Goal: Task Accomplishment & Management: Manage account settings

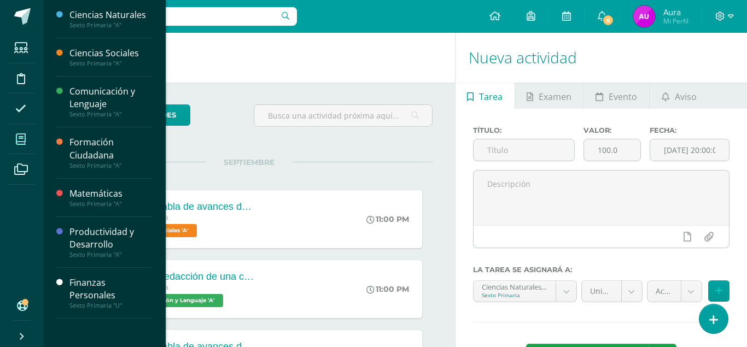
click at [18, 133] on span at bounding box center [21, 139] width 25 height 25
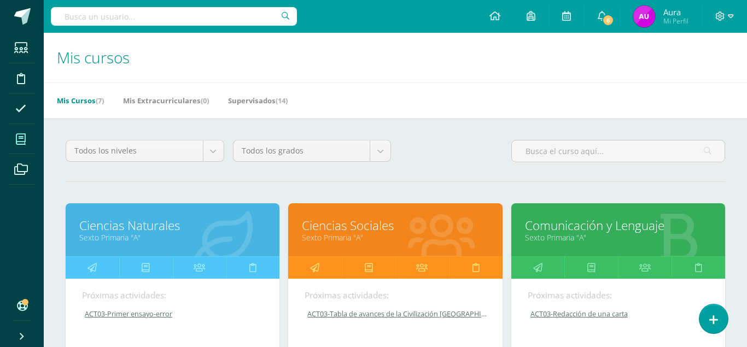
click at [334, 101] on div "Mis Cursos (7) Mis Extracurriculares (0) Supervisados (14)" at bounding box center [409, 101] width 730 height 36
click at [154, 217] on link "Ciencias Naturales" at bounding box center [172, 225] width 187 height 17
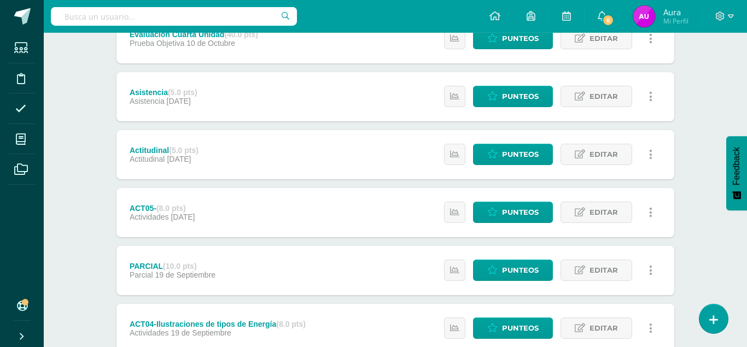
scroll to position [379, 0]
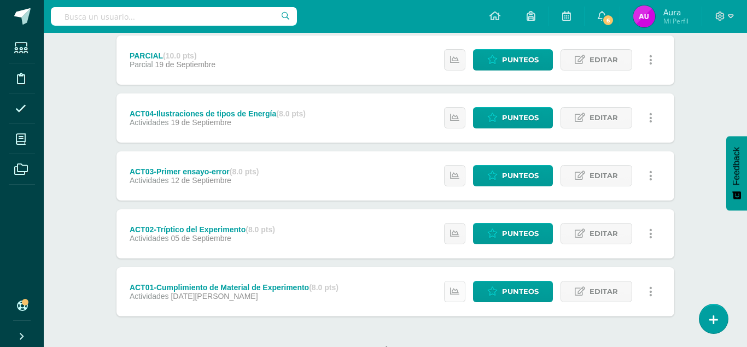
click at [460, 287] on icon at bounding box center [454, 291] width 9 height 9
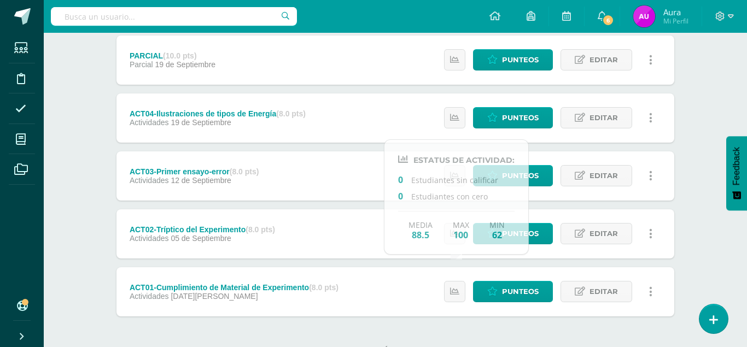
click at [720, 254] on div "Ciencias Naturales Sexto Primaria "A" Herramientas Detalle de asistencias Activ…" at bounding box center [396, 21] width 704 height 735
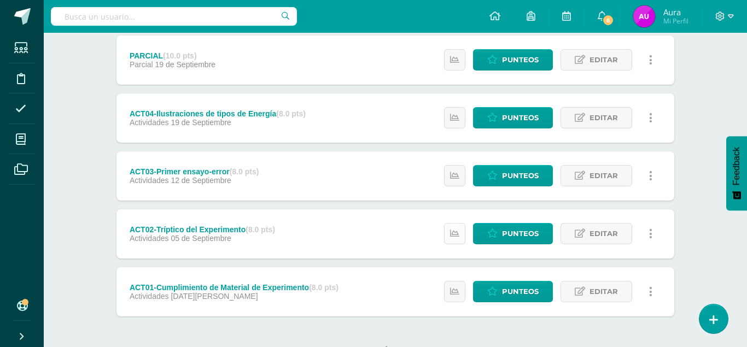
click at [455, 223] on link at bounding box center [454, 233] width 21 height 21
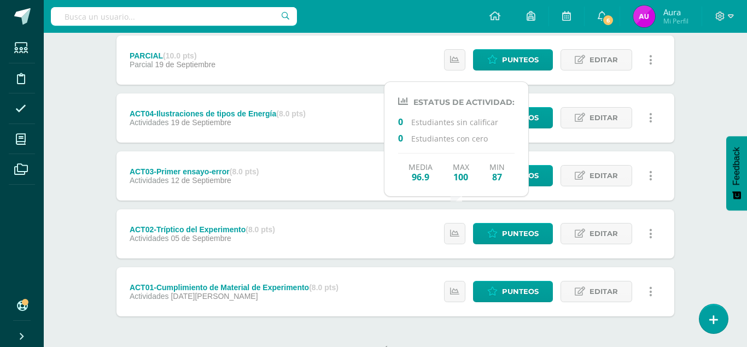
click at [694, 219] on div "Unidad 4 Unidad 1 Unidad 2 Unidad 3 Unidad 4 Resumen de unidad Descargar como H…" at bounding box center [396, 60] width 602 height 660
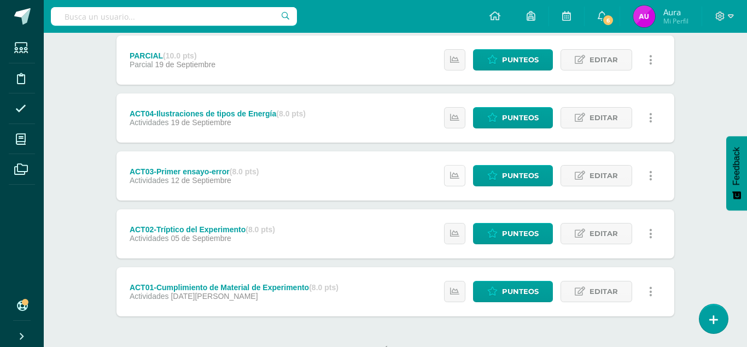
click at [449, 165] on link at bounding box center [454, 175] width 21 height 21
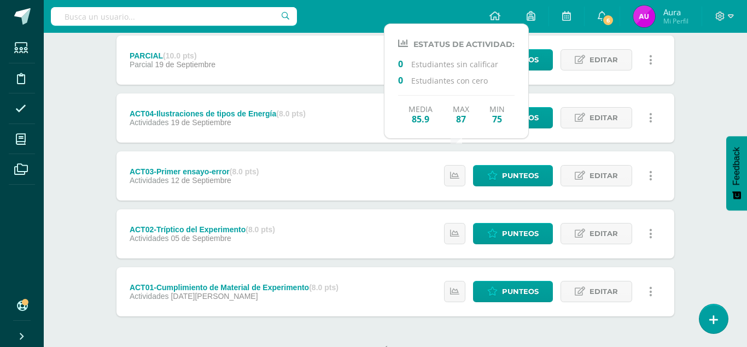
drag, startPoint x: 707, startPoint y: 107, endPoint x: 686, endPoint y: 105, distance: 21.5
click at [706, 107] on div "Ciencias Naturales Sexto Primaria "A" Herramientas Detalle de asistencias Activ…" at bounding box center [396, 21] width 704 height 735
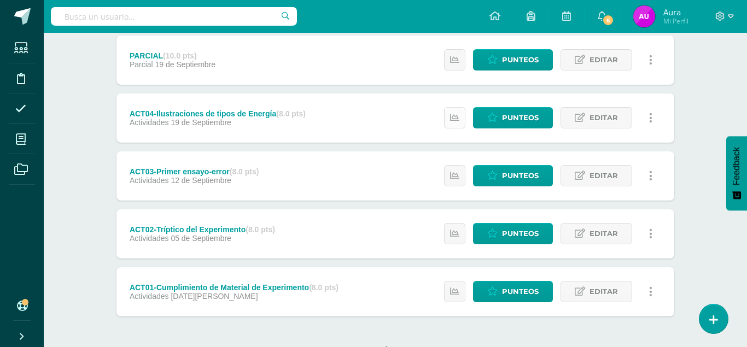
click at [457, 107] on link at bounding box center [454, 117] width 21 height 21
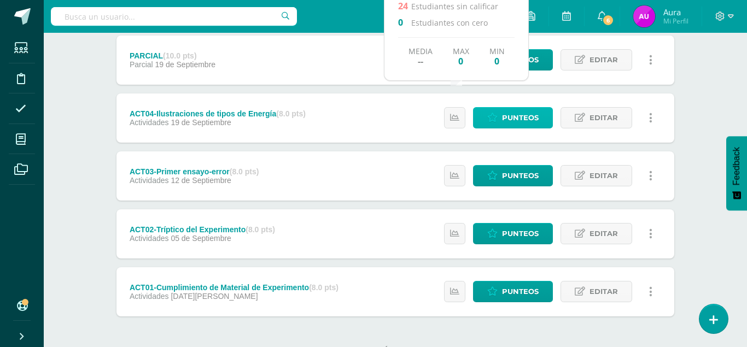
click at [517, 108] on span "Punteos" at bounding box center [520, 118] width 37 height 20
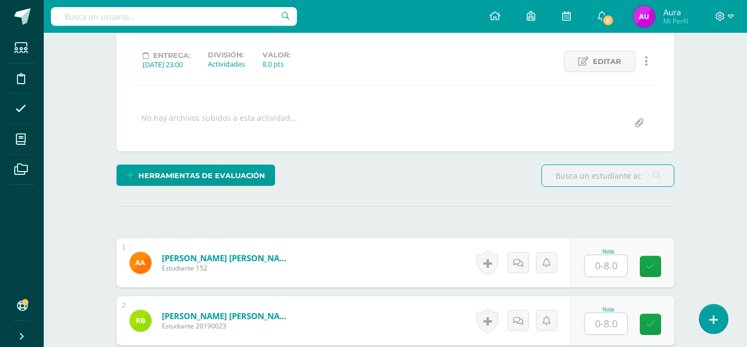
scroll to position [169, 0]
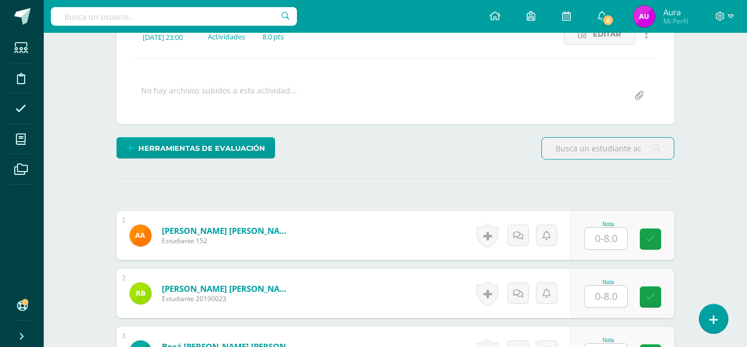
click at [600, 228] on input "text" at bounding box center [606, 238] width 43 height 21
type input "0"
click at [519, 231] on icon at bounding box center [518, 235] width 10 height 9
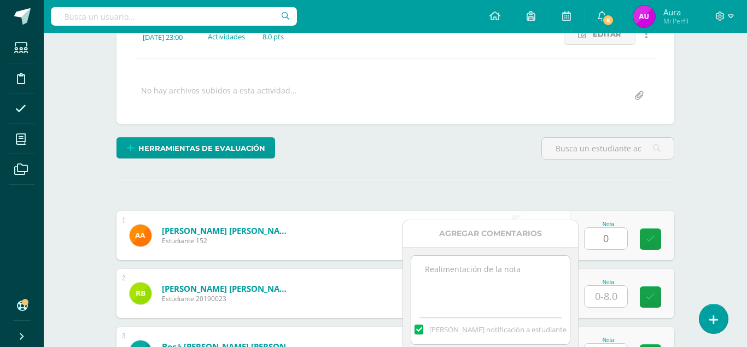
click at [489, 275] on textarea at bounding box center [490, 283] width 158 height 55
click at [513, 271] on textarea "pENDIENTE" at bounding box center [490, 283] width 158 height 55
type textarea "p"
drag, startPoint x: 561, startPoint y: 272, endPoint x: 416, endPoint y: 284, distance: 144.9
click at [416, 284] on textarea "Observación: pendiente de entregar" at bounding box center [490, 283] width 158 height 55
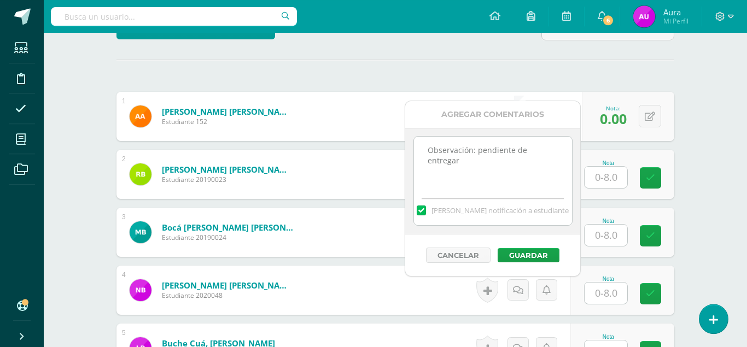
scroll to position [337, 0]
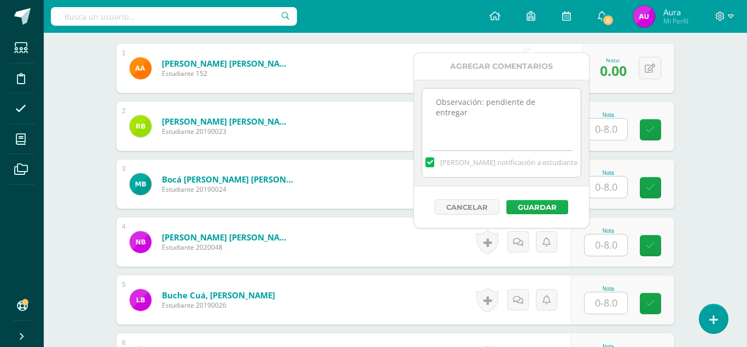
type textarea "Observación: pendiente de entregar"
click at [541, 210] on button "Guardar" at bounding box center [538, 207] width 62 height 14
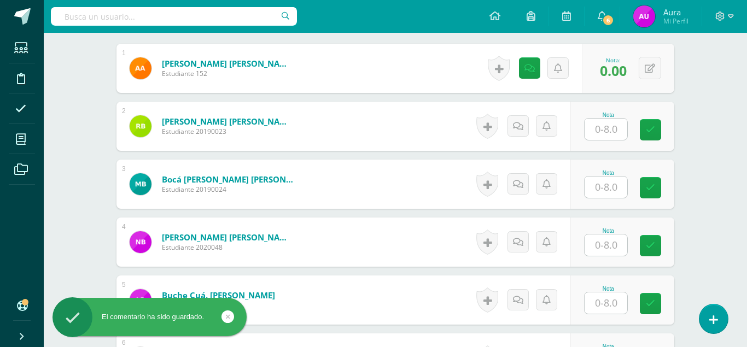
click at [607, 119] on input "text" at bounding box center [606, 129] width 43 height 21
type input "6"
type input "8"
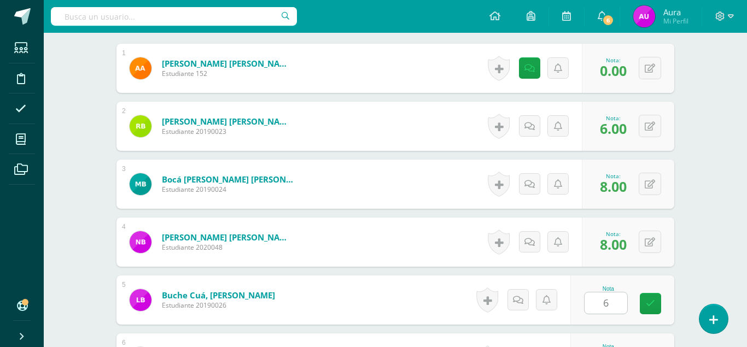
type input "6"
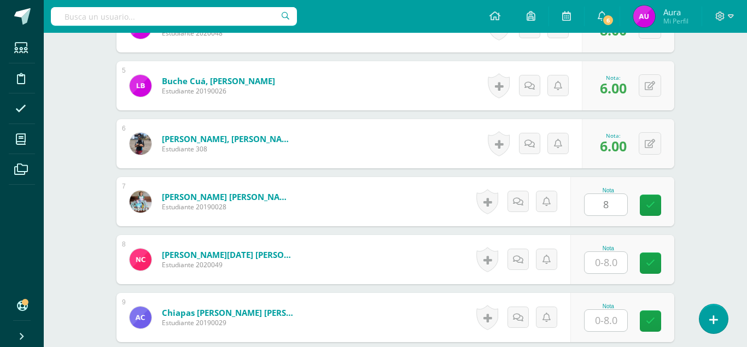
type input "8"
type input "6"
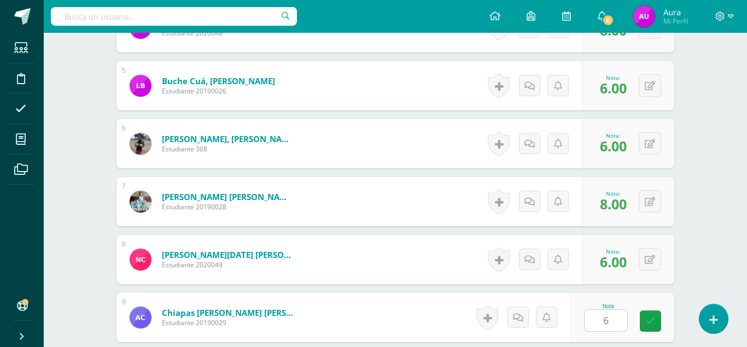
type input "6"
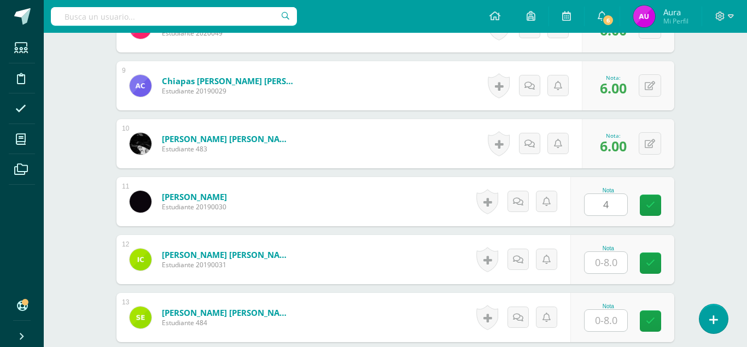
type input "4"
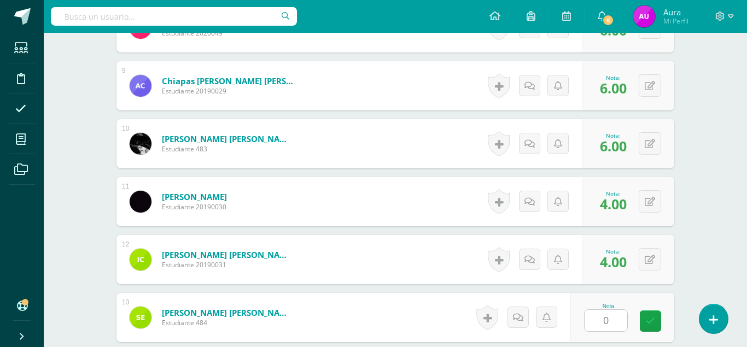
type input "0"
click at [528, 307] on link at bounding box center [529, 317] width 21 height 21
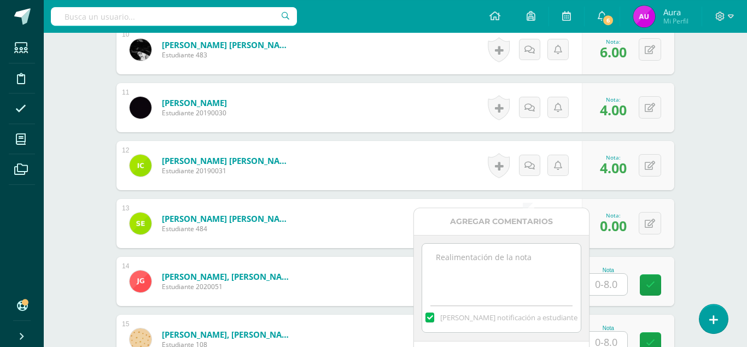
scroll to position [1006, 0]
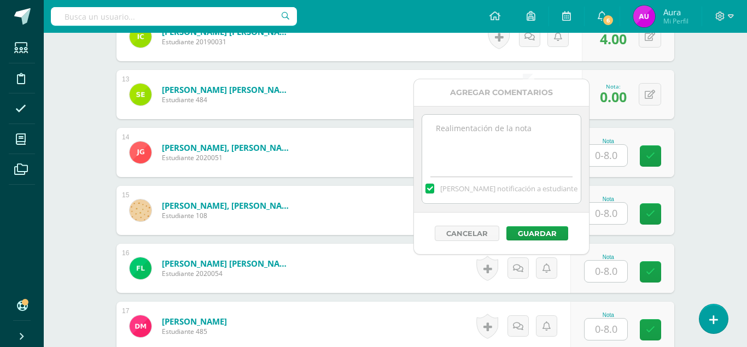
click at [477, 125] on textarea at bounding box center [501, 142] width 158 height 55
paste textarea "Observación: pendiente de entregar"
type textarea "Observación: pendiente de entregar"
click at [530, 234] on button "Guardar" at bounding box center [538, 234] width 62 height 14
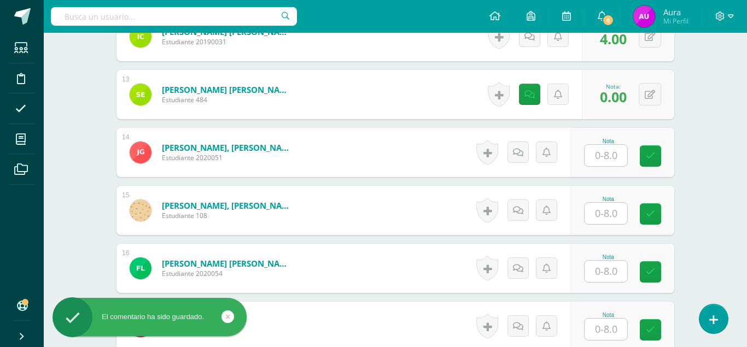
click at [602, 145] on input "text" at bounding box center [606, 155] width 43 height 21
type input "8"
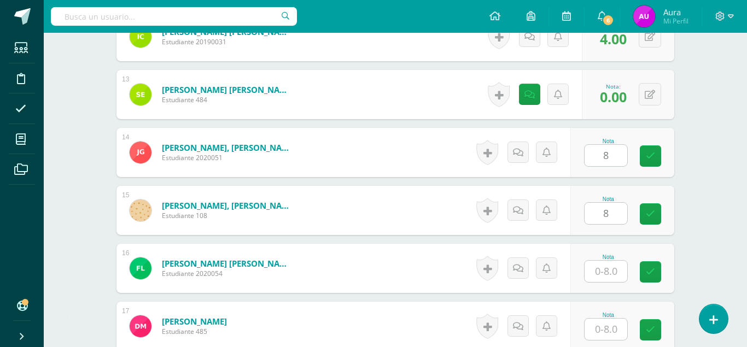
type input "8"
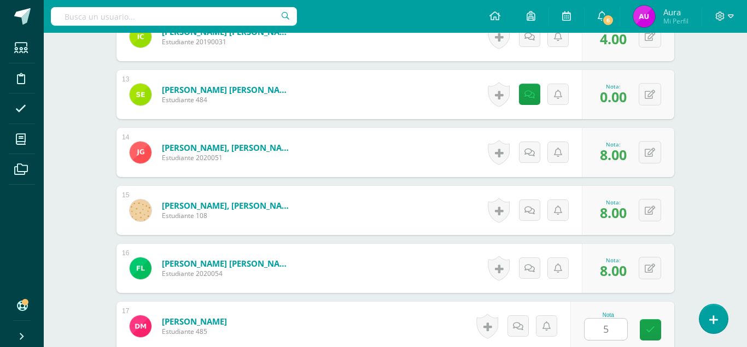
type input "5"
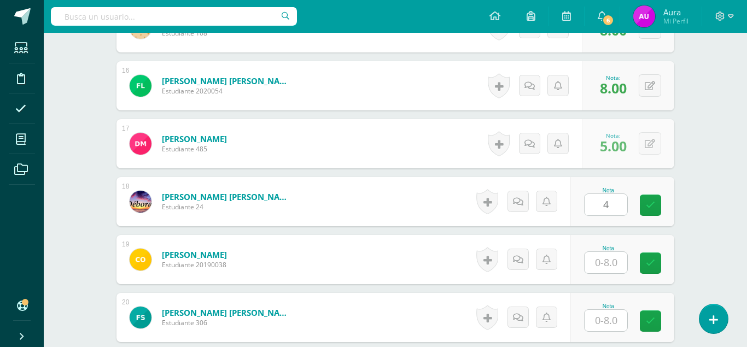
type input "4"
type input "6"
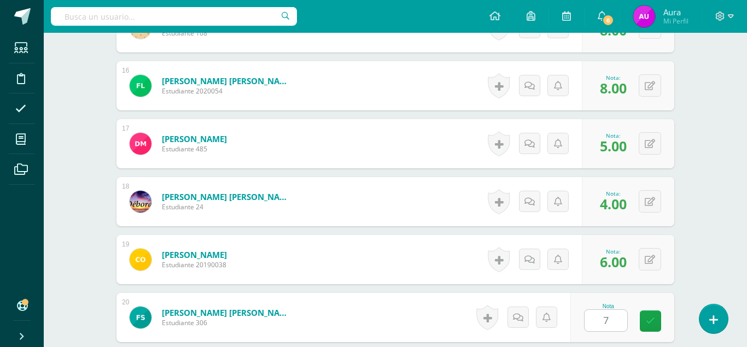
type input "7"
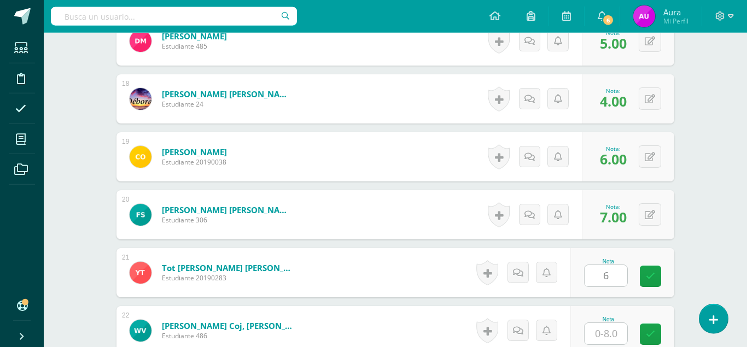
type input "6"
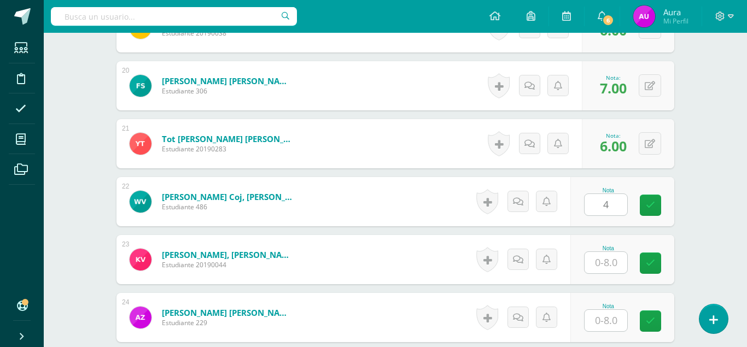
type input "4"
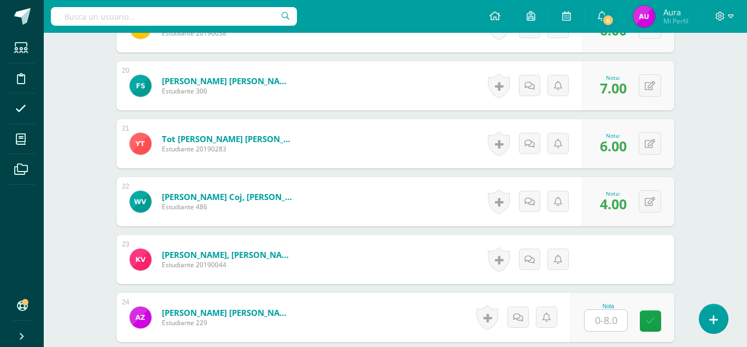
type input "6"
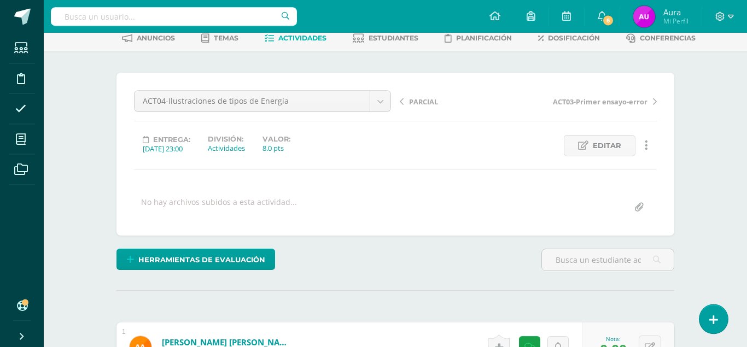
scroll to position [0, 0]
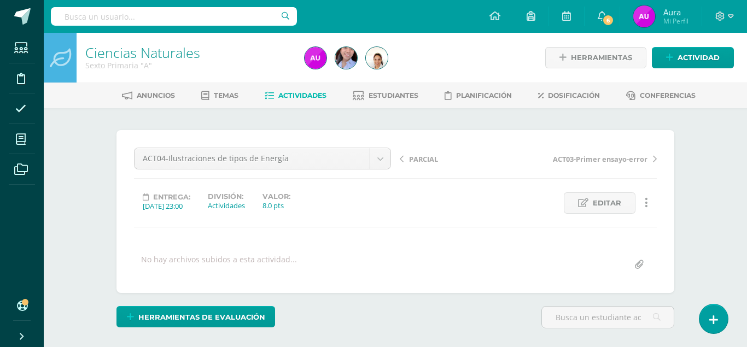
click at [304, 97] on span "Actividades" at bounding box center [303, 95] width 48 height 8
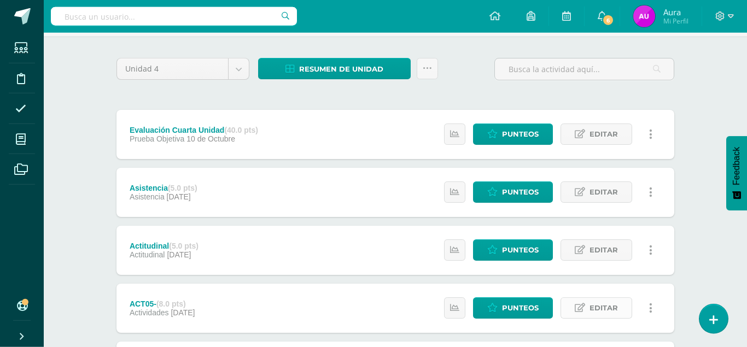
scroll to position [167, 0]
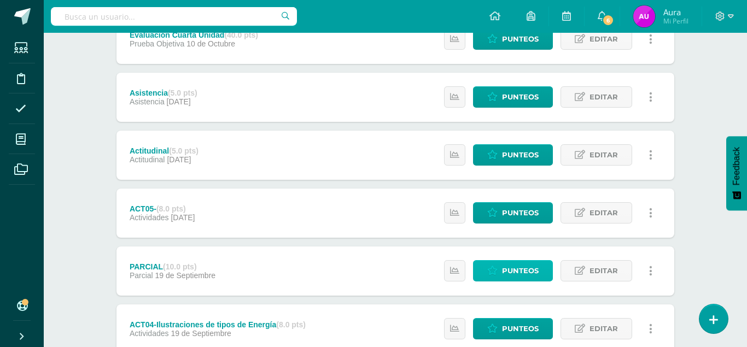
click at [523, 261] on span "Punteos" at bounding box center [520, 271] width 37 height 20
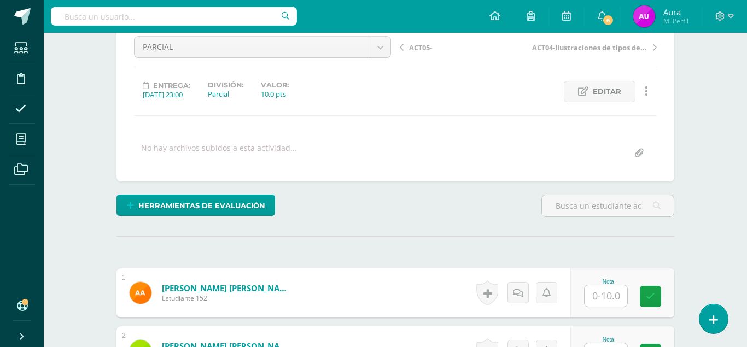
scroll to position [167, 0]
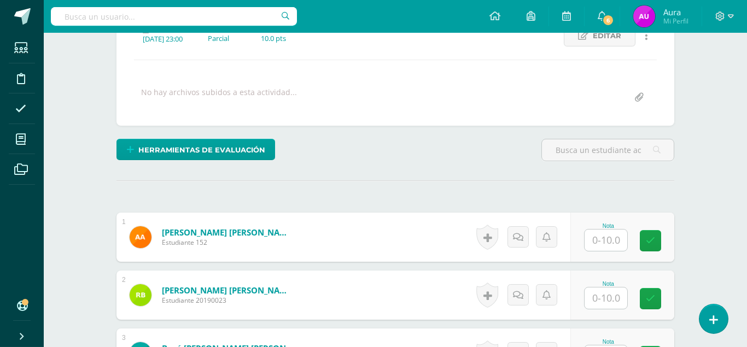
drag, startPoint x: 590, startPoint y: 202, endPoint x: 596, endPoint y: 206, distance: 7.1
click at [590, 230] on input "text" at bounding box center [606, 240] width 43 height 21
type input "8"
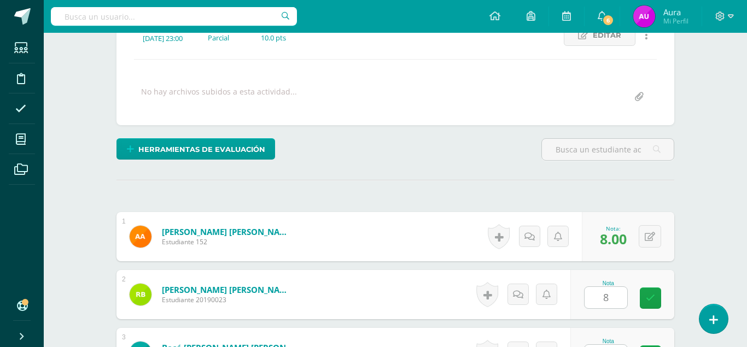
type input "8"
type input "7"
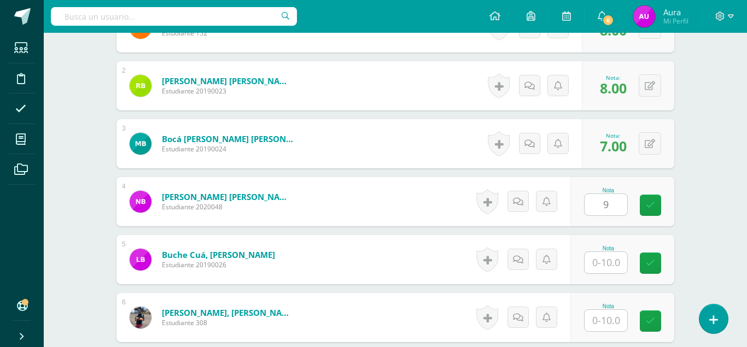
type input "9"
type input "7"
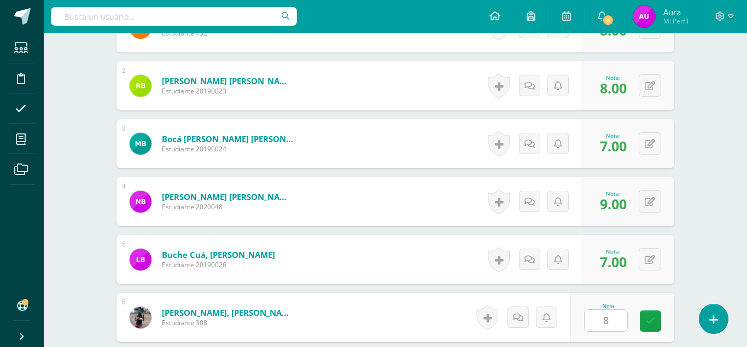
type input "8"
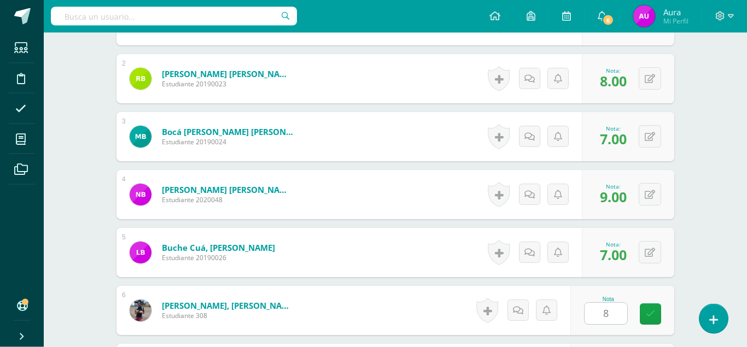
type input "8"
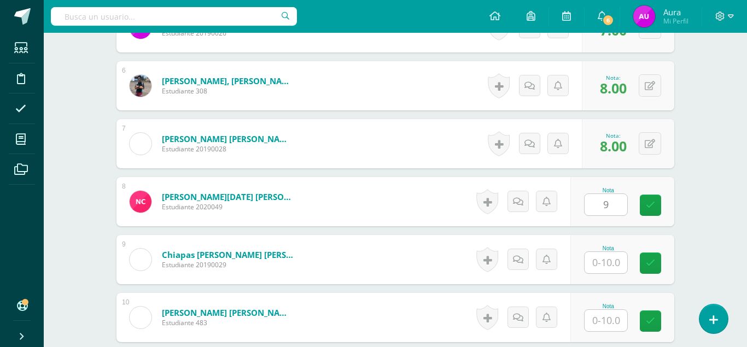
type input "9"
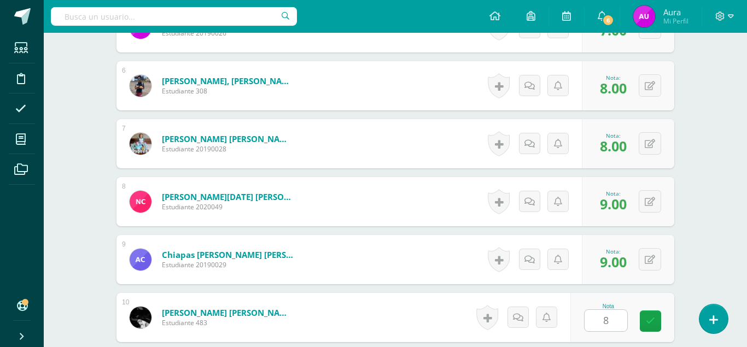
type input "8"
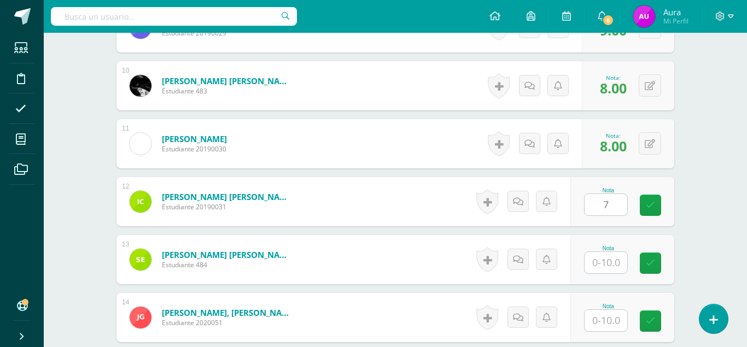
type input "7"
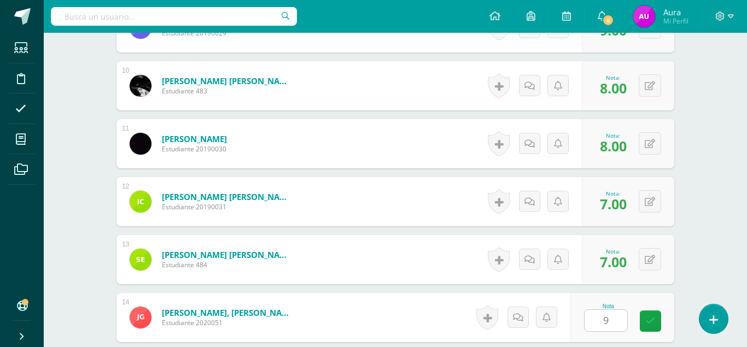
type input "9"
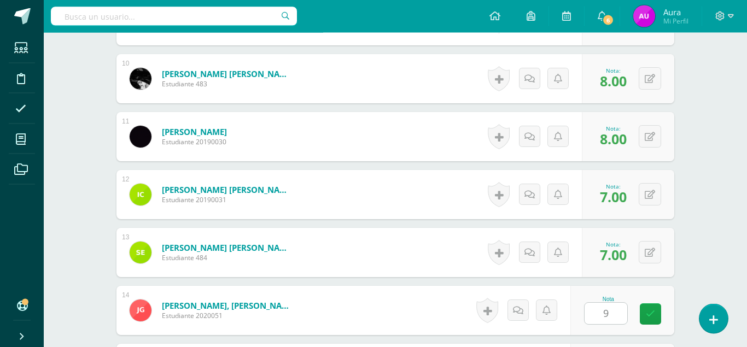
type input "9"
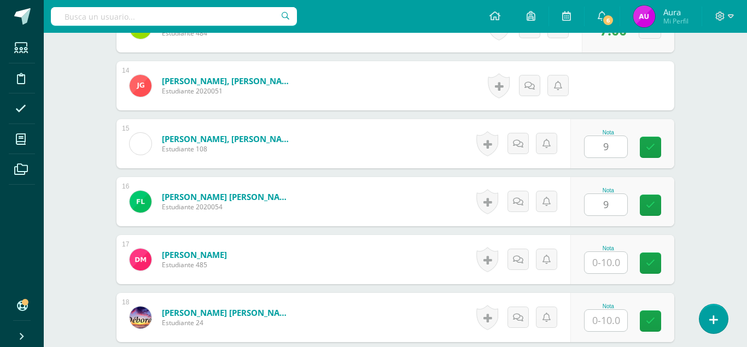
type input "9"
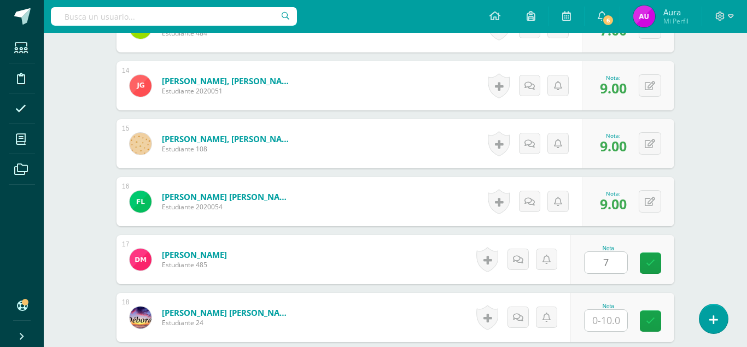
type input "7"
type input "8"
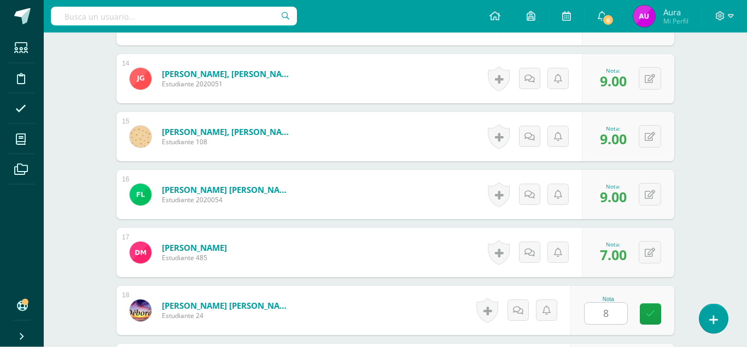
type input "8"
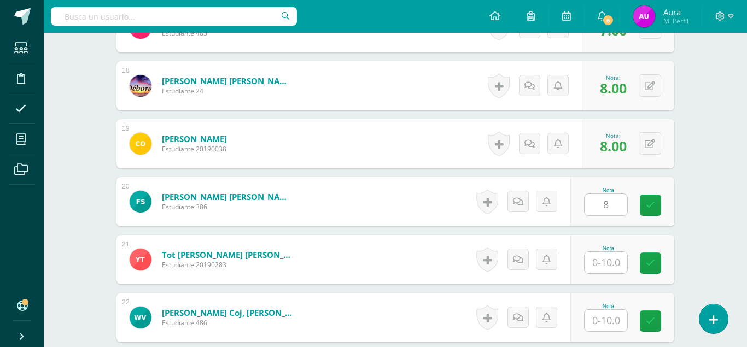
type input "8"
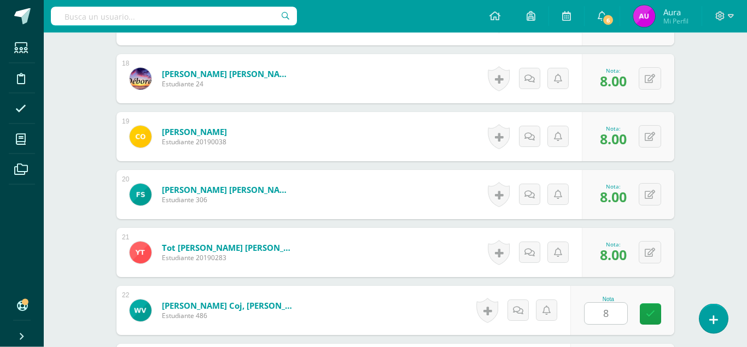
type input "8"
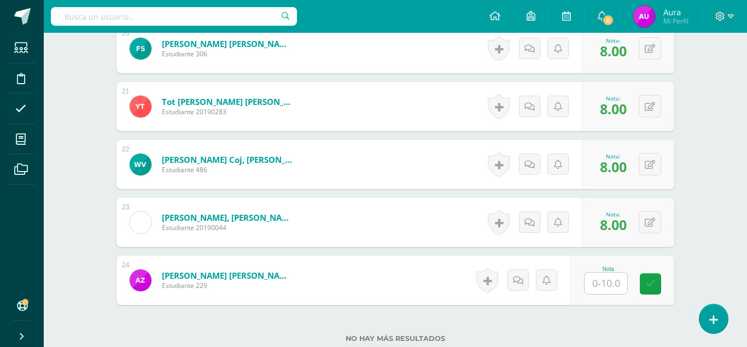
type input "8"
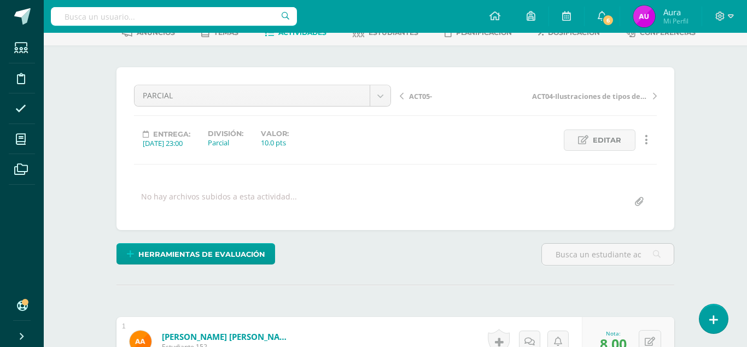
scroll to position [0, 0]
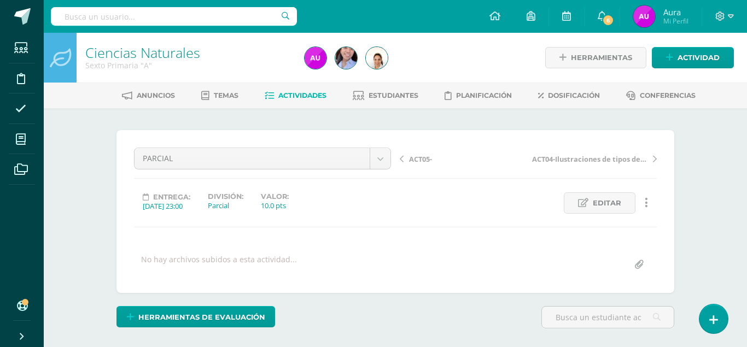
click at [303, 95] on span "Actividades" at bounding box center [303, 95] width 48 height 8
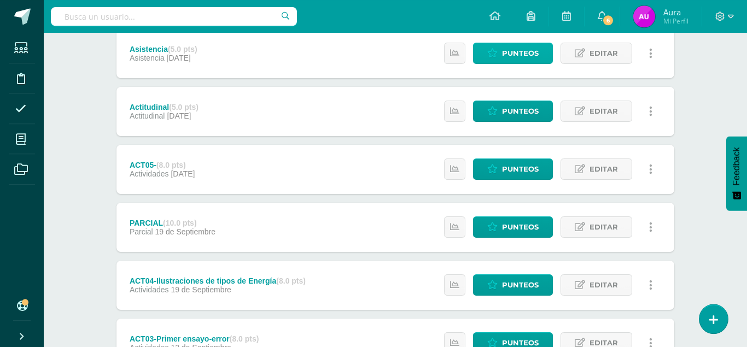
scroll to position [223, 0]
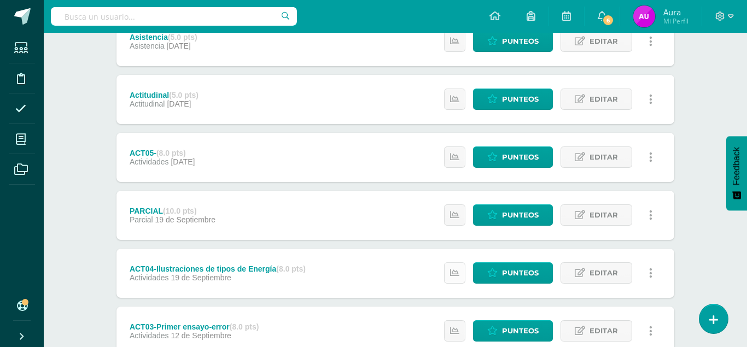
click at [456, 269] on icon at bounding box center [454, 273] width 9 height 9
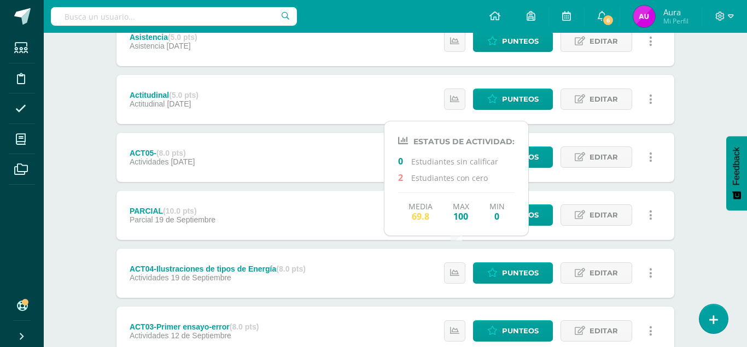
drag, startPoint x: 694, startPoint y: 240, endPoint x: 681, endPoint y: 231, distance: 15.8
click at [695, 240] on div "Unidad 4 Unidad 1 Unidad 2 Unidad 3 Unidad 4 Resumen de unidad Descargar como H…" at bounding box center [396, 215] width 602 height 660
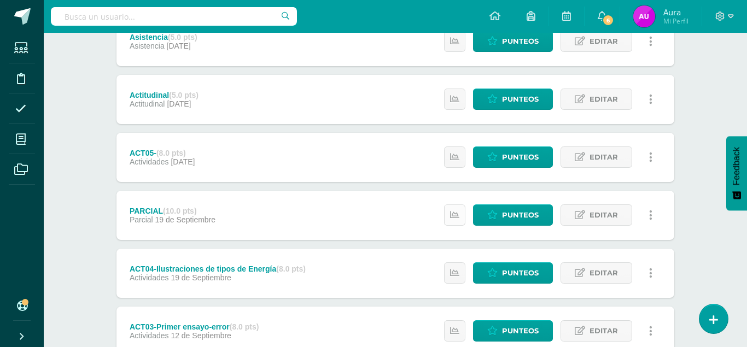
click at [460, 211] on icon at bounding box center [454, 215] width 9 height 9
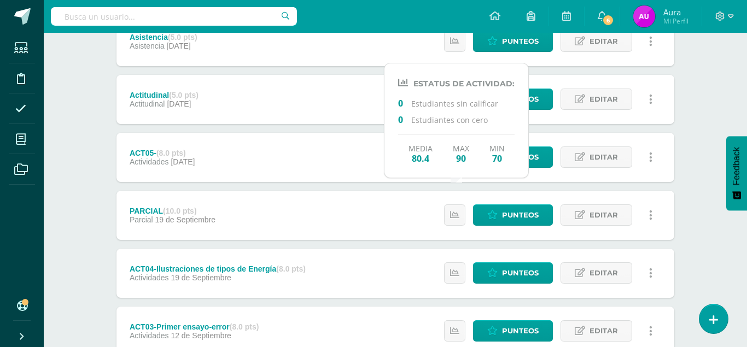
click at [701, 262] on div "Ciencias Naturales Sexto Primaria "A" Herramientas Detalle de asistencias Activ…" at bounding box center [396, 177] width 704 height 735
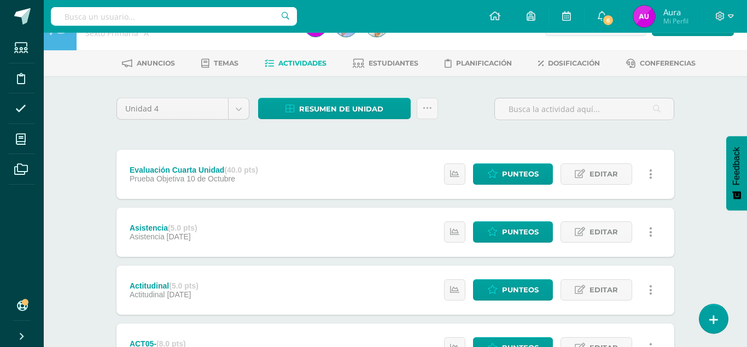
scroll to position [0, 0]
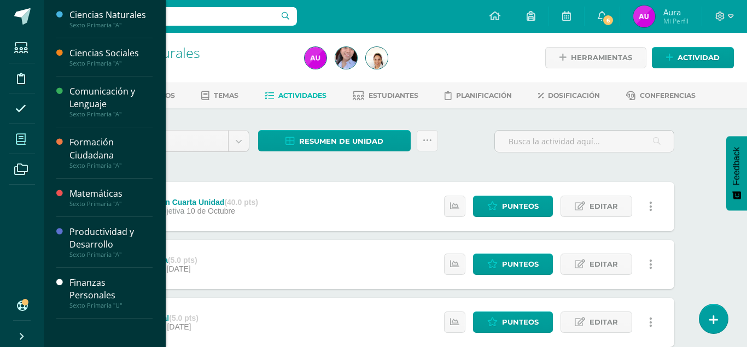
click at [20, 147] on span at bounding box center [21, 139] width 25 height 25
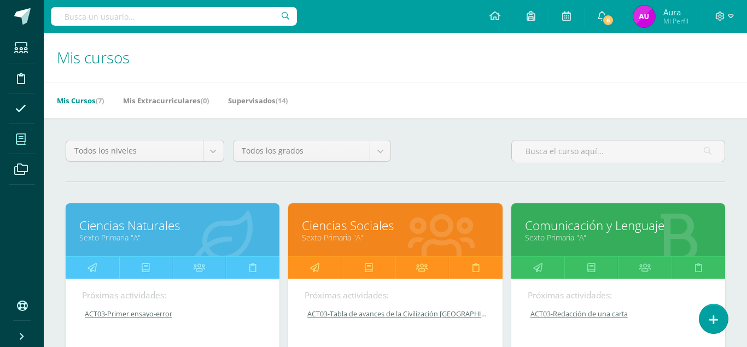
scroll to position [56, 0]
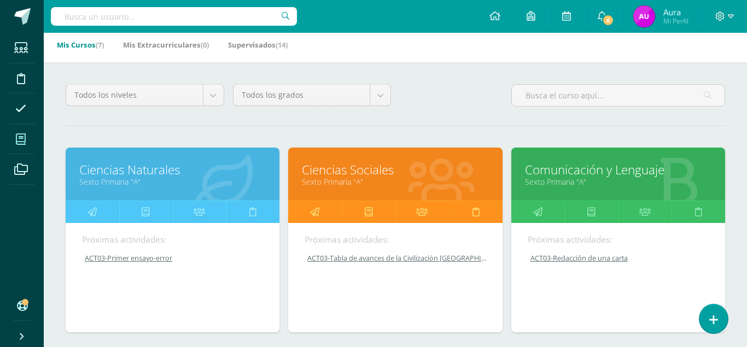
click at [341, 161] on link "Ciencias Sociales" at bounding box center [395, 169] width 187 height 17
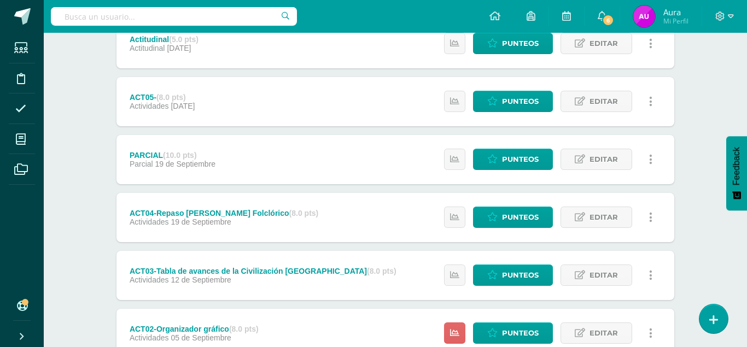
scroll to position [379, 0]
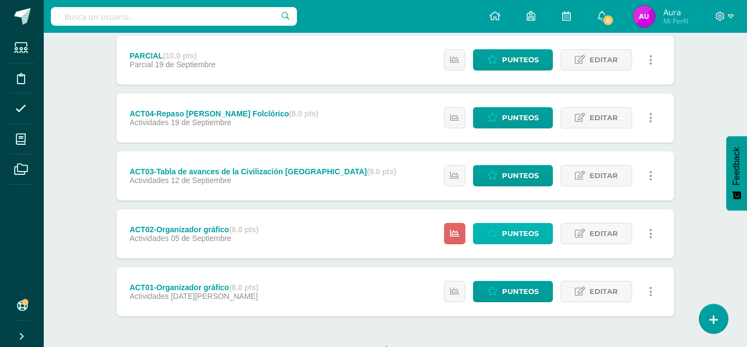
click at [511, 224] on span "Punteos" at bounding box center [520, 234] width 37 height 20
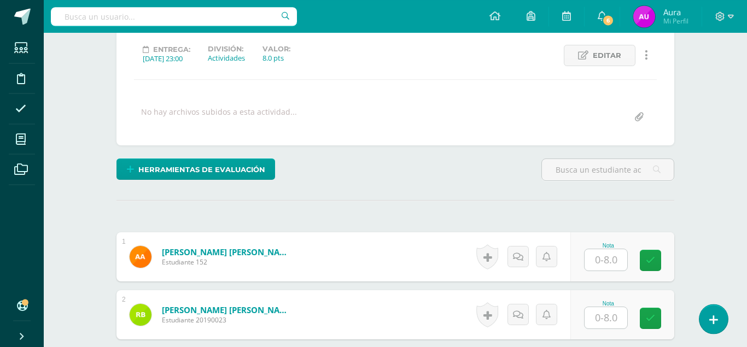
scroll to position [277, 0]
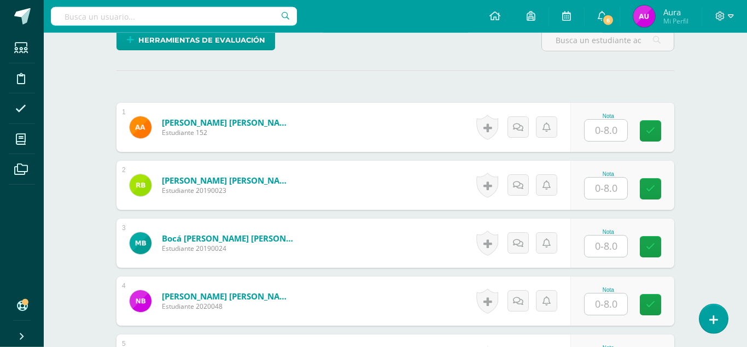
click at [607, 120] on input "text" at bounding box center [606, 130] width 43 height 21
type input "7"
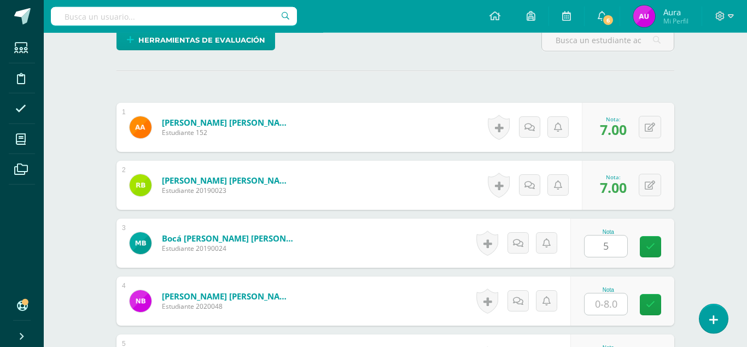
type input "5"
type input "8"
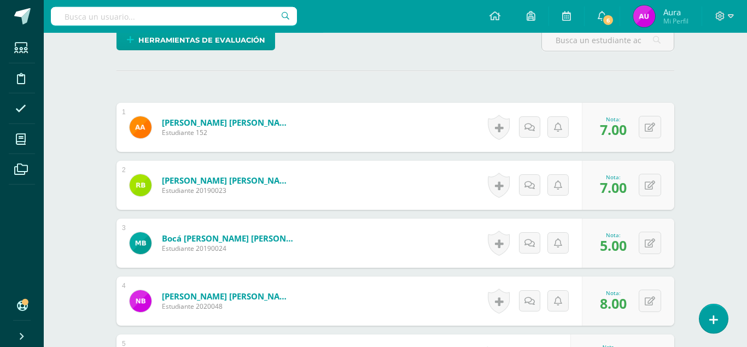
type input "5"
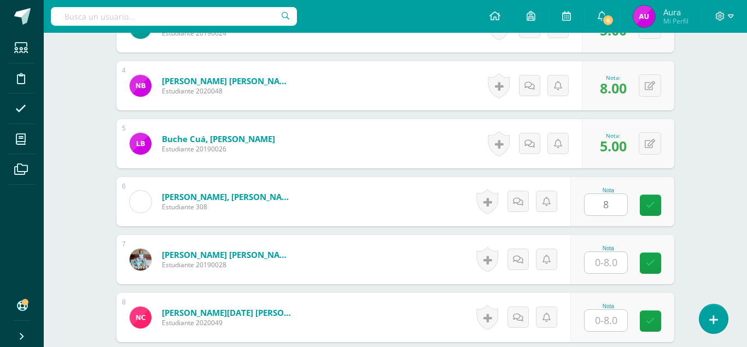
type input "8"
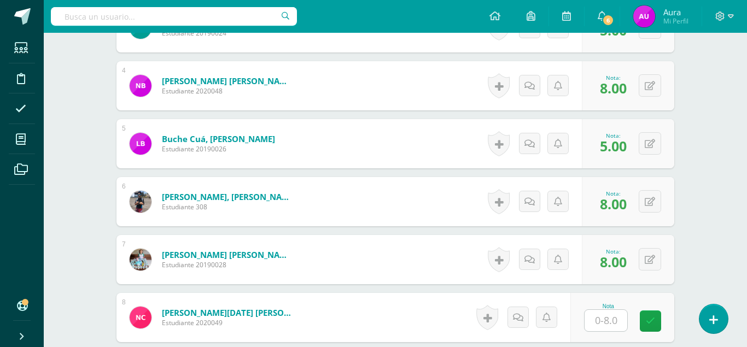
scroll to position [494, 0]
type input "8"
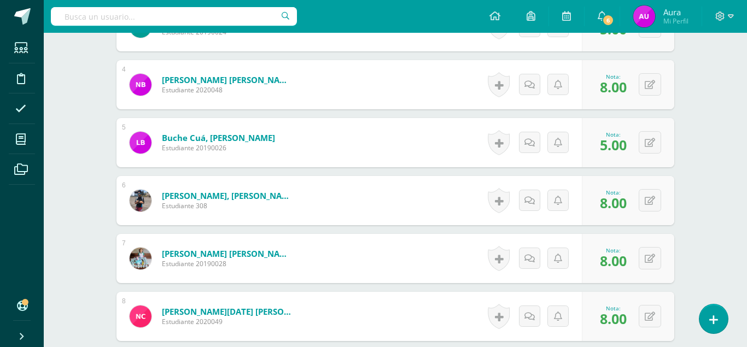
type input "6"
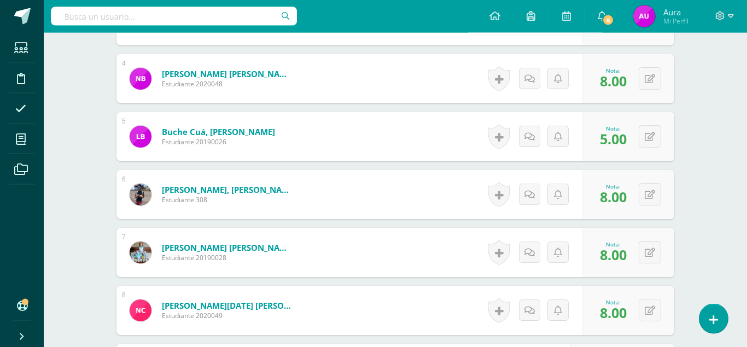
type input "5"
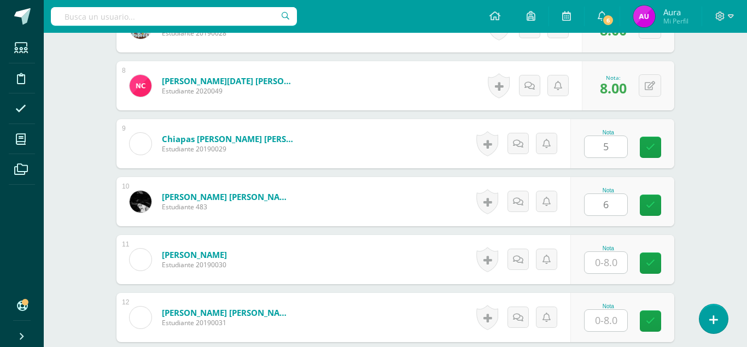
type input "6"
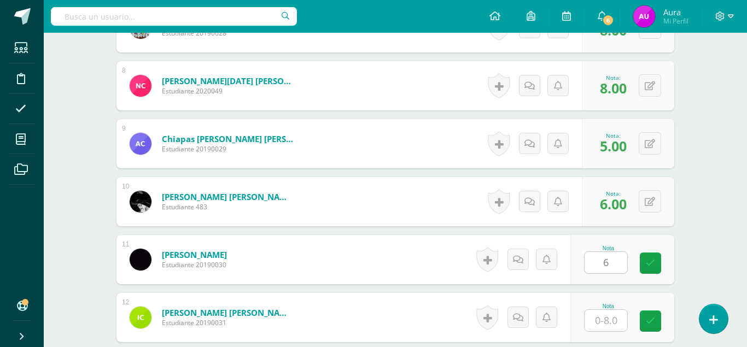
type input "6"
type input "7"
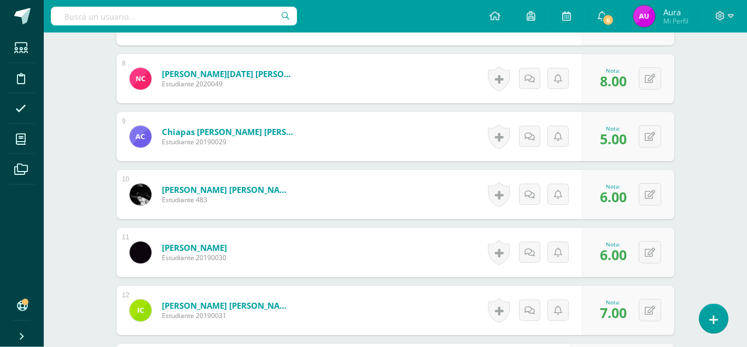
type input "8"
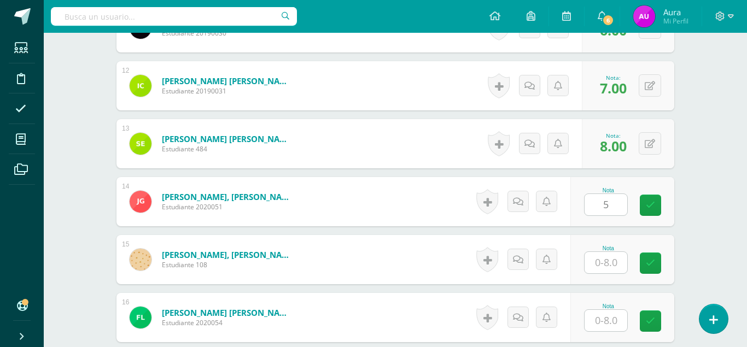
type input "5"
type input "8"
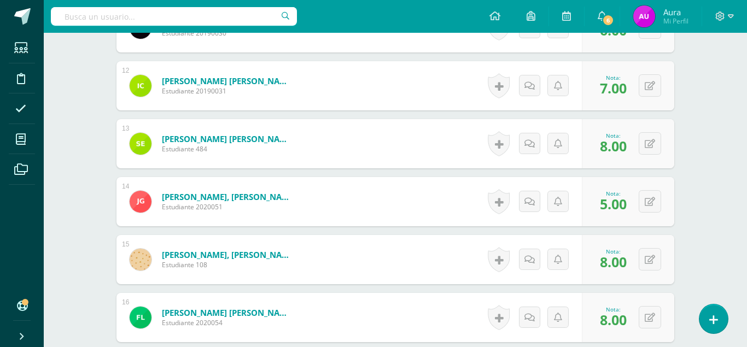
scroll to position [1189, 0]
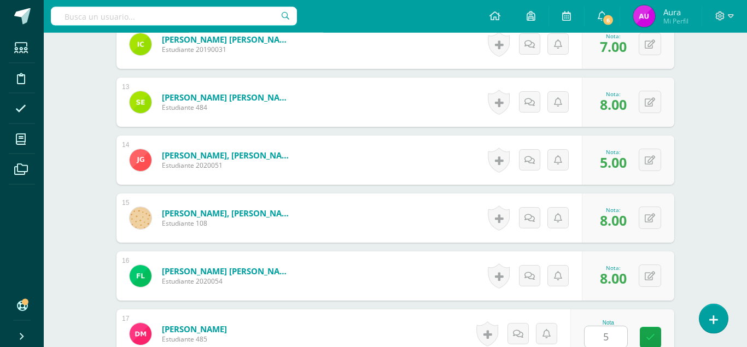
type input "5"
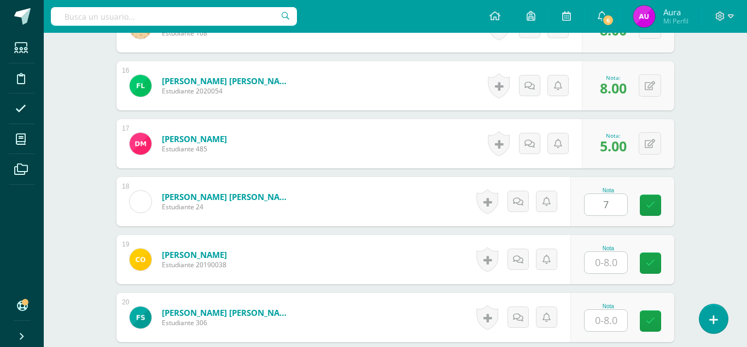
type input "7"
type input "6"
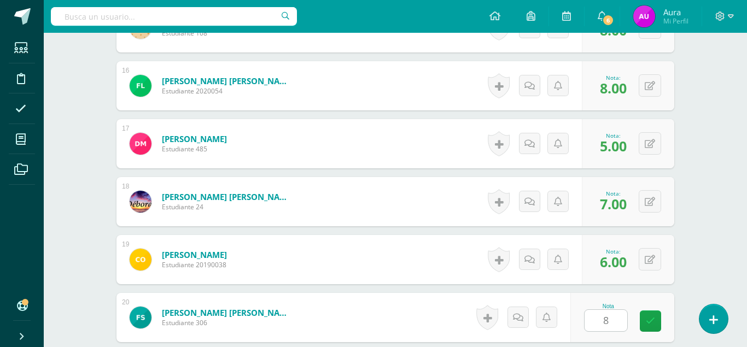
type input "8"
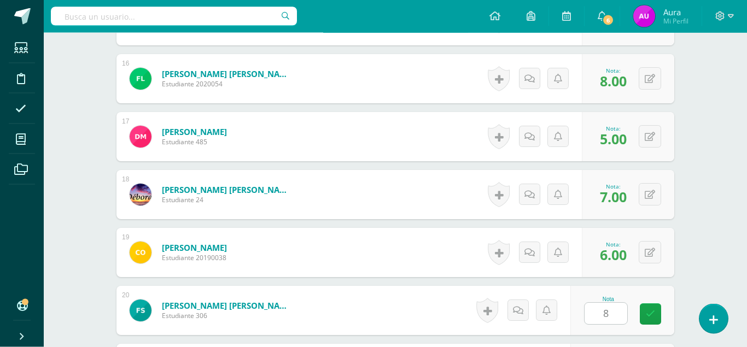
type input "8"
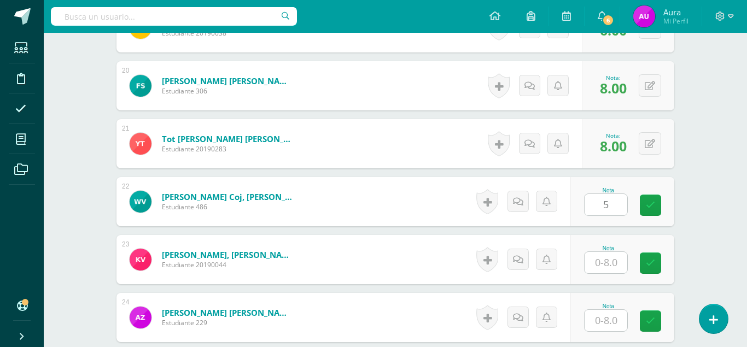
type input "5"
type input "7"
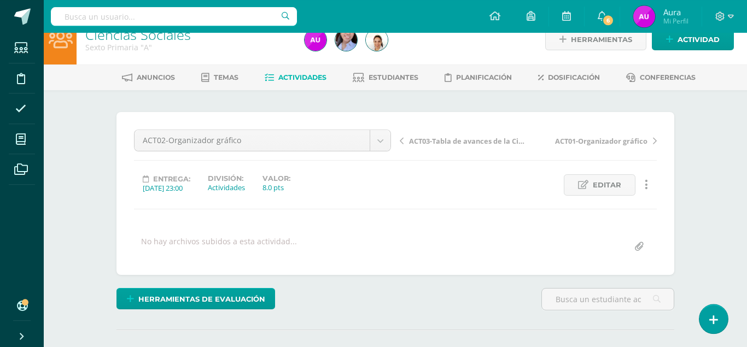
scroll to position [0, 0]
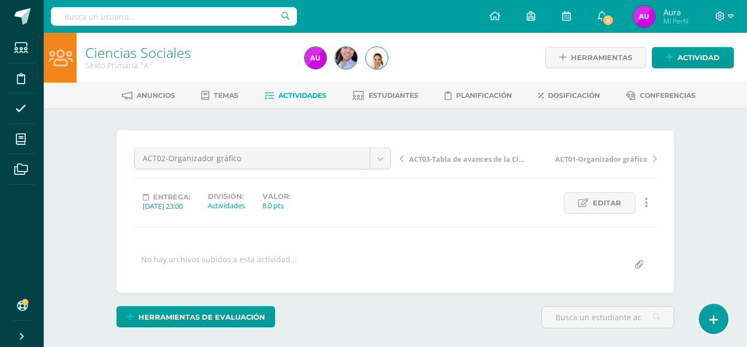
click at [306, 100] on link "Actividades" at bounding box center [296, 96] width 62 height 18
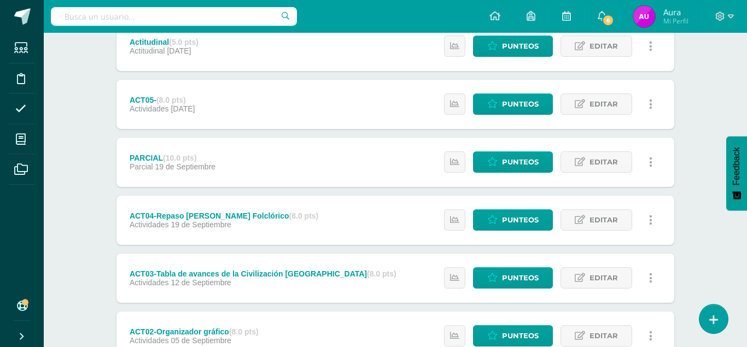
scroll to position [335, 0]
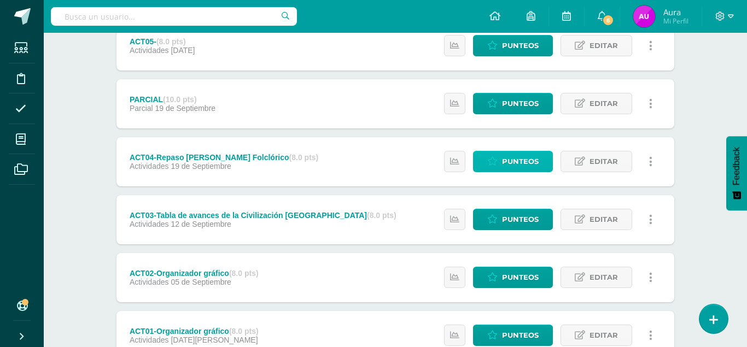
click at [517, 152] on span "Punteos" at bounding box center [520, 162] width 37 height 20
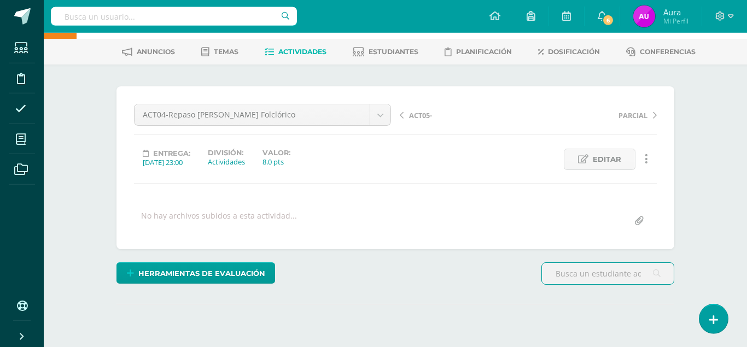
scroll to position [110, 0]
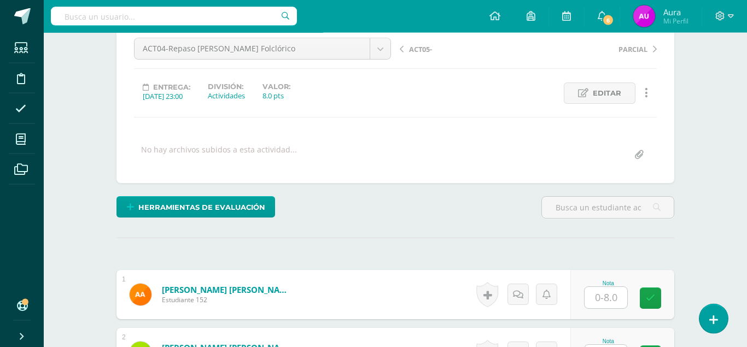
click at [611, 287] on input "text" at bounding box center [606, 297] width 43 height 21
type input "5"
type input "6"
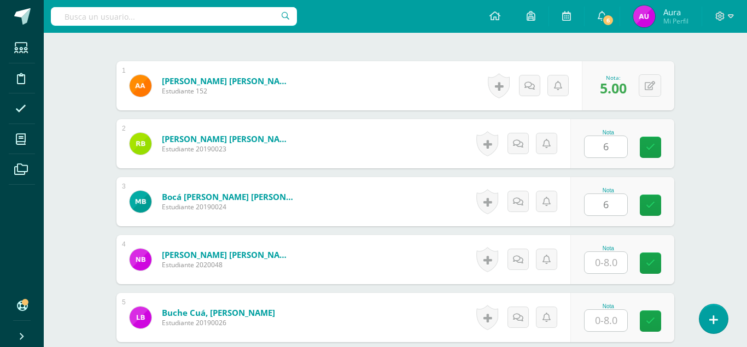
type input "6"
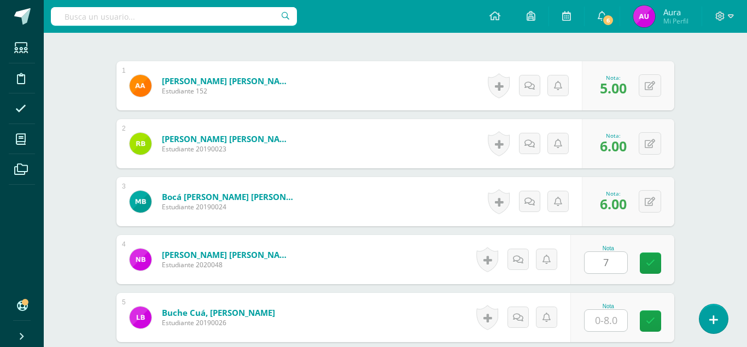
type input "7"
type input "6"
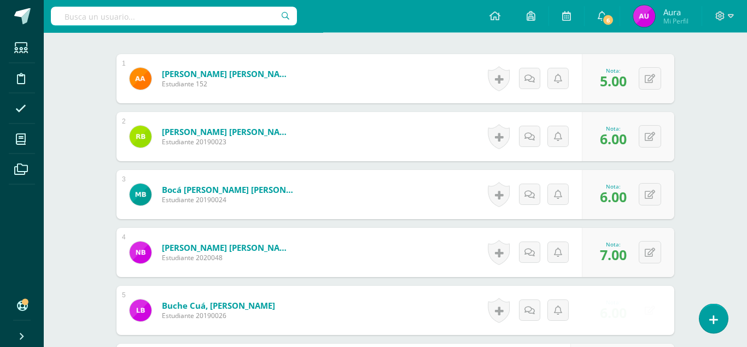
type input "5"
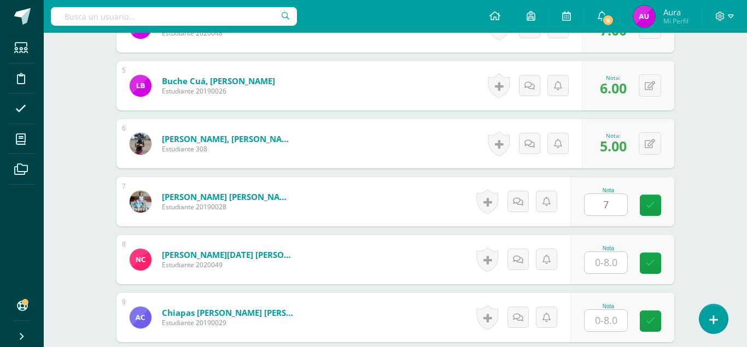
type input "7"
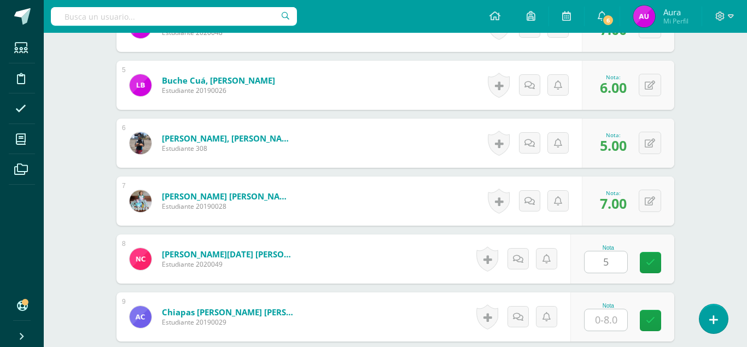
type input "5"
type input "7"
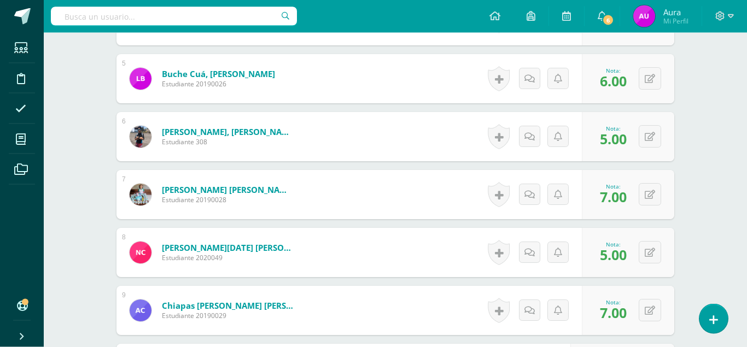
type input "7"
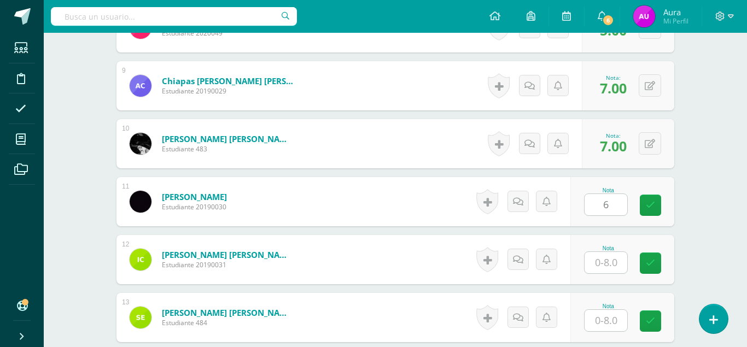
type input "6"
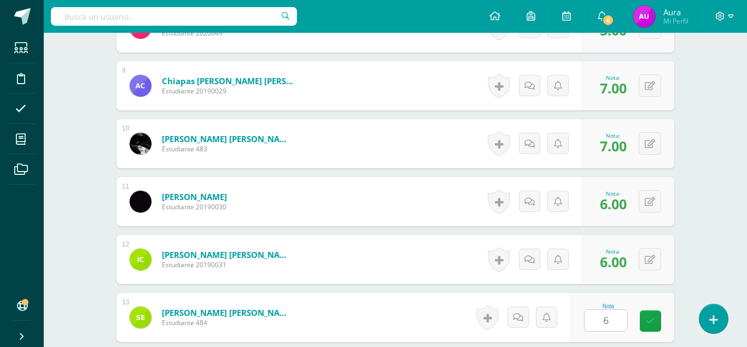
type input "6"
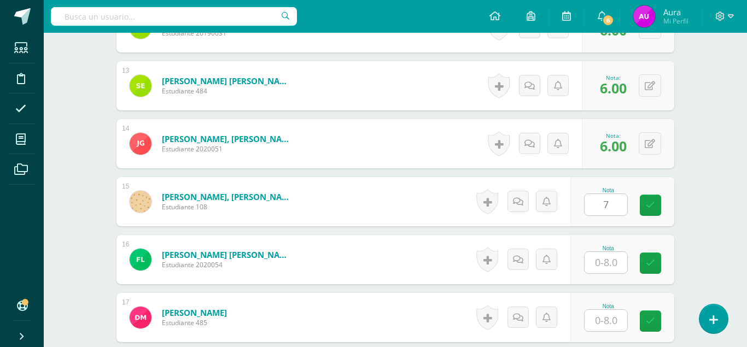
type input "7"
type input "8"
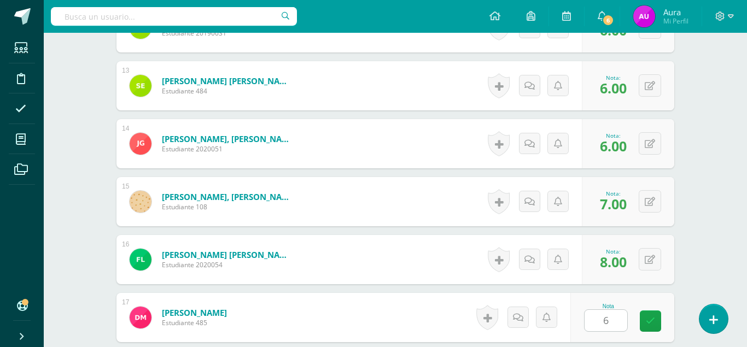
type input "6"
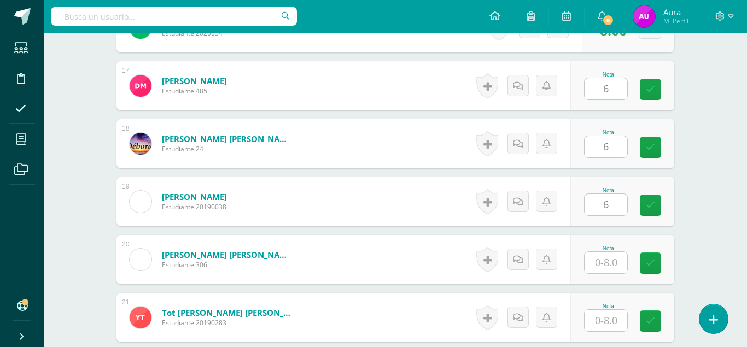
type input "6"
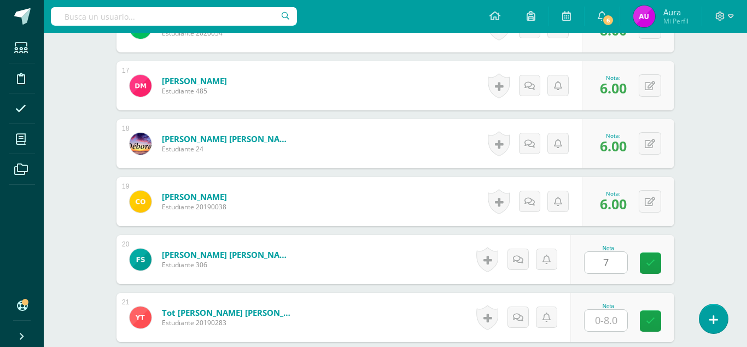
type input "7"
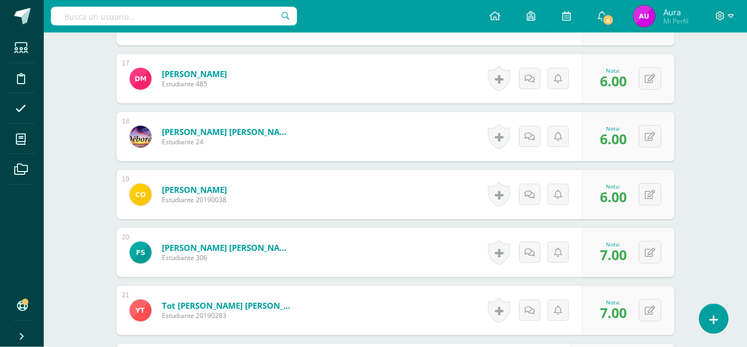
type input "5"
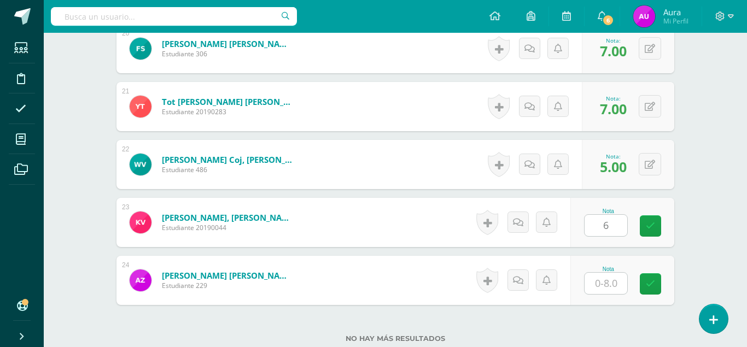
type input "6"
type input "7"
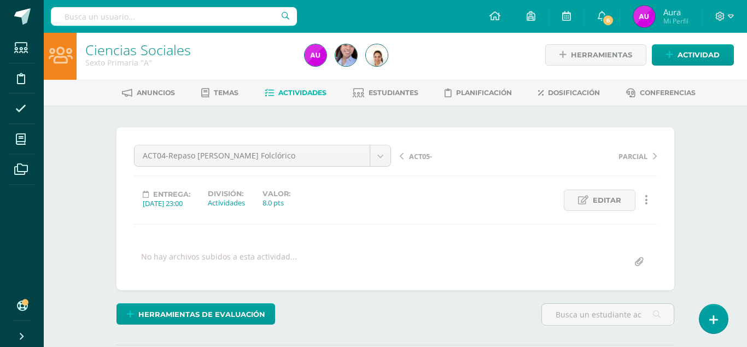
scroll to position [0, 0]
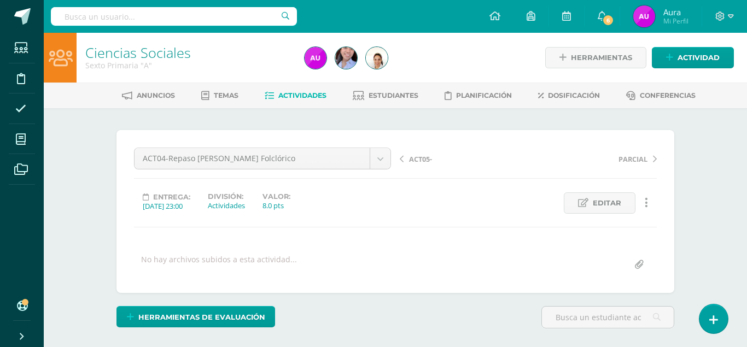
click at [307, 100] on link "Actividades" at bounding box center [296, 96] width 62 height 18
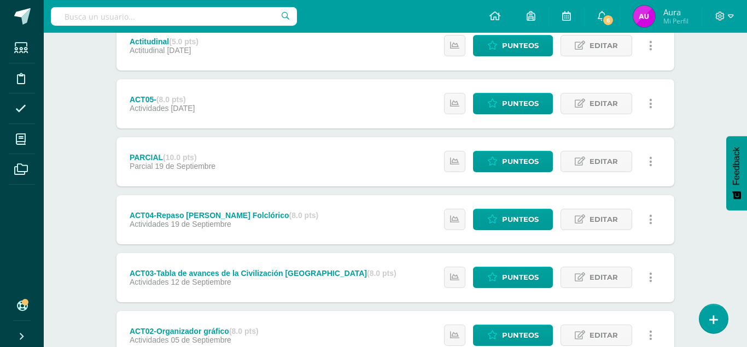
scroll to position [279, 0]
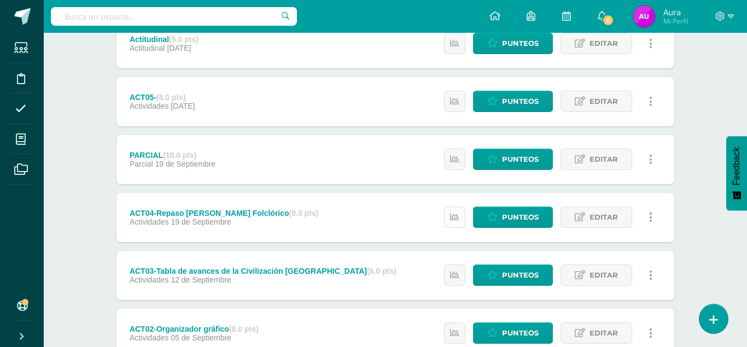
click at [454, 213] on icon at bounding box center [454, 217] width 9 height 9
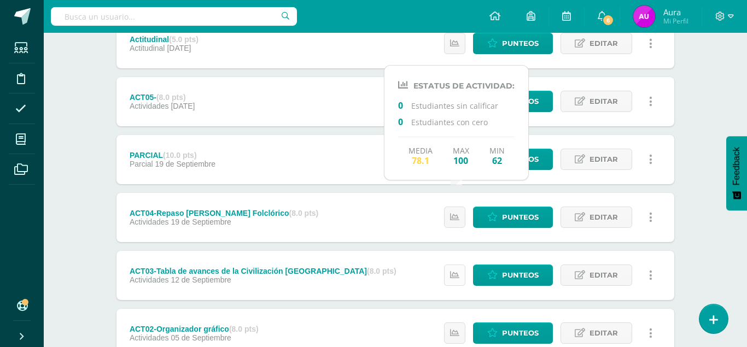
click at [457, 271] on icon at bounding box center [454, 275] width 9 height 9
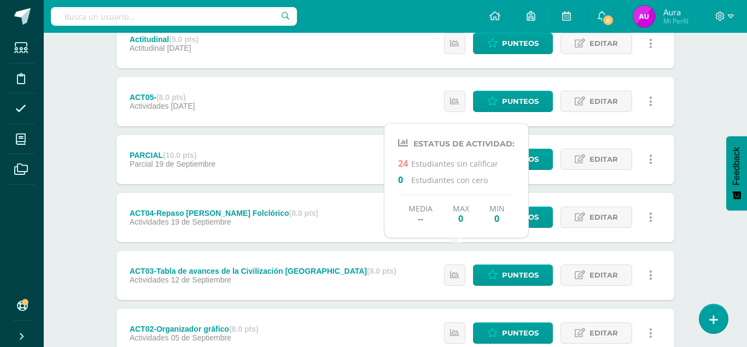
click at [713, 250] on div "Ciencias Sociales Sexto Primaria "A" Herramientas Detalle de asistencias Activi…" at bounding box center [396, 121] width 704 height 735
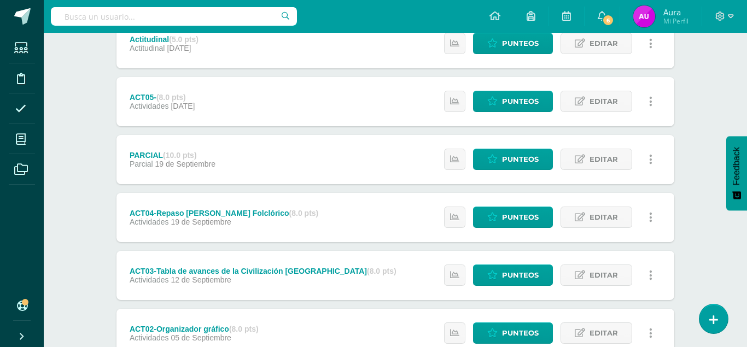
scroll to position [0, 0]
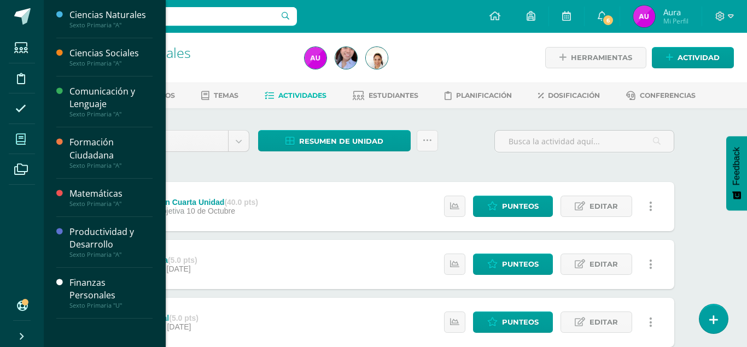
click at [24, 142] on icon at bounding box center [21, 139] width 10 height 11
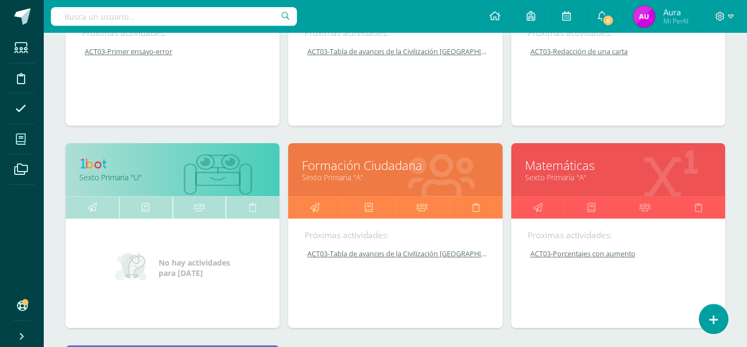
scroll to position [279, 0]
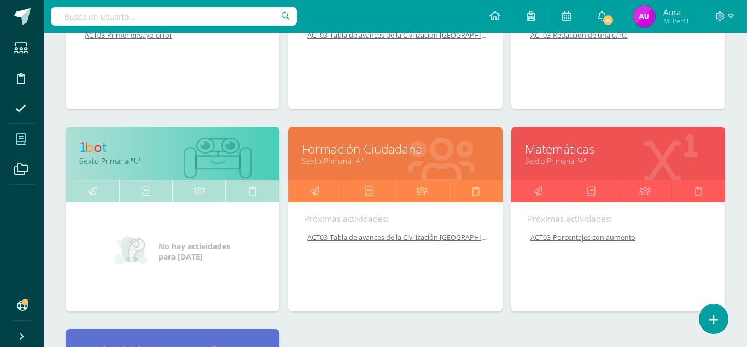
click at [343, 141] on link "Formación Ciudadana" at bounding box center [395, 149] width 187 height 17
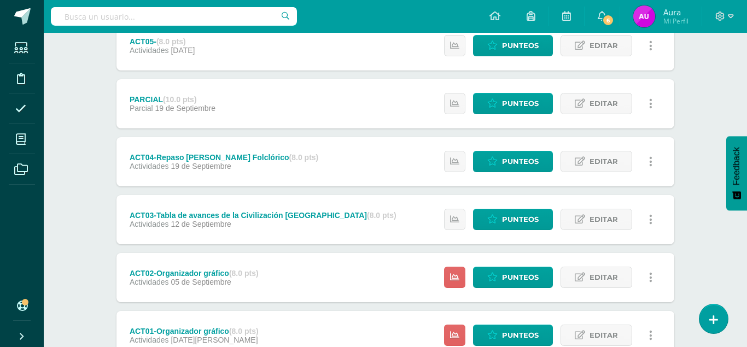
scroll to position [379, 0]
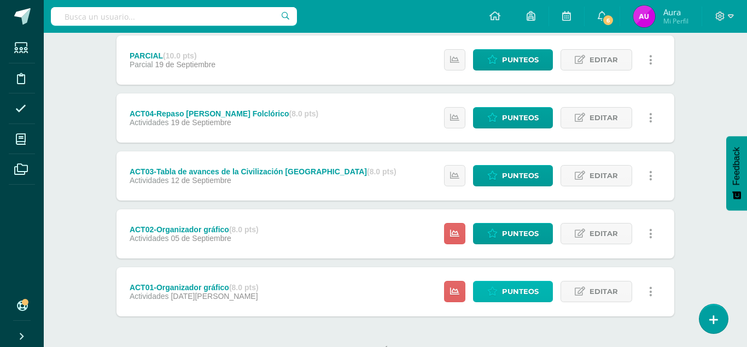
click at [513, 282] on span "Punteos" at bounding box center [520, 292] width 37 height 20
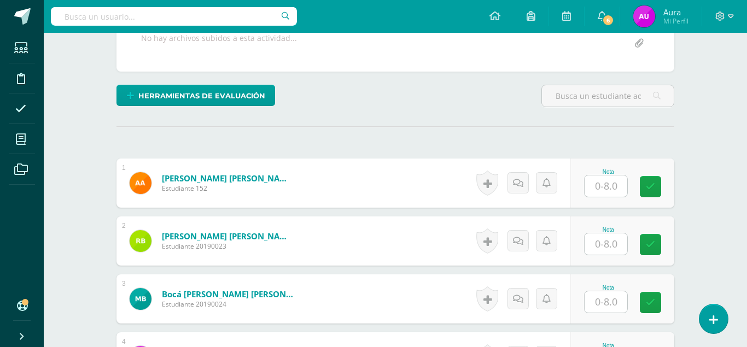
scroll to position [222, 0]
click at [603, 175] on input "text" at bounding box center [606, 185] width 43 height 21
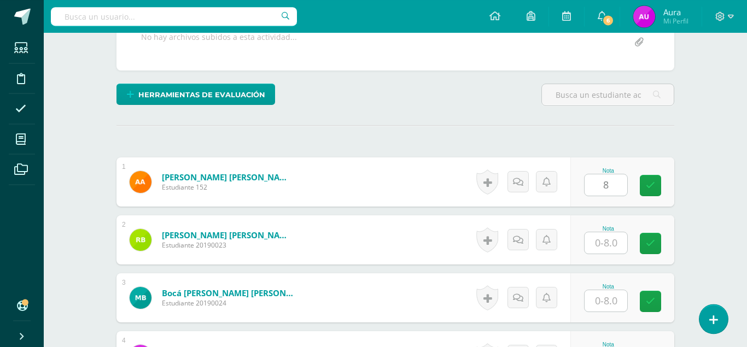
type input "8"
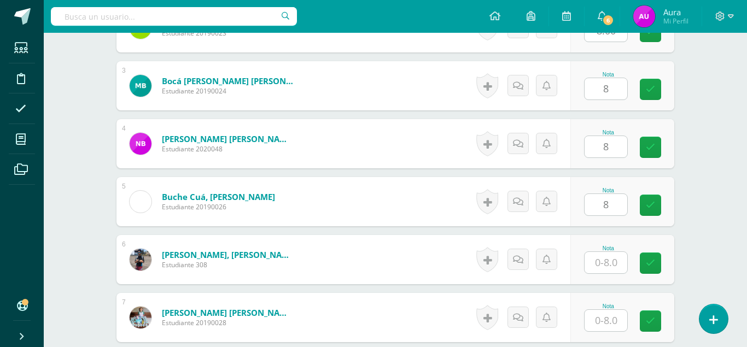
type input "8"
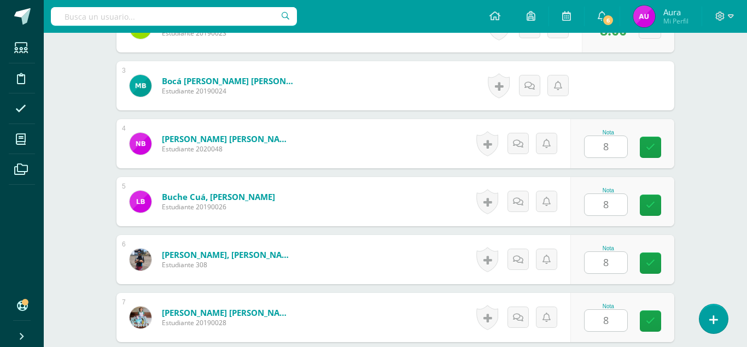
type input "8"
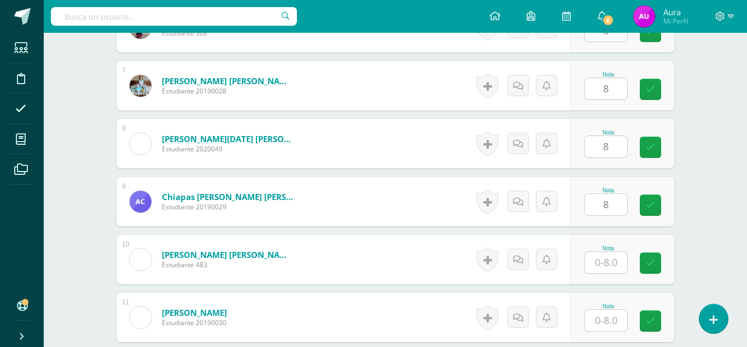
type input "8"
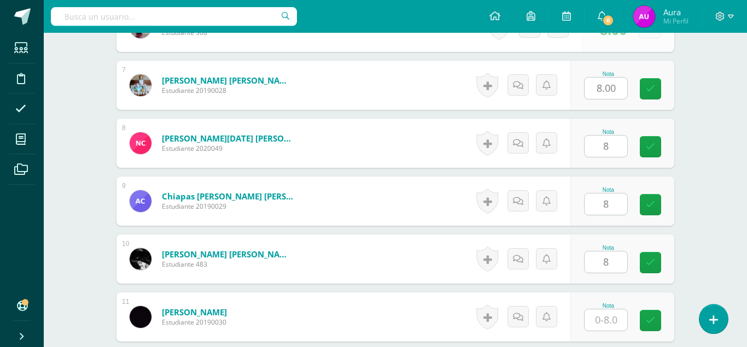
type input "8"
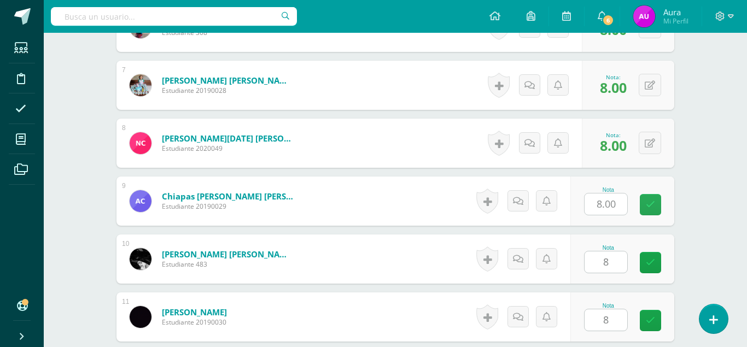
type input "8"
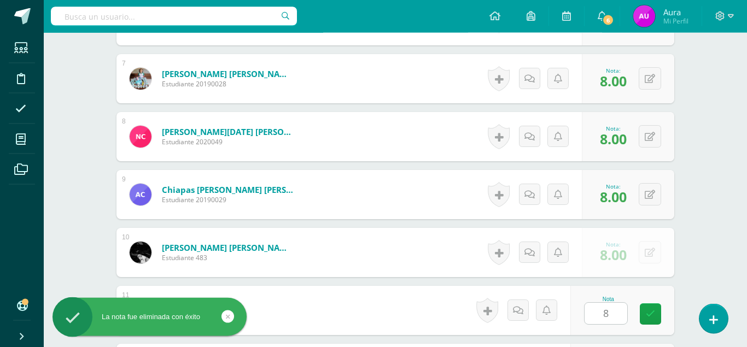
type input "8"
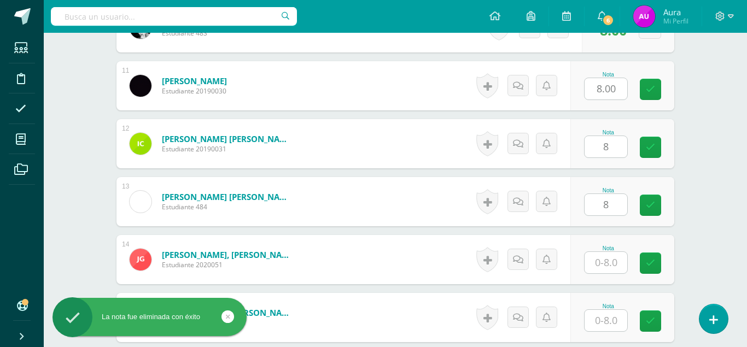
type input "8"
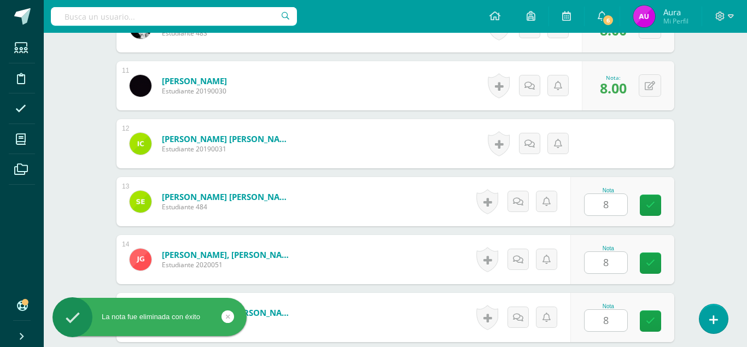
type input "8"
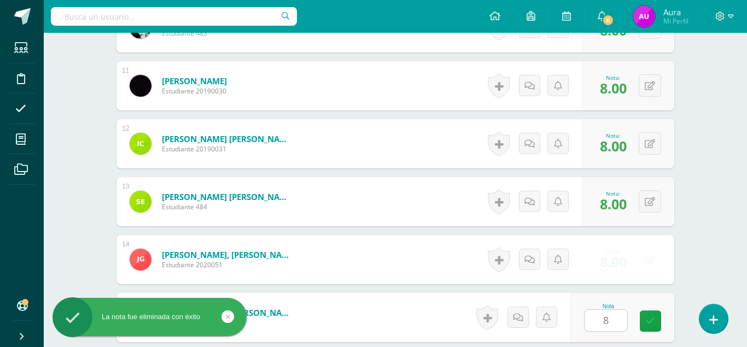
type input "8"
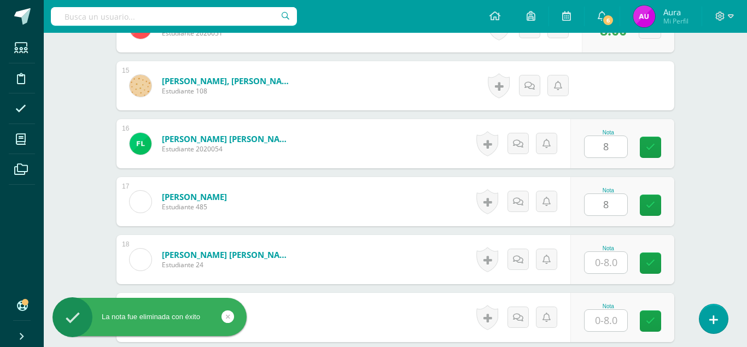
type input "8"
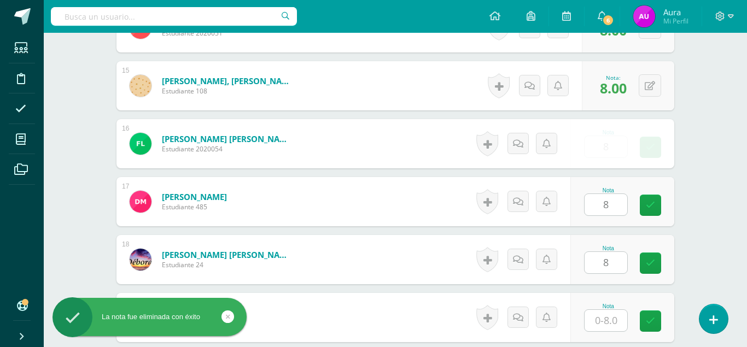
type input "8"
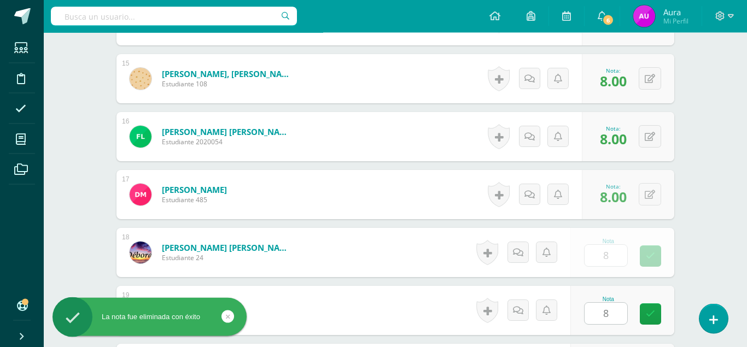
type input "8"
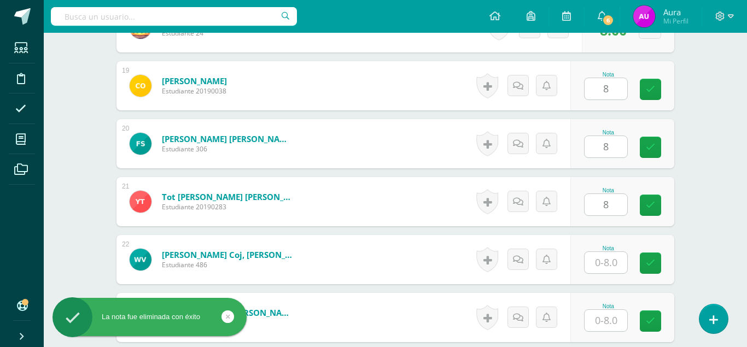
type input "8"
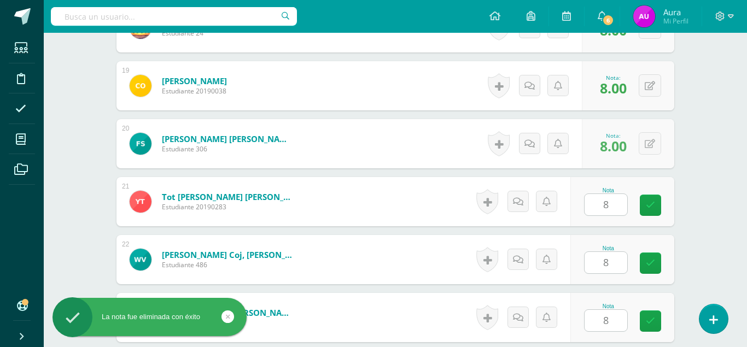
scroll to position [1370, 0]
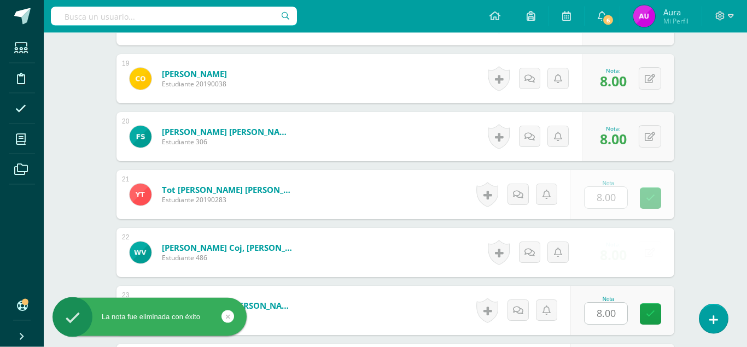
type input "8"
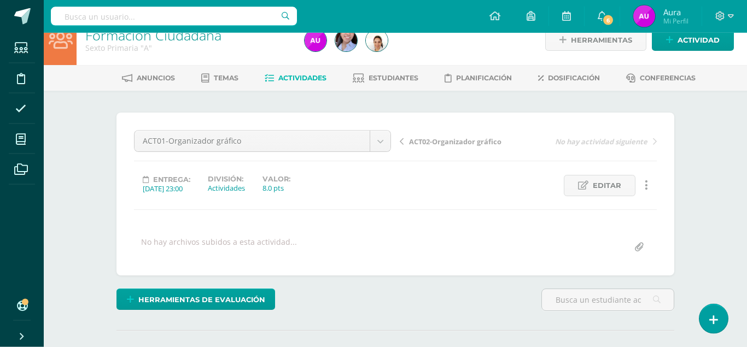
scroll to position [0, 0]
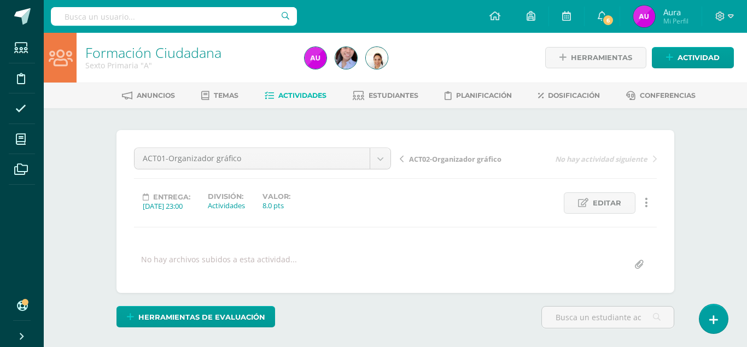
click at [297, 94] on span "Actividades" at bounding box center [303, 95] width 48 height 8
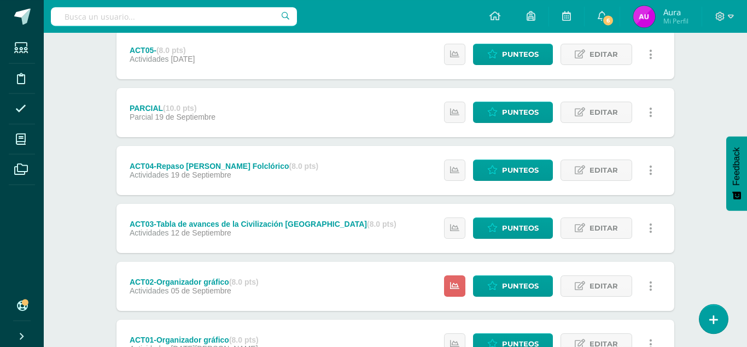
scroll to position [379, 0]
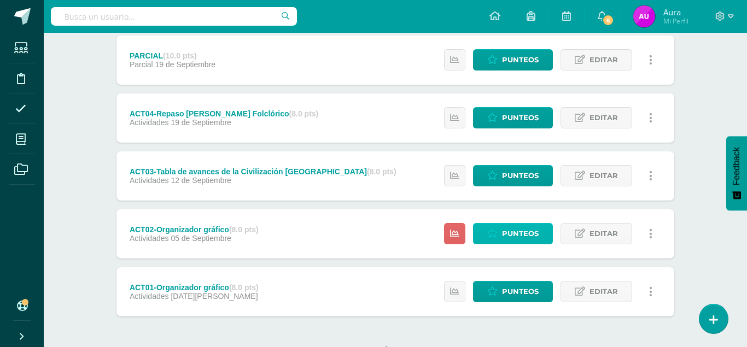
click at [522, 224] on span "Punteos" at bounding box center [520, 234] width 37 height 20
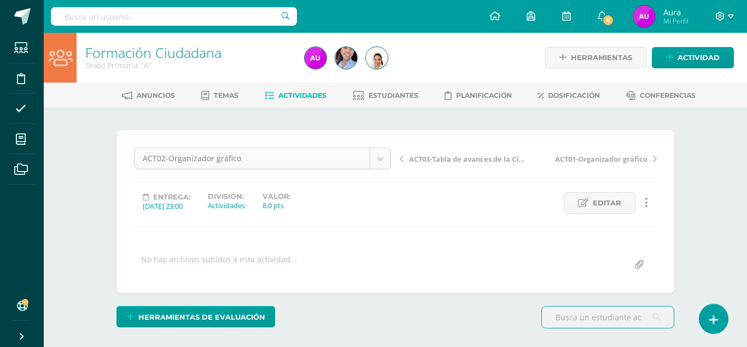
scroll to position [1, 0]
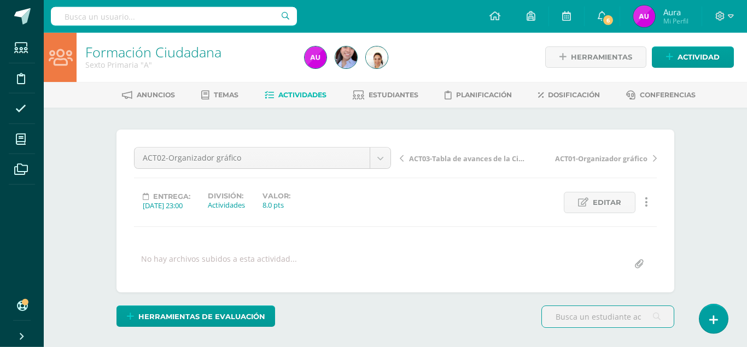
click at [315, 94] on span "Actividades" at bounding box center [303, 95] width 48 height 8
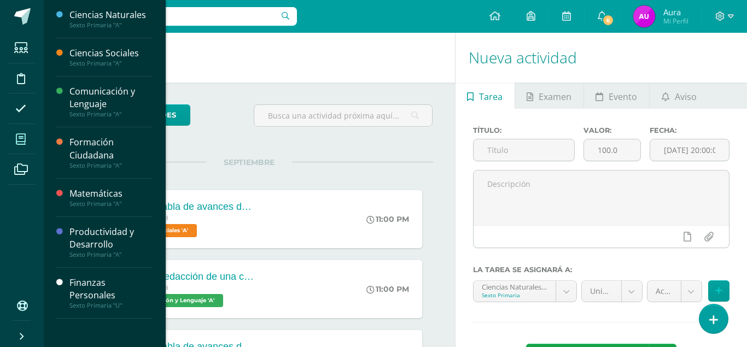
click at [26, 143] on icon at bounding box center [21, 139] width 10 height 11
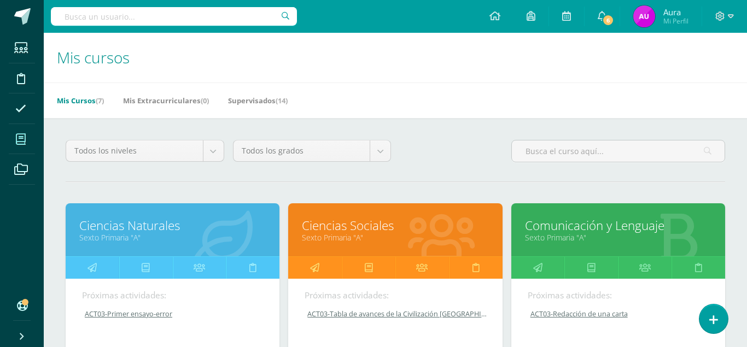
click at [367, 217] on link "Ciencias Sociales" at bounding box center [395, 225] width 187 height 17
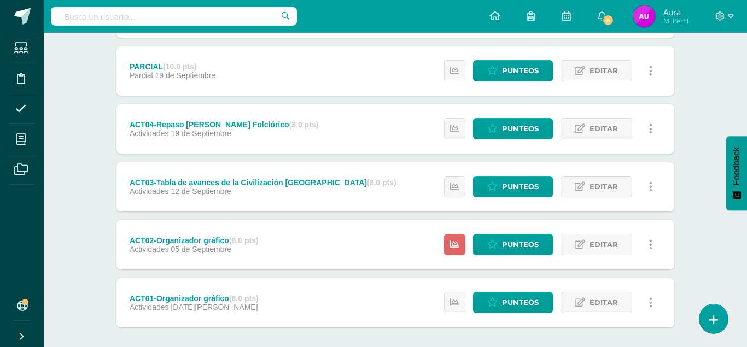
scroll to position [379, 0]
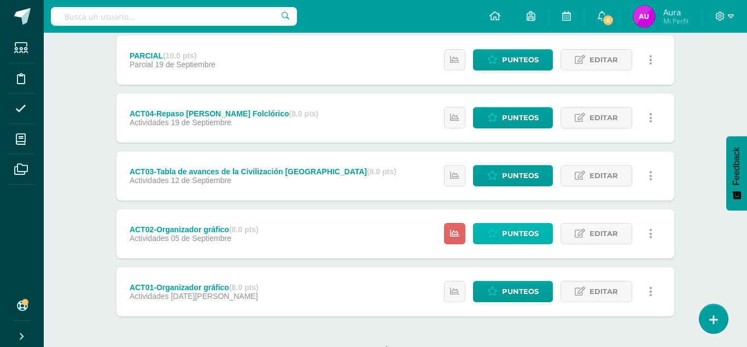
click at [543, 223] on link "Punteos" at bounding box center [513, 233] width 80 height 21
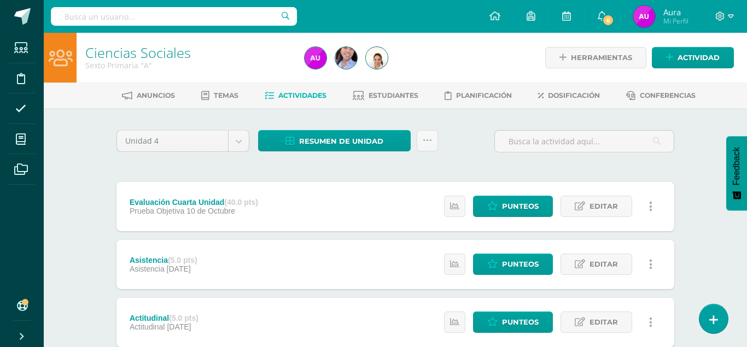
scroll to position [379, 0]
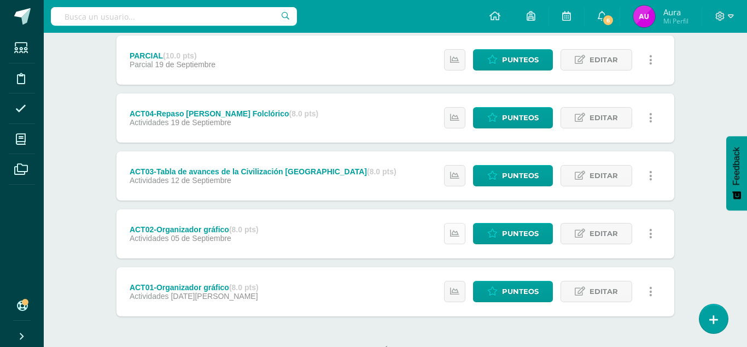
click at [456, 229] on icon at bounding box center [454, 233] width 9 height 9
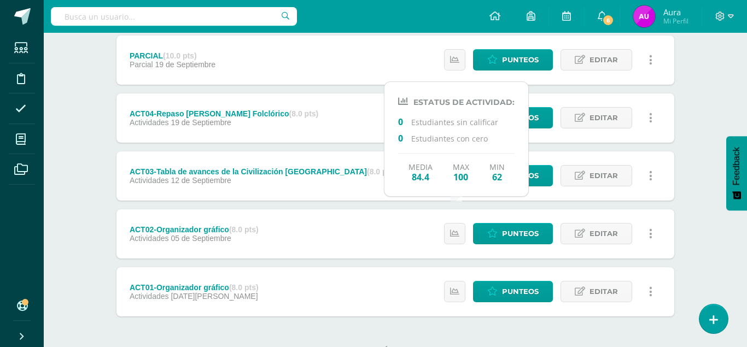
click at [701, 233] on div "Ciencias Sociales Sexto Primaria "A" Herramientas Detalle de asistencias Activi…" at bounding box center [396, 21] width 704 height 735
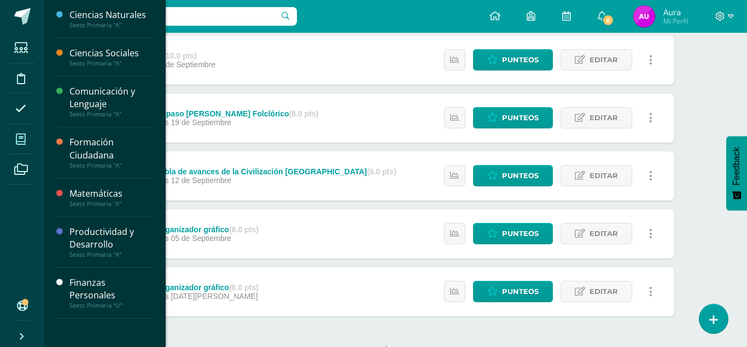
click at [26, 144] on icon at bounding box center [21, 139] width 10 height 11
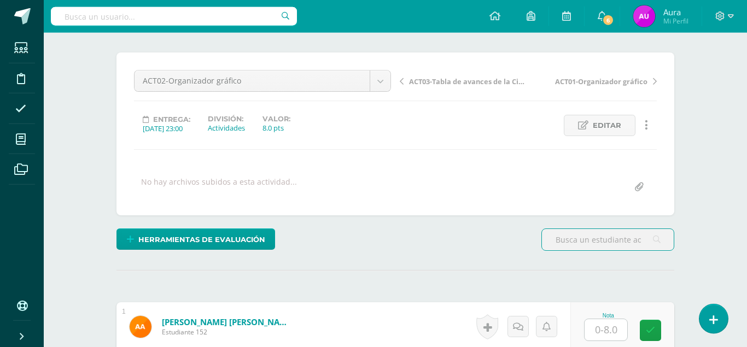
scroll to position [112, 0]
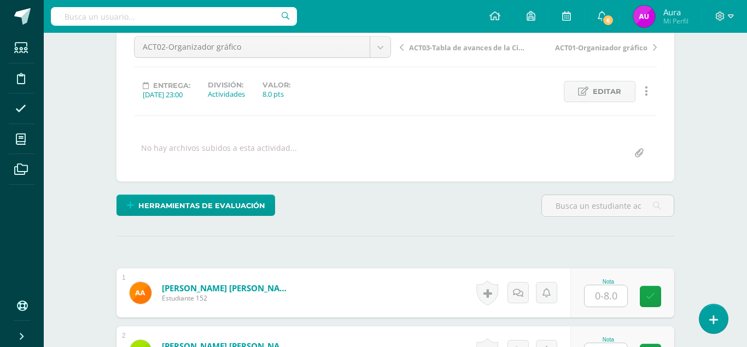
click at [612, 286] on input "text" at bounding box center [606, 296] width 43 height 21
type input "7"
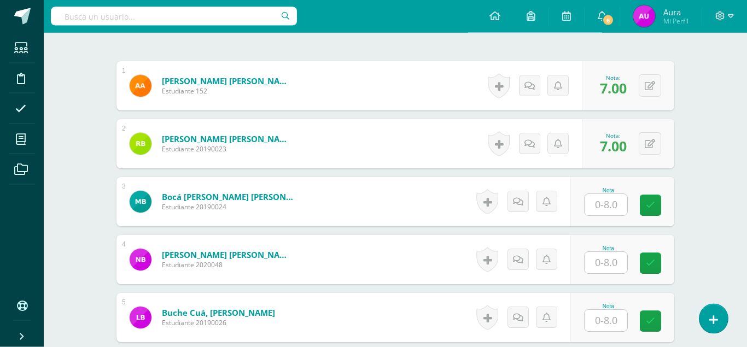
scroll to position [320, 0]
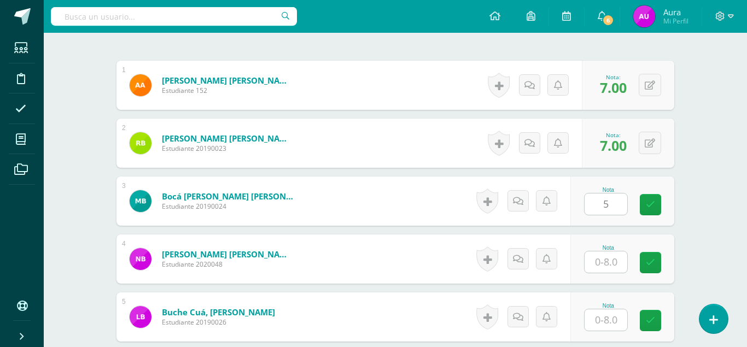
type input "5"
type input "8"
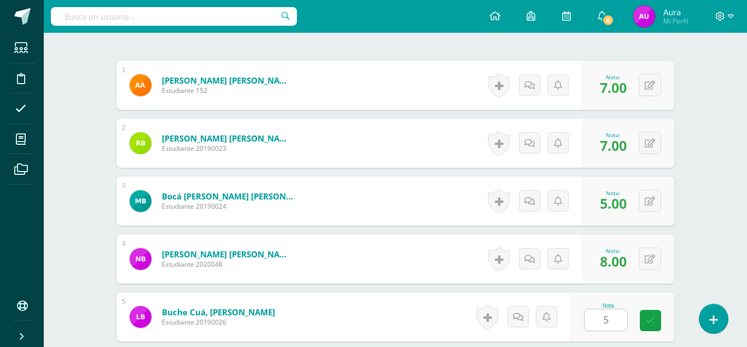
type input "5"
type input "8"
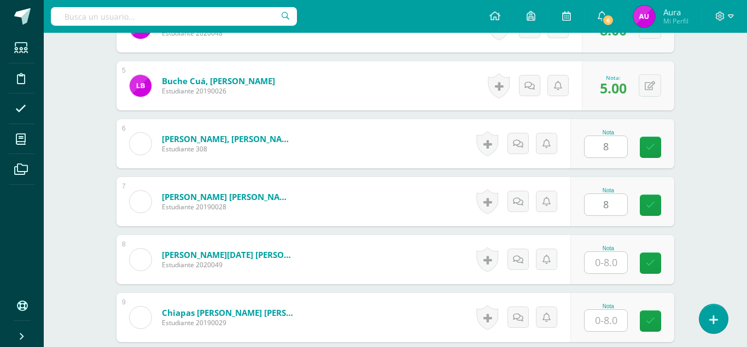
type input "8"
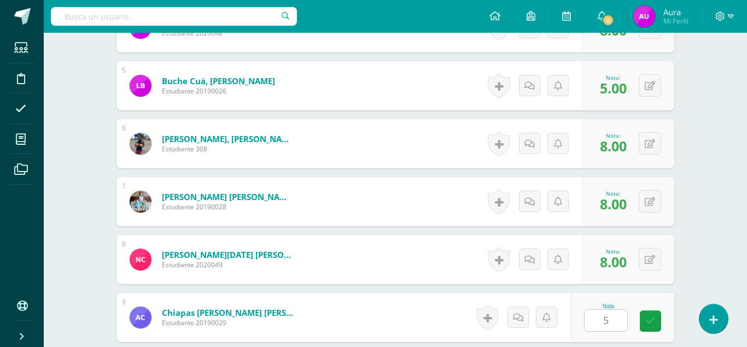
type input "5"
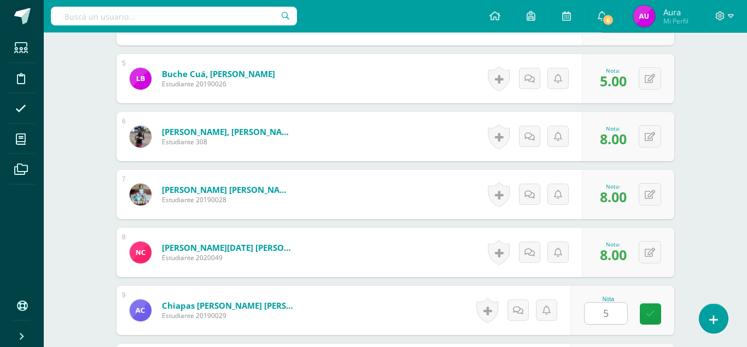
type input "6"
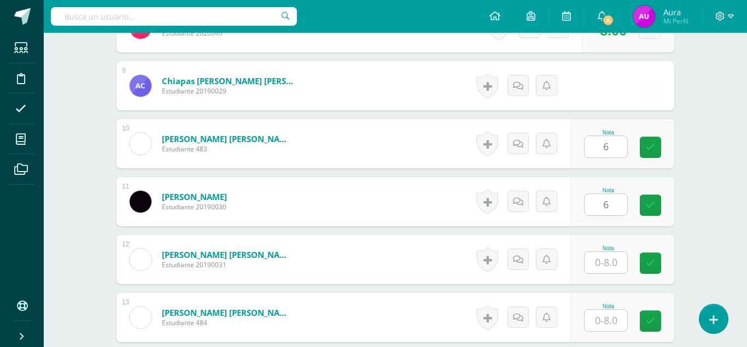
type input "6"
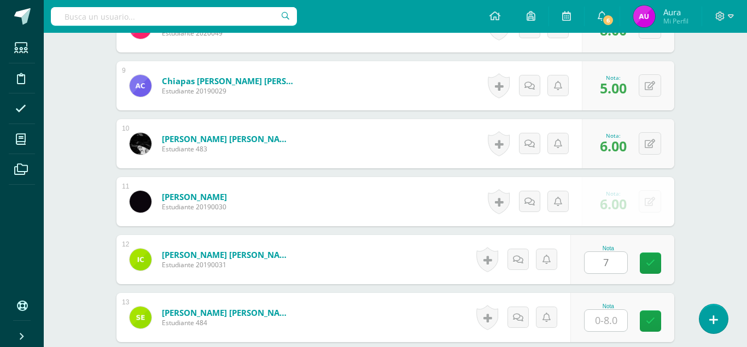
type input "7"
type input "8"
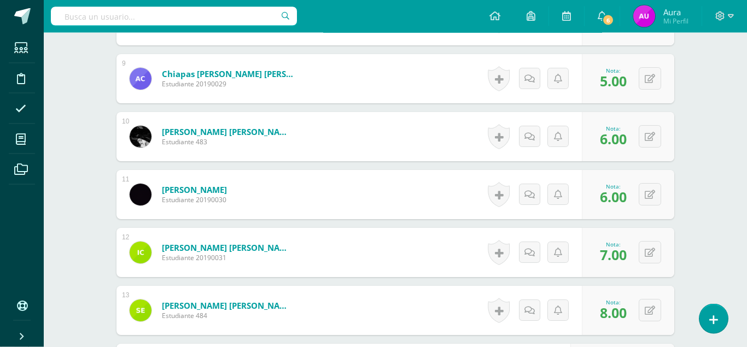
type input "5"
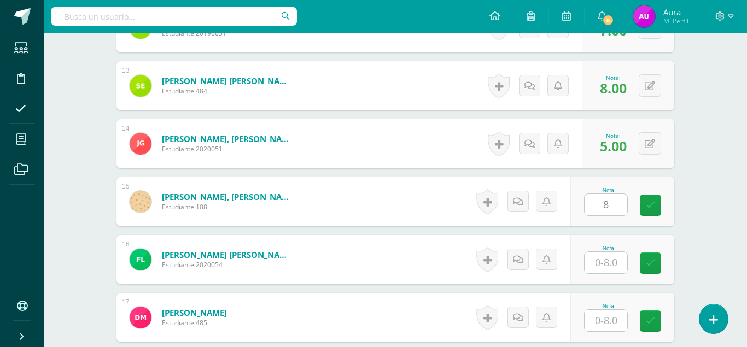
type input "8"
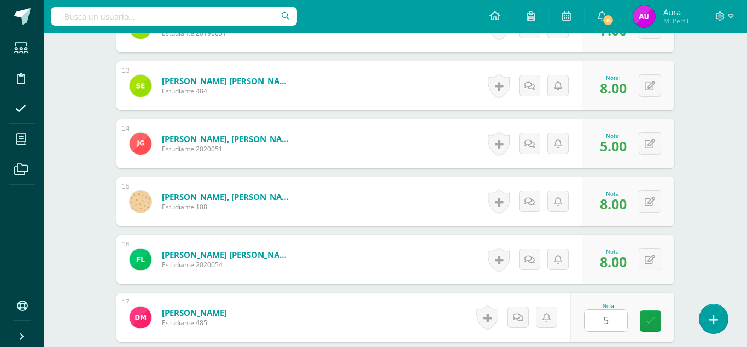
type input "5"
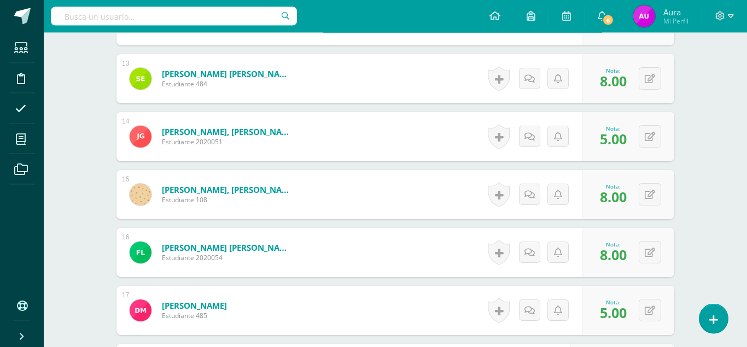
type input "7"
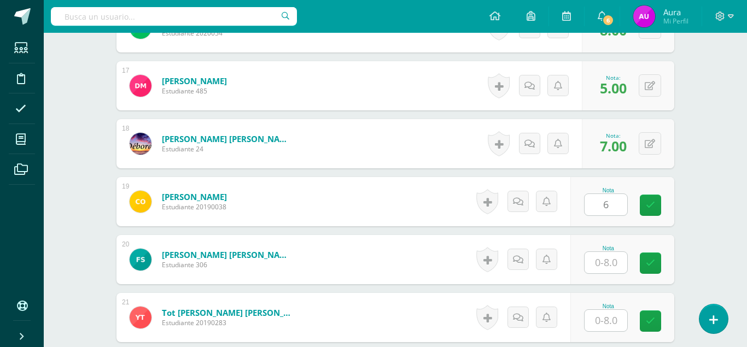
type input "6"
type input "8"
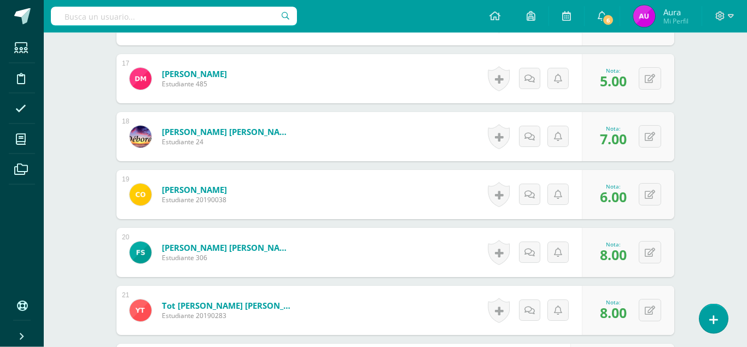
type input "5"
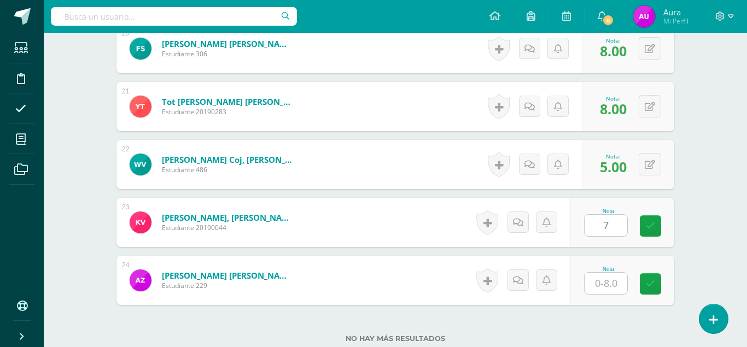
type input "7"
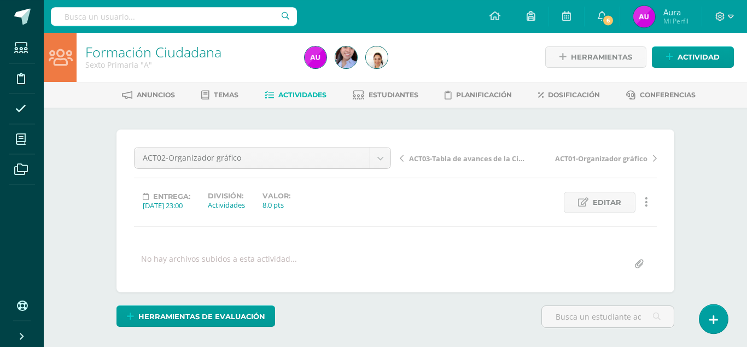
scroll to position [0, 0]
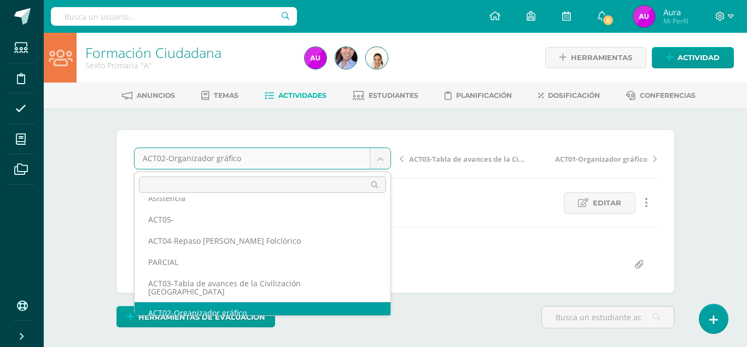
scroll to position [47, 0]
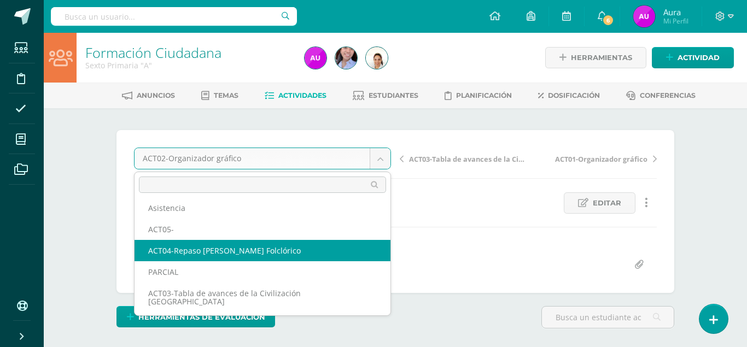
select select "/dashboard/teacher/grade-activity/124281/"
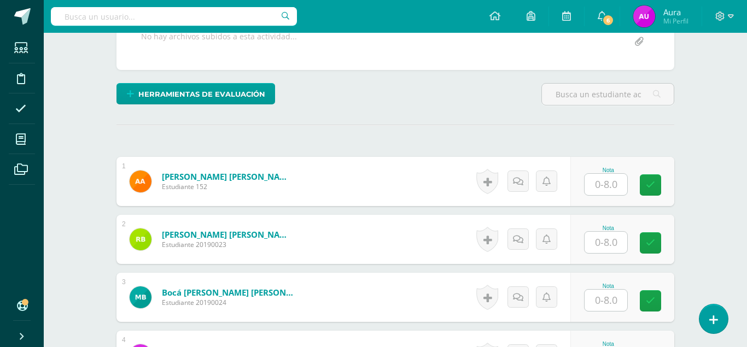
scroll to position [224, 0]
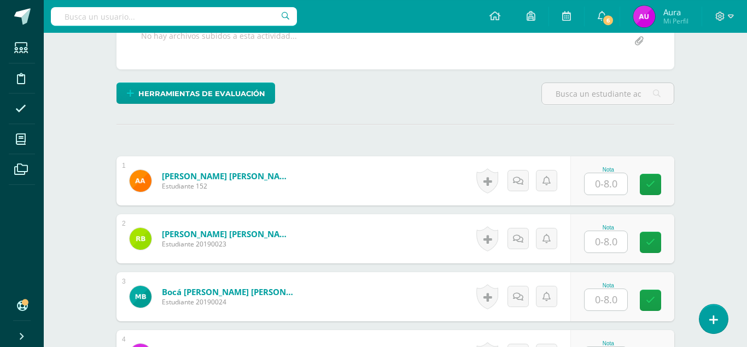
click at [604, 173] on input "text" at bounding box center [606, 183] width 43 height 21
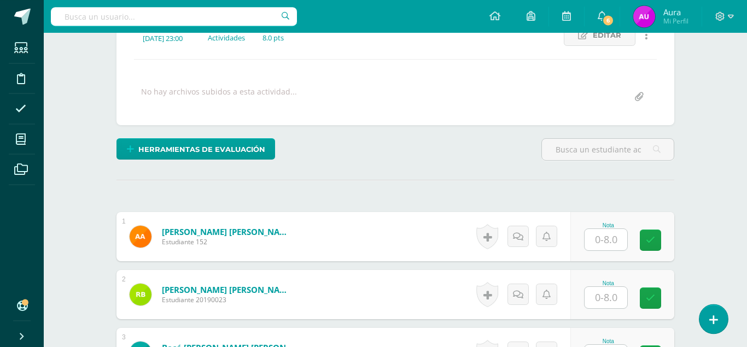
scroll to position [169, 0]
type input "5"
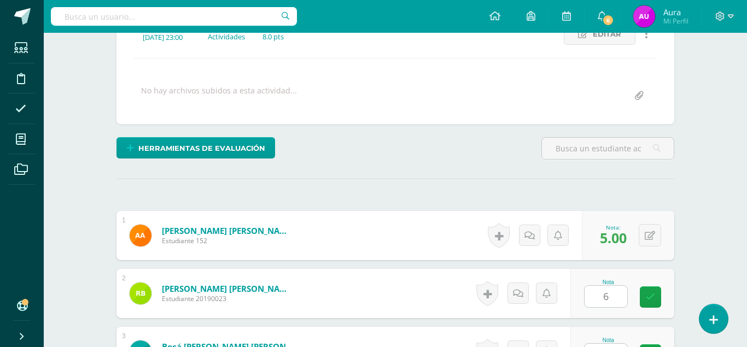
type input "6"
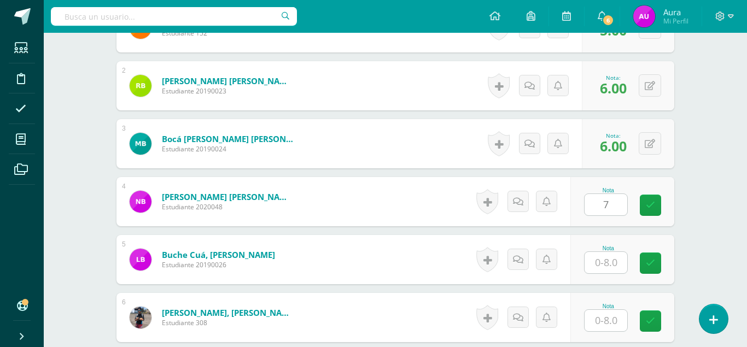
type input "7"
type input "6"
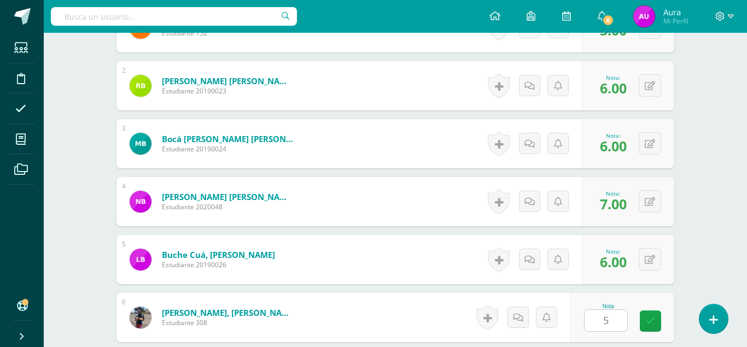
type input "5"
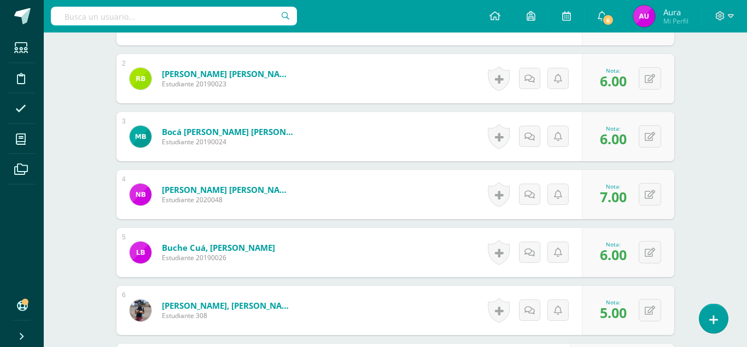
type input "7"
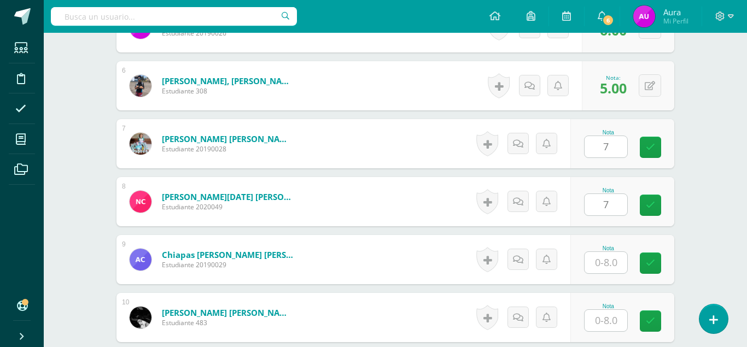
type input "7"
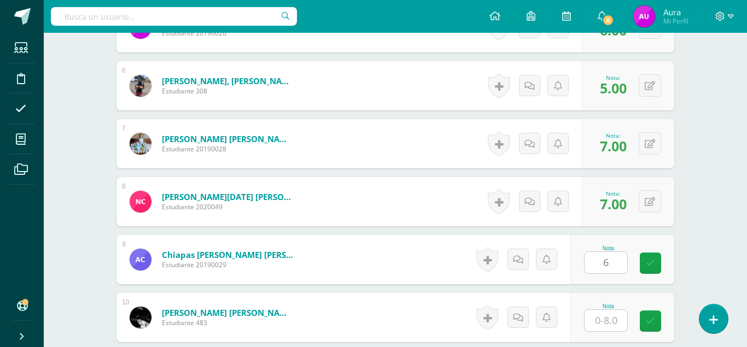
type input "6"
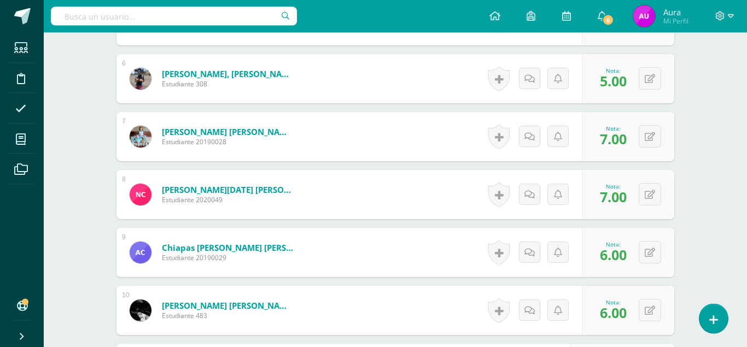
type input "6"
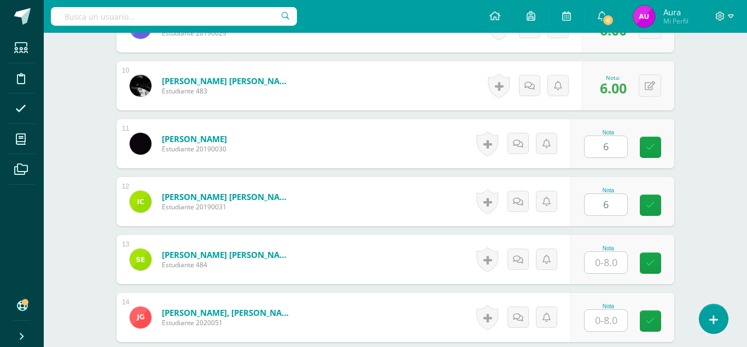
type input "6"
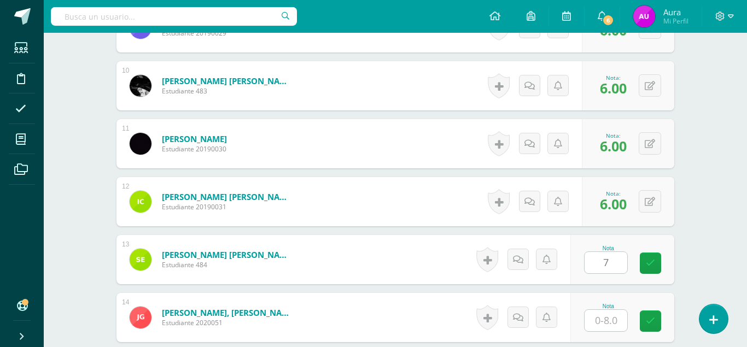
type input "7"
type input "8"
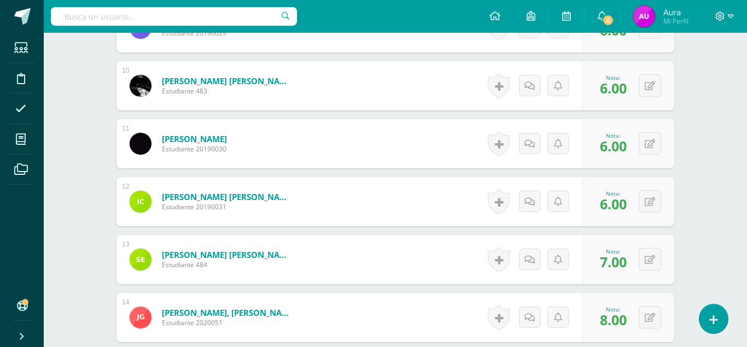
type input "6"
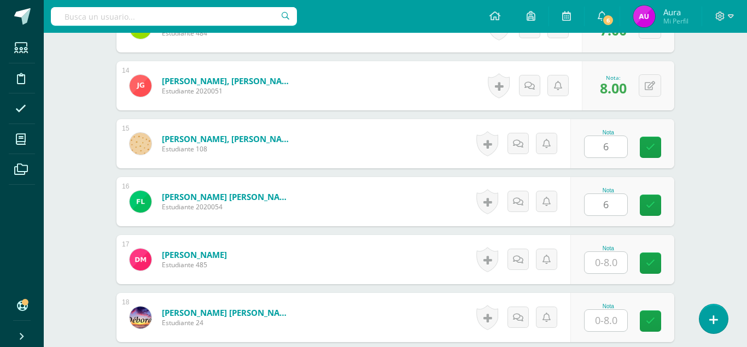
type input "6"
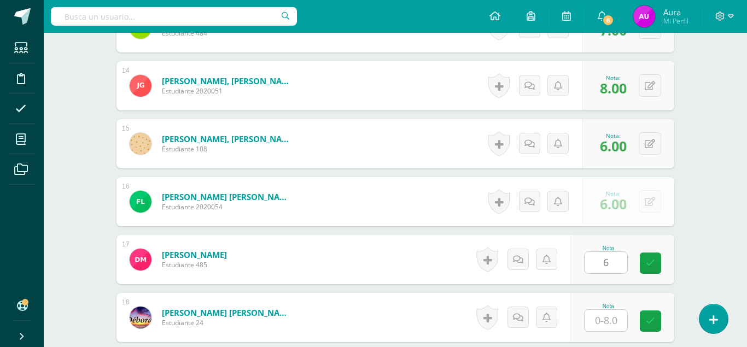
type input "6"
type input "7"
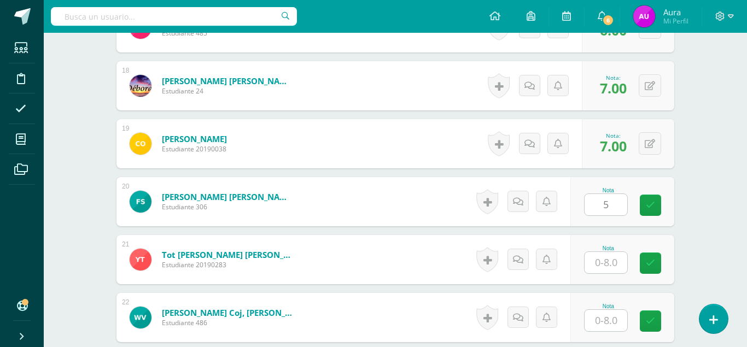
type input "5"
type input "6"
type input "7"
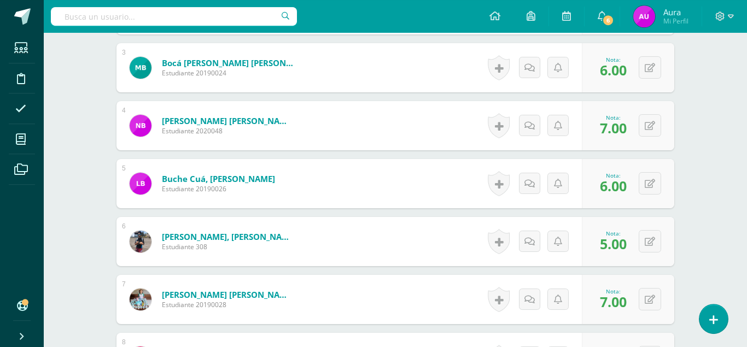
scroll to position [454, 0]
type input "5"
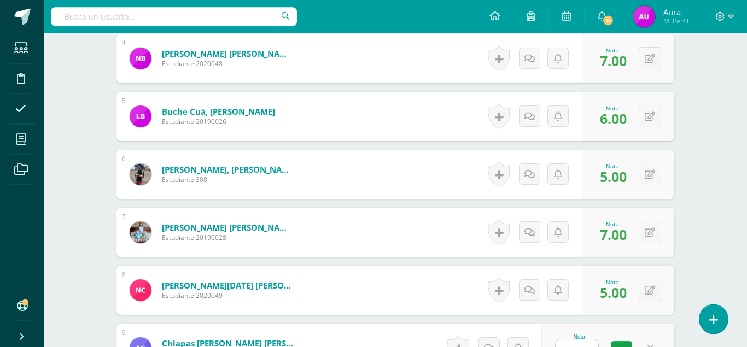
scroll to position [621, 0]
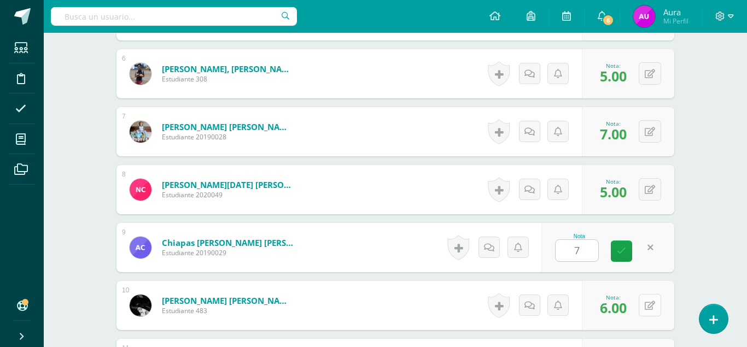
type input "7"
click at [651, 301] on icon at bounding box center [650, 305] width 10 height 9
type input "7"
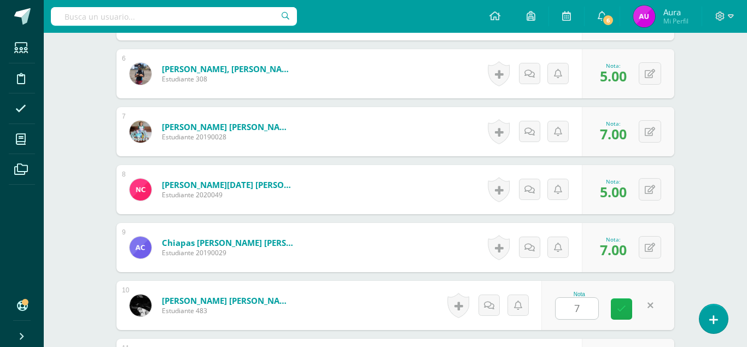
click at [617, 299] on link at bounding box center [621, 309] width 21 height 21
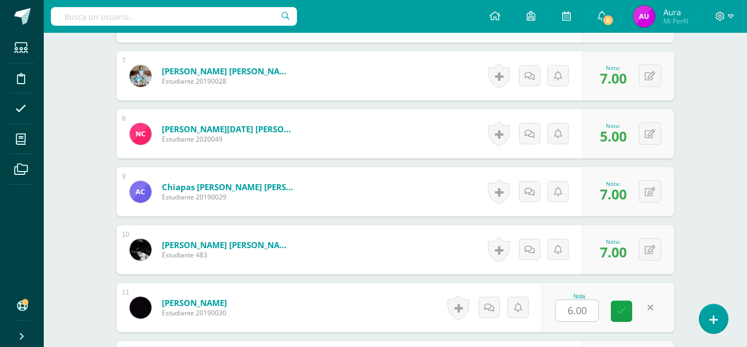
scroll to position [788, 0]
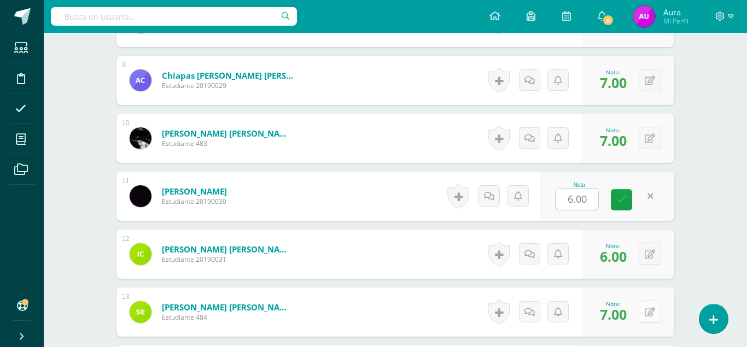
click at [651, 308] on icon at bounding box center [650, 312] width 10 height 9
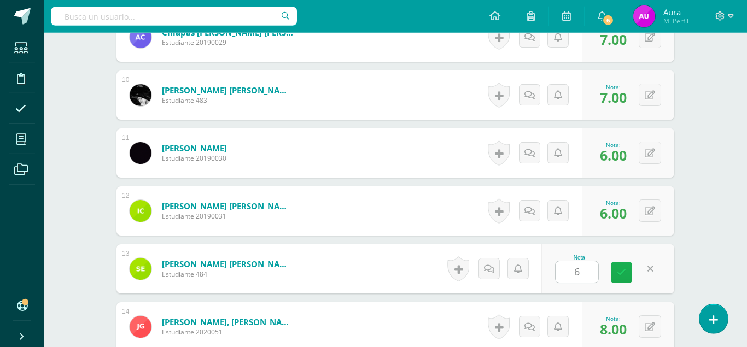
scroll to position [900, 0]
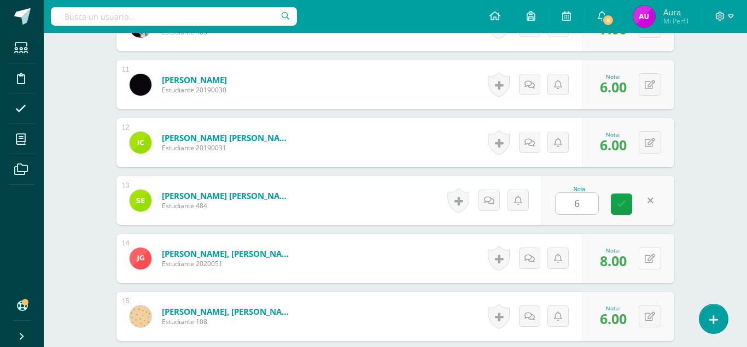
type input "6"
click at [653, 254] on icon at bounding box center [650, 258] width 10 height 9
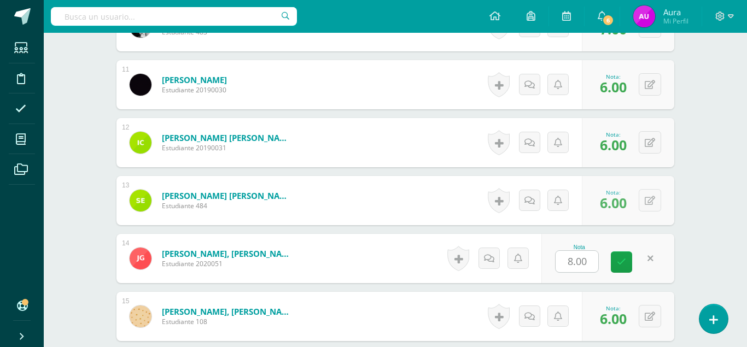
type input "6"
click at [625, 252] on link at bounding box center [621, 262] width 21 height 21
click at [647, 312] on icon at bounding box center [650, 316] width 10 height 9
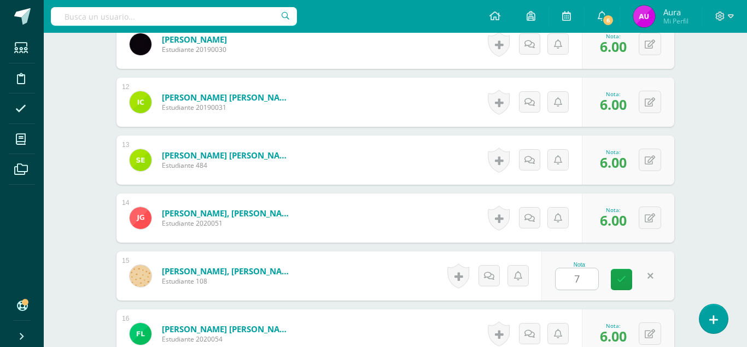
scroll to position [956, 0]
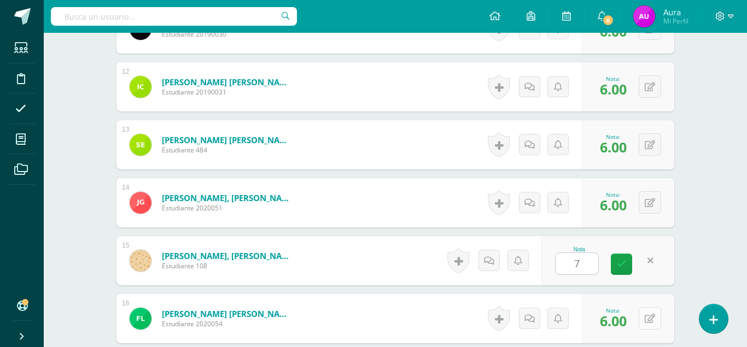
type input "7"
click at [645, 308] on button at bounding box center [650, 319] width 22 height 22
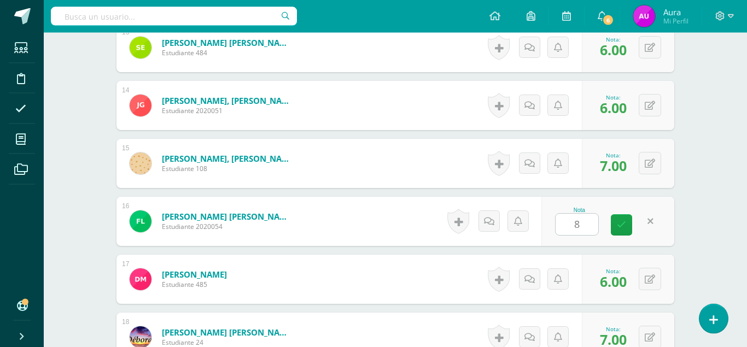
scroll to position [1068, 0]
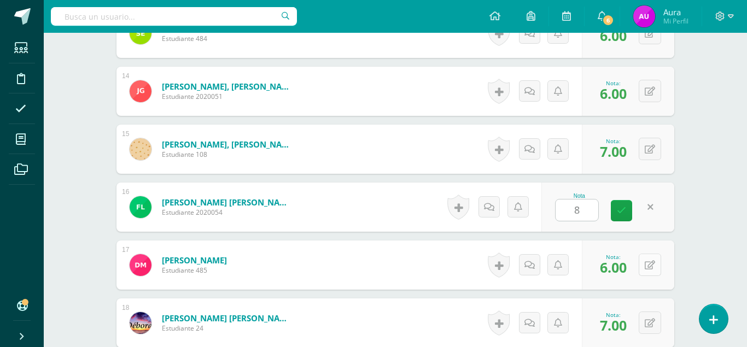
type input "8"
click at [651, 261] on icon at bounding box center [650, 265] width 10 height 9
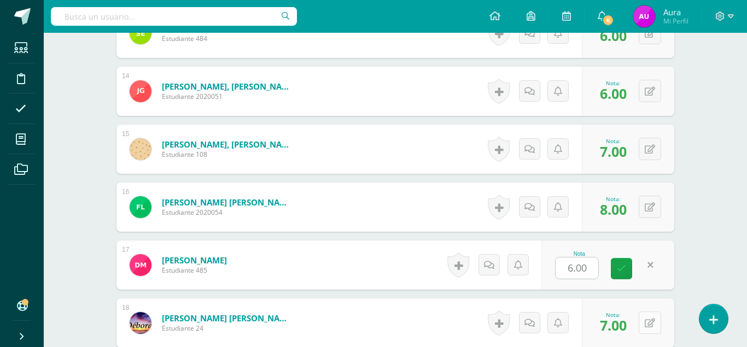
click at [641, 312] on button at bounding box center [650, 323] width 22 height 22
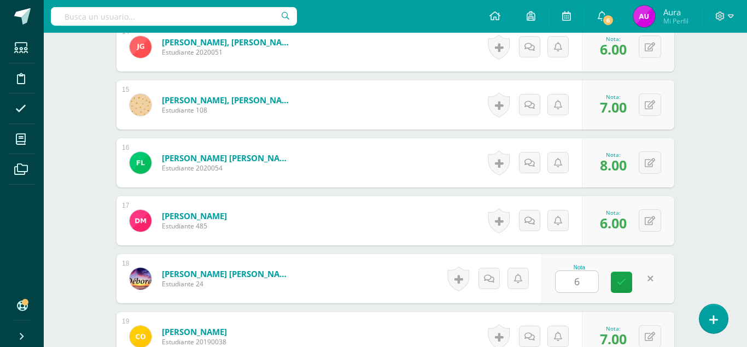
scroll to position [1123, 0]
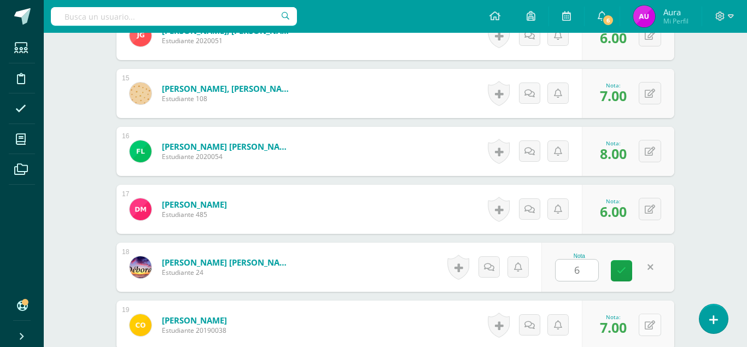
type input "6"
click at [653, 321] on icon at bounding box center [650, 325] width 10 height 9
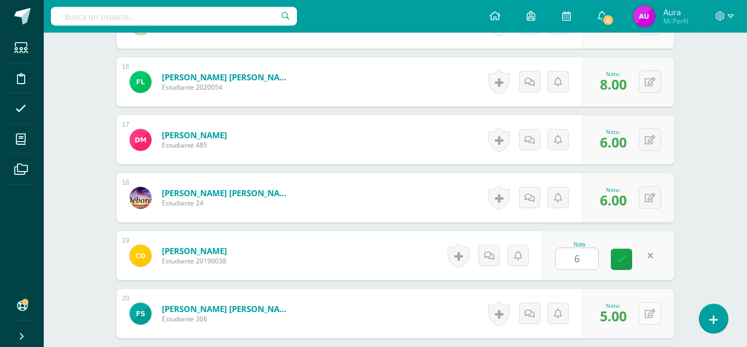
scroll to position [1235, 0]
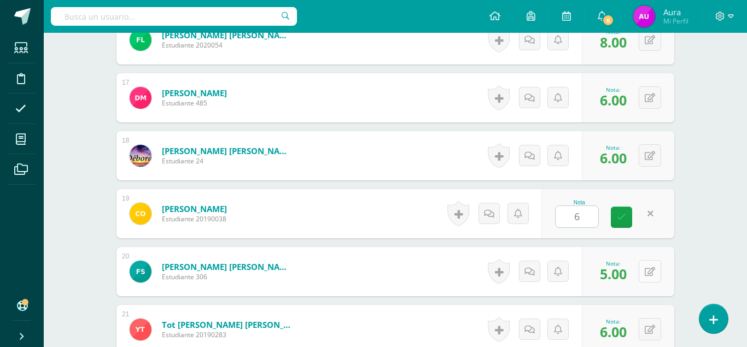
type input "6"
click at [650, 268] on icon at bounding box center [650, 272] width 10 height 9
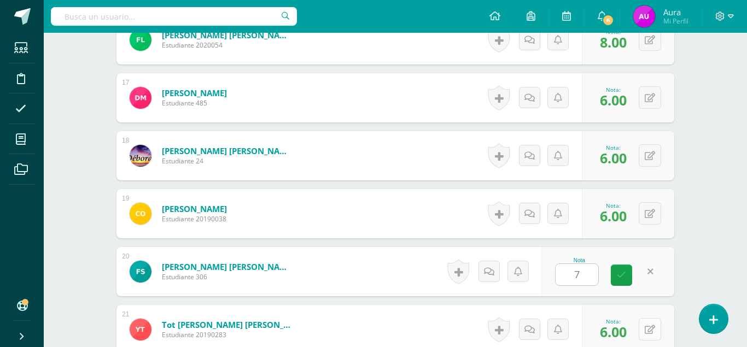
type input "7"
click at [643, 318] on button at bounding box center [650, 329] width 22 height 22
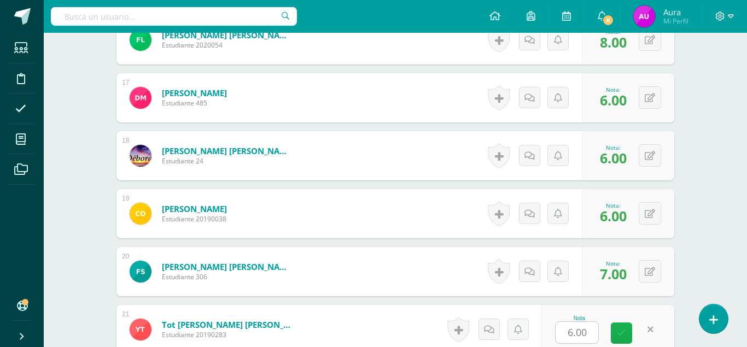
type input "7"
click at [624, 329] on icon at bounding box center [621, 333] width 9 height 9
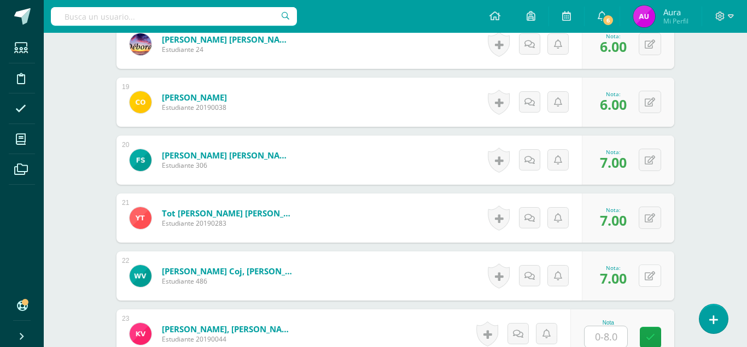
click at [651, 272] on icon at bounding box center [650, 276] width 10 height 9
type input "5"
click at [607, 327] on input "text" at bounding box center [606, 337] width 43 height 21
type input "6"
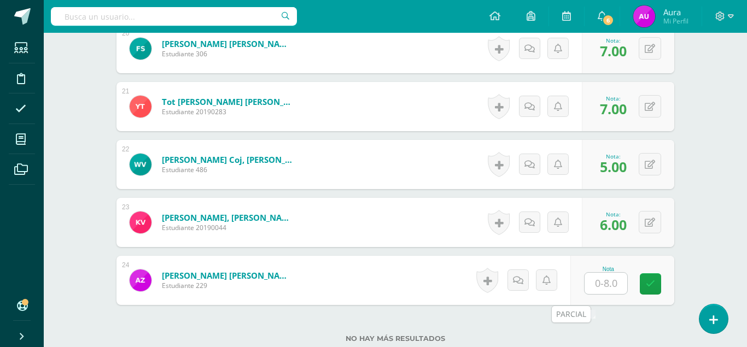
type input "7"
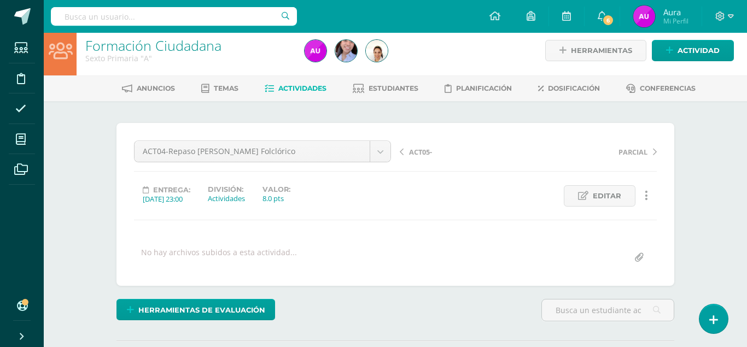
scroll to position [0, 0]
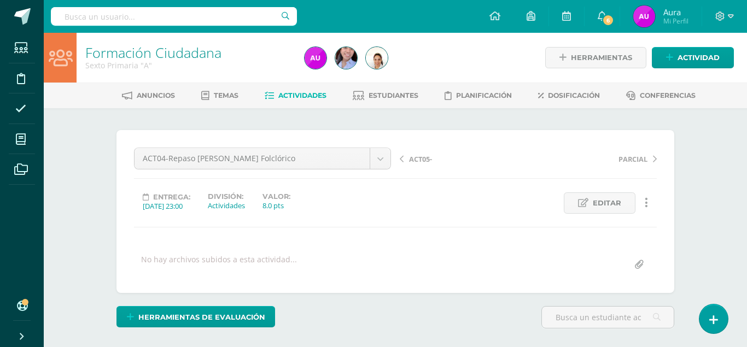
click at [308, 94] on span "Actividades" at bounding box center [303, 95] width 48 height 8
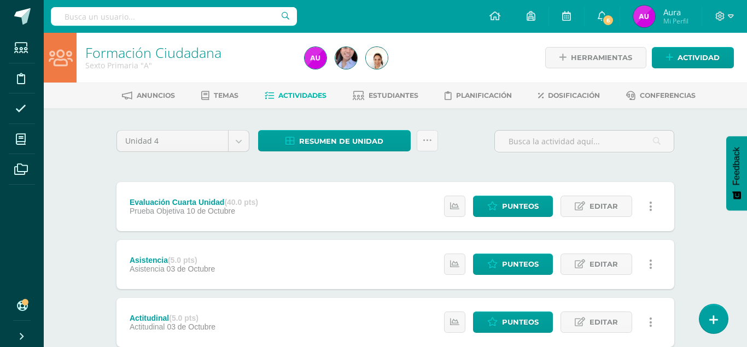
scroll to position [279, 0]
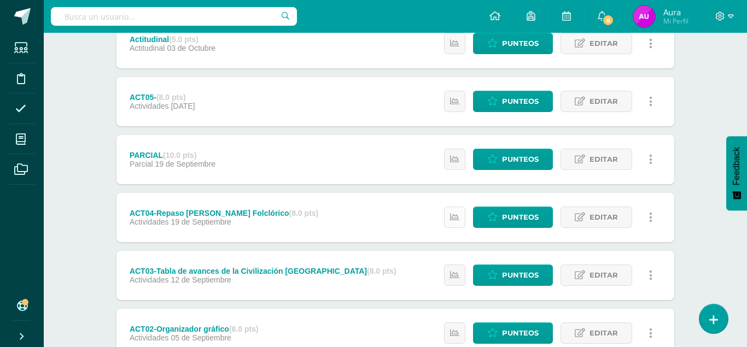
click at [451, 207] on link at bounding box center [454, 217] width 21 height 21
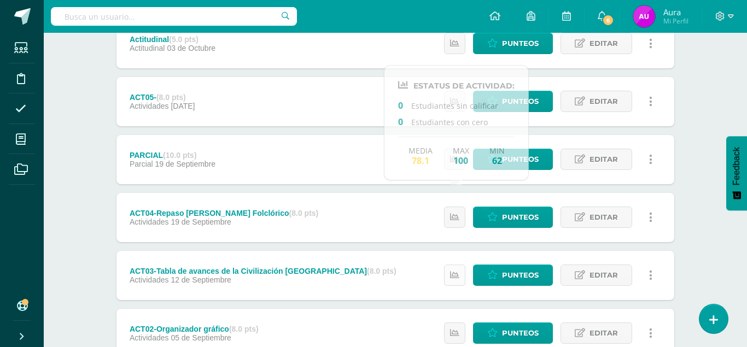
click at [456, 265] on link at bounding box center [454, 275] width 21 height 21
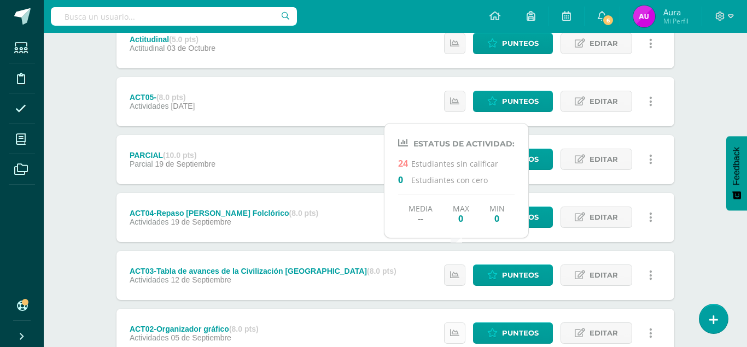
click at [453, 329] on icon at bounding box center [454, 333] width 9 height 9
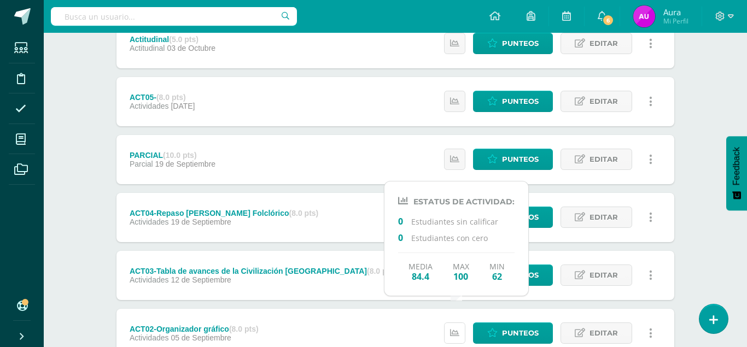
scroll to position [112, 0]
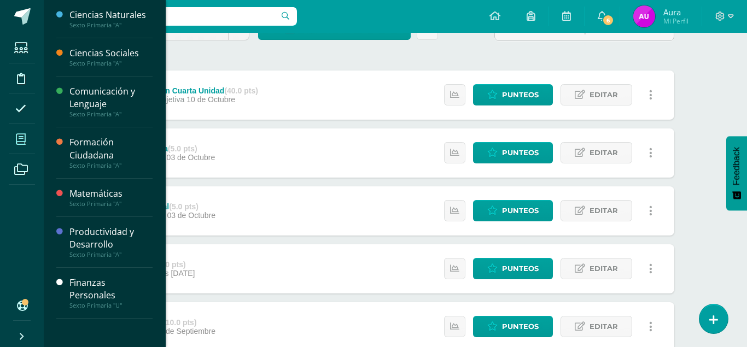
click at [24, 137] on icon at bounding box center [21, 139] width 10 height 11
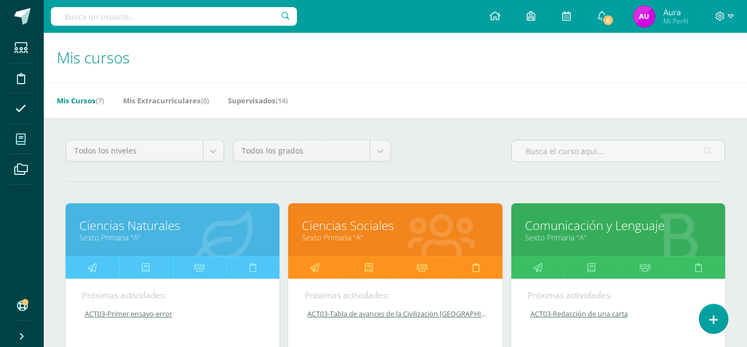
click at [131, 217] on link "Ciencias Naturales" at bounding box center [172, 225] width 187 height 17
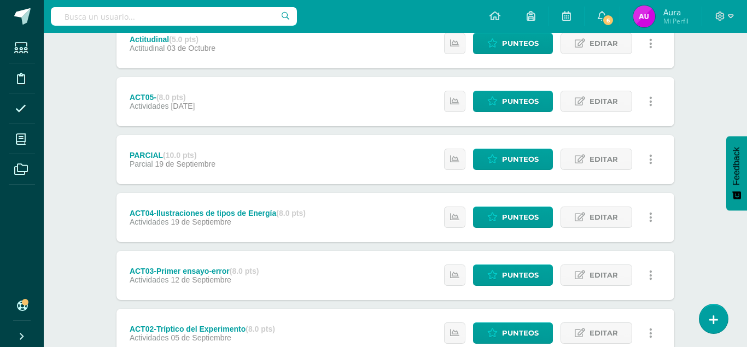
scroll to position [335, 0]
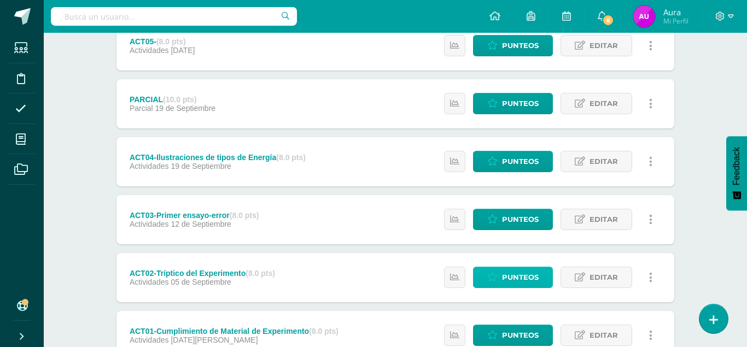
click at [519, 268] on span "Punteos" at bounding box center [520, 278] width 37 height 20
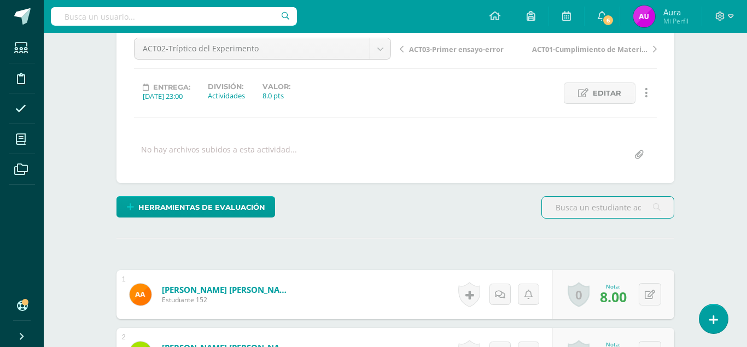
scroll to position [111, 0]
click at [468, 282] on link at bounding box center [470, 294] width 22 height 25
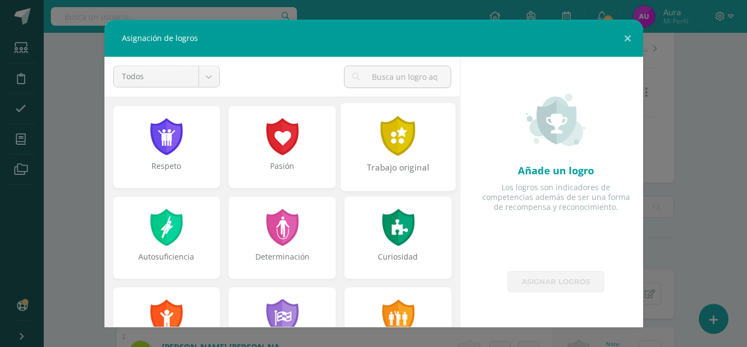
scroll to position [111, 0]
click at [392, 155] on div at bounding box center [399, 136] width 38 height 40
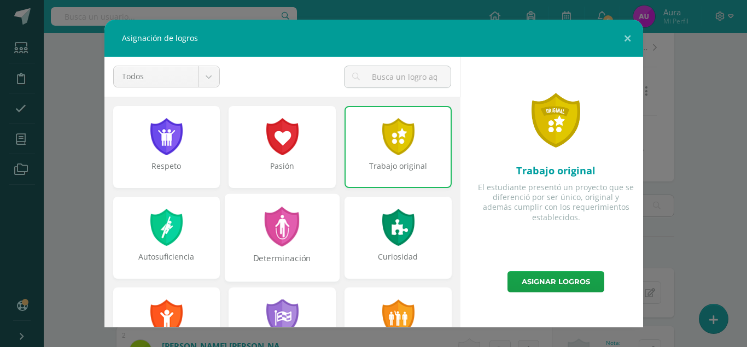
scroll to position [250, 0]
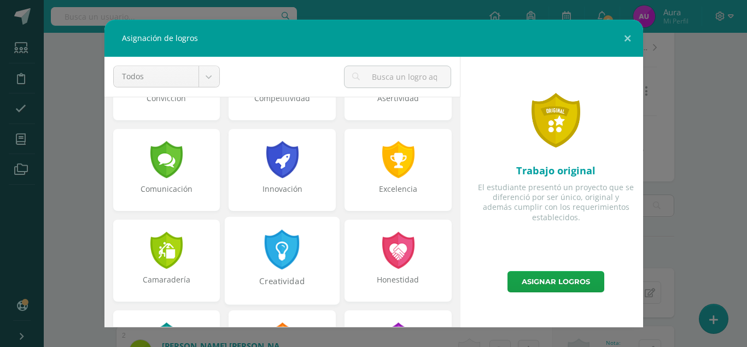
click at [285, 262] on div at bounding box center [283, 250] width 38 height 40
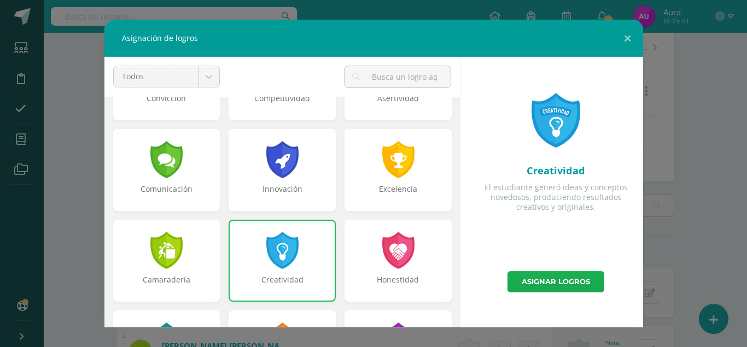
click at [567, 282] on link "Asignar logros" at bounding box center [556, 281] width 97 height 21
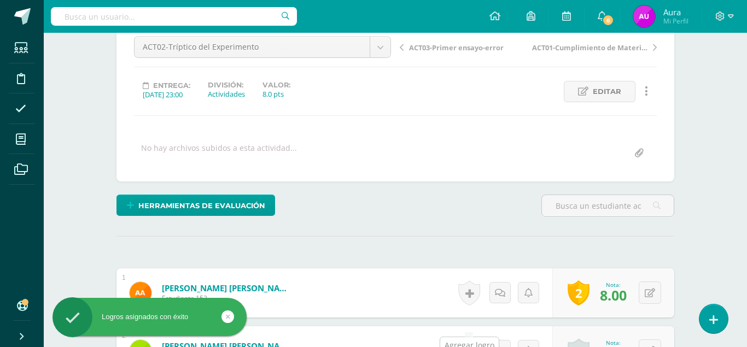
click at [465, 339] on link at bounding box center [470, 351] width 22 height 25
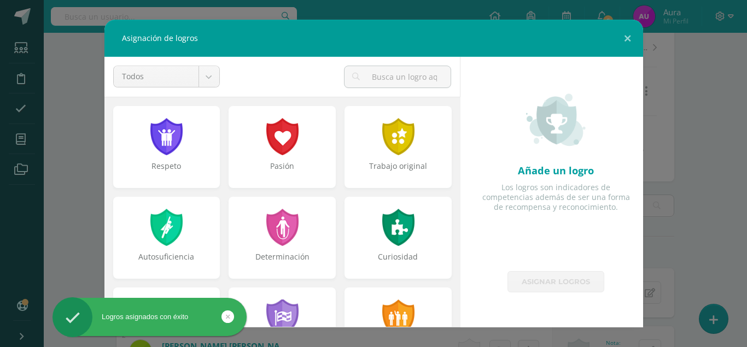
scroll to position [415, 0]
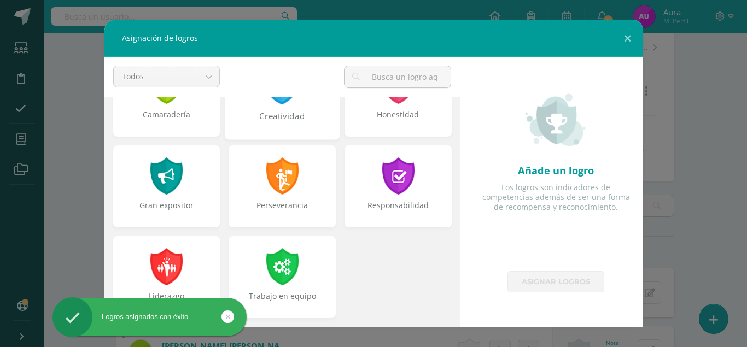
click at [288, 123] on div "Creatividad" at bounding box center [282, 123] width 113 height 24
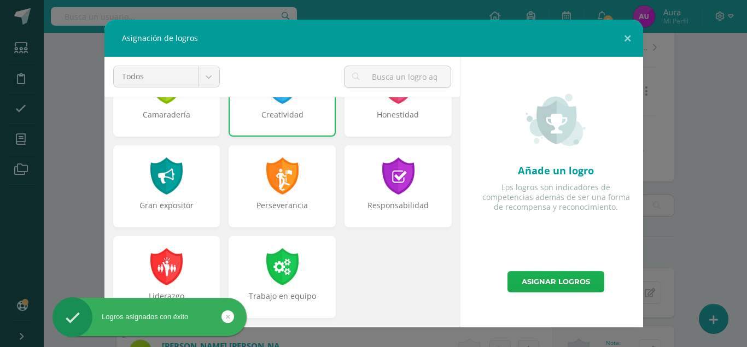
click at [537, 282] on link "Asignar logros" at bounding box center [556, 281] width 97 height 21
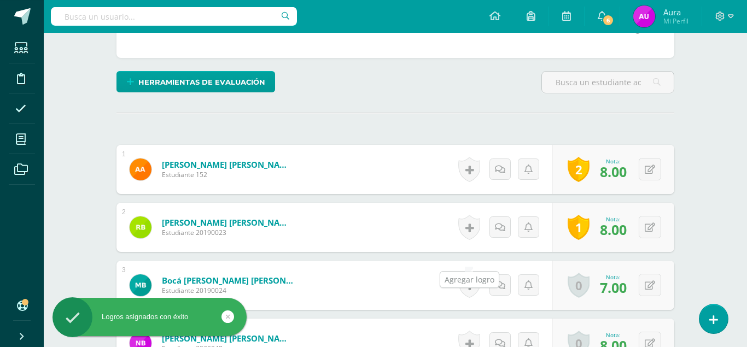
drag, startPoint x: 470, startPoint y: 264, endPoint x: 459, endPoint y: 257, distance: 13.8
click at [471, 273] on link at bounding box center [470, 285] width 22 height 25
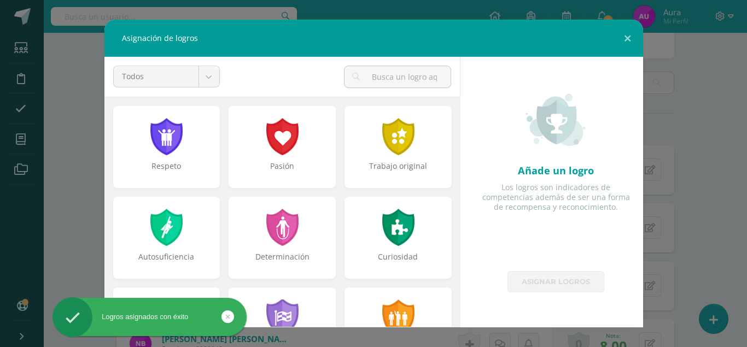
scroll to position [312, 0]
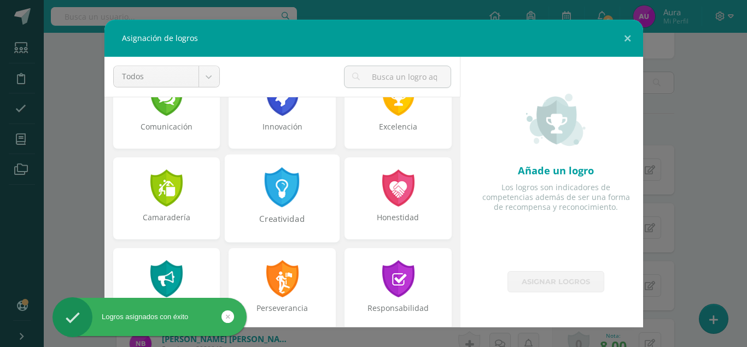
click at [279, 208] on div "Creatividad" at bounding box center [282, 198] width 115 height 88
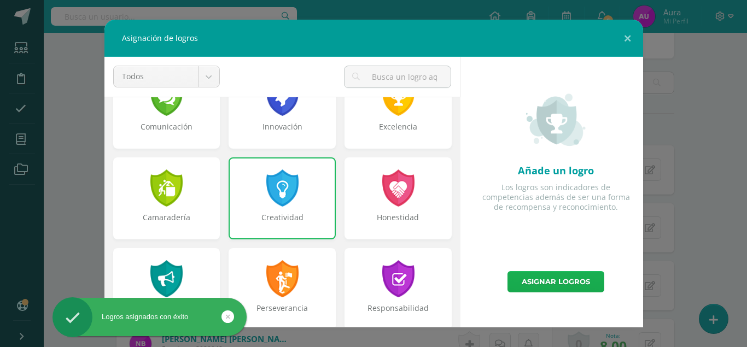
click at [561, 280] on link "Asignar logros" at bounding box center [556, 281] width 97 height 21
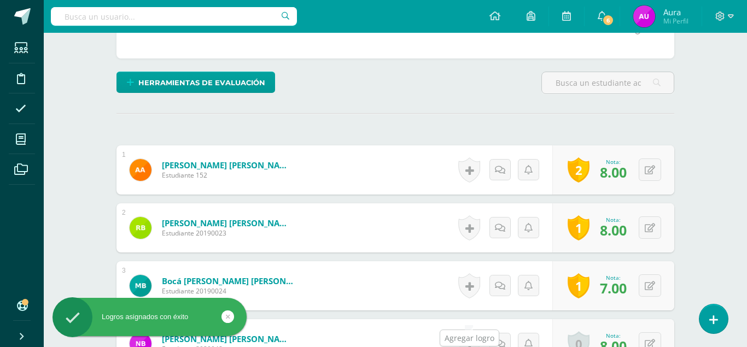
click at [467, 332] on link at bounding box center [470, 344] width 22 height 25
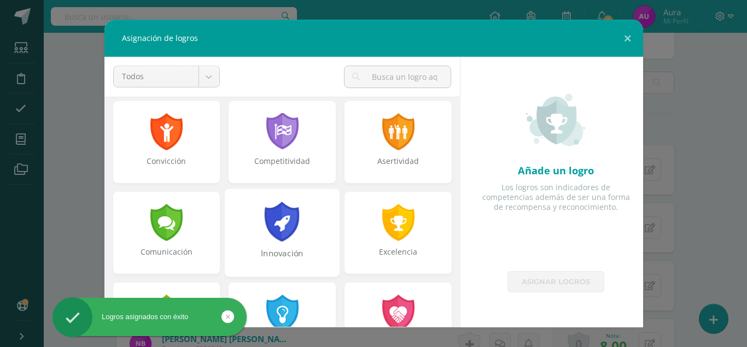
scroll to position [187, 0]
click at [288, 295] on div at bounding box center [283, 312] width 38 height 40
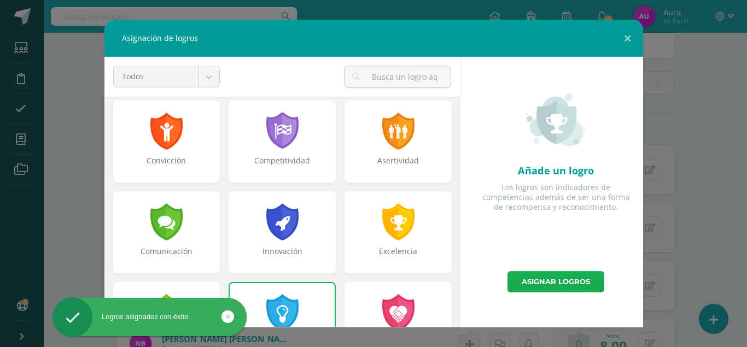
click at [555, 282] on link "Asignar logros" at bounding box center [556, 281] width 97 height 21
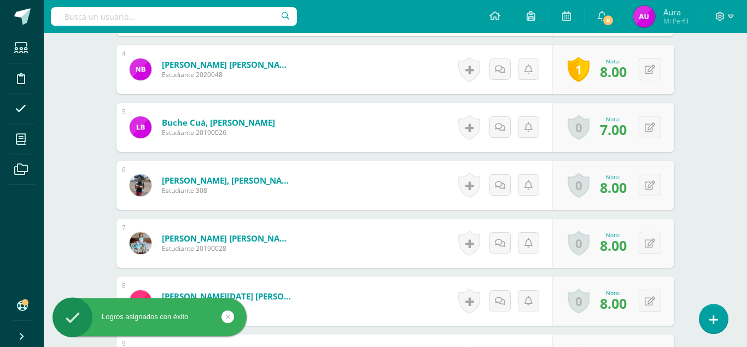
scroll to position [514, 0]
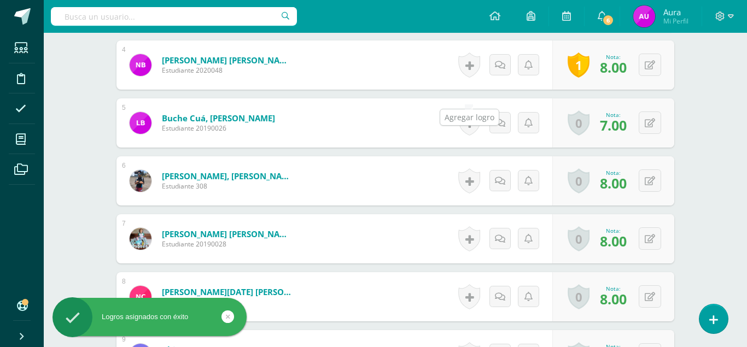
click at [466, 111] on link at bounding box center [470, 123] width 22 height 25
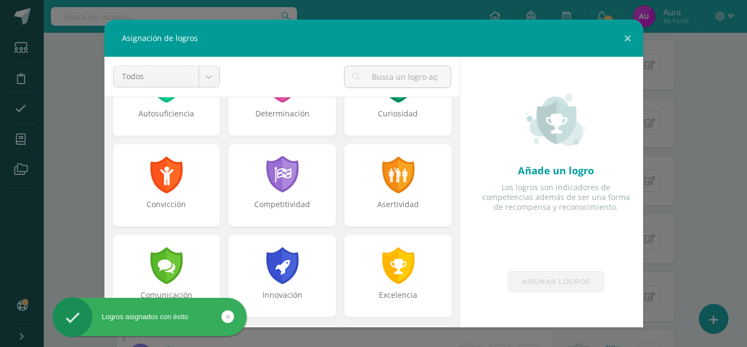
scroll to position [187, 0]
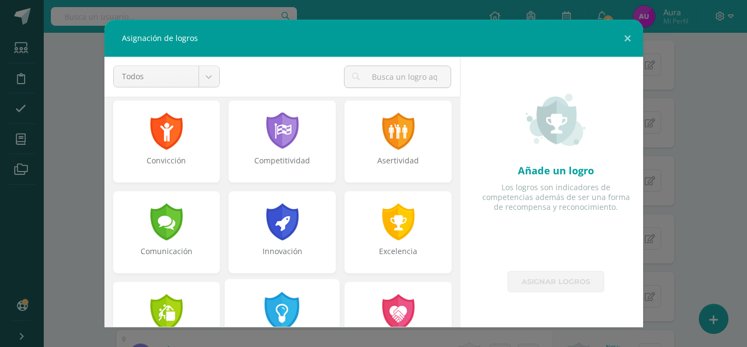
click at [257, 297] on div "Creatividad" at bounding box center [282, 323] width 115 height 88
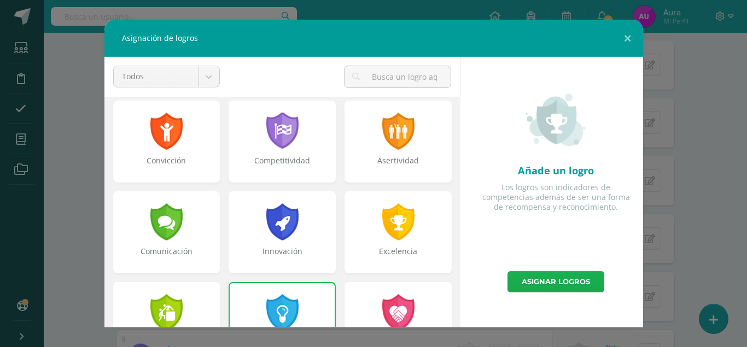
click at [545, 279] on link "Asignar logros" at bounding box center [556, 281] width 97 height 21
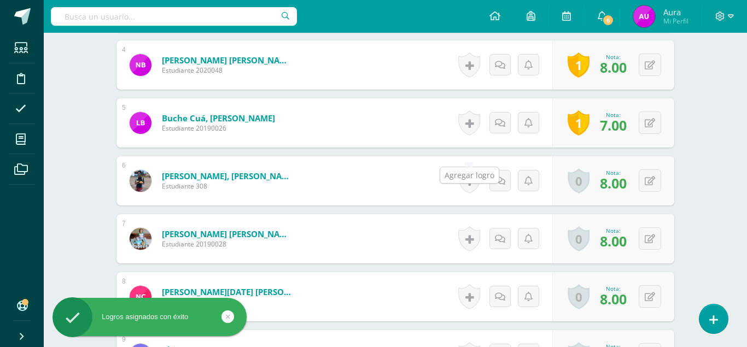
click at [463, 169] on link at bounding box center [470, 181] width 22 height 25
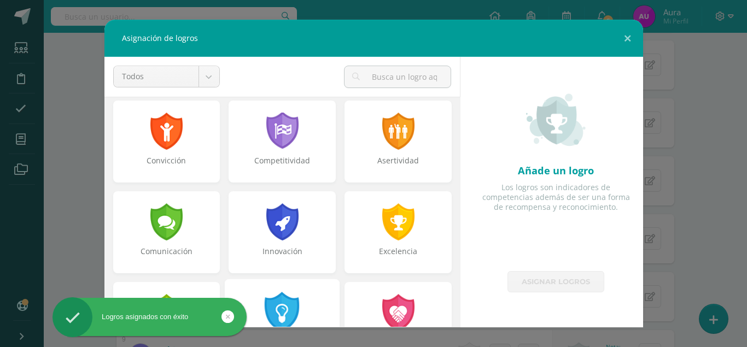
click at [295, 318] on div at bounding box center [283, 312] width 38 height 40
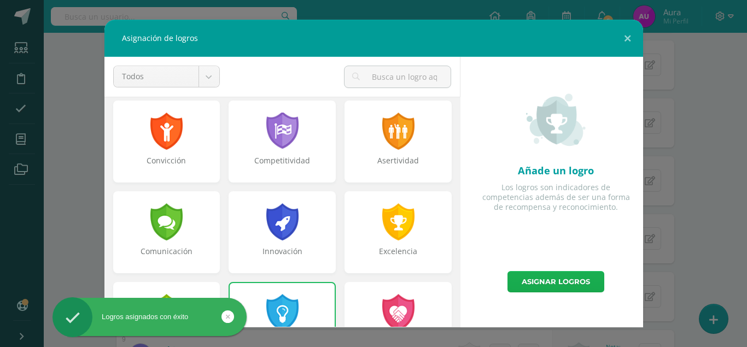
click at [525, 282] on link "Asignar logros" at bounding box center [556, 281] width 97 height 21
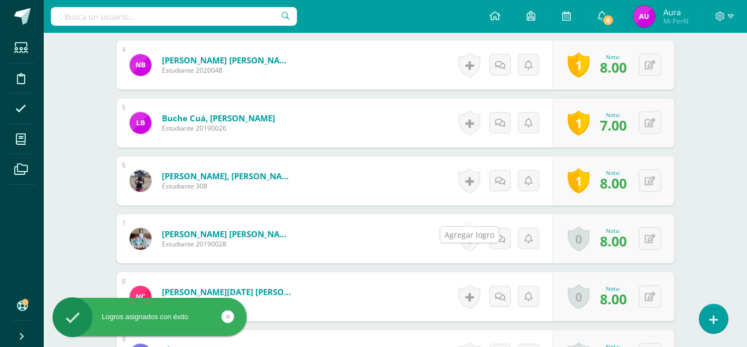
click at [471, 227] on link at bounding box center [470, 239] width 22 height 25
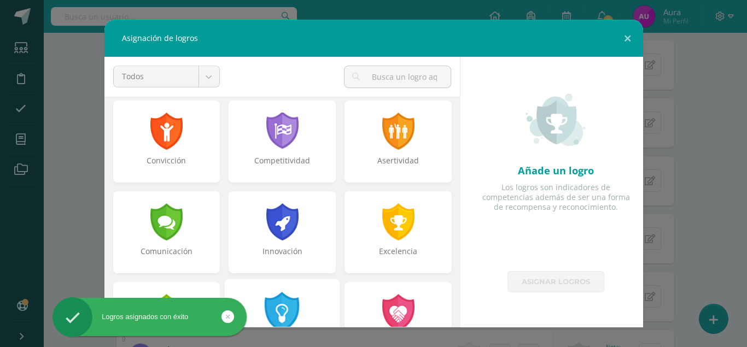
click at [296, 309] on div at bounding box center [283, 312] width 38 height 40
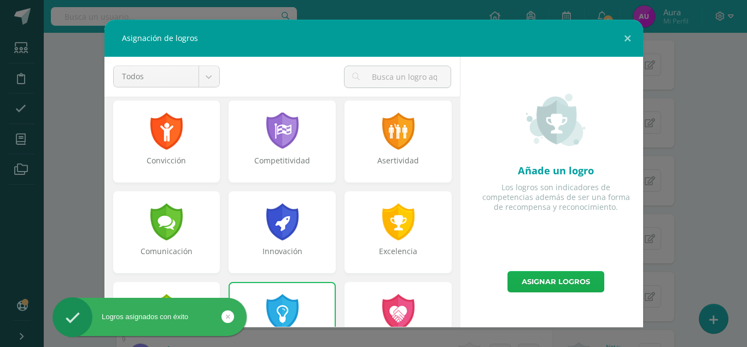
click at [555, 278] on link "Asignar logros" at bounding box center [556, 281] width 97 height 21
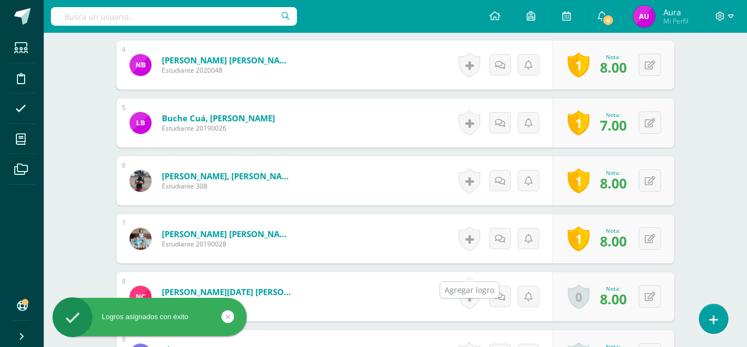
click at [466, 285] on link at bounding box center [470, 297] width 22 height 25
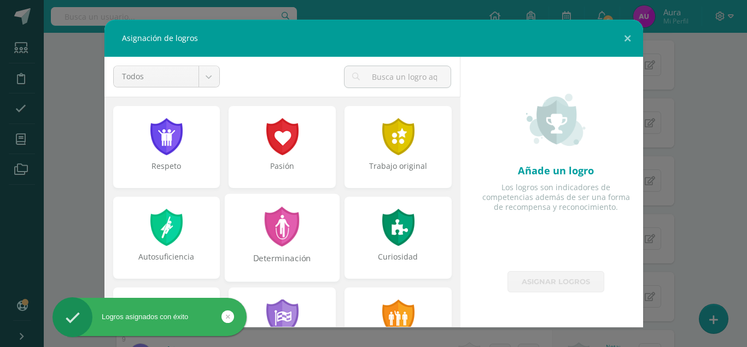
scroll to position [312, 0]
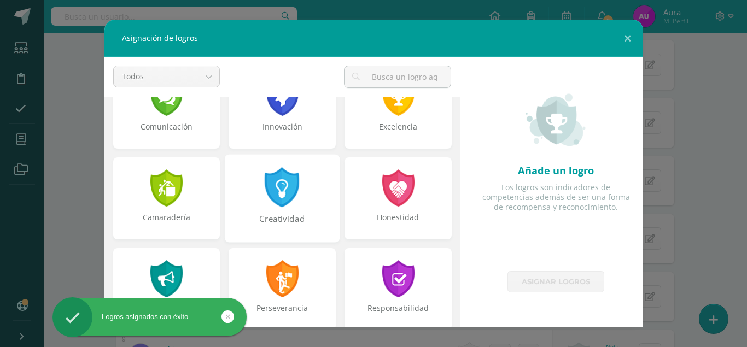
click at [283, 203] on div at bounding box center [283, 187] width 38 height 40
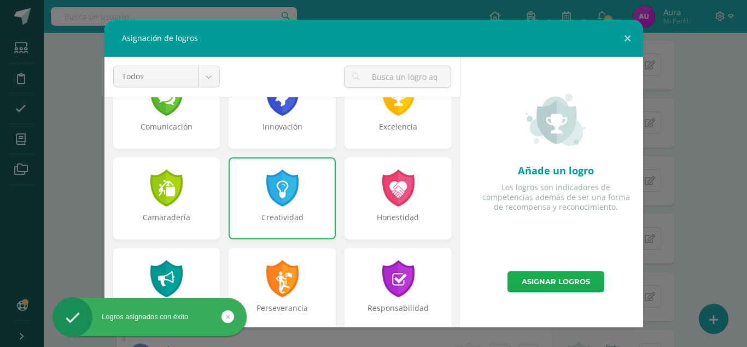
click at [529, 276] on link "Asignar logros" at bounding box center [556, 281] width 97 height 21
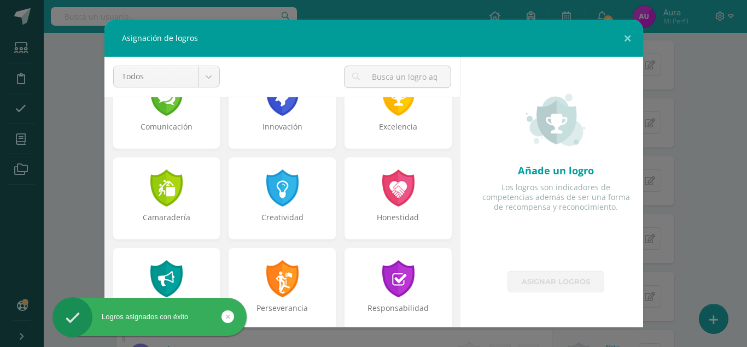
click at [282, 206] on div at bounding box center [282, 188] width 35 height 37
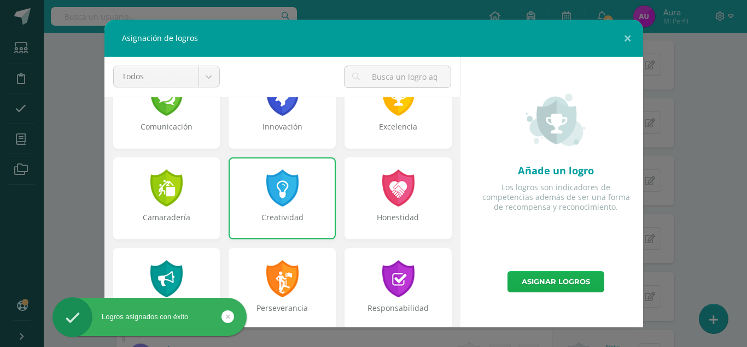
click at [565, 283] on link "Asignar logros" at bounding box center [556, 281] width 97 height 21
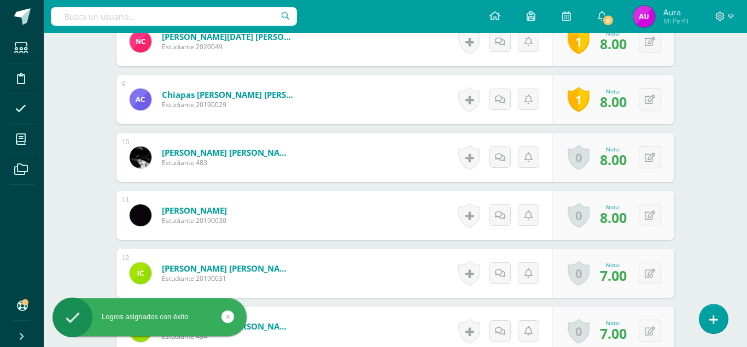
scroll to position [793, 0]
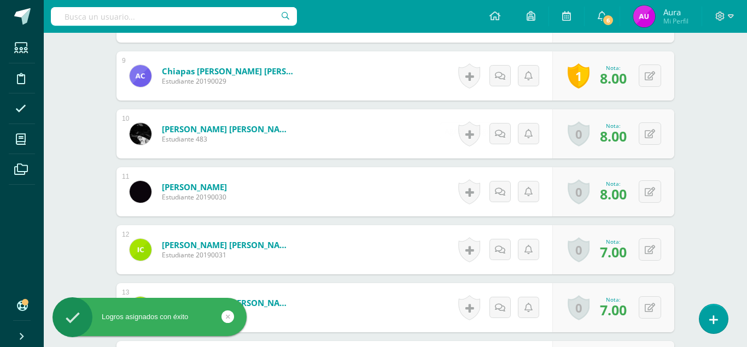
click at [468, 121] on link at bounding box center [470, 133] width 22 height 25
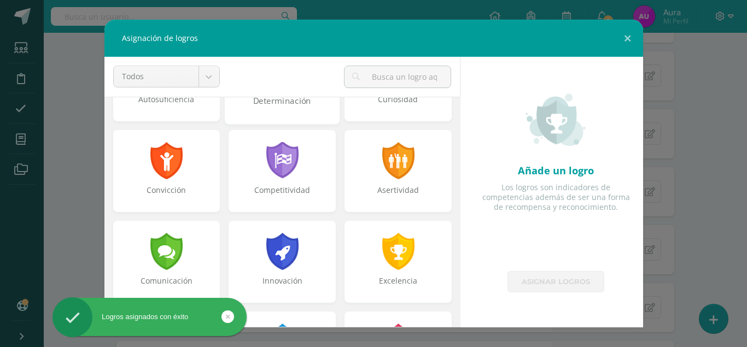
scroll to position [250, 0]
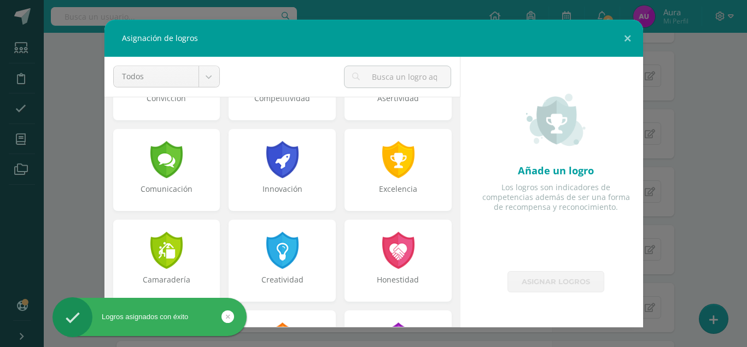
drag, startPoint x: 297, startPoint y: 242, endPoint x: 542, endPoint y: 290, distance: 250.4
click at [297, 242] on div at bounding box center [282, 250] width 35 height 37
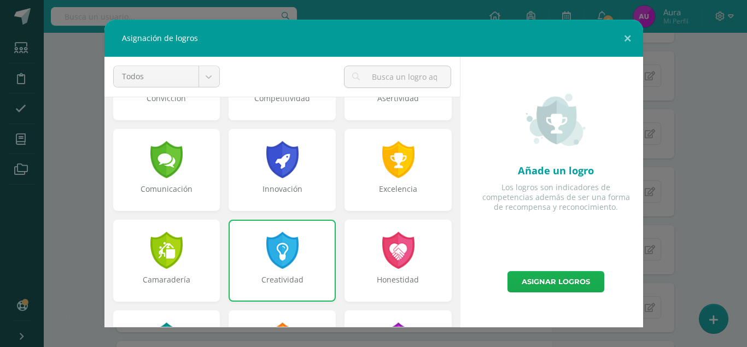
click at [584, 278] on link "Asignar logros" at bounding box center [556, 281] width 97 height 21
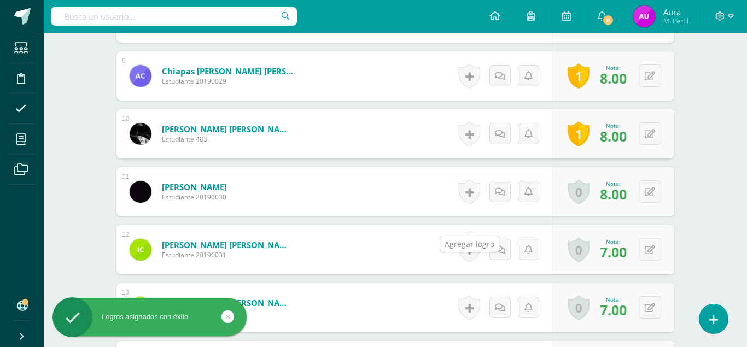
click at [473, 237] on link at bounding box center [470, 249] width 22 height 25
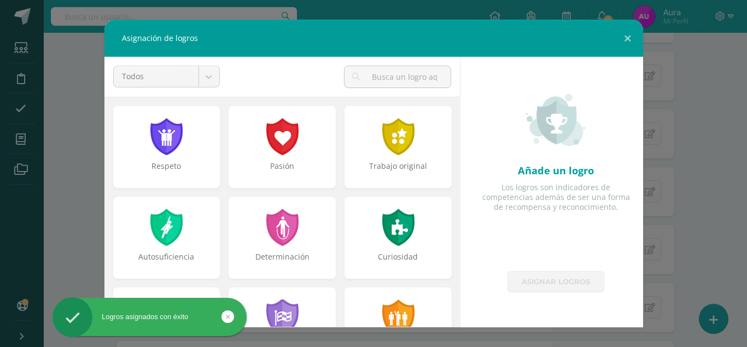
scroll to position [312, 0]
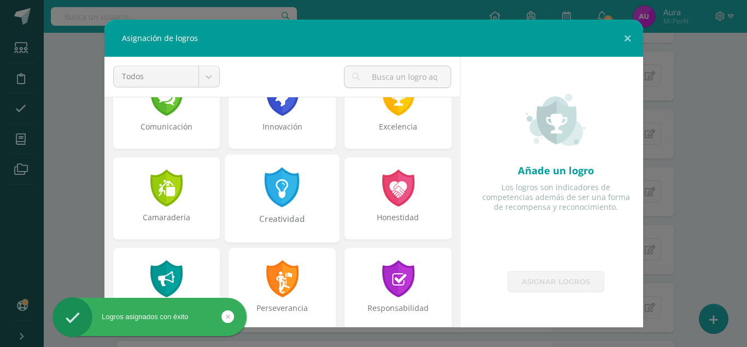
click at [291, 207] on div at bounding box center [283, 187] width 38 height 40
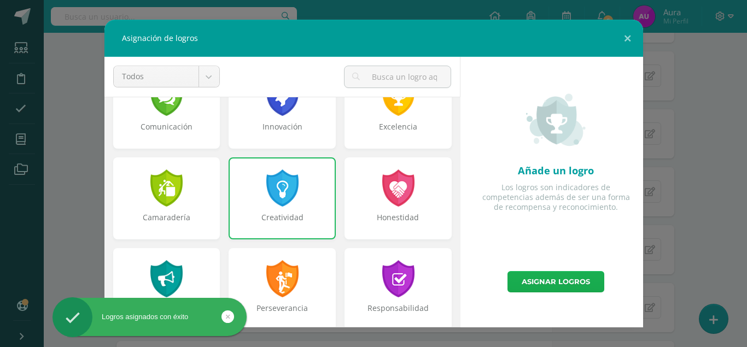
click at [561, 281] on link "Asignar logros" at bounding box center [556, 281] width 97 height 21
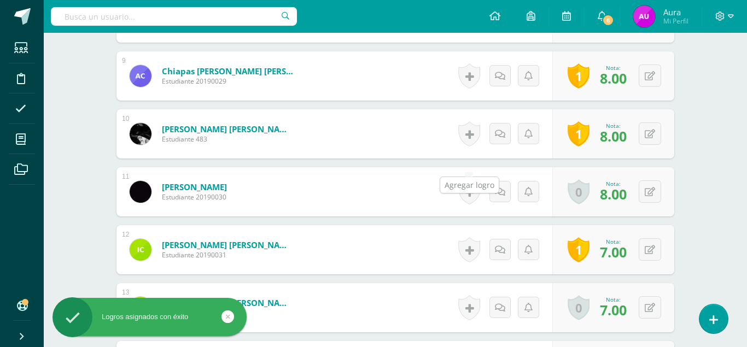
click at [468, 179] on link at bounding box center [470, 191] width 22 height 25
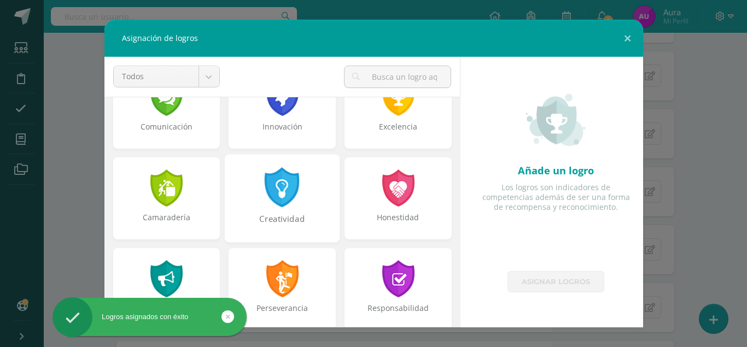
click at [294, 200] on div at bounding box center [283, 187] width 38 height 40
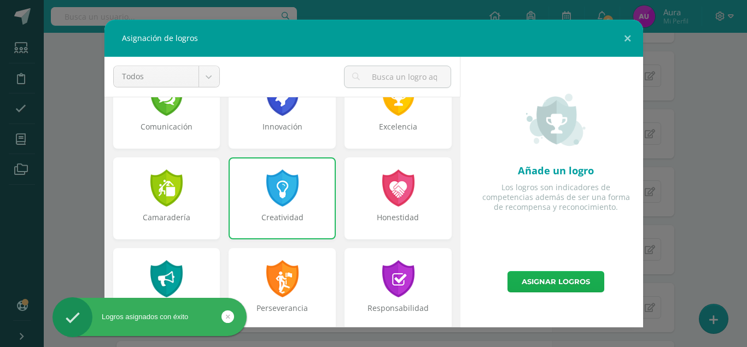
click at [572, 282] on link "Asignar logros" at bounding box center [556, 281] width 97 height 21
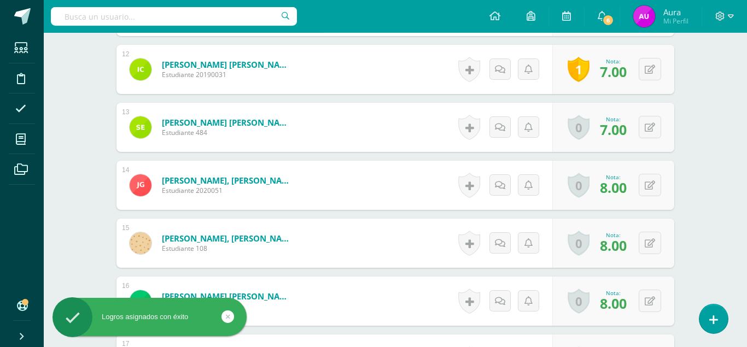
scroll to position [960, 0]
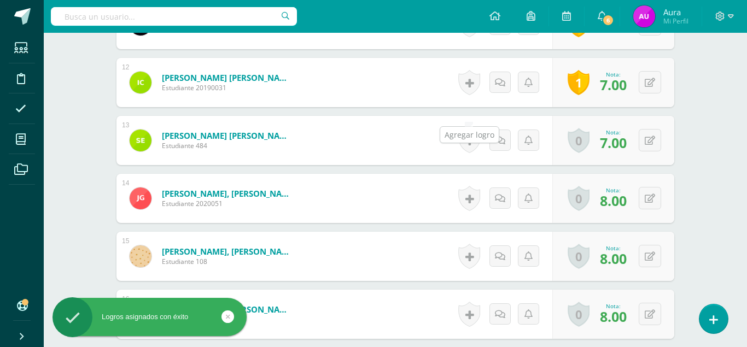
click at [467, 128] on link at bounding box center [470, 140] width 22 height 25
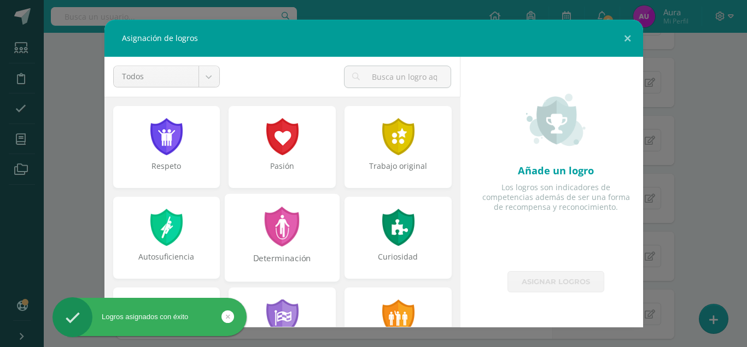
scroll to position [312, 0]
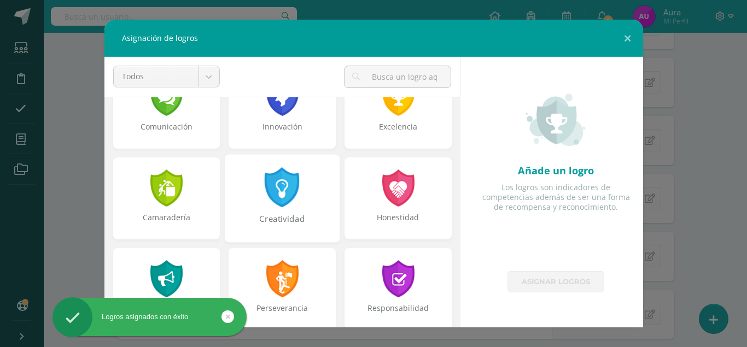
click at [291, 204] on div at bounding box center [283, 187] width 38 height 40
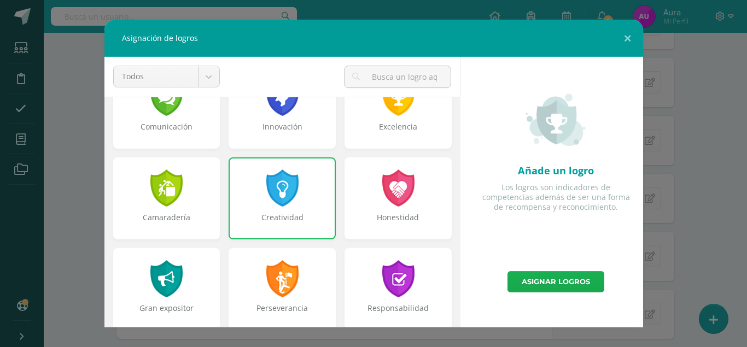
click at [561, 279] on link "Asignar logros" at bounding box center [556, 281] width 97 height 21
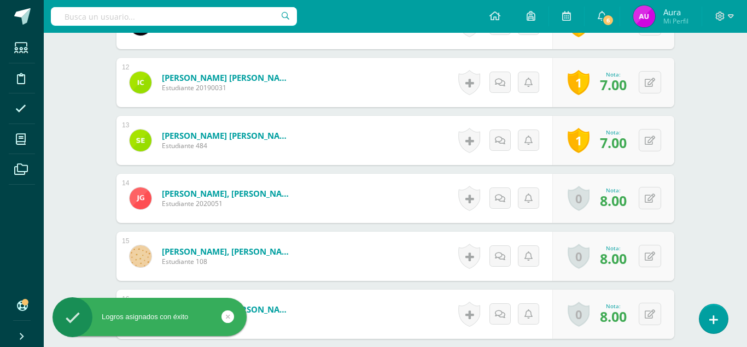
click at [466, 186] on link at bounding box center [470, 198] width 22 height 25
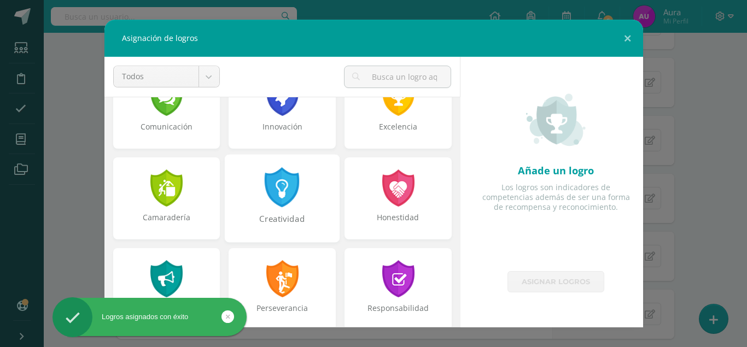
click at [299, 216] on div "Creatividad" at bounding box center [282, 225] width 113 height 24
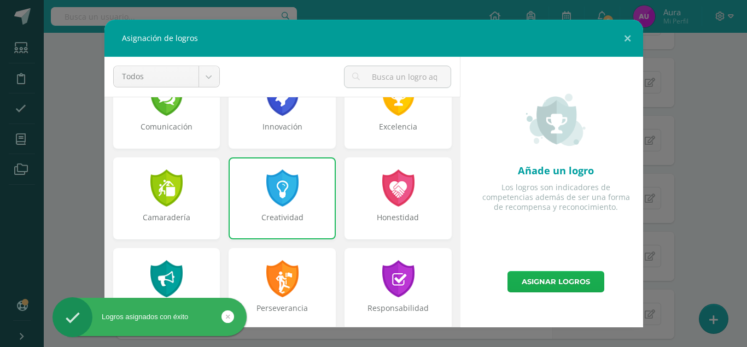
click at [567, 285] on link "Asignar logros" at bounding box center [556, 281] width 97 height 21
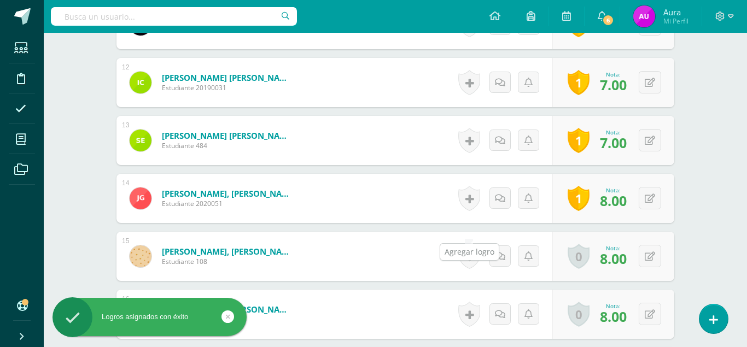
click at [465, 244] on link at bounding box center [470, 256] width 22 height 25
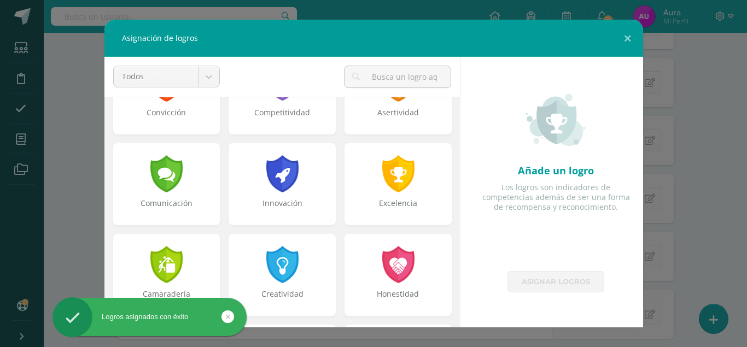
scroll to position [250, 0]
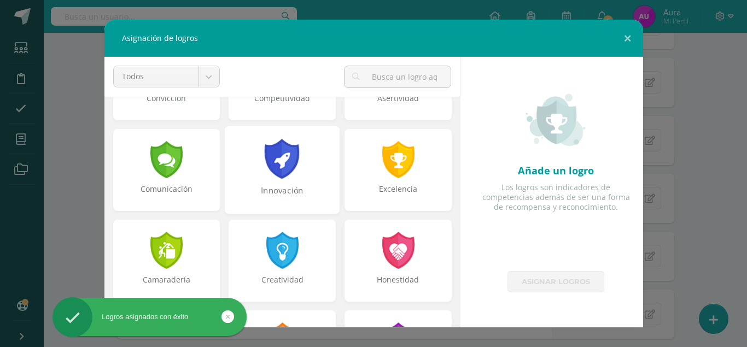
click at [303, 185] on div "Innovación" at bounding box center [282, 197] width 113 height 24
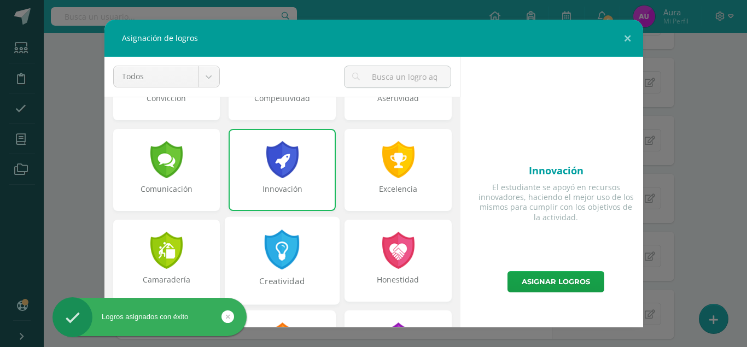
click at [289, 240] on div at bounding box center [283, 250] width 38 height 40
click at [217, 248] on div "Camaradería" at bounding box center [166, 261] width 107 height 82
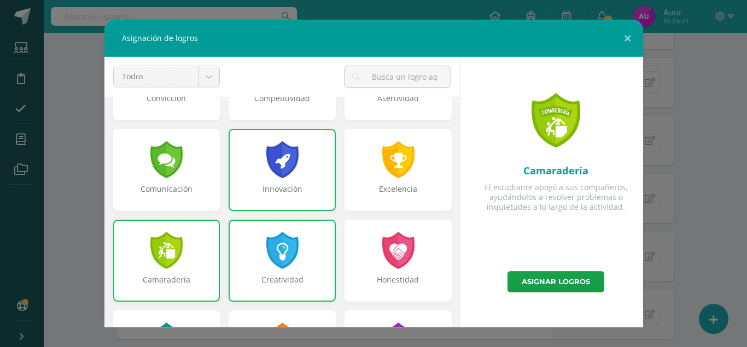
click at [300, 254] on div at bounding box center [282, 250] width 35 height 37
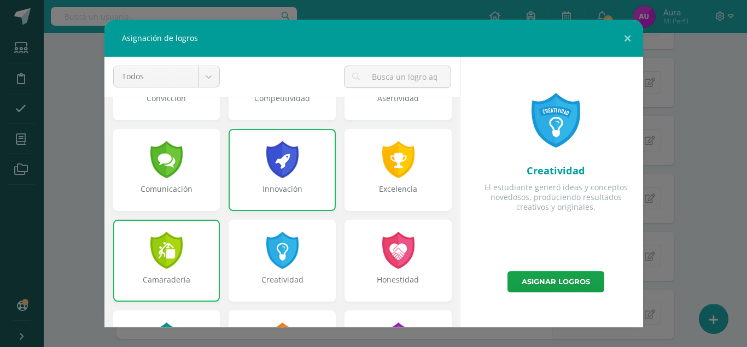
click at [189, 251] on div "Camaradería" at bounding box center [166, 261] width 107 height 82
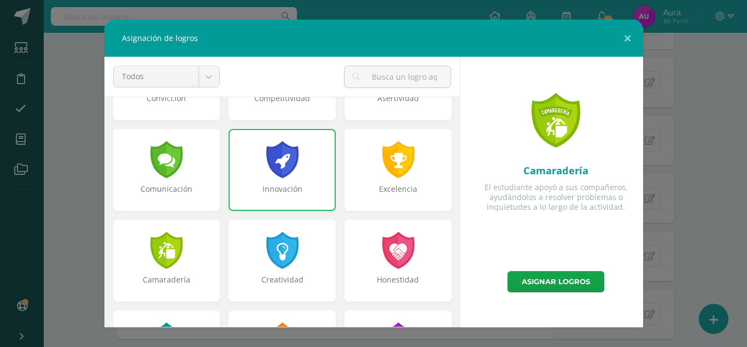
click at [275, 177] on div at bounding box center [282, 159] width 35 height 37
click at [301, 252] on div "Creatividad" at bounding box center [282, 261] width 115 height 88
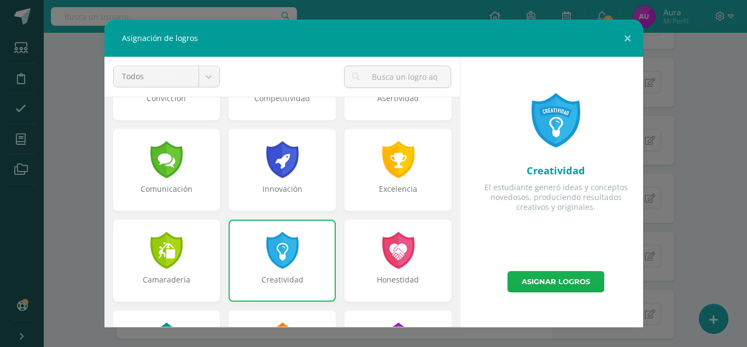
click at [579, 276] on link "Asignar logros" at bounding box center [556, 281] width 97 height 21
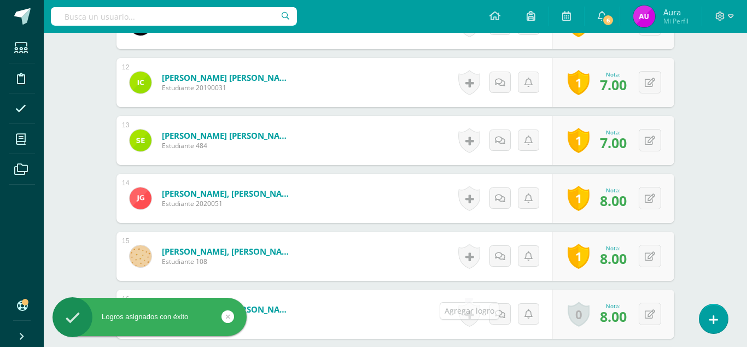
click at [471, 302] on link at bounding box center [470, 314] width 22 height 25
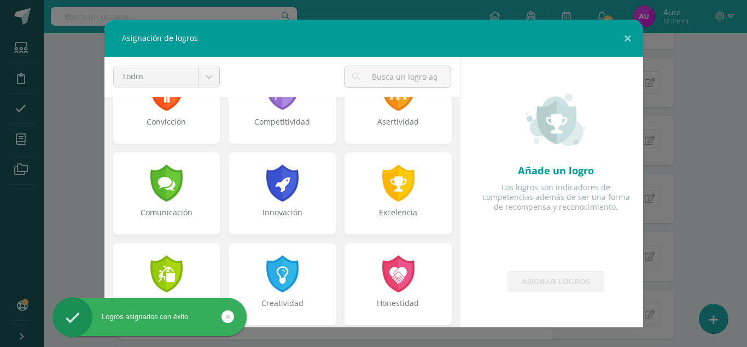
scroll to position [374, 0]
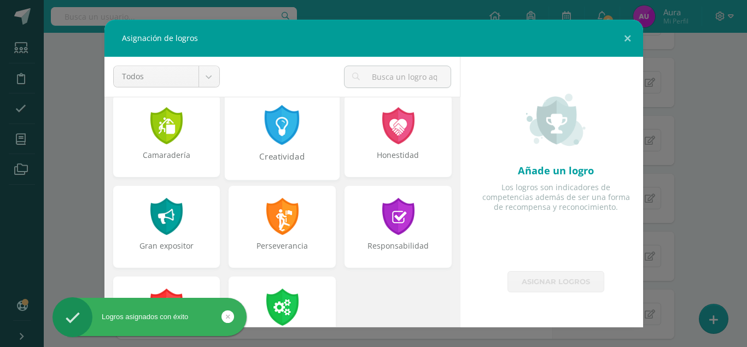
click at [292, 152] on div "Creatividad" at bounding box center [282, 163] width 113 height 24
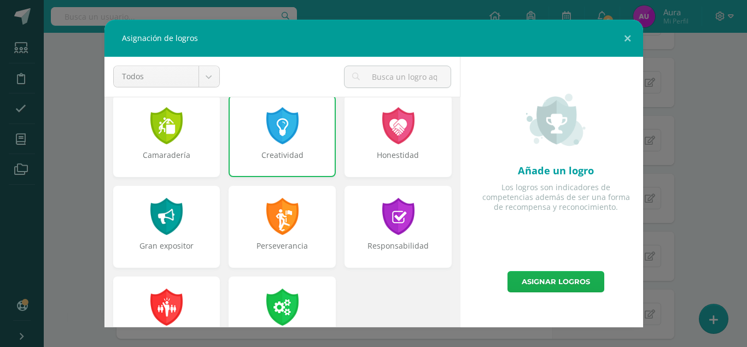
click at [538, 281] on link "Asignar logros" at bounding box center [556, 281] width 97 height 21
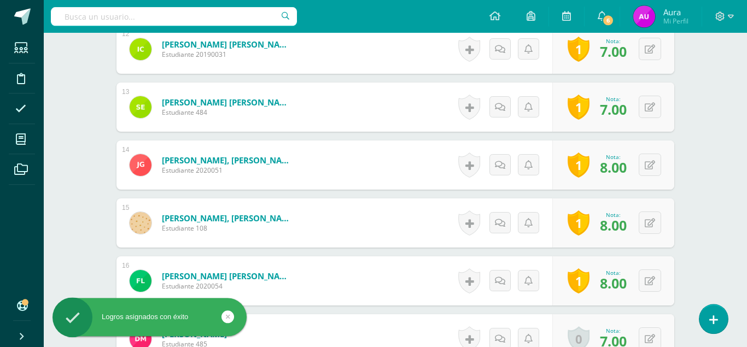
scroll to position [1128, 0]
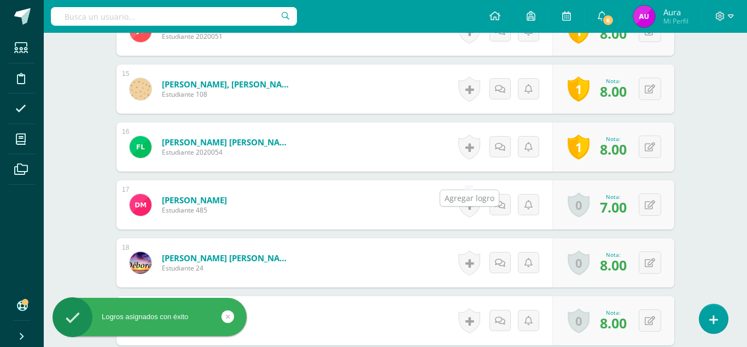
click at [469, 193] on link at bounding box center [470, 205] width 22 height 25
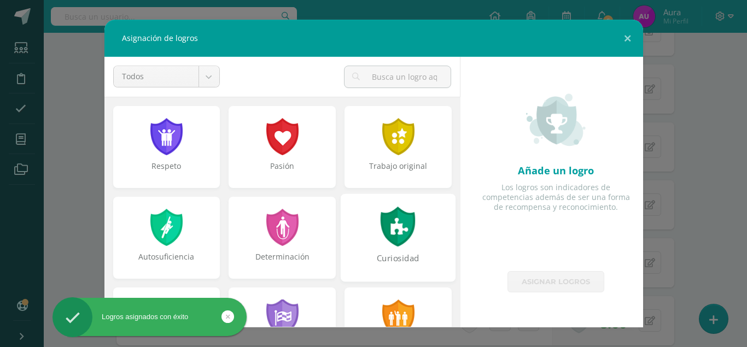
scroll to position [250, 0]
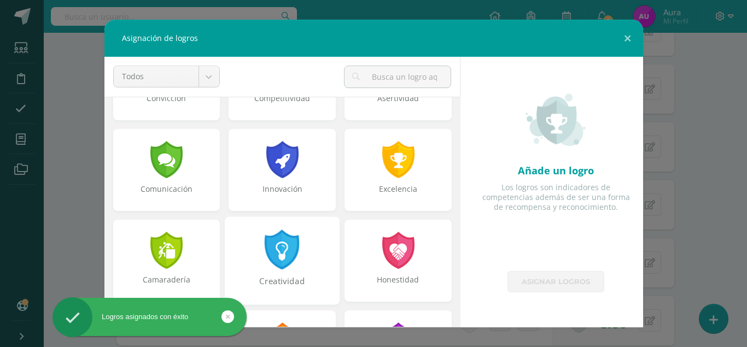
click at [312, 258] on div "Creatividad" at bounding box center [282, 261] width 115 height 88
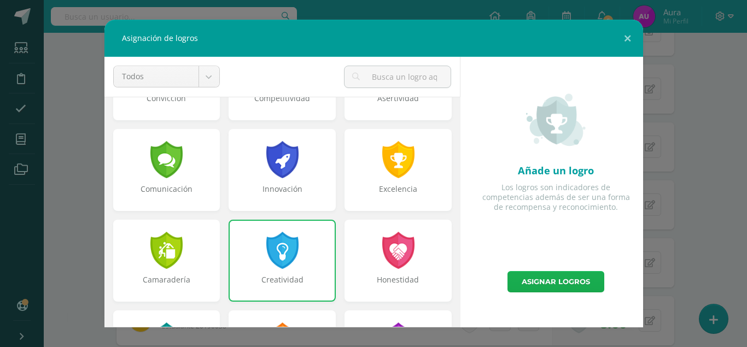
click at [531, 287] on link "Asignar logros" at bounding box center [556, 281] width 97 height 21
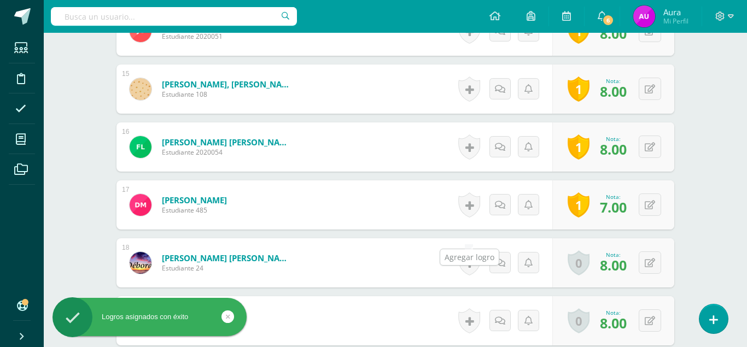
click at [467, 251] on link at bounding box center [470, 263] width 22 height 25
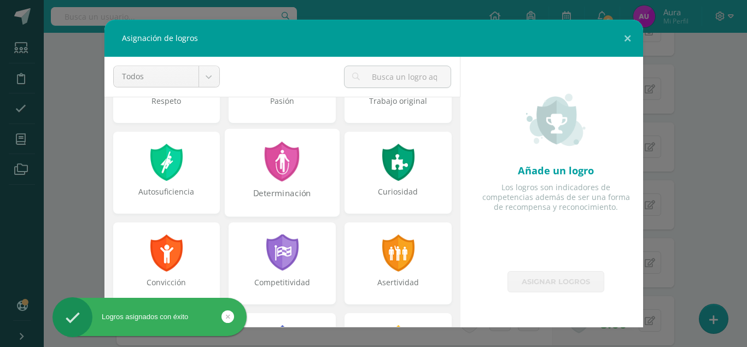
scroll to position [187, 0]
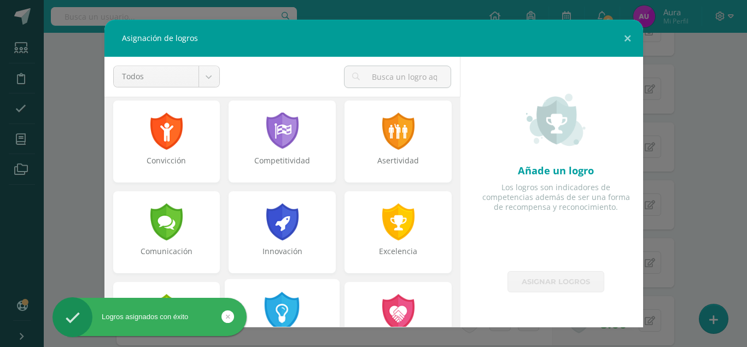
click at [310, 309] on div "Creatividad" at bounding box center [282, 323] width 115 height 88
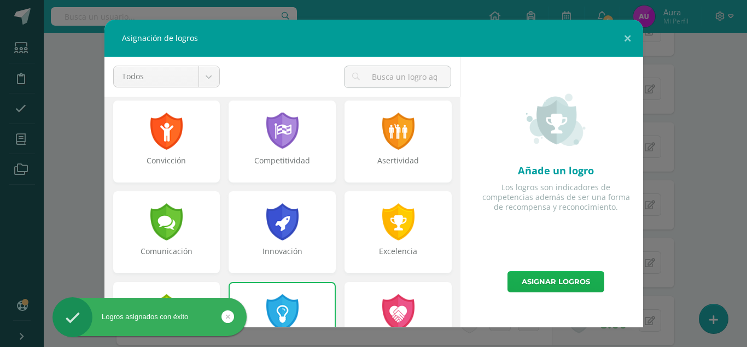
click at [538, 285] on link "Asignar logros" at bounding box center [556, 281] width 97 height 21
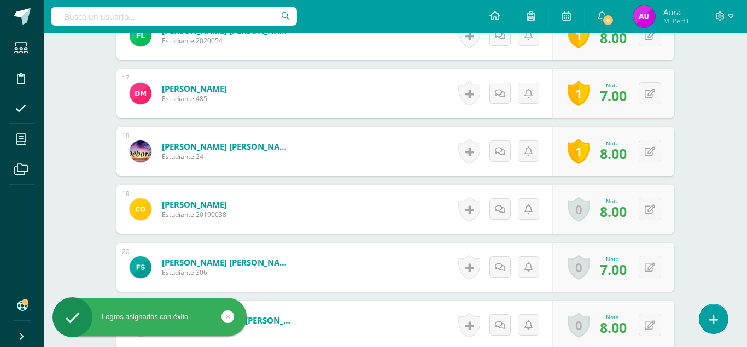
scroll to position [1295, 0]
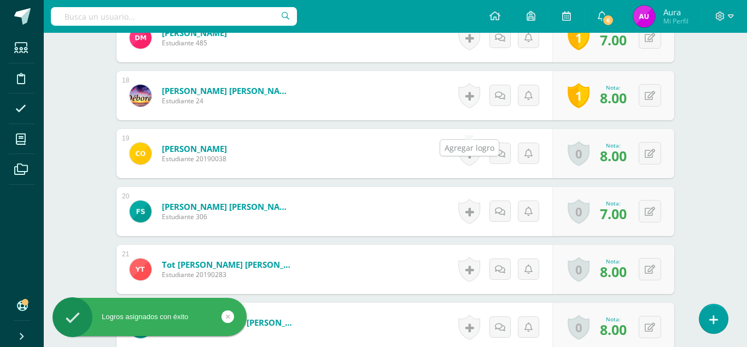
click at [471, 141] on link at bounding box center [470, 153] width 22 height 25
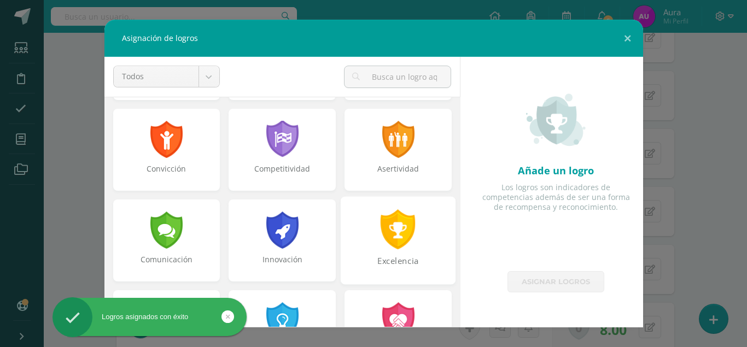
scroll to position [187, 0]
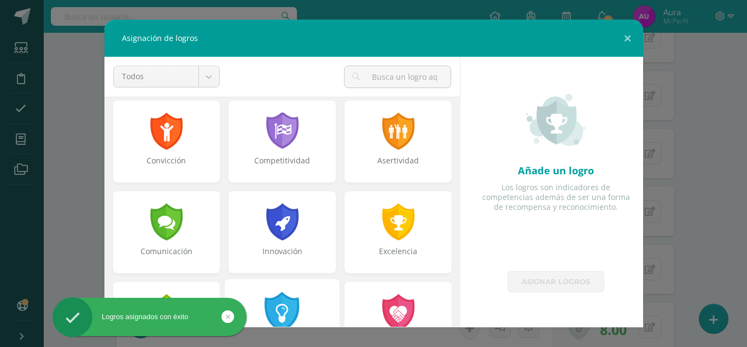
click at [289, 301] on div at bounding box center [283, 312] width 38 height 40
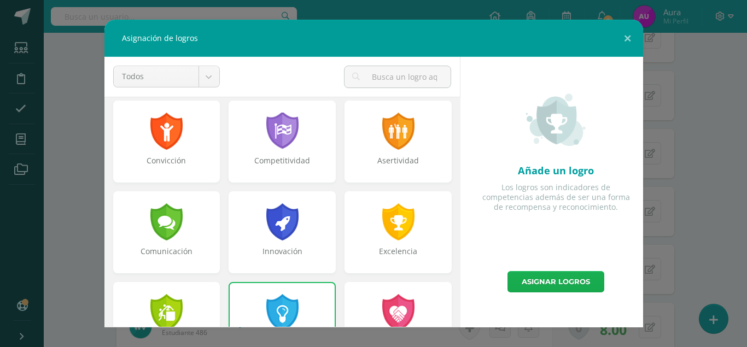
click at [537, 280] on link "Asignar logros" at bounding box center [556, 281] width 97 height 21
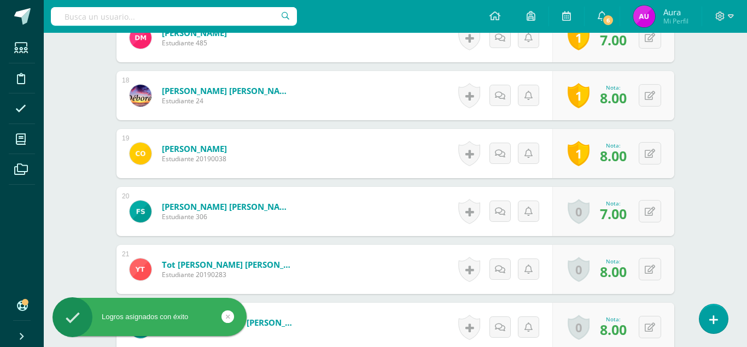
click at [469, 257] on link at bounding box center [470, 269] width 22 height 25
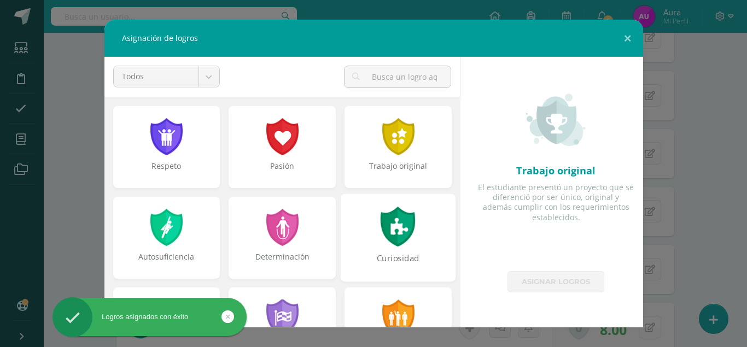
scroll to position [374, 0]
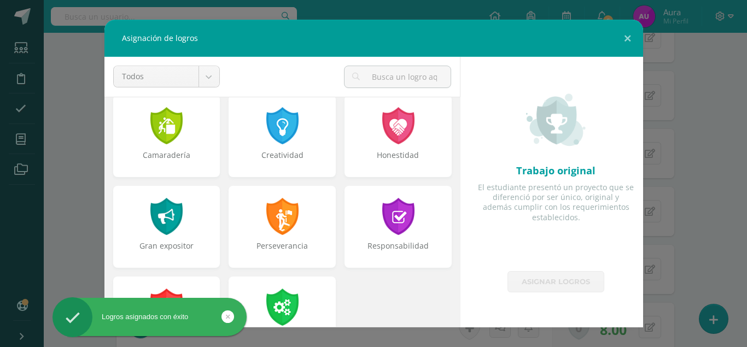
click at [301, 179] on div "Creatividad" at bounding box center [282, 140] width 116 height 91
click at [275, 134] on div at bounding box center [282, 125] width 35 height 37
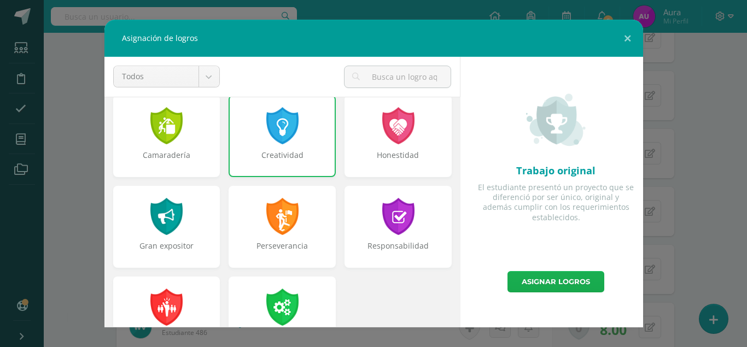
click at [564, 281] on link "Asignar logros" at bounding box center [556, 281] width 97 height 21
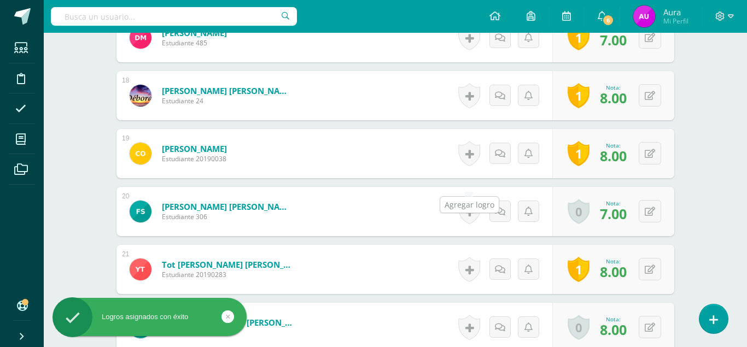
click at [465, 199] on link at bounding box center [470, 211] width 22 height 25
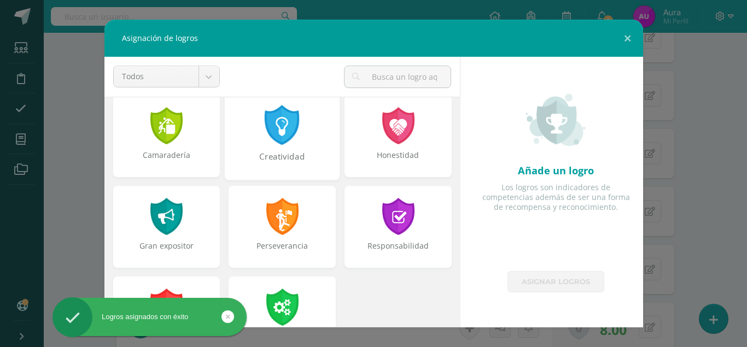
click at [284, 149] on div "Creatividad" at bounding box center [282, 136] width 115 height 88
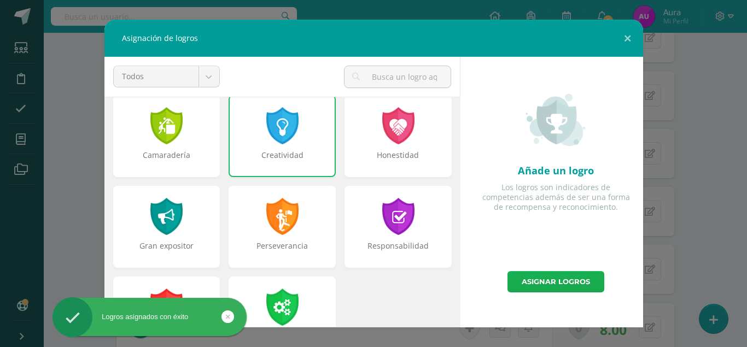
click at [527, 283] on link "Asignar logros" at bounding box center [556, 281] width 97 height 21
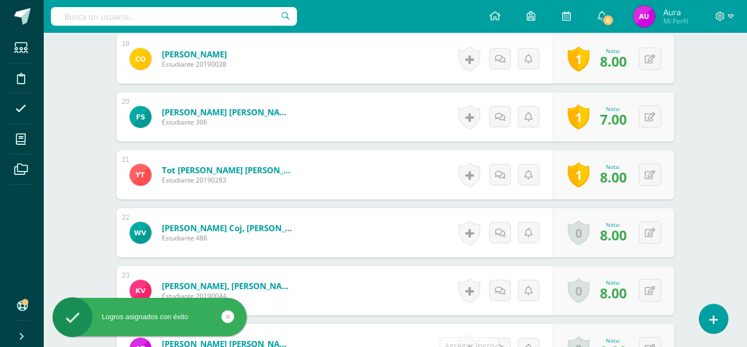
scroll to position [1458, 0]
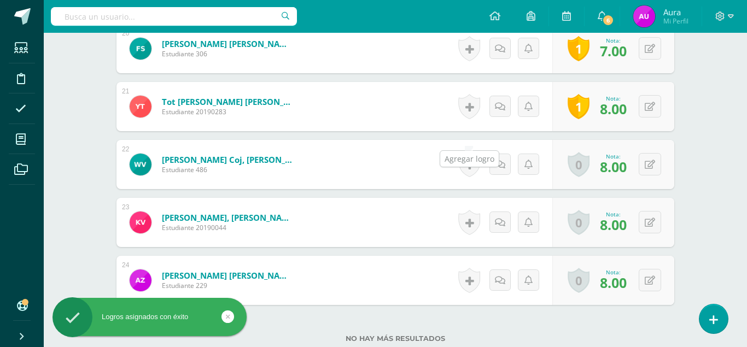
click at [473, 152] on link at bounding box center [470, 164] width 22 height 25
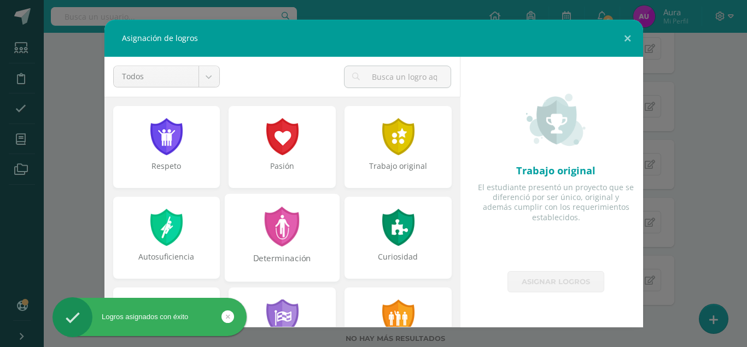
scroll to position [374, 0]
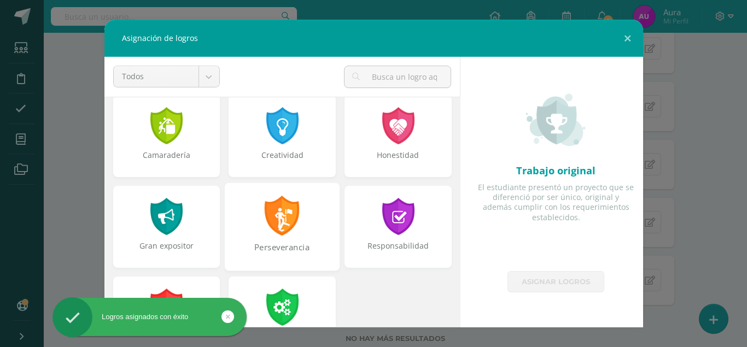
click at [308, 194] on div "Perseverancia" at bounding box center [282, 227] width 115 height 88
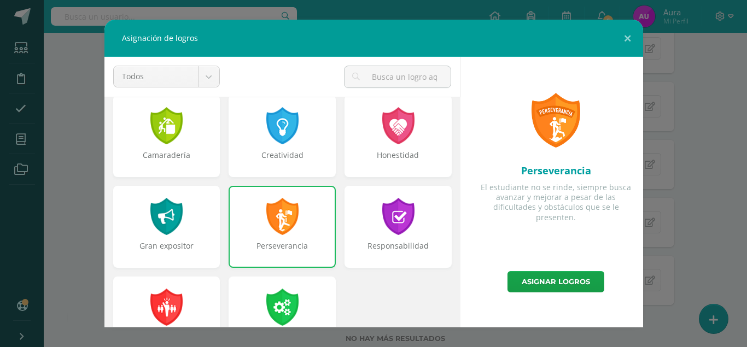
click at [269, 201] on div at bounding box center [282, 216] width 35 height 37
click at [268, 147] on div "Creatividad" at bounding box center [282, 136] width 107 height 82
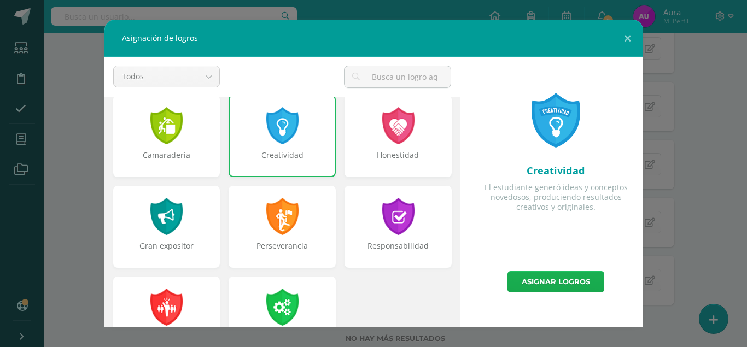
click at [557, 283] on link "Asignar logros" at bounding box center [556, 281] width 97 height 21
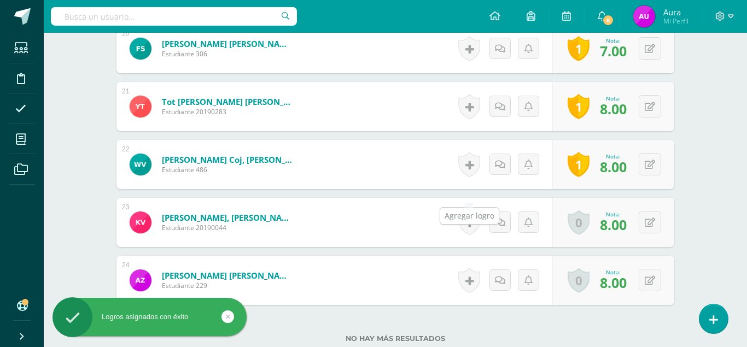
click at [473, 210] on link at bounding box center [470, 222] width 22 height 25
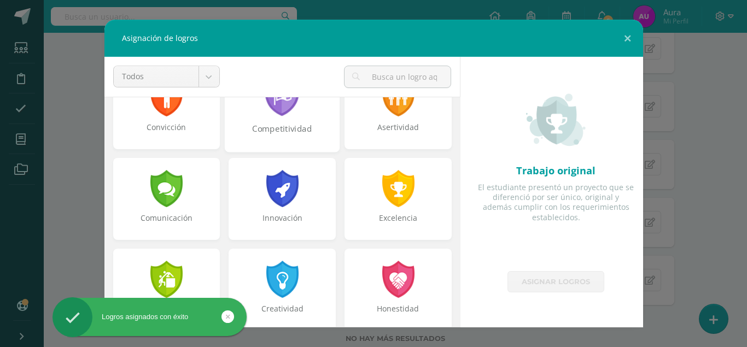
scroll to position [312, 0]
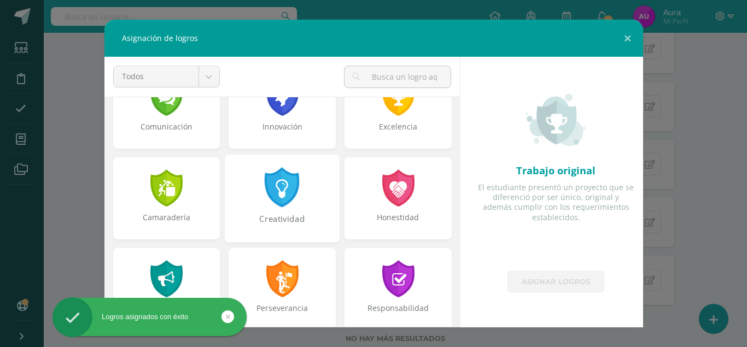
click at [304, 192] on div "Creatividad" at bounding box center [282, 198] width 115 height 88
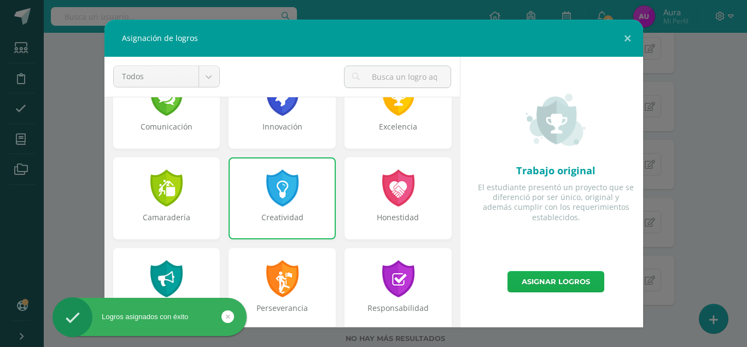
click at [549, 282] on link "Asignar logros" at bounding box center [556, 281] width 97 height 21
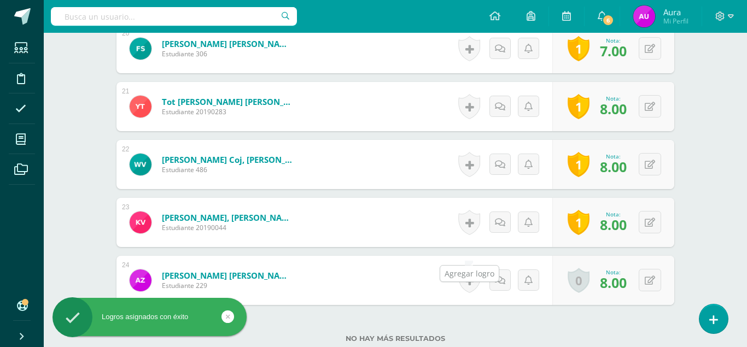
drag, startPoint x: 463, startPoint y: 246, endPoint x: 467, endPoint y: 250, distance: 6.2
click at [463, 268] on link at bounding box center [470, 280] width 22 height 25
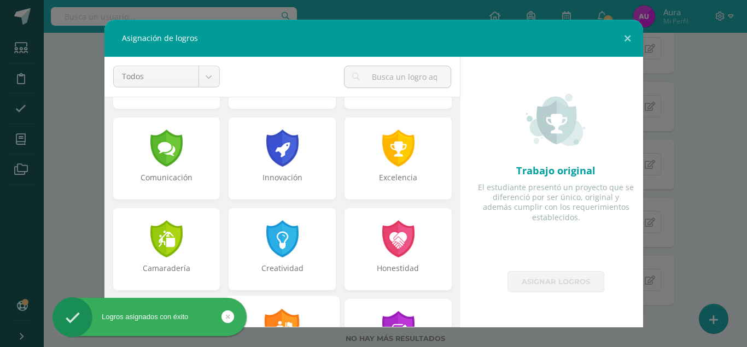
scroll to position [415, 0]
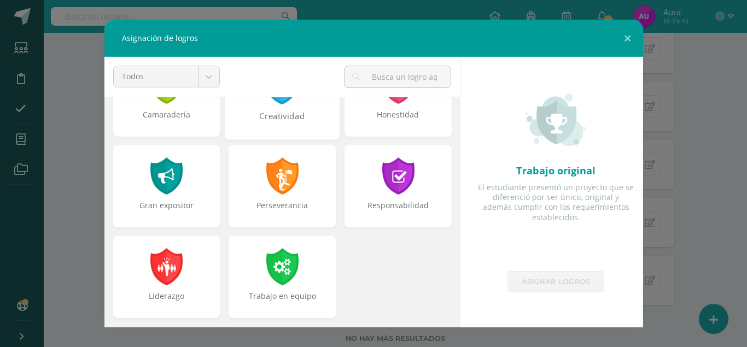
click at [297, 112] on div "Creatividad" at bounding box center [282, 123] width 113 height 24
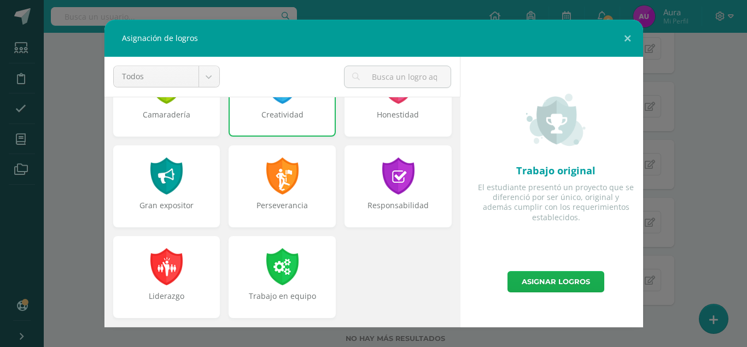
click at [550, 287] on link "Asignar logros" at bounding box center [556, 281] width 97 height 21
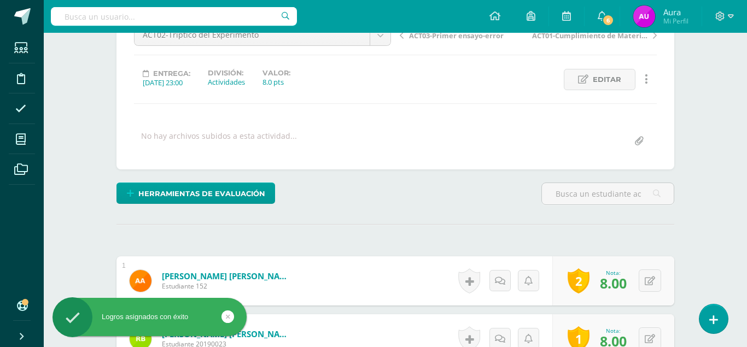
scroll to position [0, 0]
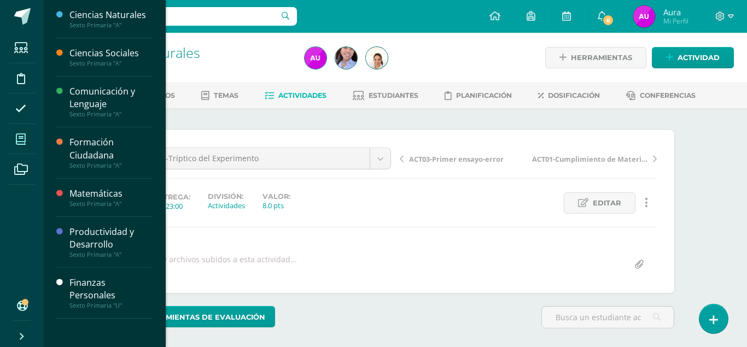
click at [30, 141] on span at bounding box center [21, 139] width 25 height 25
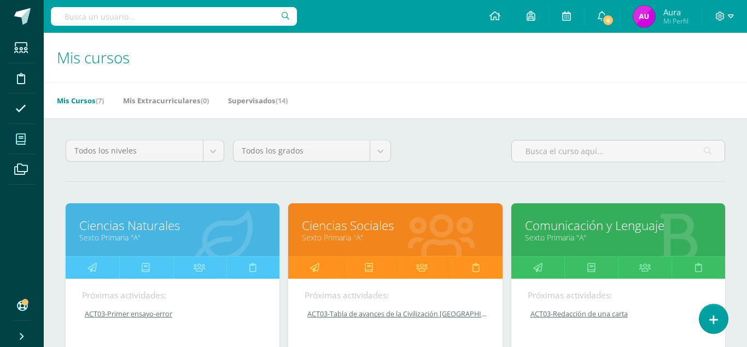
click at [580, 217] on link "Comunicación y Lenguaje" at bounding box center [618, 225] width 187 height 17
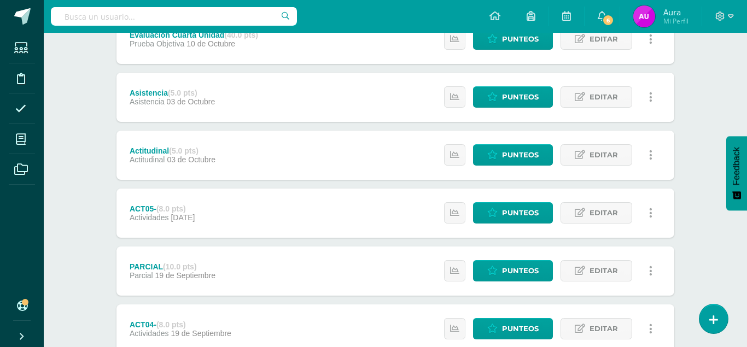
scroll to position [379, 0]
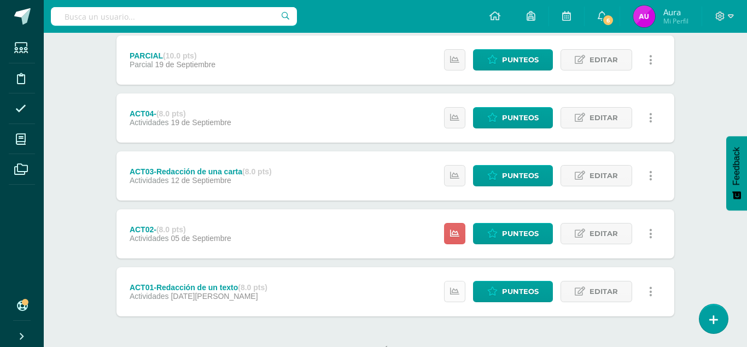
click at [453, 281] on link at bounding box center [454, 291] width 21 height 21
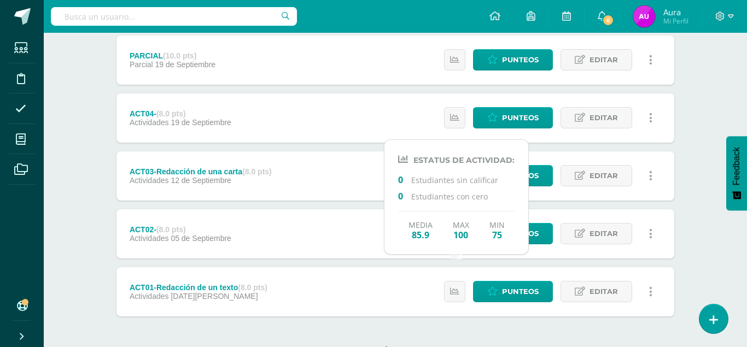
click at [598, 321] on div "No hay más resultados" at bounding box center [396, 342] width 558 height 51
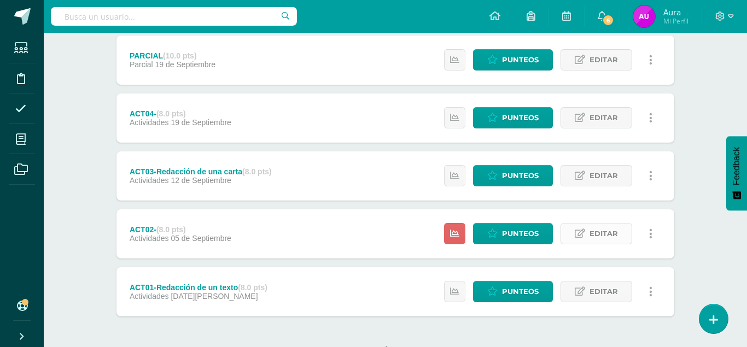
click at [581, 223] on link "Editar" at bounding box center [597, 233] width 72 height 21
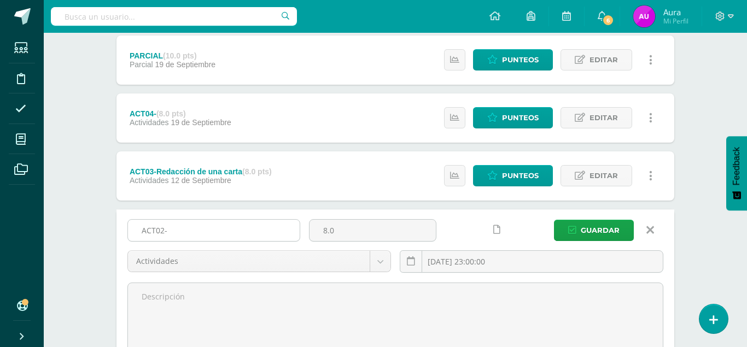
click at [232, 220] on input "ACT02-" at bounding box center [214, 230] width 172 height 21
type input "ACT02-Organizador de Cuadro Sinóptico"
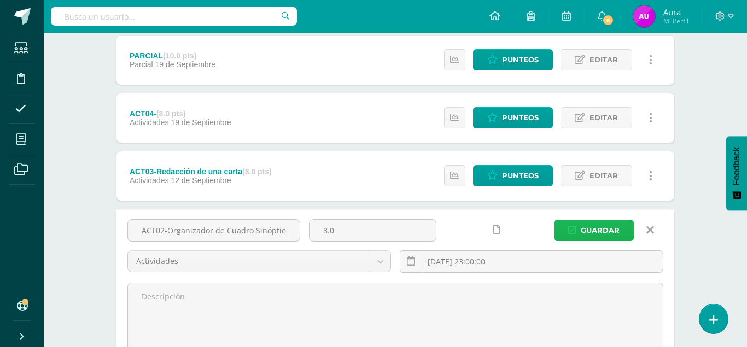
click at [612, 221] on span "Guardar" at bounding box center [600, 231] width 39 height 20
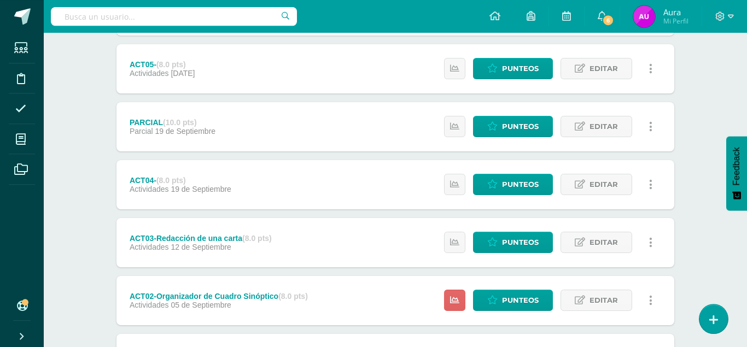
scroll to position [335, 0]
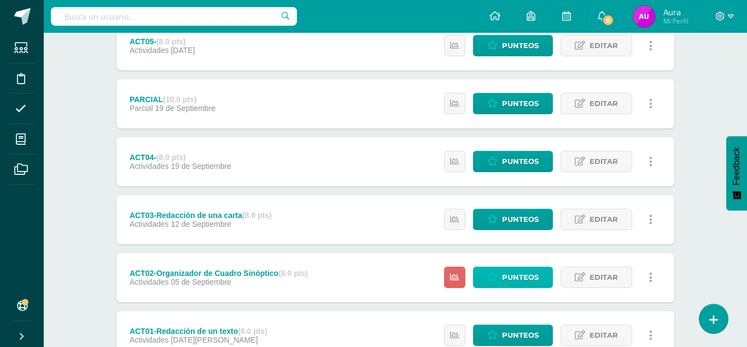
click at [527, 268] on span "Punteos" at bounding box center [520, 278] width 37 height 20
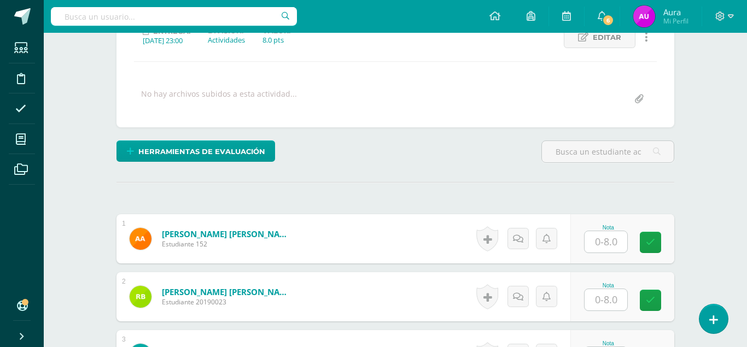
scroll to position [166, 0]
click at [610, 231] on input "text" at bounding box center [606, 241] width 43 height 21
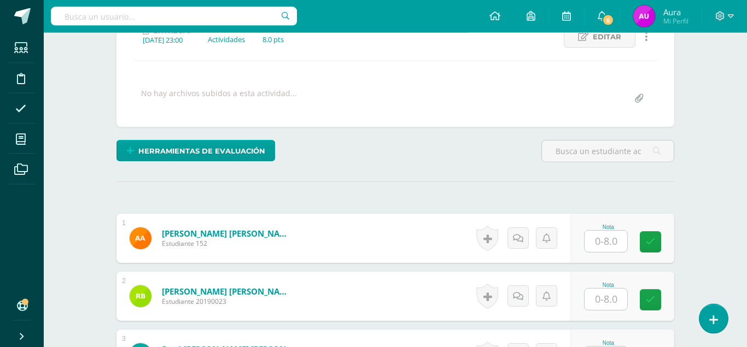
scroll to position [167, 0]
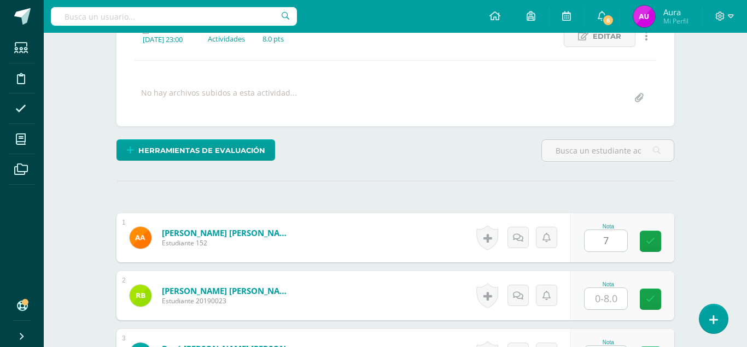
type input "7"
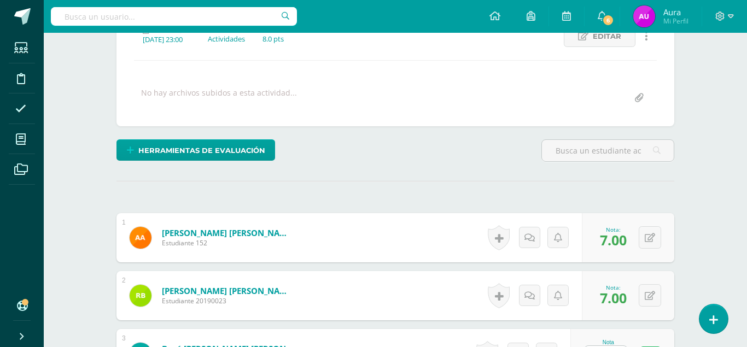
type input "6"
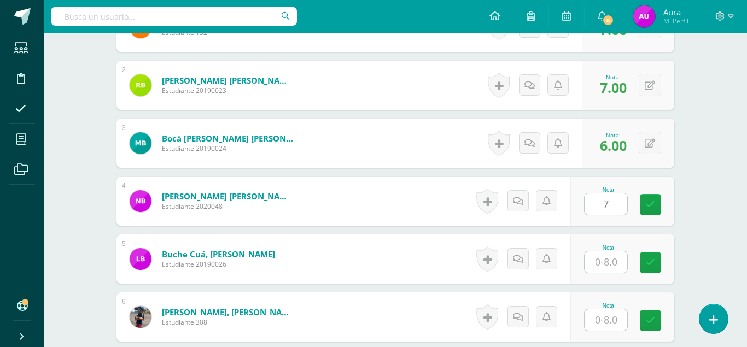
type input "7"
type input "6"
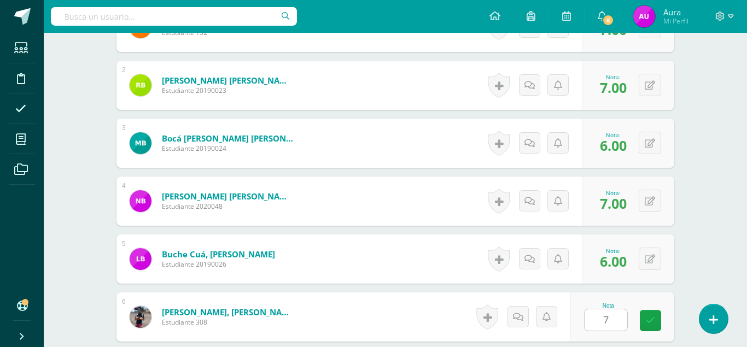
type input "7"
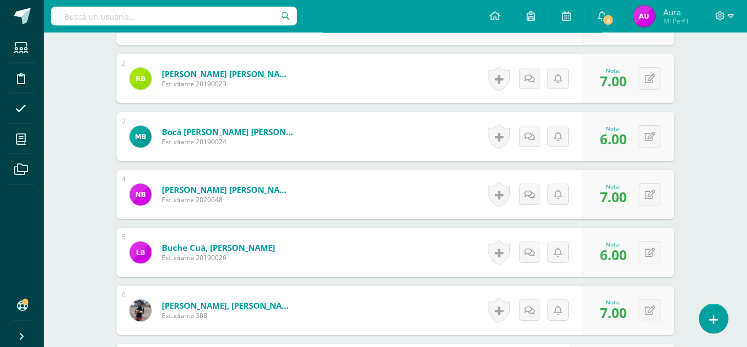
type input "7"
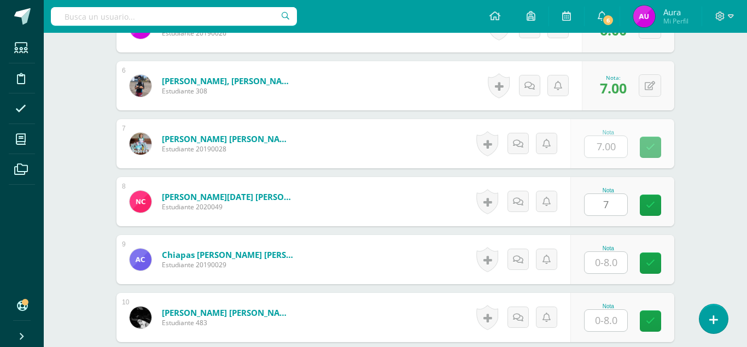
type input "7"
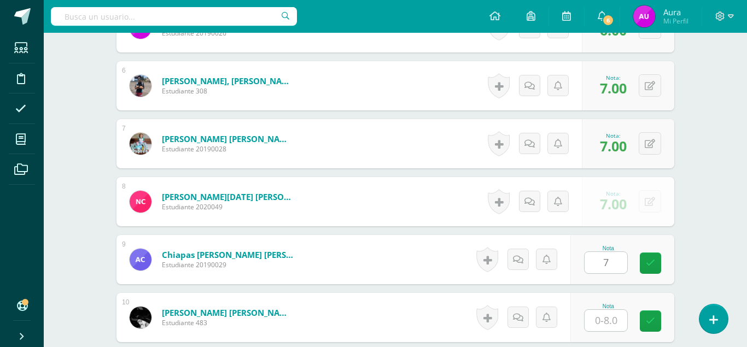
type input "7"
type input "6"
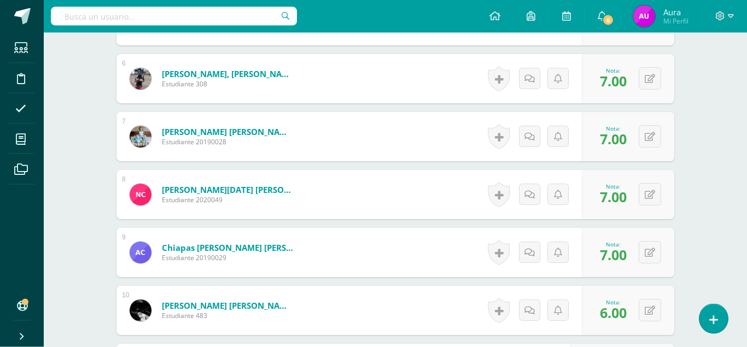
type input "6"
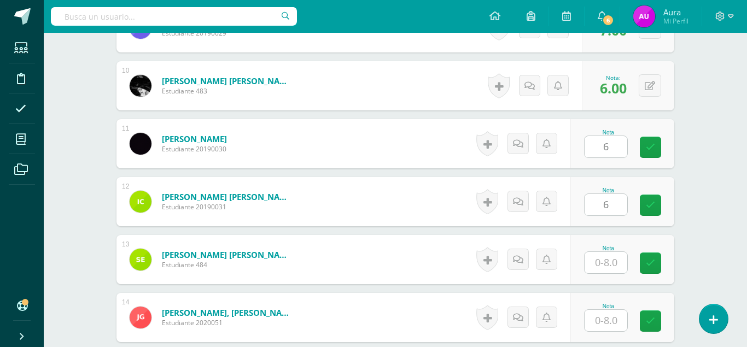
type input "6"
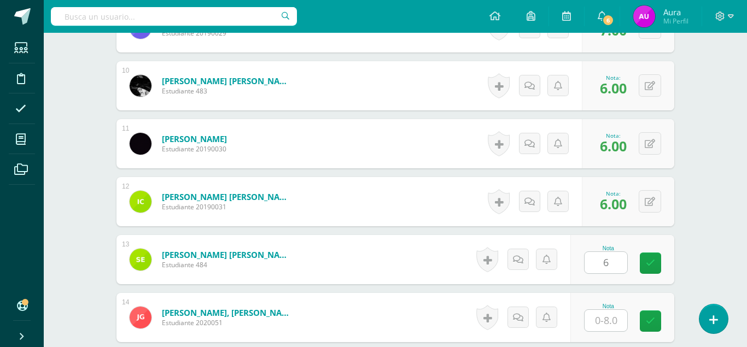
type input "6"
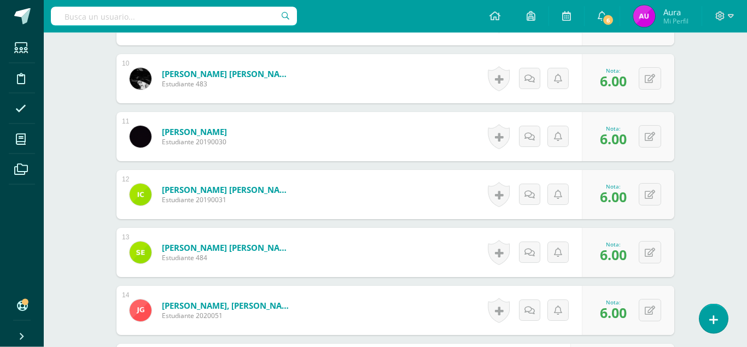
type input "7"
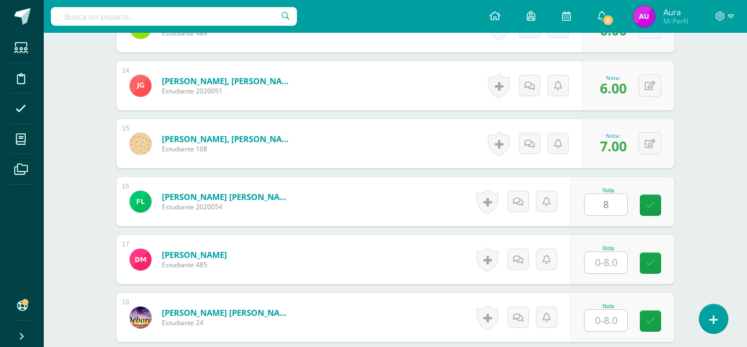
type input "8"
type input "6"
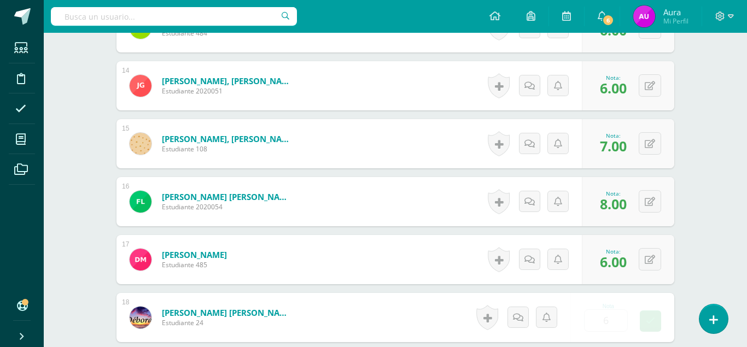
scroll to position [1305, 0]
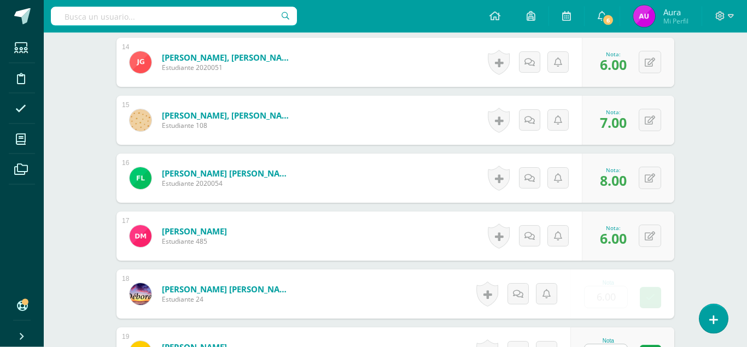
type input "6"
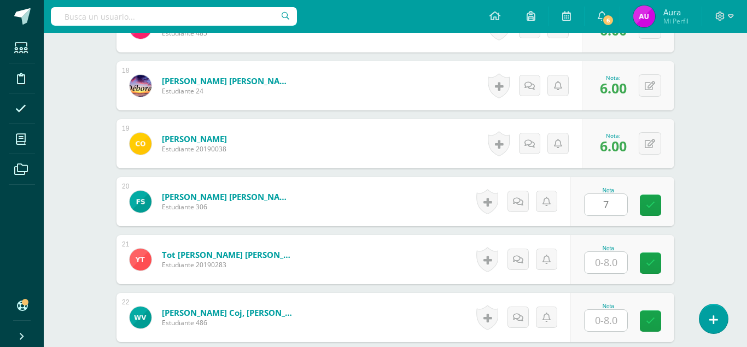
type input "7"
type input "8"
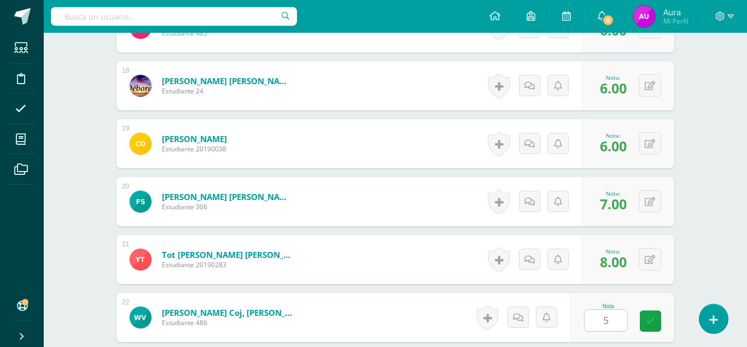
type input "5"
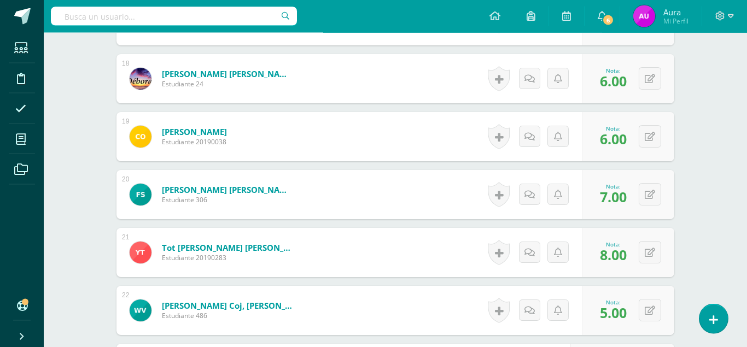
type input "6"
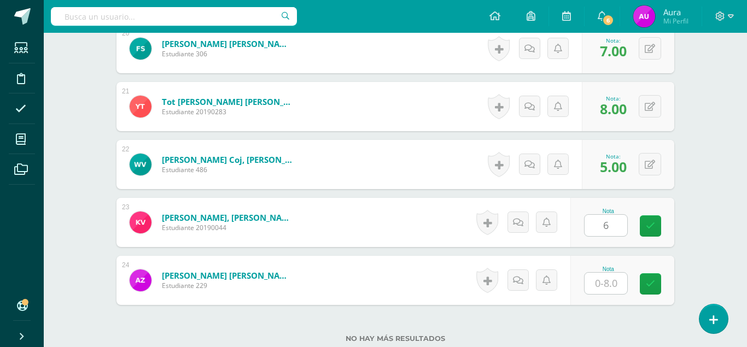
type input "7"
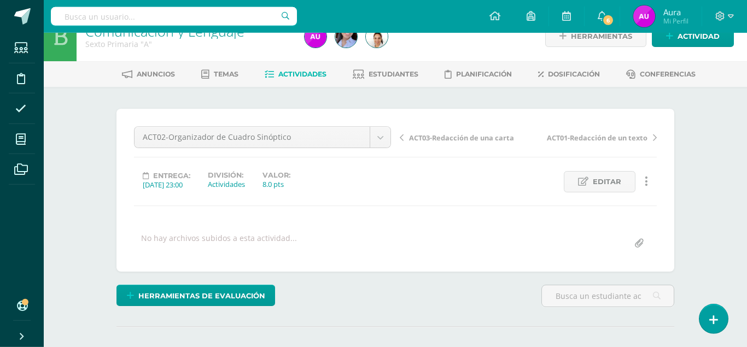
scroll to position [0, 0]
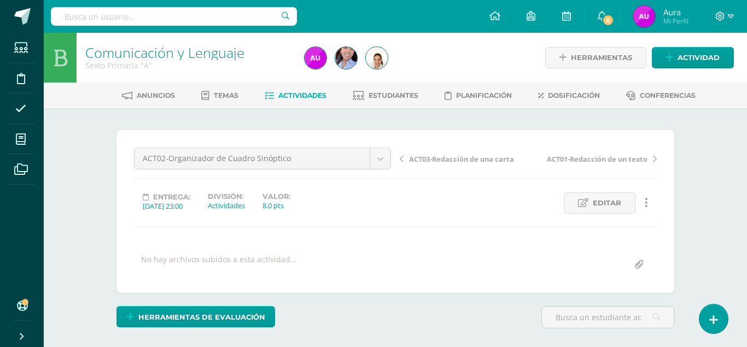
click at [303, 91] on link "Actividades" at bounding box center [296, 96] width 62 height 18
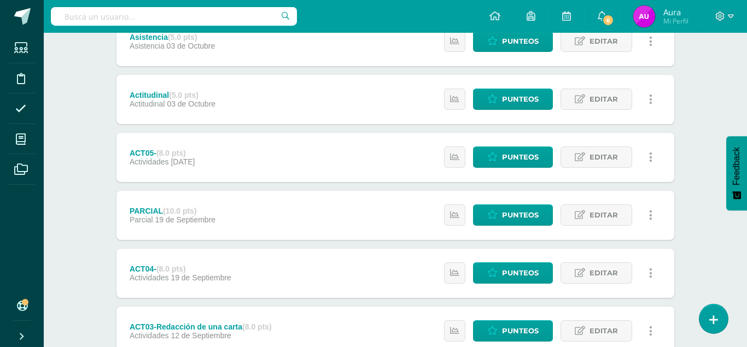
scroll to position [279, 0]
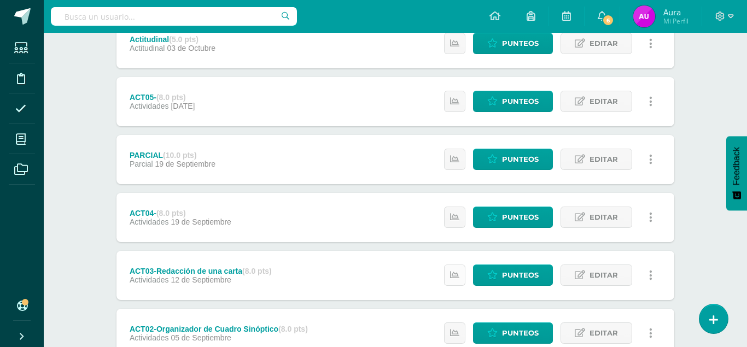
click at [455, 271] on icon at bounding box center [454, 275] width 9 height 9
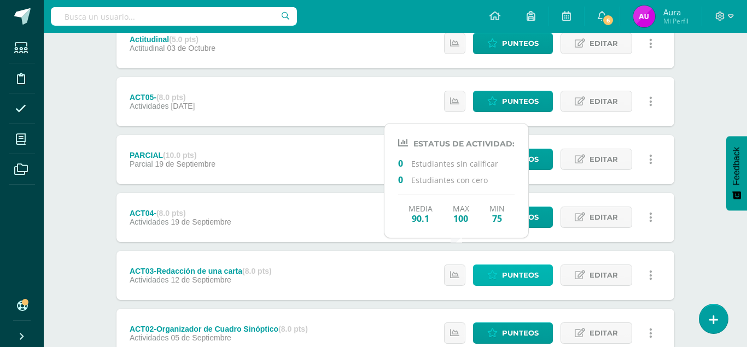
click at [523, 265] on span "Punteos" at bounding box center [520, 275] width 37 height 20
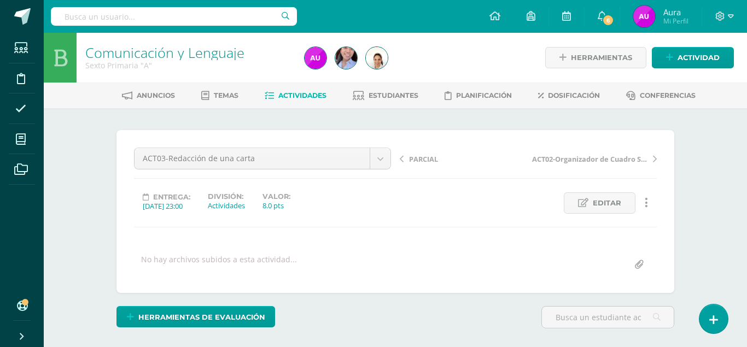
click at [292, 95] on span "Actividades" at bounding box center [303, 95] width 48 height 8
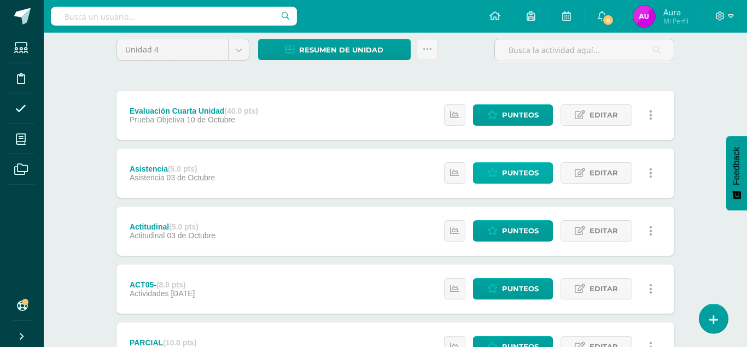
scroll to position [167, 0]
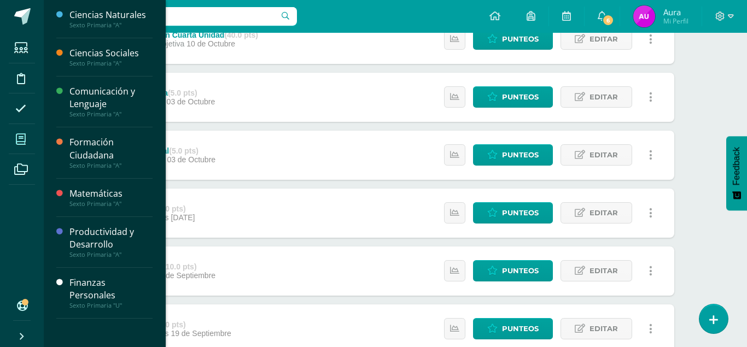
click at [25, 144] on icon at bounding box center [21, 139] width 10 height 11
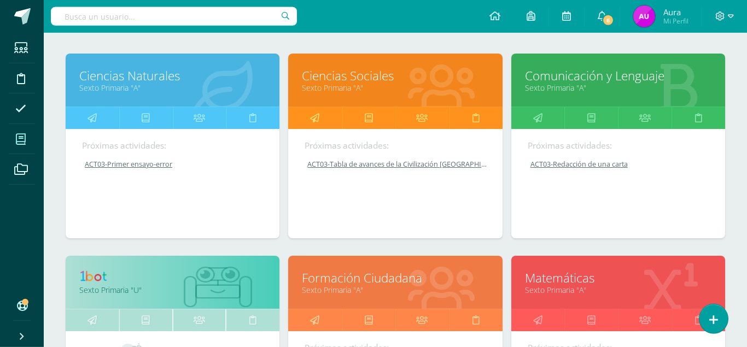
scroll to position [167, 0]
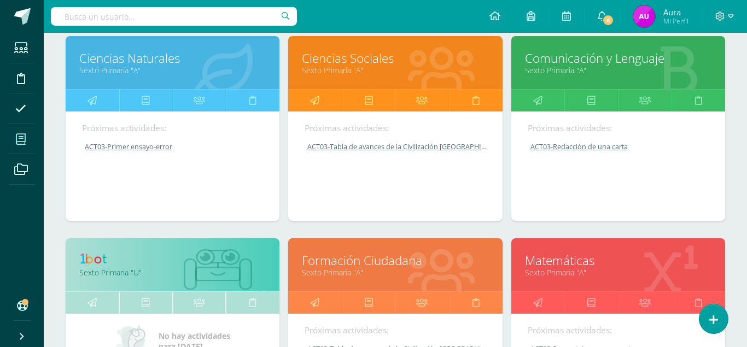
click at [575, 252] on link "Matemáticas" at bounding box center [618, 260] width 187 height 17
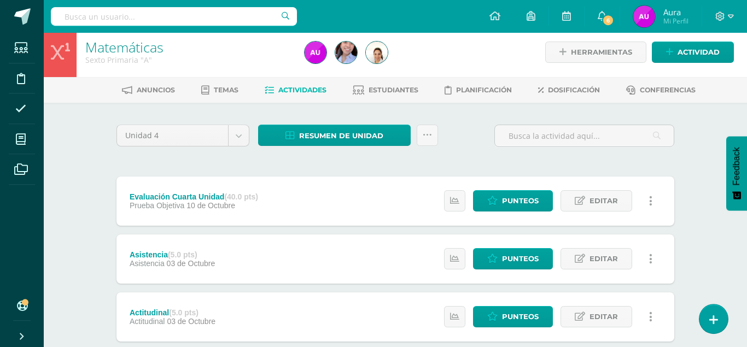
scroll to position [379, 0]
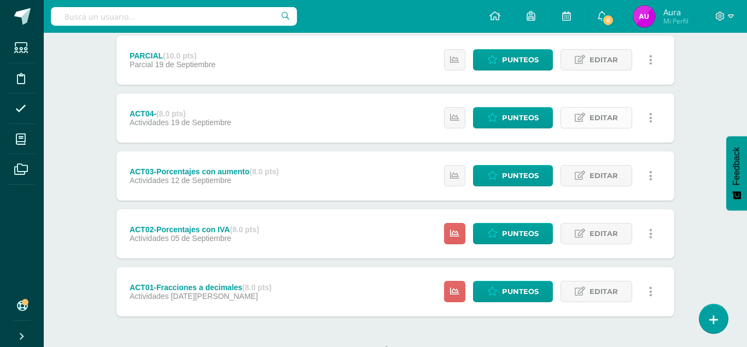
click at [599, 108] on span "Editar" at bounding box center [604, 118] width 28 height 20
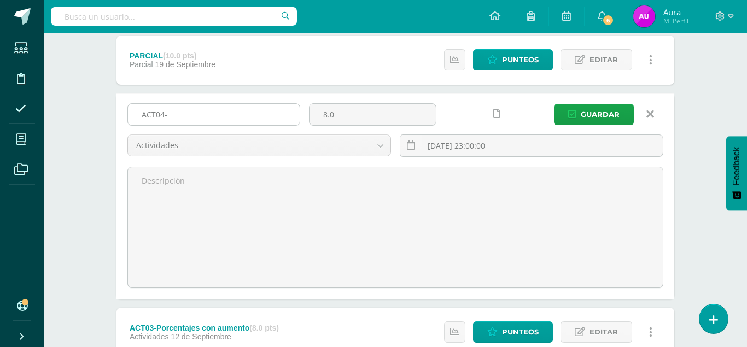
click at [214, 104] on input "ACT04-" at bounding box center [214, 114] width 172 height 21
click at [197, 104] on input "ACT04-" at bounding box center [214, 114] width 172 height 21
paste input "Volumen de una figura"
type input "ACT04-Volumen de una figura"
click at [601, 105] on span "Guardar" at bounding box center [600, 115] width 39 height 20
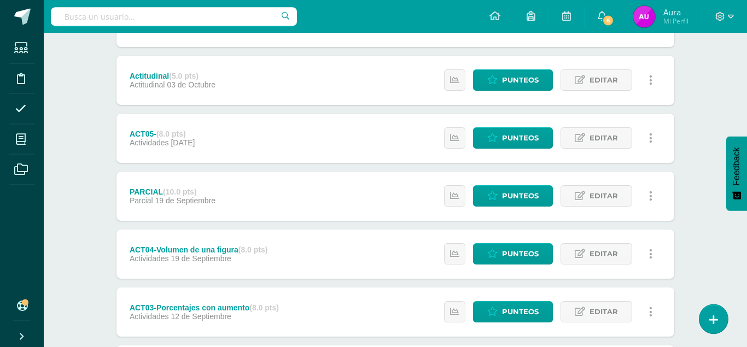
scroll to position [223, 0]
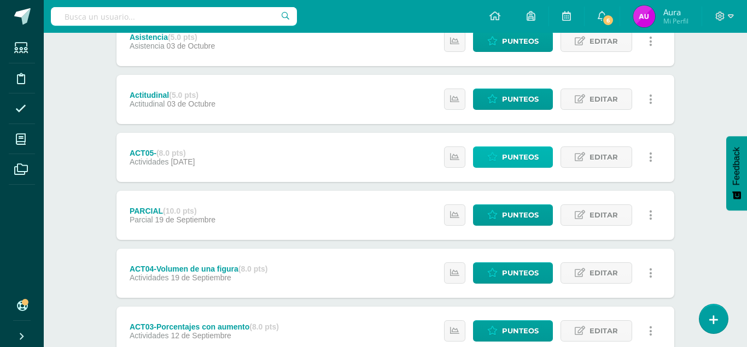
click at [536, 147] on span "Punteos" at bounding box center [520, 157] width 37 height 20
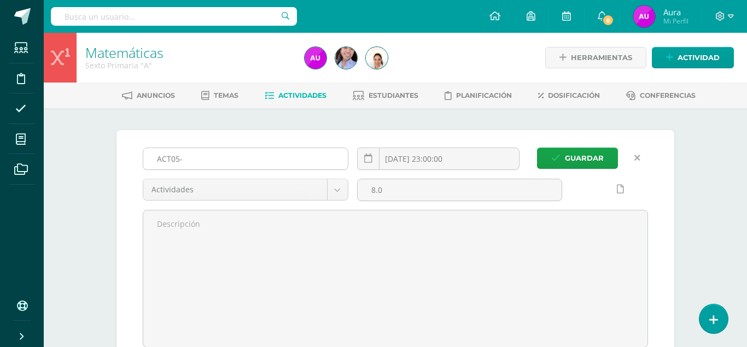
click at [196, 159] on input "ACT05-" at bounding box center [245, 158] width 205 height 21
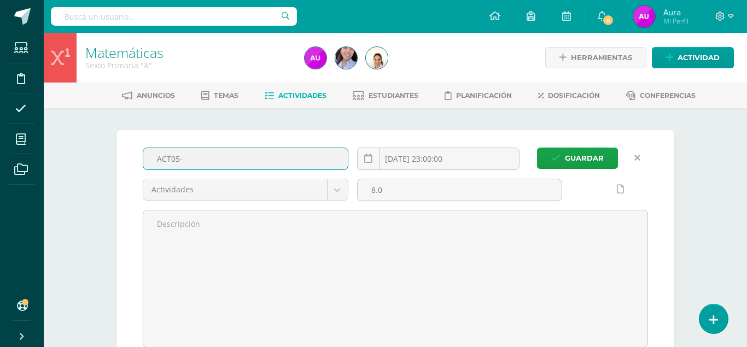
scroll to position [1, 0]
paste input "múltiplo común y divisor común"
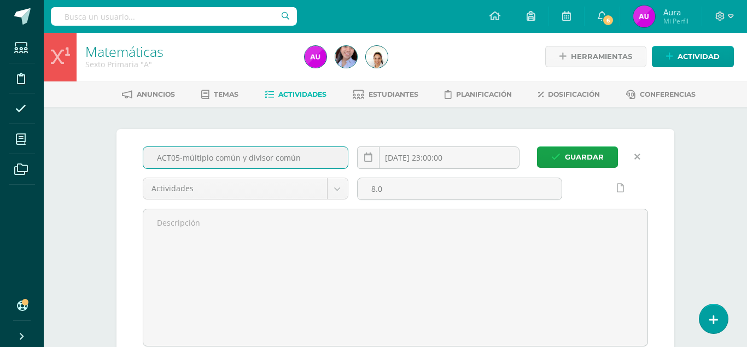
click at [188, 161] on input "ACT05-múltiplo común y divisor común" at bounding box center [245, 157] width 205 height 21
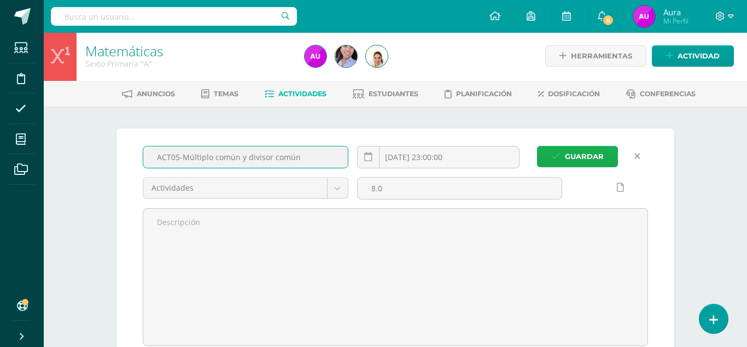
type input "ACT05-Múltiplo común y divisor común"
click at [578, 156] on span "Guardar" at bounding box center [584, 157] width 39 height 20
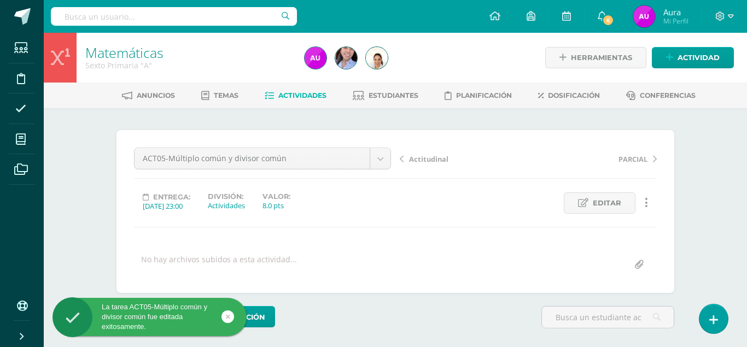
click at [306, 93] on span "Actividades" at bounding box center [303, 95] width 48 height 8
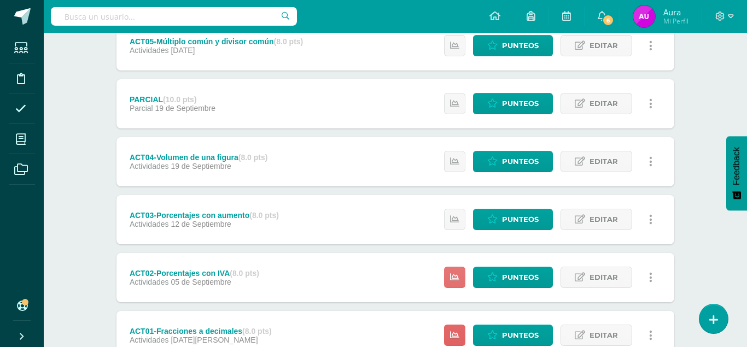
scroll to position [379, 0]
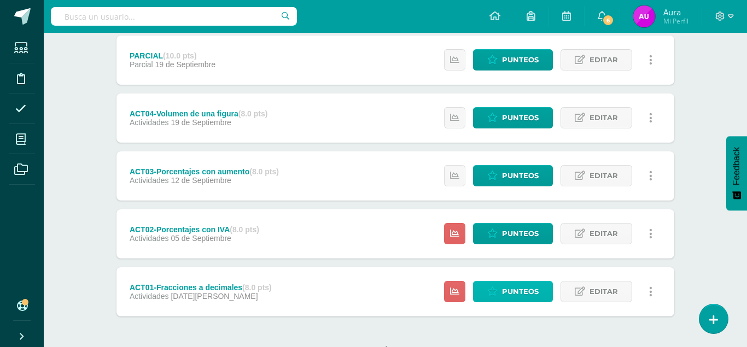
click at [528, 282] on span "Punteos" at bounding box center [520, 292] width 37 height 20
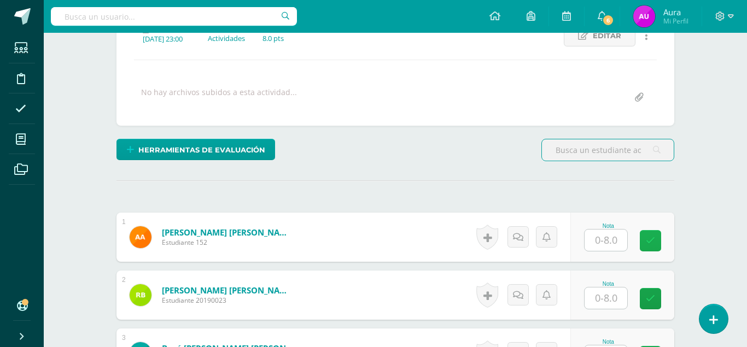
scroll to position [279, 0]
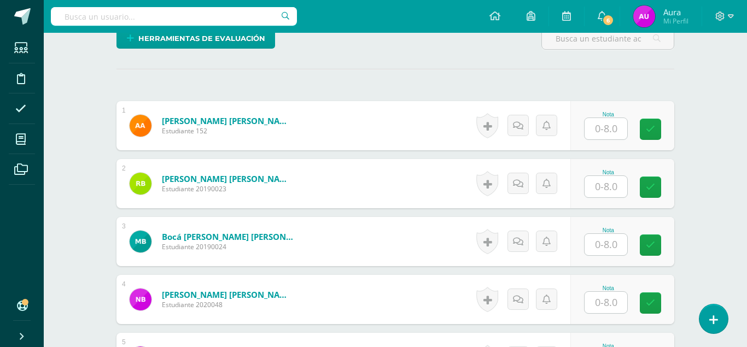
click at [614, 118] on input "text" at bounding box center [606, 128] width 43 height 21
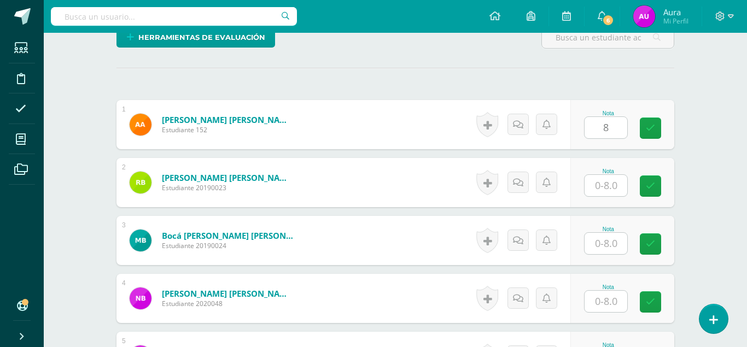
type input "8"
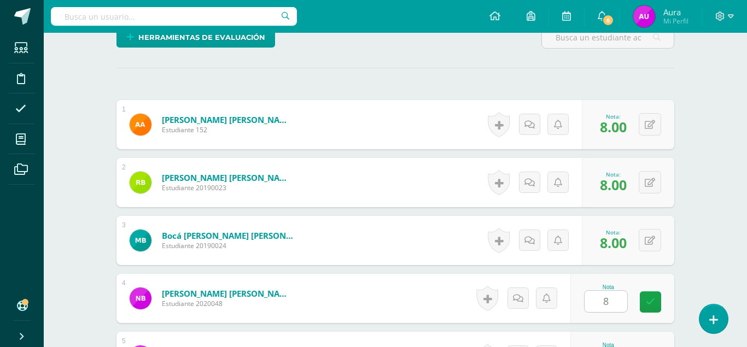
type input "8"
type input "6"
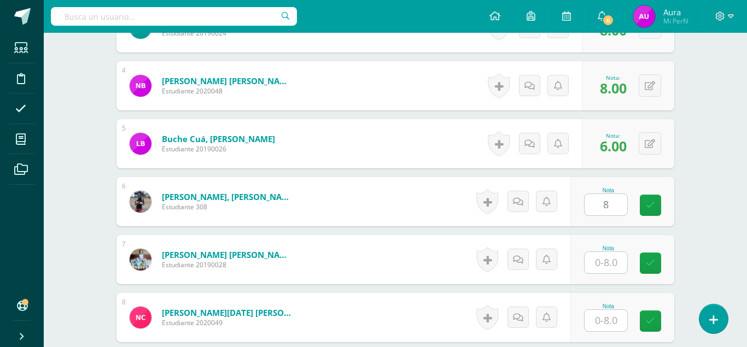
type input "8"
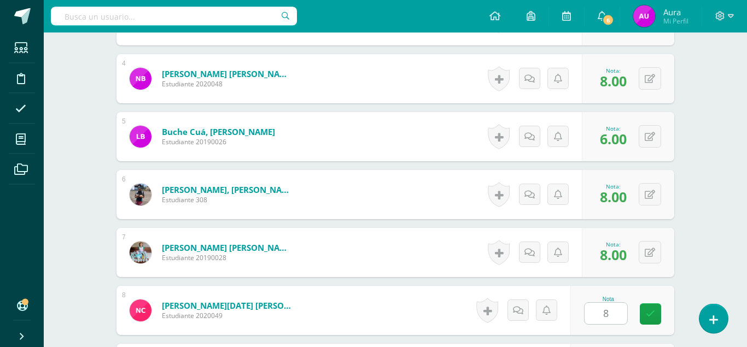
type input "8"
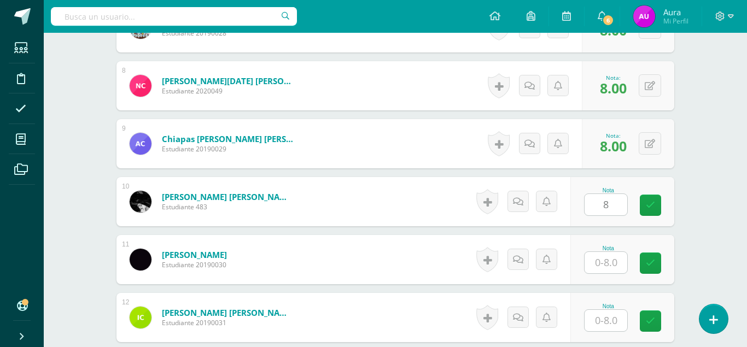
type input "8"
type input "0"
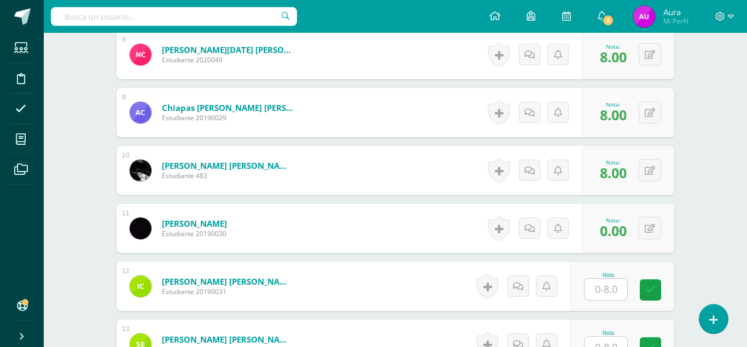
scroll to position [781, 0]
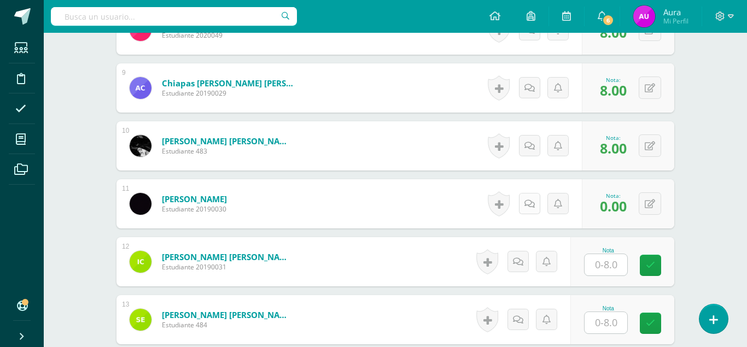
click at [525, 200] on icon at bounding box center [530, 204] width 10 height 9
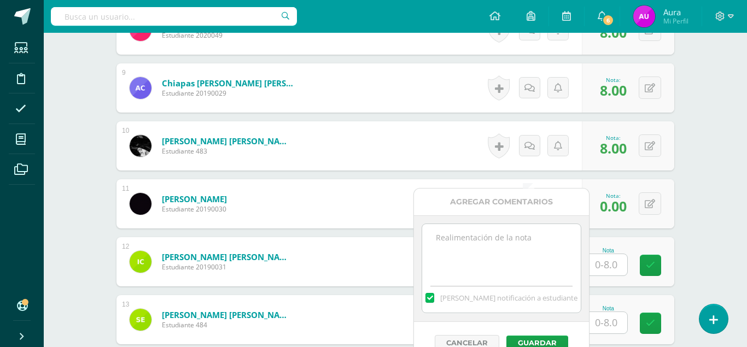
click at [506, 244] on textarea at bounding box center [501, 251] width 158 height 55
type textarea "N"
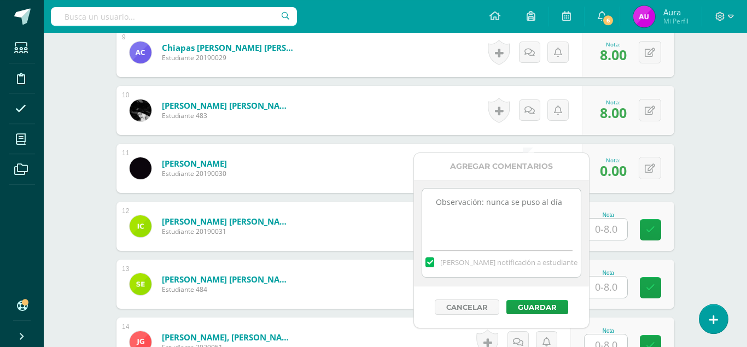
scroll to position [892, 0]
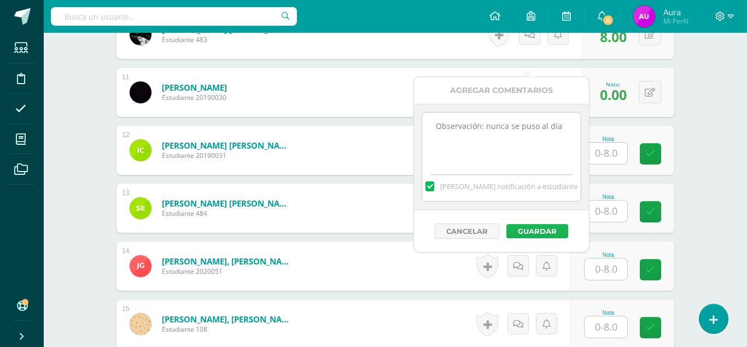
click at [537, 232] on button "Guardar" at bounding box center [538, 231] width 62 height 14
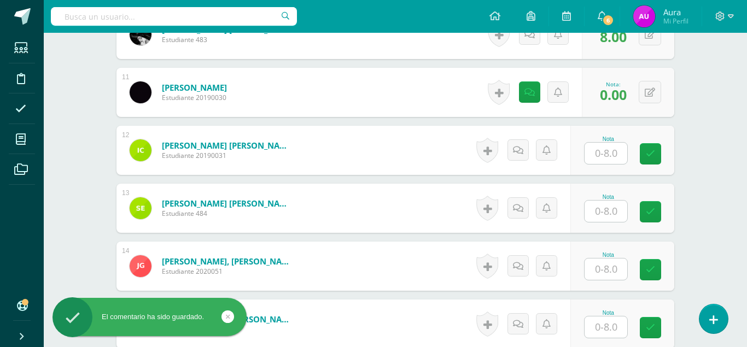
click at [604, 143] on input "text" at bounding box center [606, 153] width 43 height 21
click at [538, 82] on link at bounding box center [529, 92] width 21 height 21
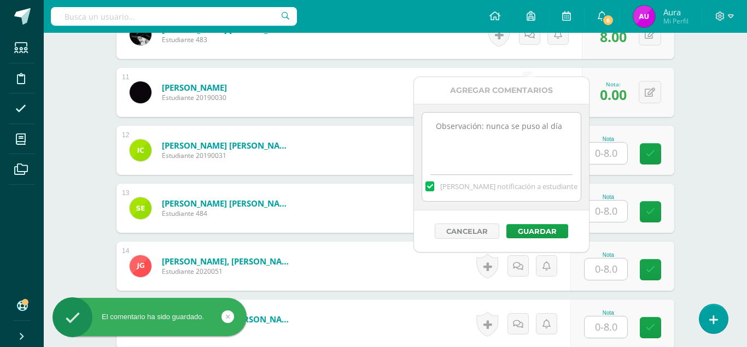
click at [562, 129] on textarea "Observación: nunca se puso al día" at bounding box center [501, 140] width 158 height 55
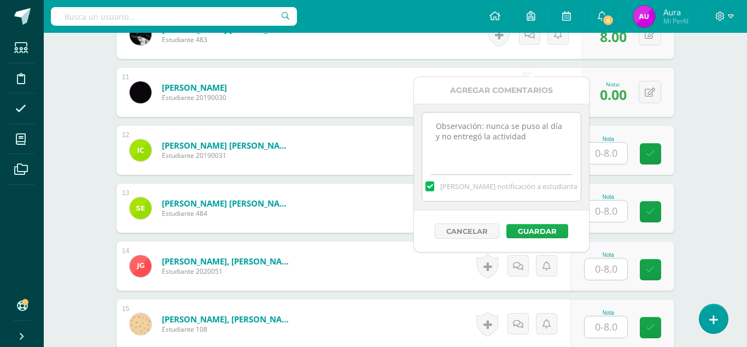
type textarea "Observación: nunca se puso al día y no entregó la actividad"
click at [544, 230] on button "Guardar" at bounding box center [538, 231] width 62 height 14
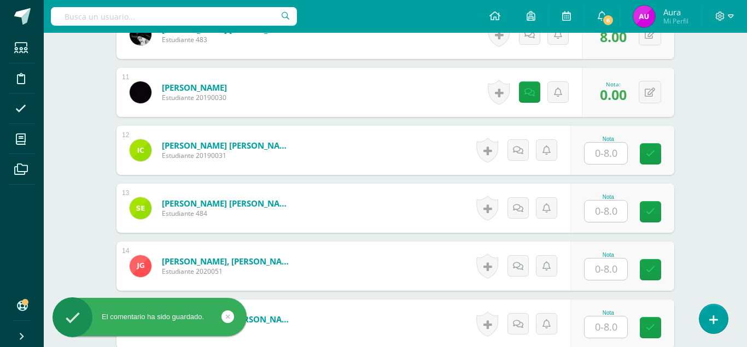
click at [607, 143] on input "text" at bounding box center [606, 153] width 43 height 21
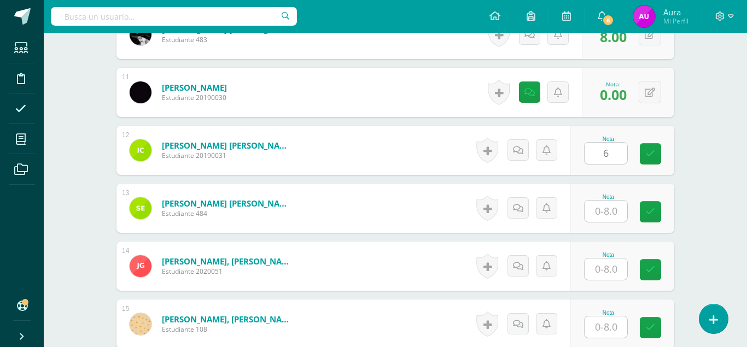
type input "6"
type input "8"
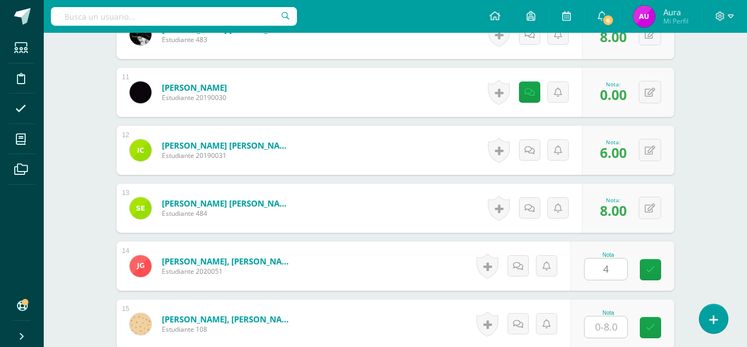
type input "4"
type input "8"
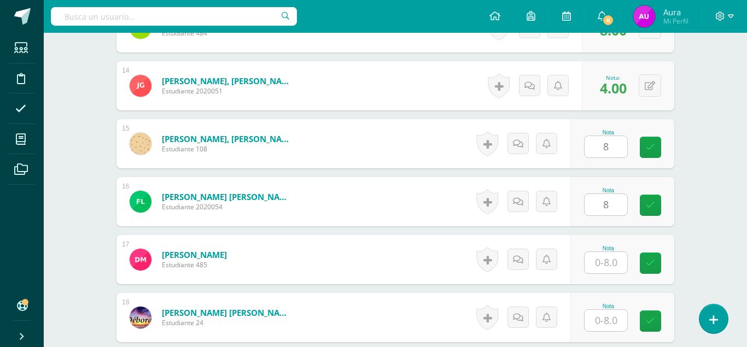
type input "8"
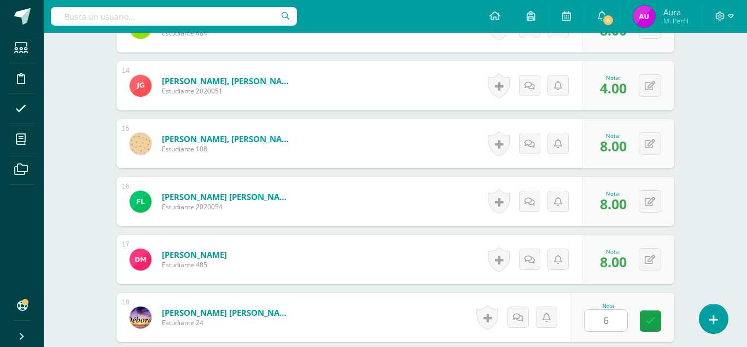
type input "6"
type input "8"
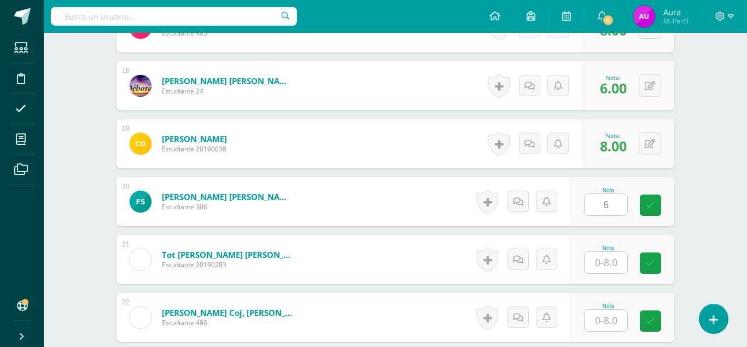
type input "6"
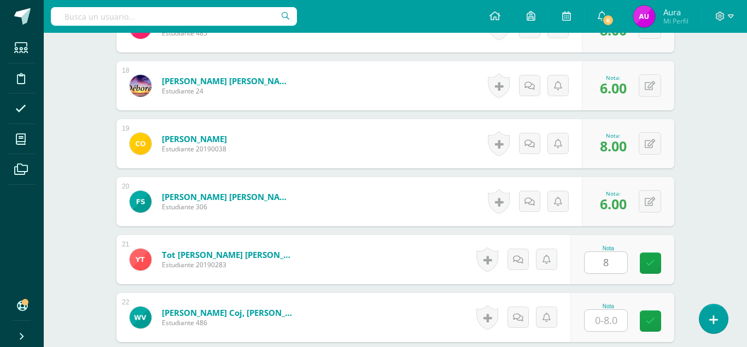
type input "8"
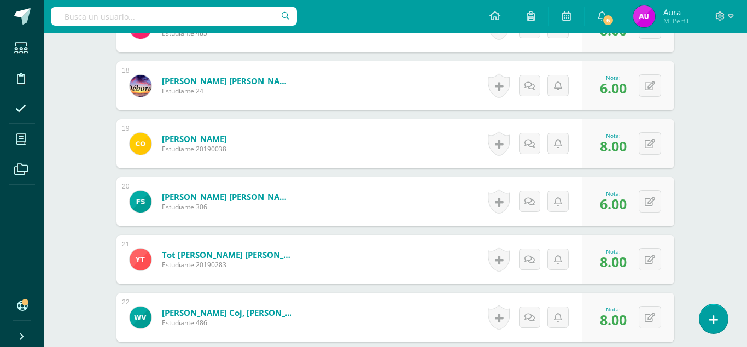
scroll to position [1458, 0]
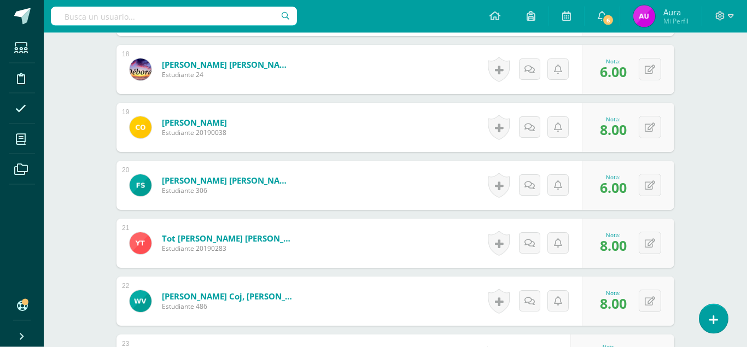
type input "8"
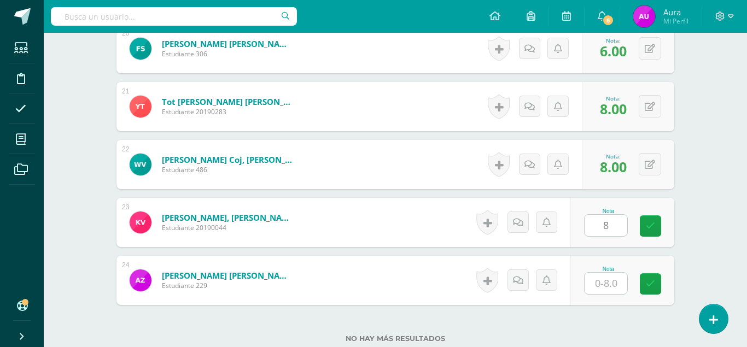
type input "8"
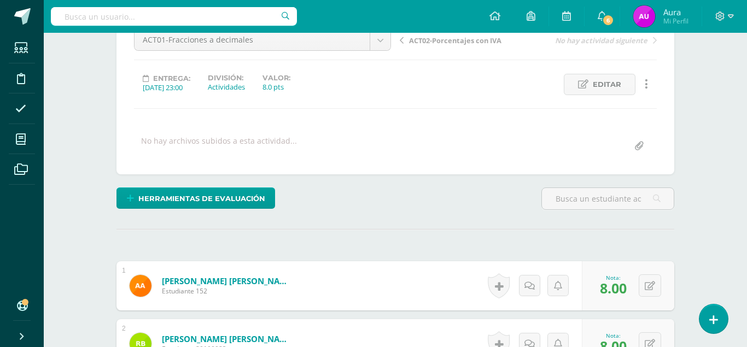
scroll to position [0, 0]
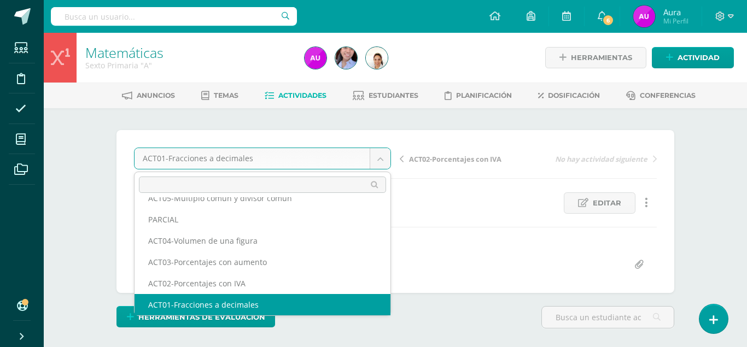
scroll to position [68, 0]
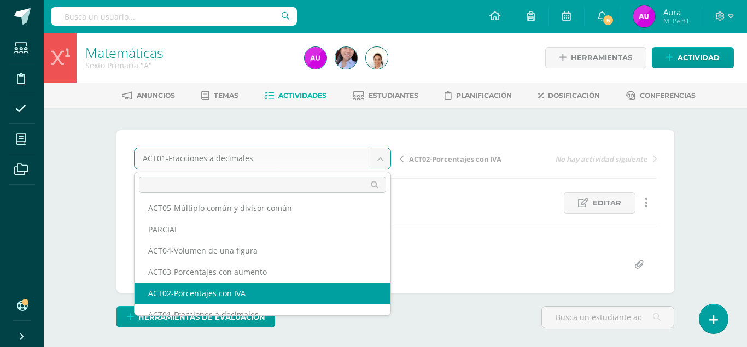
select select "/dashboard/teacher/grade-activity/124253/"
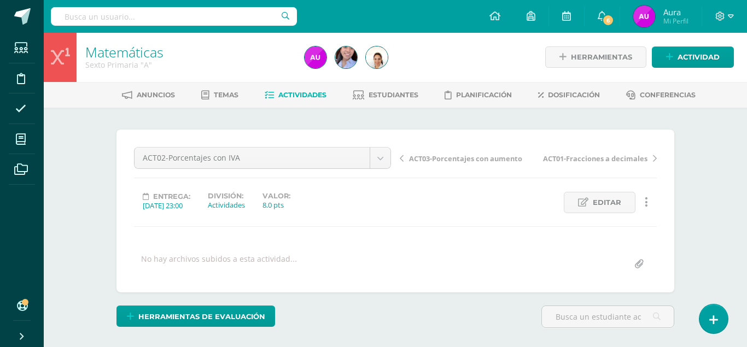
scroll to position [168, 0]
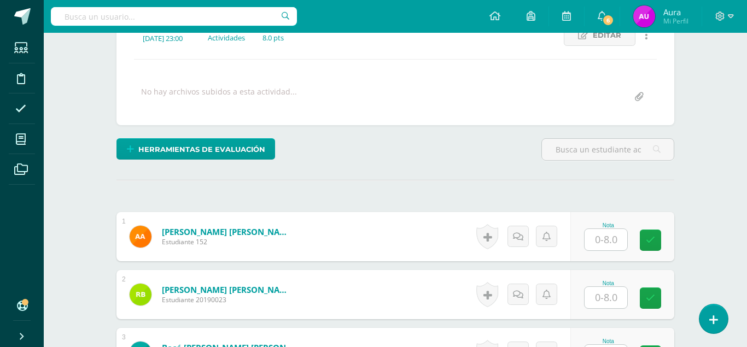
click at [614, 229] on input "text" at bounding box center [606, 239] width 43 height 21
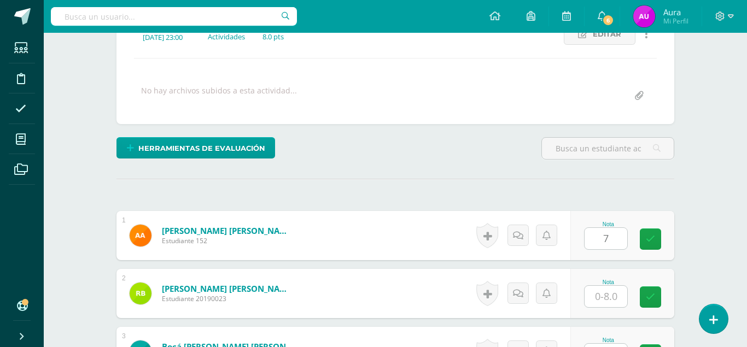
type input "7"
type input "6"
type input "7"
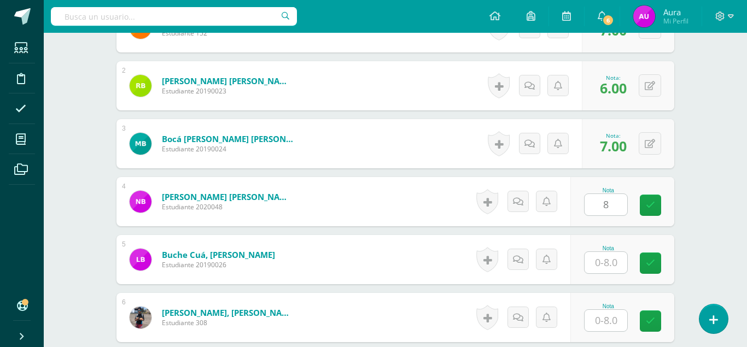
type input "8"
type input "7"
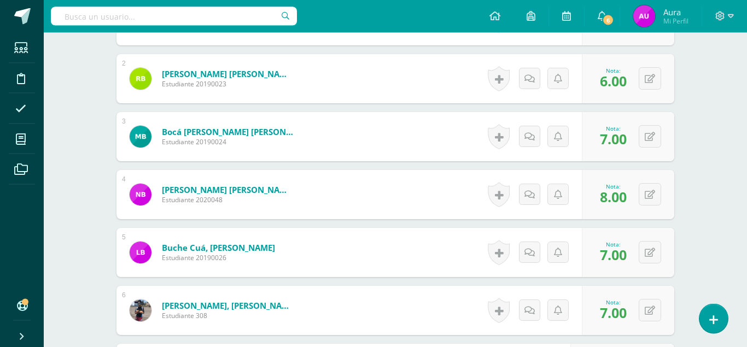
type input "7"
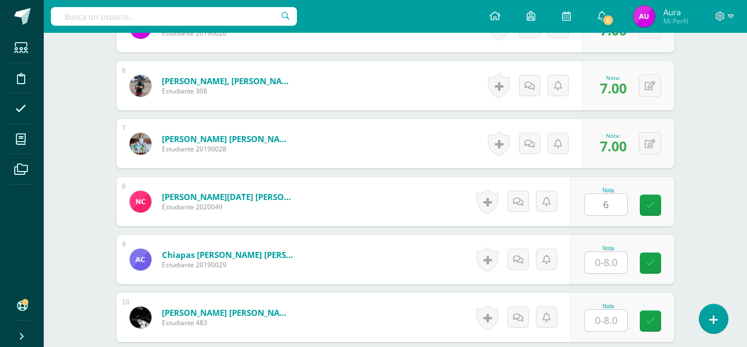
type input "6"
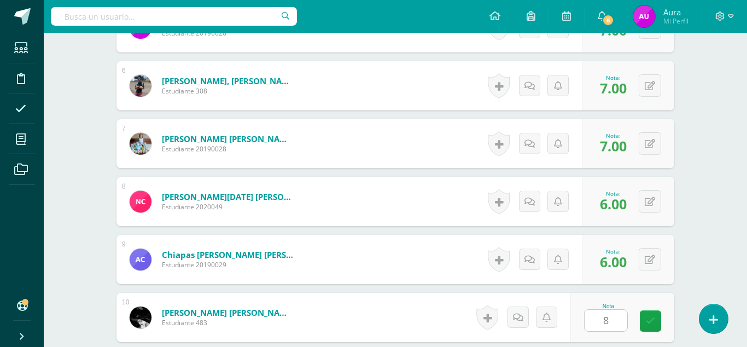
type input "8"
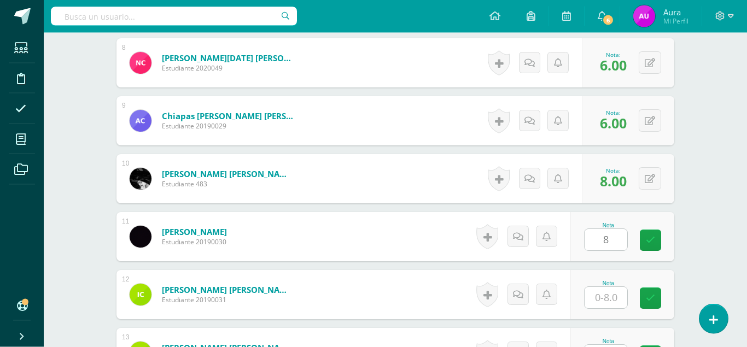
type input "8"
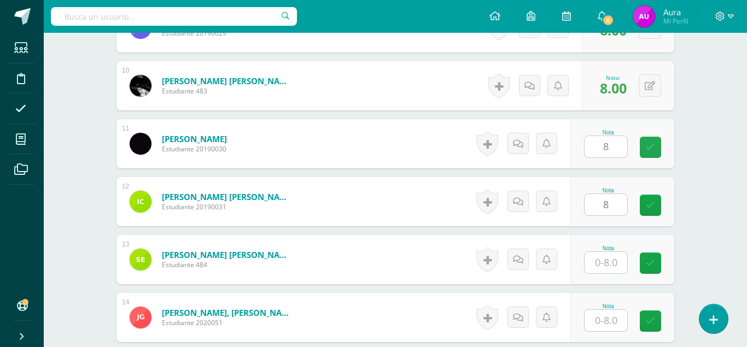
type input "8"
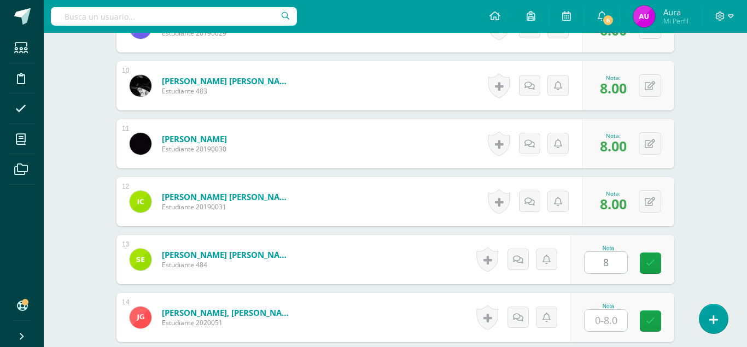
type input "8"
type input "5"
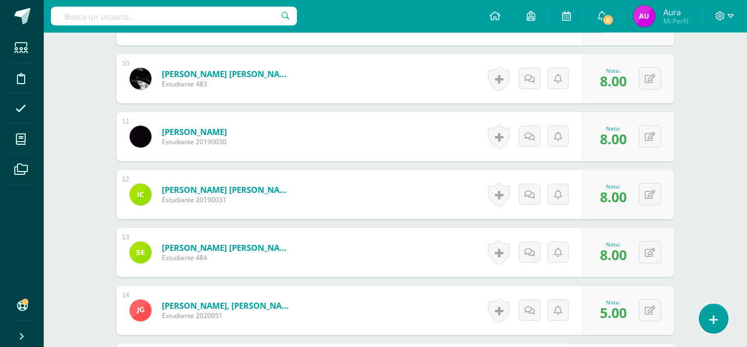
type input "8"
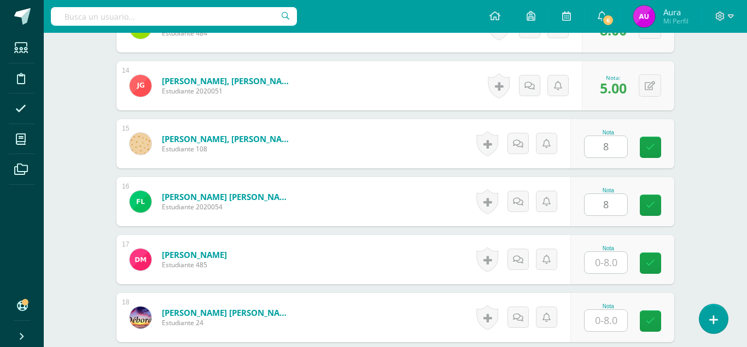
type input "8"
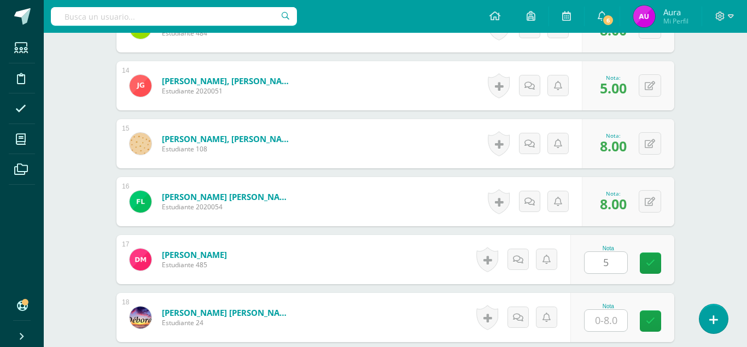
type input "5"
type input "7"
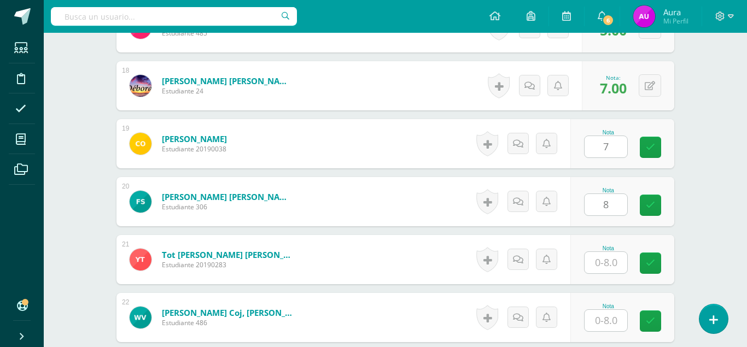
type input "8"
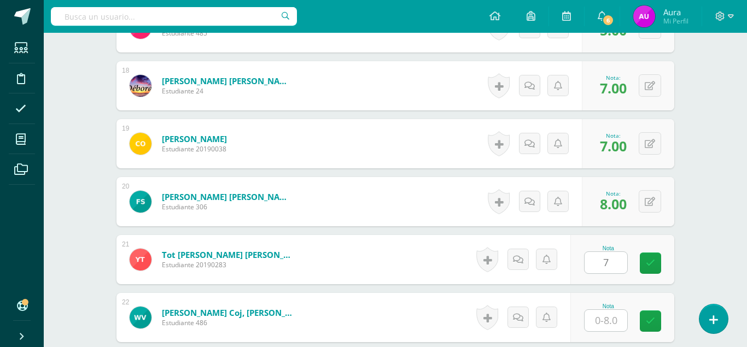
type input "7"
type input "6"
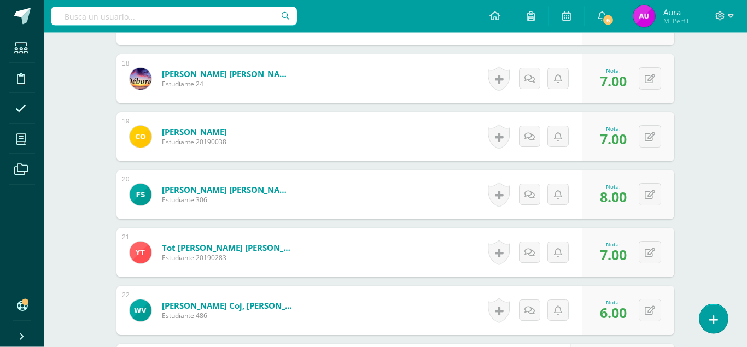
type input "8"
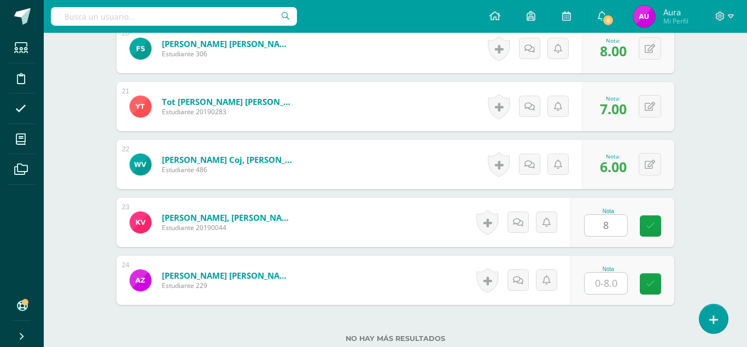
type input "7"
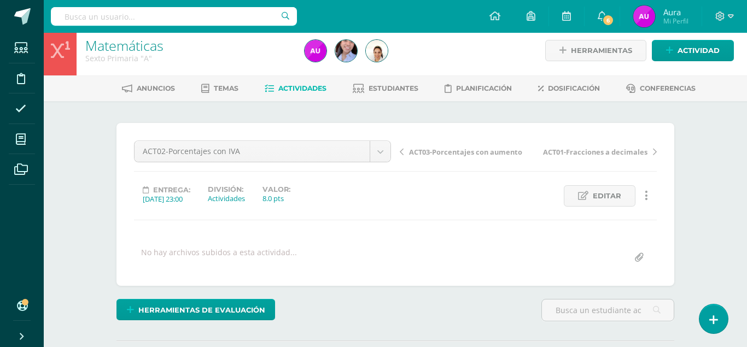
scroll to position [0, 0]
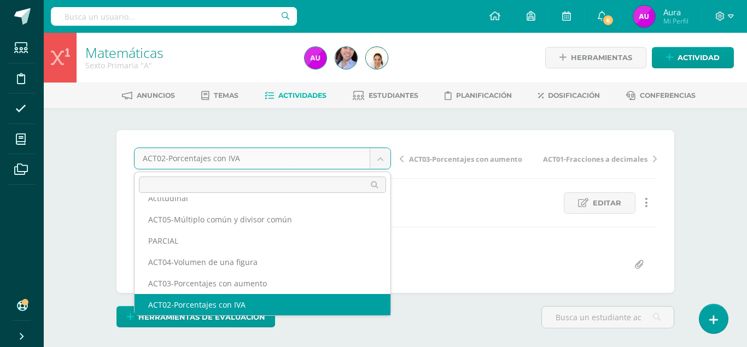
scroll to position [47, 0]
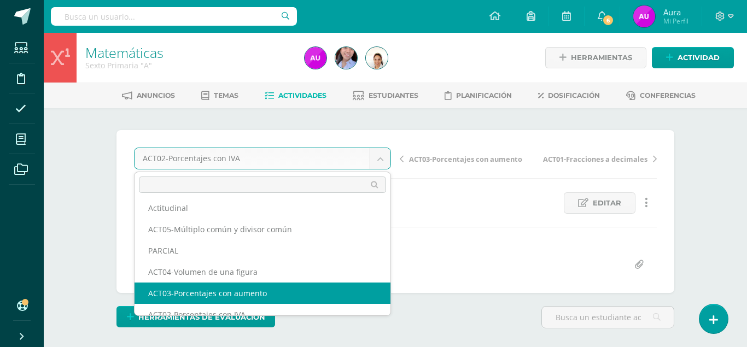
select select "/dashboard/teacher/grade-activity/124276/"
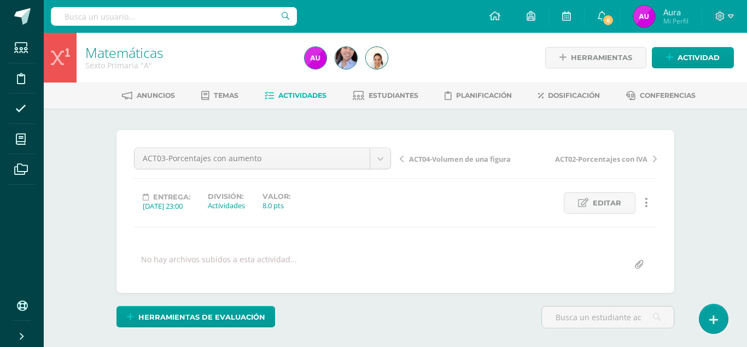
scroll to position [110, 0]
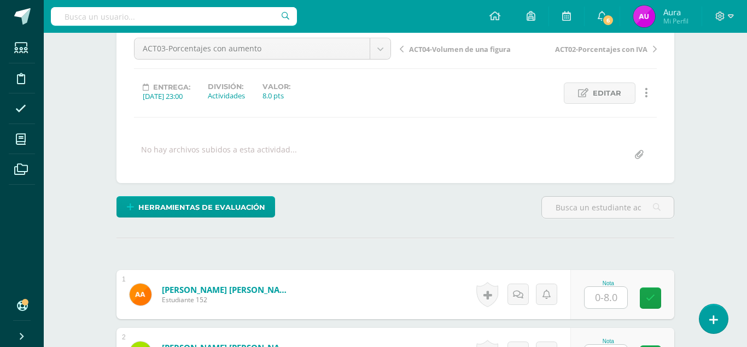
click at [605, 287] on input "text" at bounding box center [606, 297] width 43 height 21
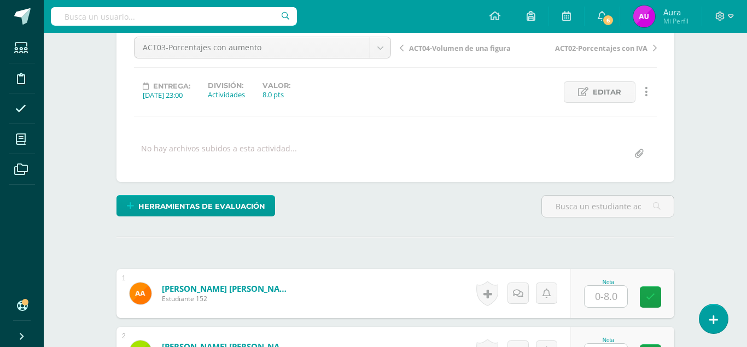
scroll to position [112, 0]
type input "8"
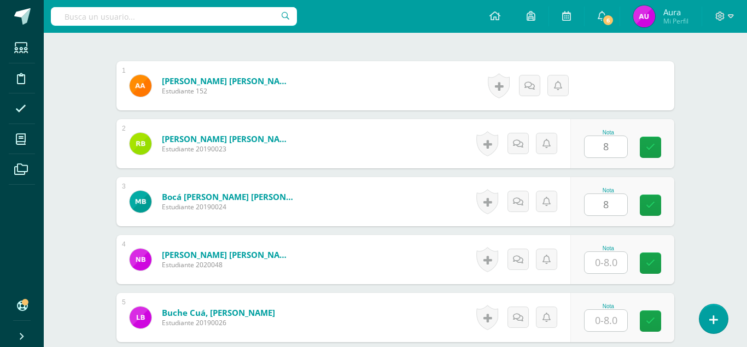
type input "8"
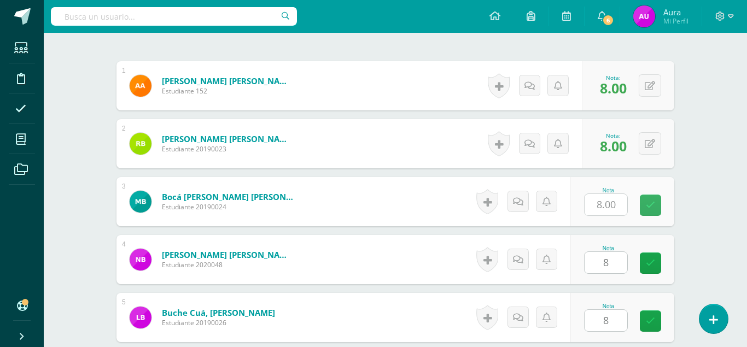
type input "8"
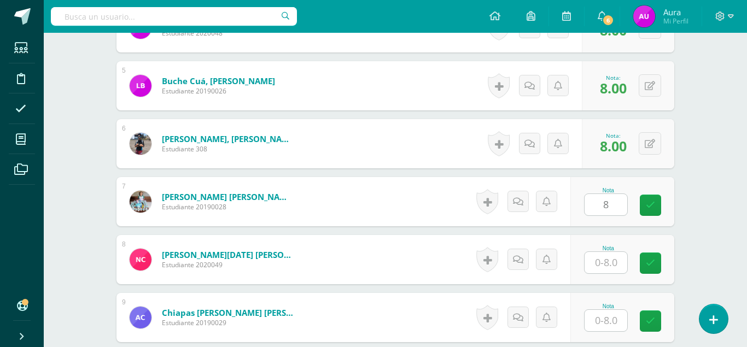
type input "8"
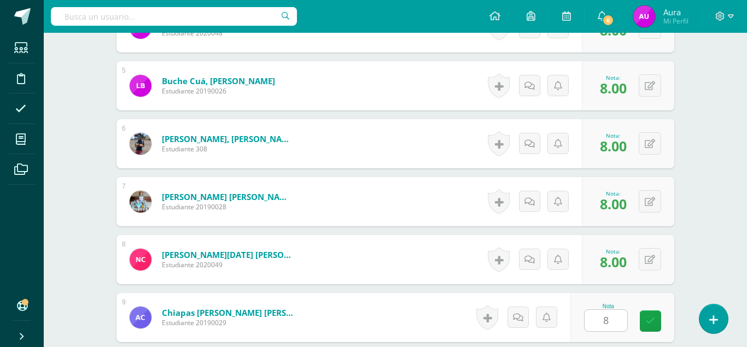
type input "8"
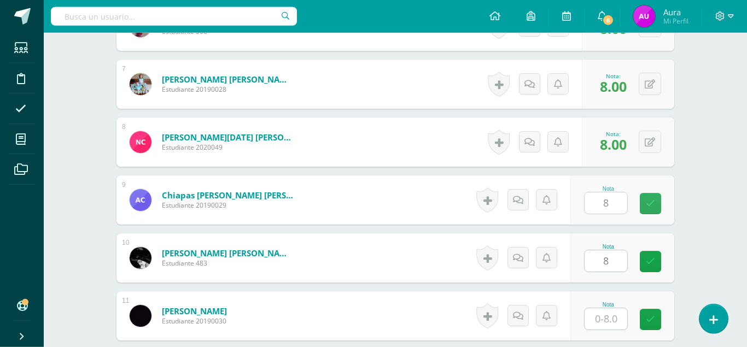
type input "8"
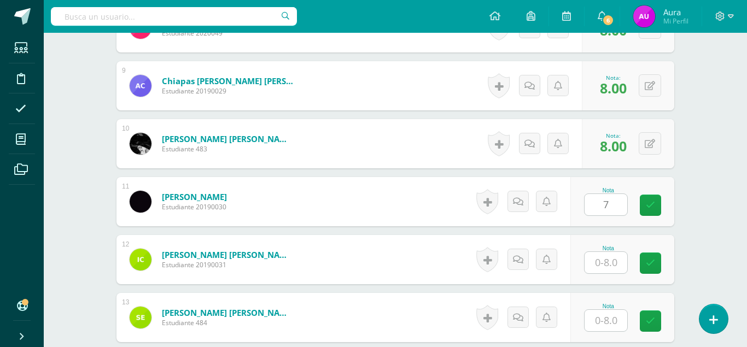
type input "7"
type input "8"
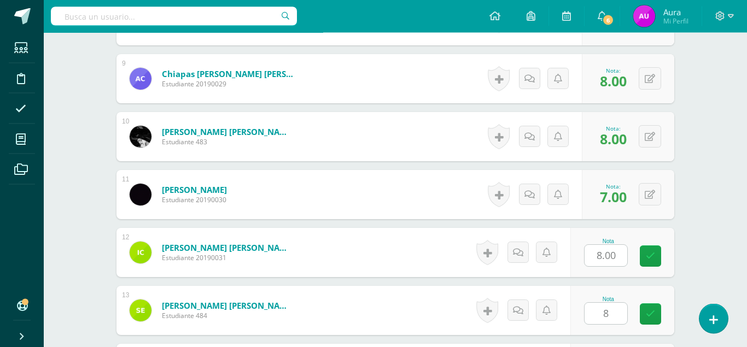
type input "8"
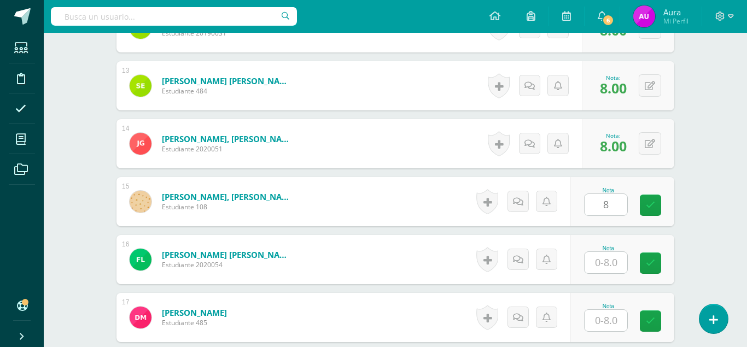
type input "8"
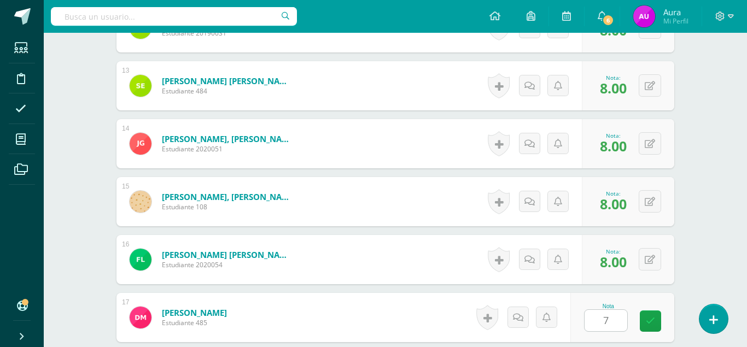
type input "7"
type input "8"
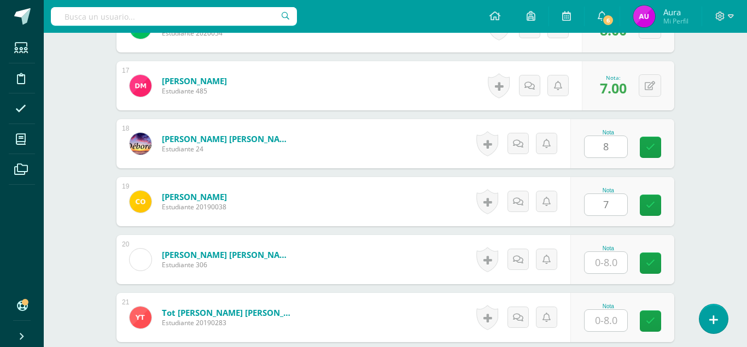
type input "7"
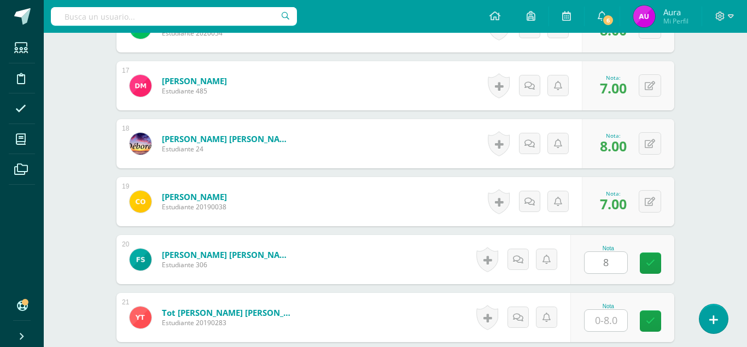
type input "8"
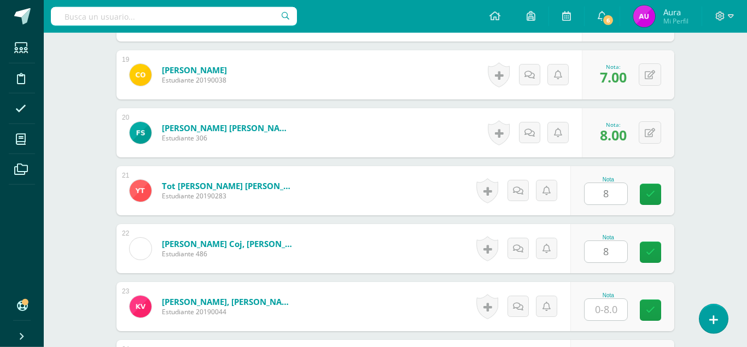
type input "8"
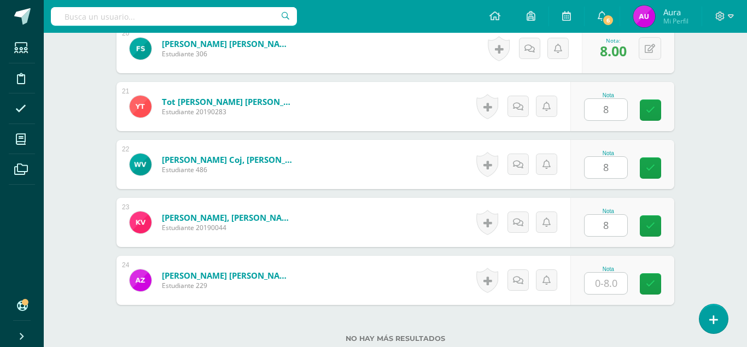
type input "8"
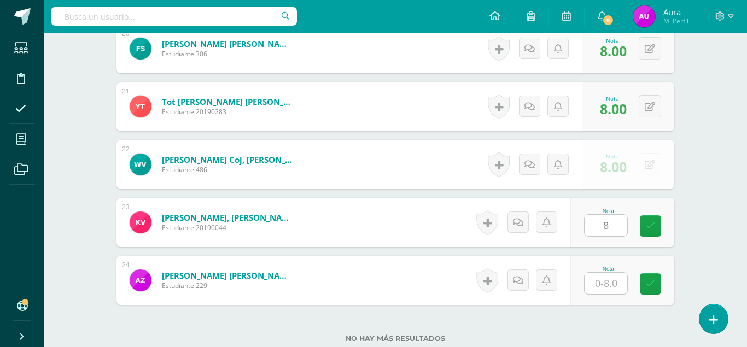
type input "8"
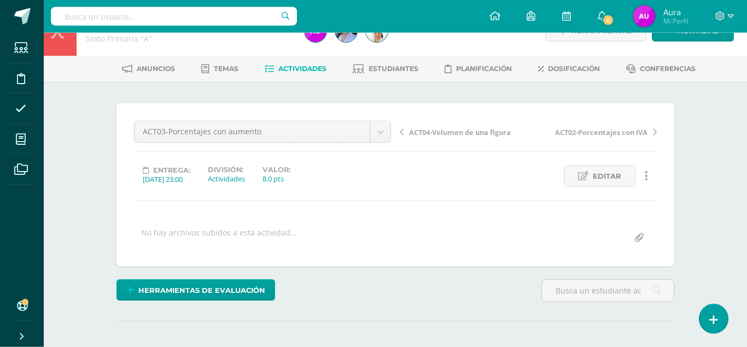
scroll to position [7, 0]
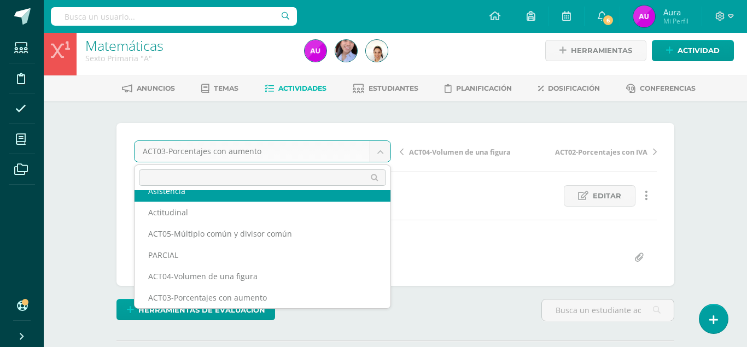
scroll to position [26, 0]
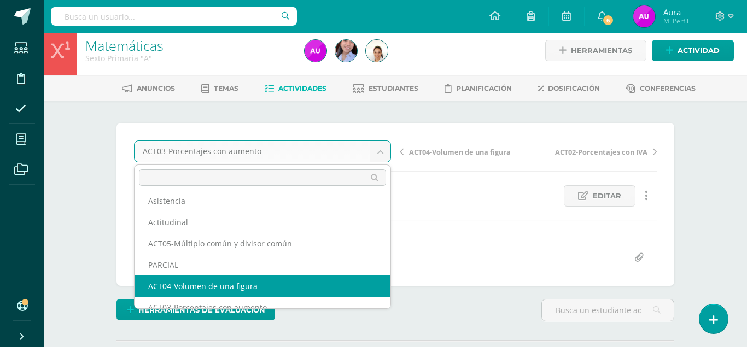
select select "/dashboard/teacher/grade-activity/124282/"
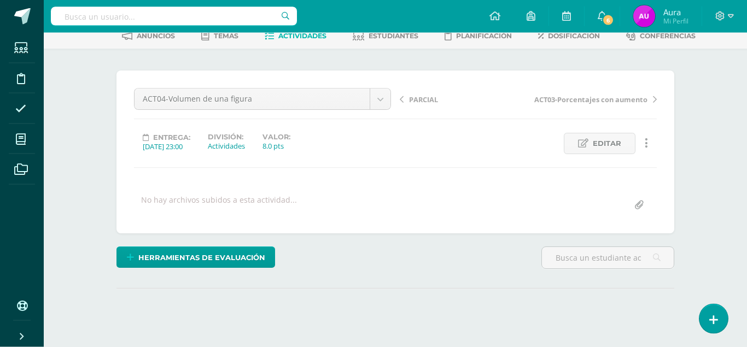
scroll to position [110, 0]
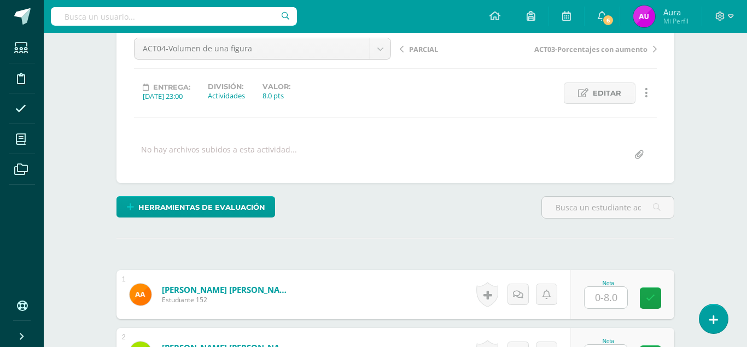
click at [606, 287] on input "text" at bounding box center [606, 297] width 43 height 21
type input "6"
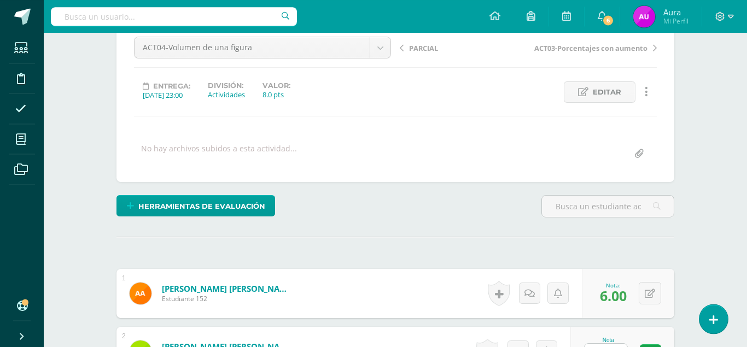
scroll to position [112, 0]
type input "7"
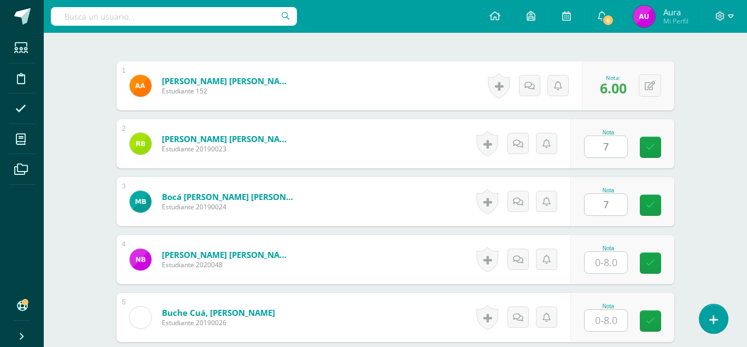
type input "7"
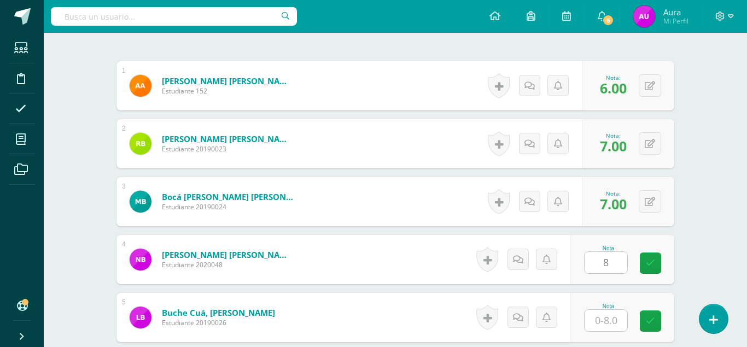
type input "8"
type input "7"
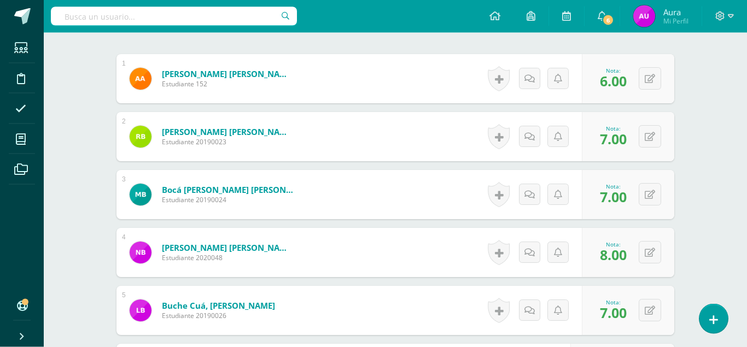
type input "4"
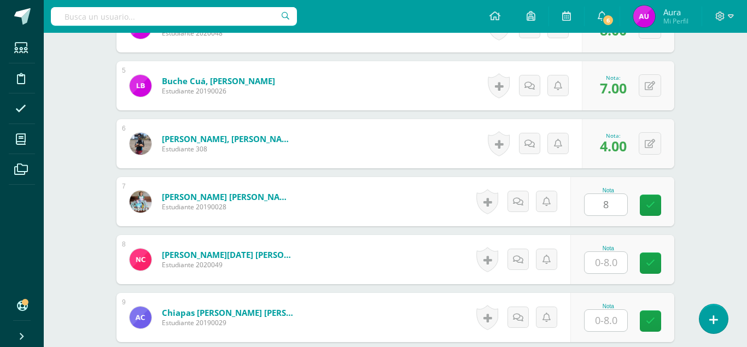
type input "8"
type input "7"
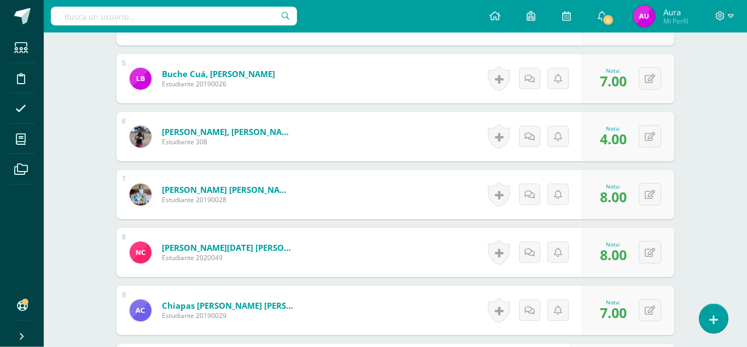
type input "8"
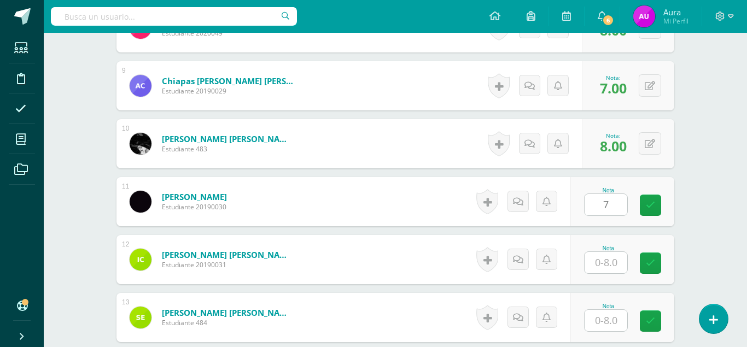
type input "7"
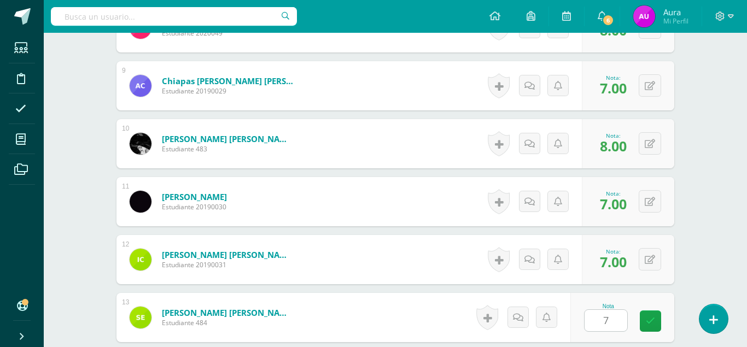
type input "7"
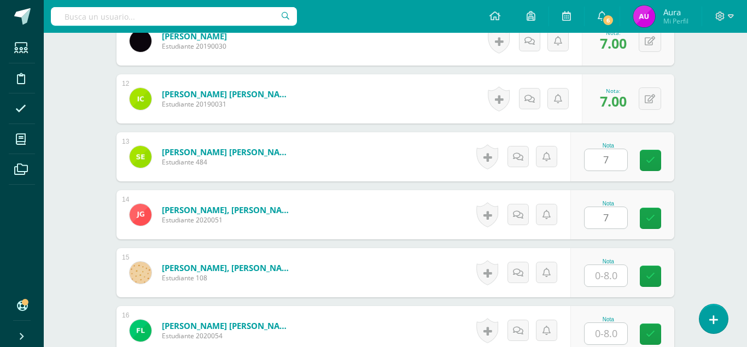
type input "7"
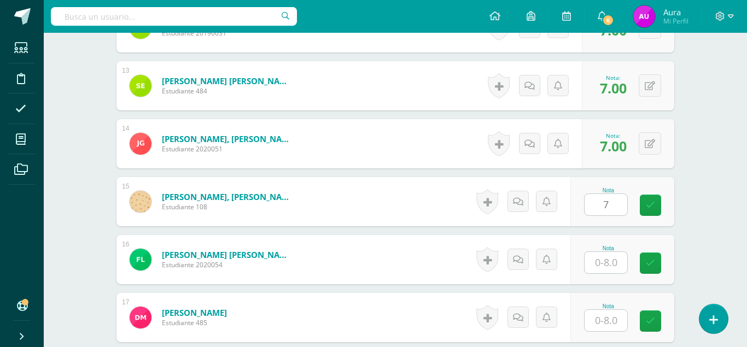
type input "7"
type input "8"
type input "6"
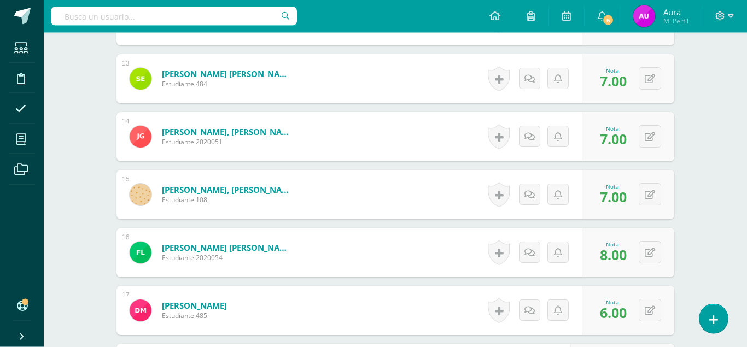
type input "7"
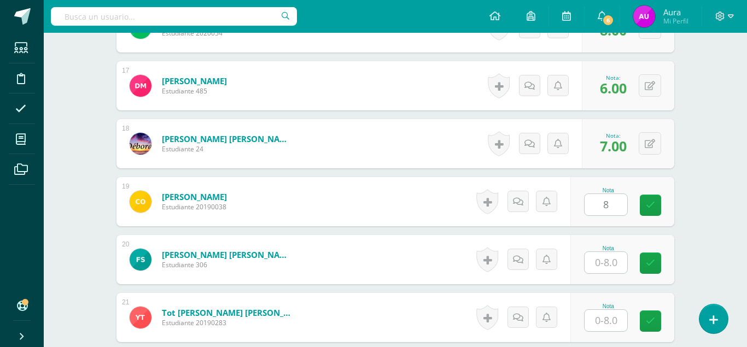
type input "8"
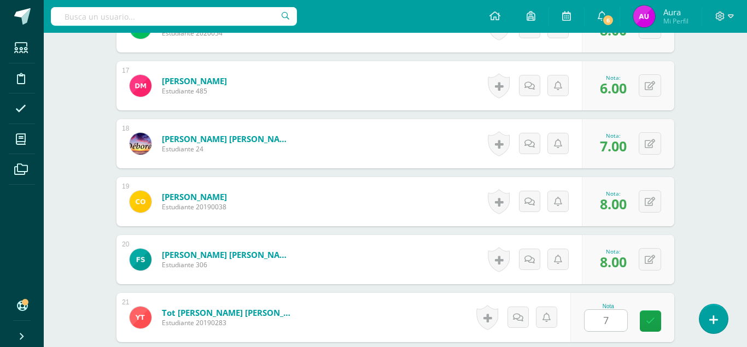
type input "7"
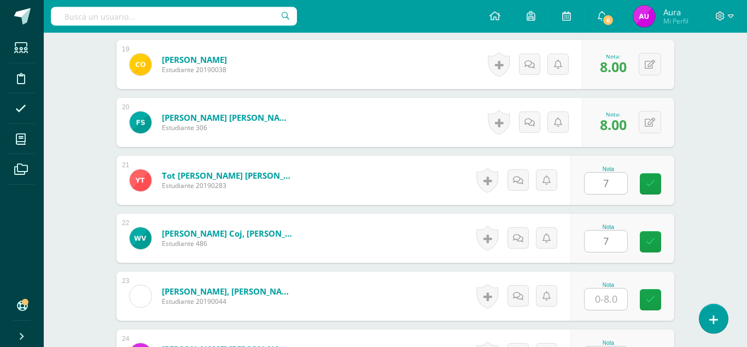
type input "7"
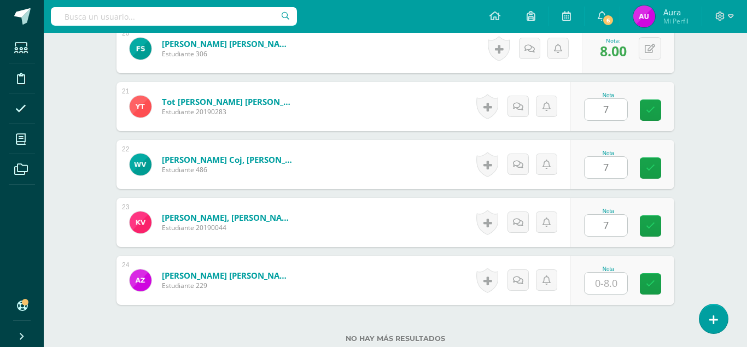
type input "7"
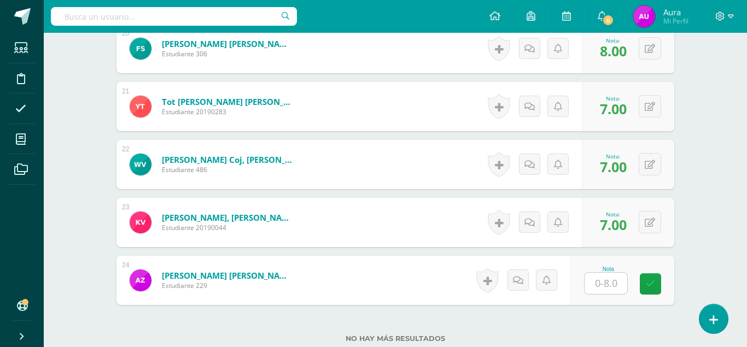
type input "8"
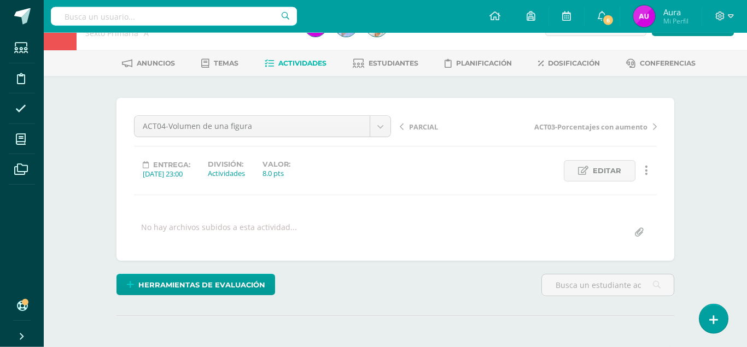
scroll to position [0, 0]
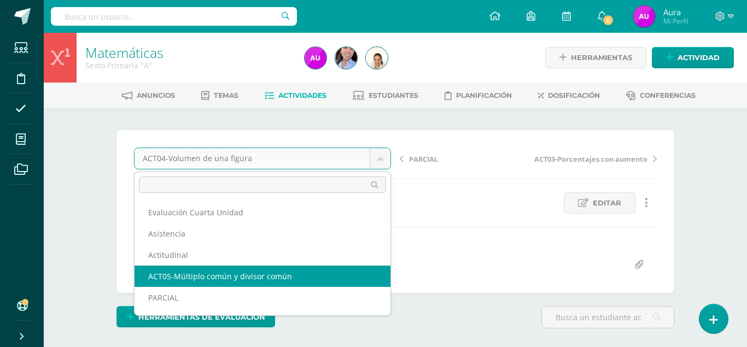
select select "/dashboard/teacher/grade-activity/124288/"
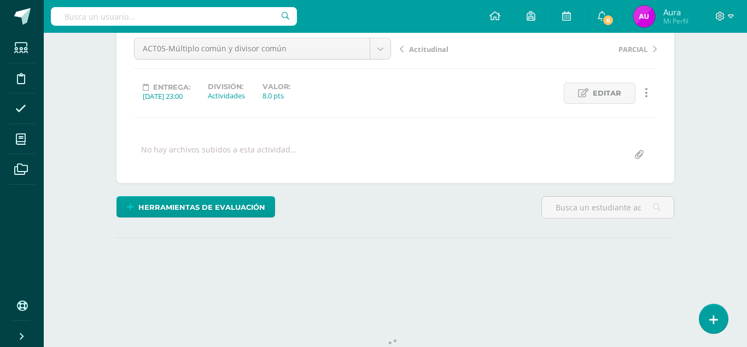
scroll to position [110, 0]
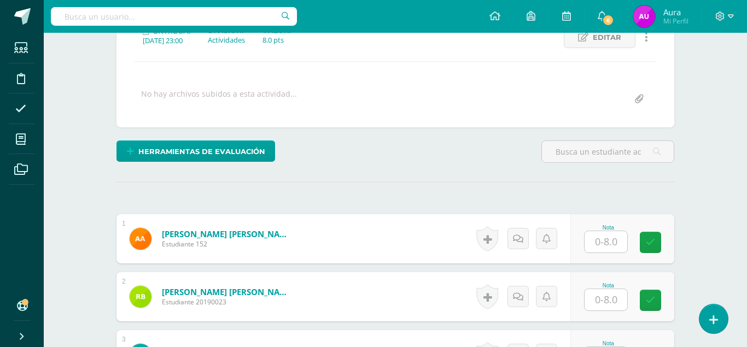
click at [601, 231] on input "text" at bounding box center [606, 241] width 43 height 21
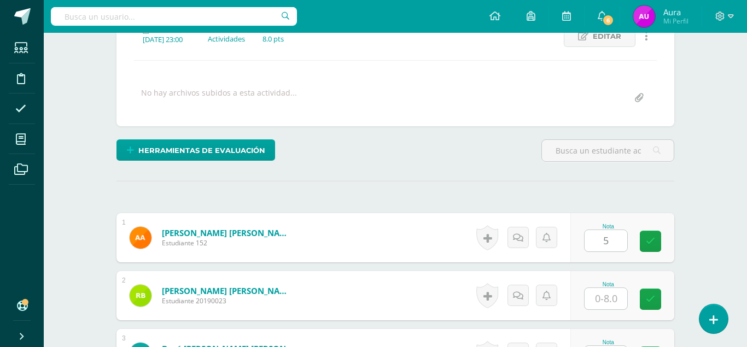
type input "5"
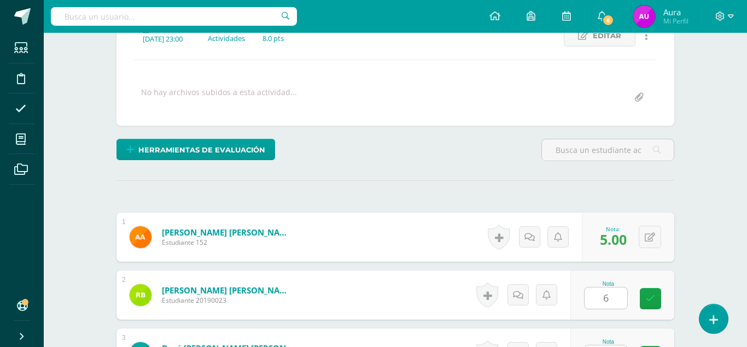
type input "6"
type input "7"
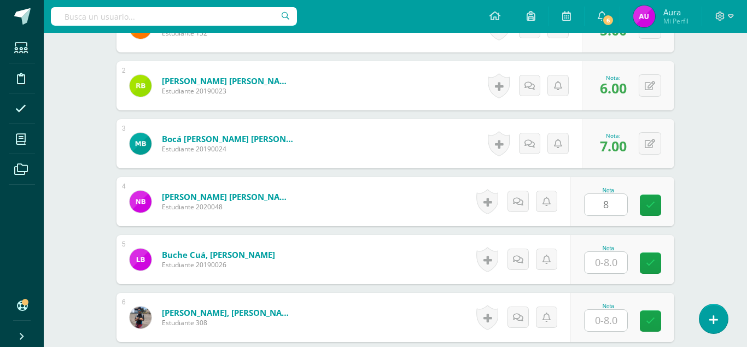
type input "8"
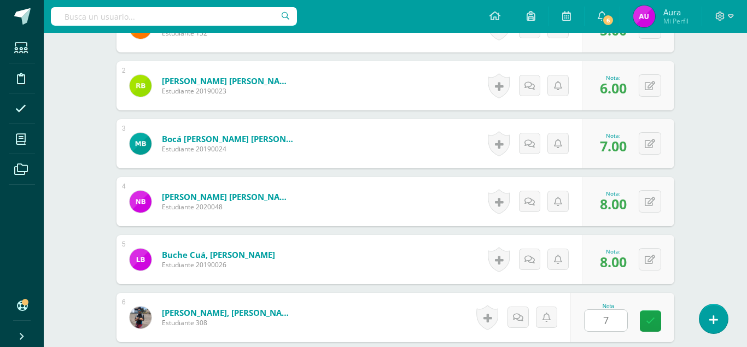
type input "7"
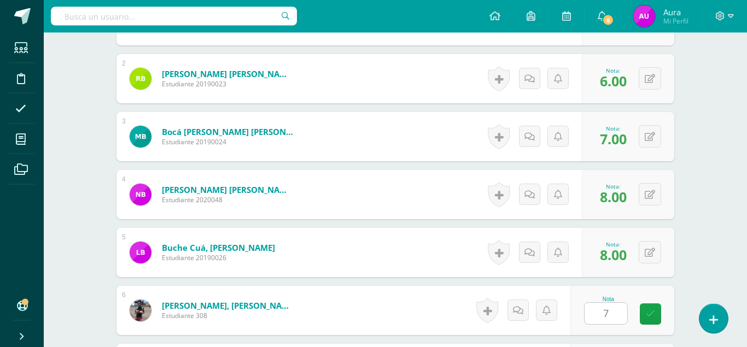
type input "6"
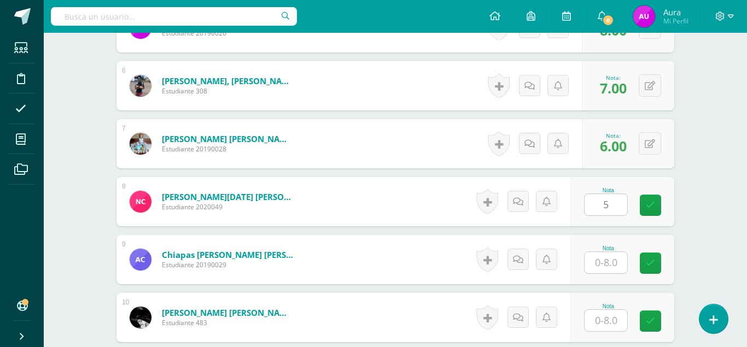
type input "5"
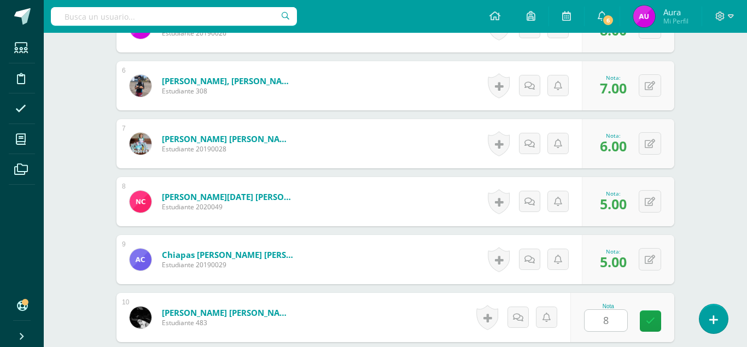
type input "8"
type input "7"
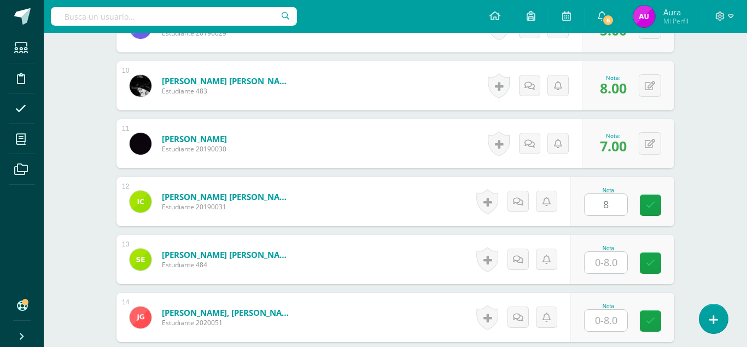
type input "8"
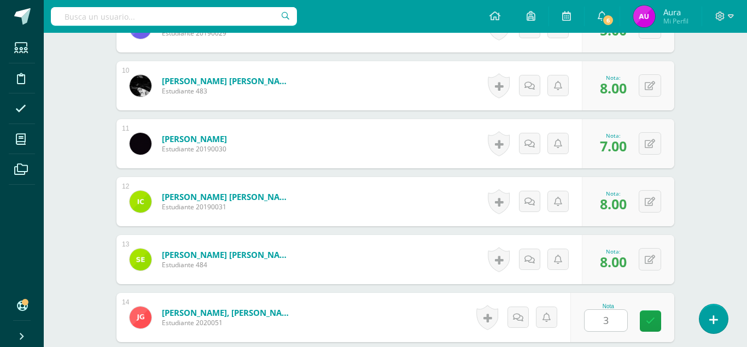
type input "3"
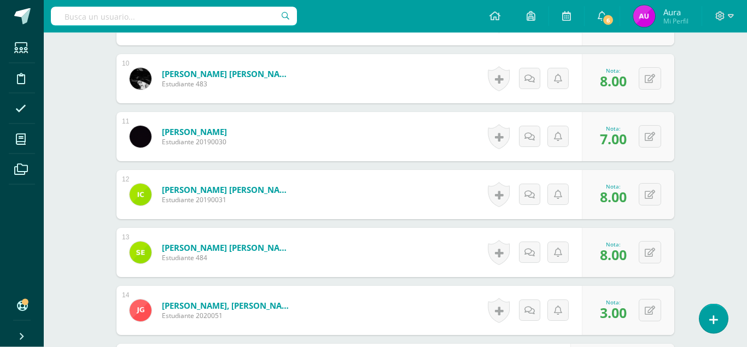
type input "7"
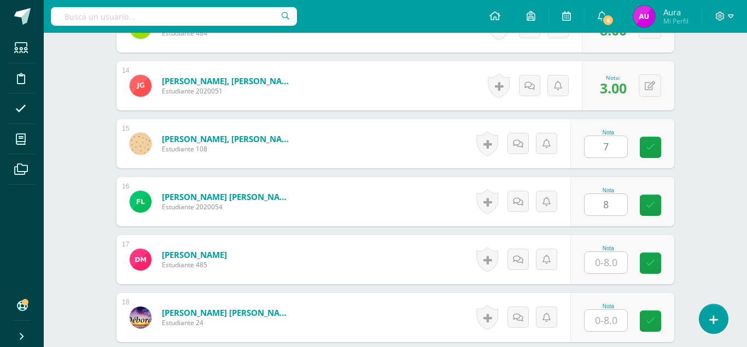
type input "8"
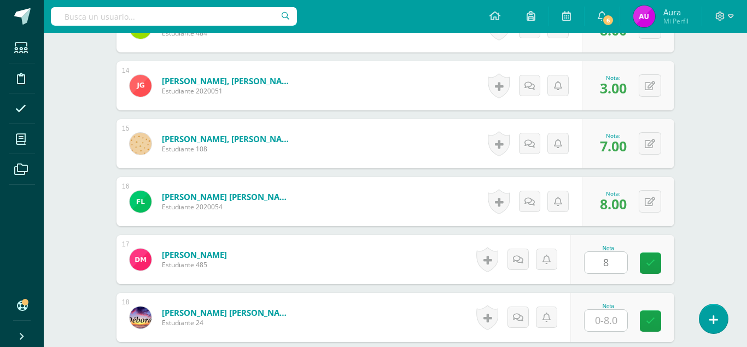
type input "8"
type input "5"
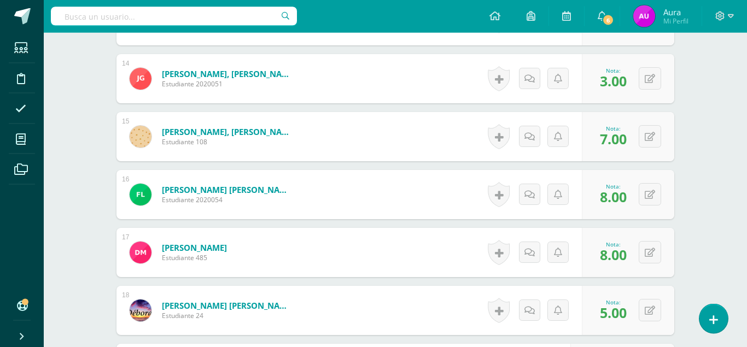
type input "7"
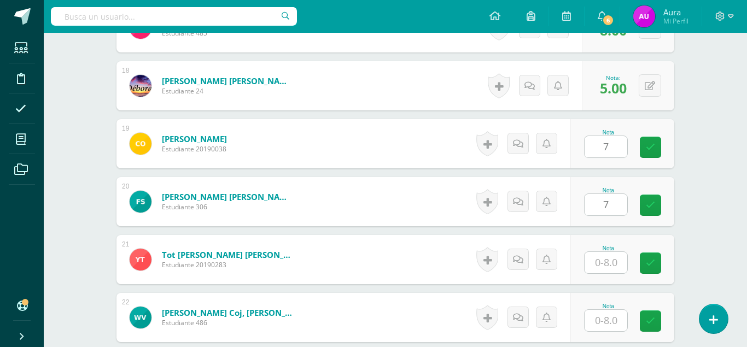
type input "7"
type input "8"
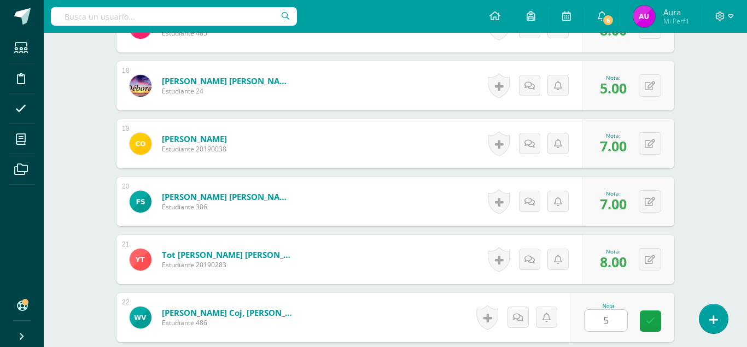
type input "5"
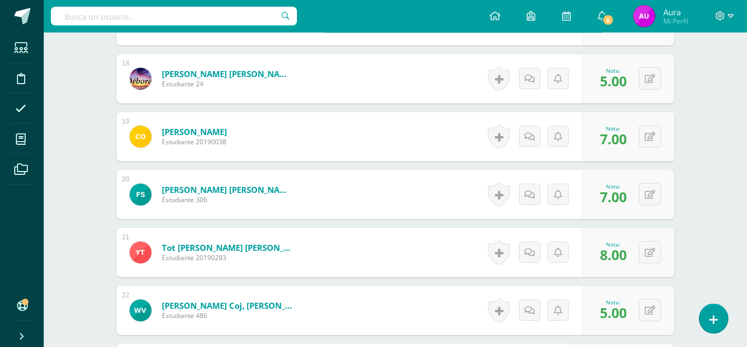
type input "8"
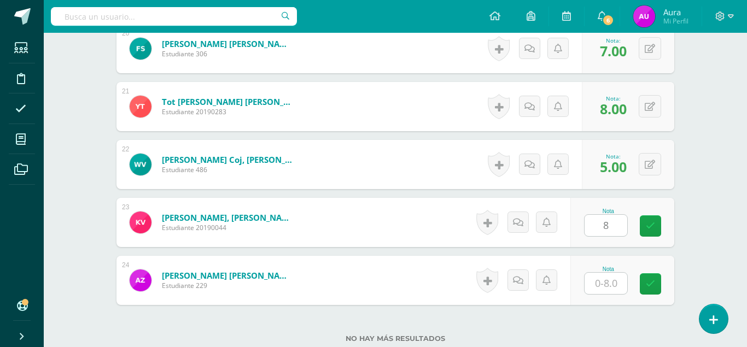
type input "6"
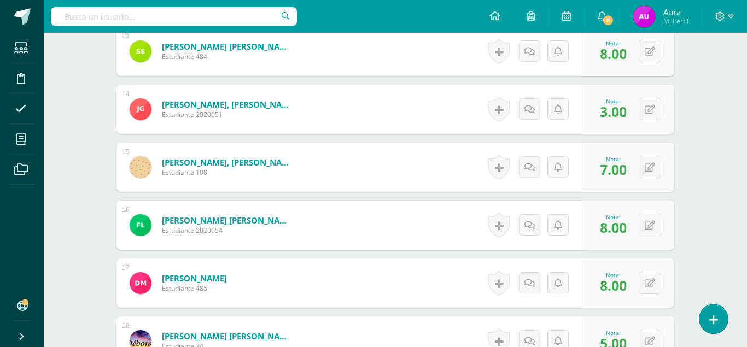
scroll to position [1012, 0]
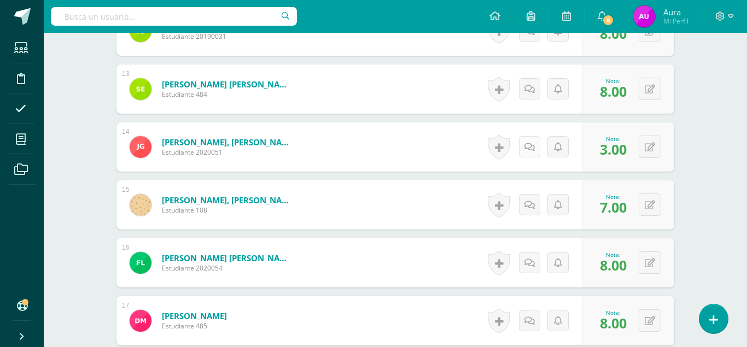
click at [530, 143] on icon at bounding box center [530, 147] width 10 height 9
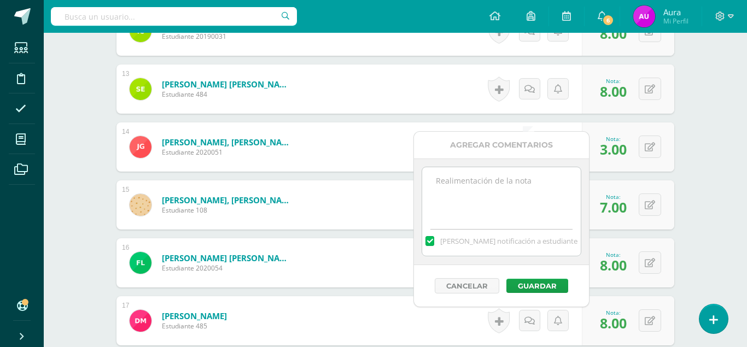
click at [479, 196] on textarea at bounding box center [501, 194] width 158 height 55
type textarea "Observación: revisar el cuaderno"
click at [527, 285] on button "Guardar" at bounding box center [538, 286] width 62 height 14
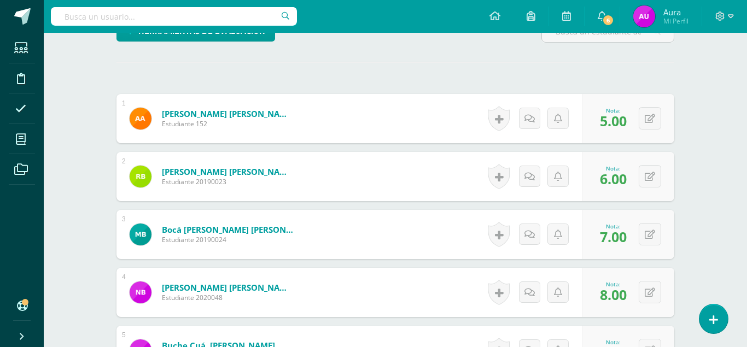
scroll to position [0, 0]
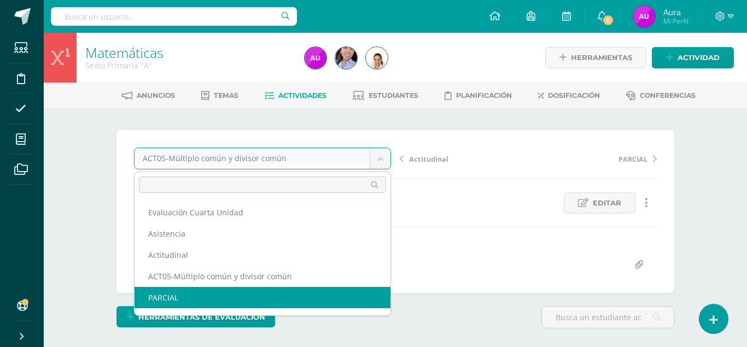
scroll to position [62, 0]
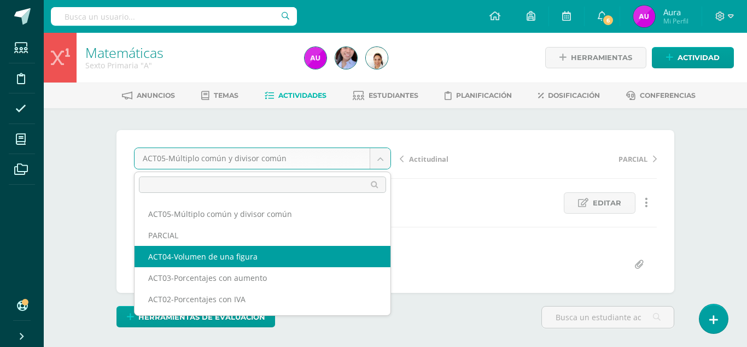
select select "/dashboard/teacher/grade-activity/124282/"
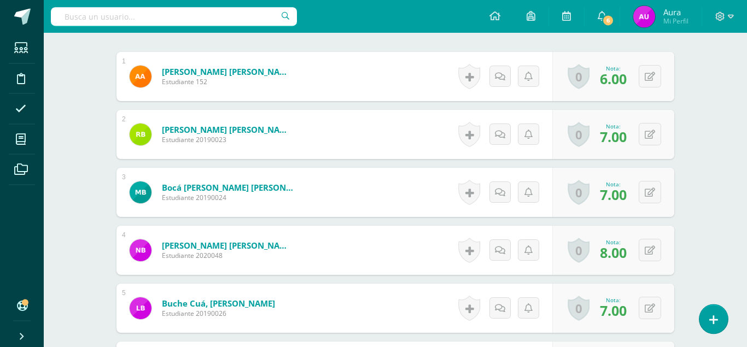
scroll to position [333, 0]
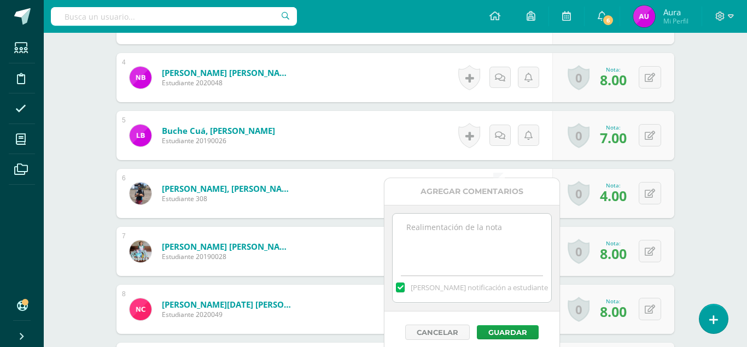
click at [483, 216] on textarea at bounding box center [472, 241] width 158 height 55
type textarea "Observación: actividad incompleta"
click at [519, 335] on button "Guardar" at bounding box center [508, 332] width 62 height 14
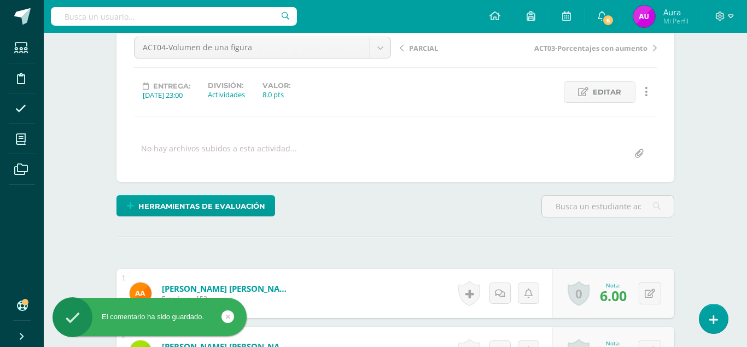
scroll to position [0, 0]
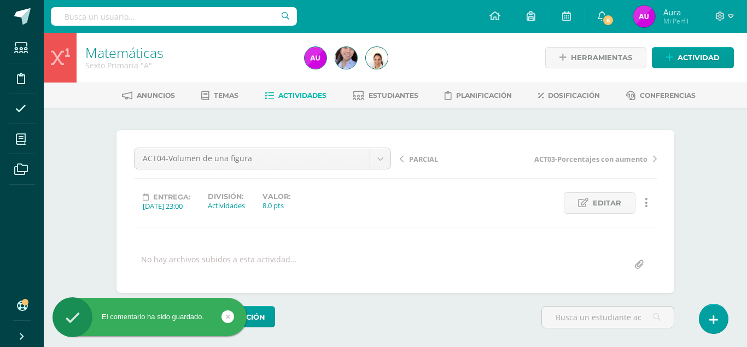
click at [288, 89] on link "Actividades" at bounding box center [296, 96] width 62 height 18
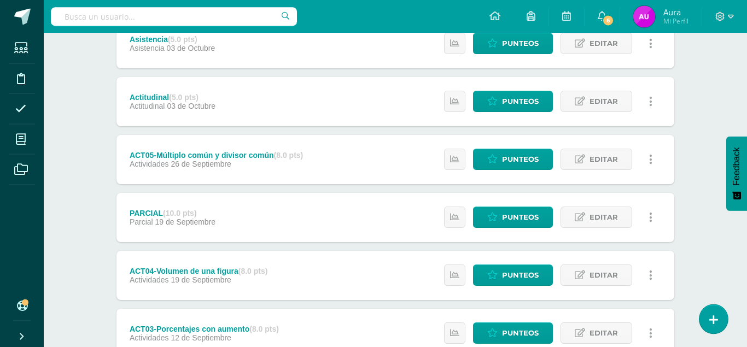
scroll to position [223, 0]
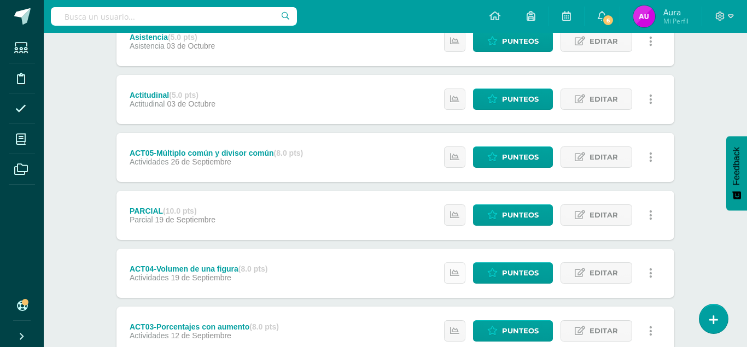
click at [456, 263] on link at bounding box center [454, 273] width 21 height 21
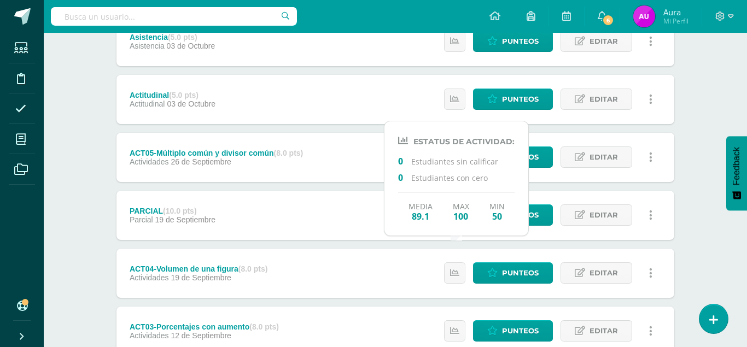
click at [727, 134] on div "Matemáticas Sexto Primaria "A" Herramientas Detalle de asistencias Actividad An…" at bounding box center [396, 177] width 704 height 735
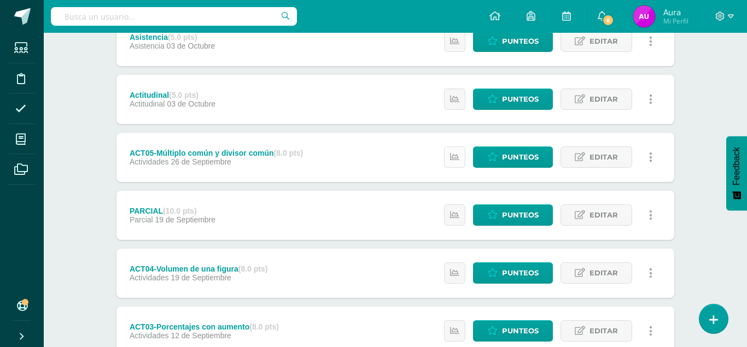
click at [458, 153] on icon at bounding box center [454, 157] width 9 height 9
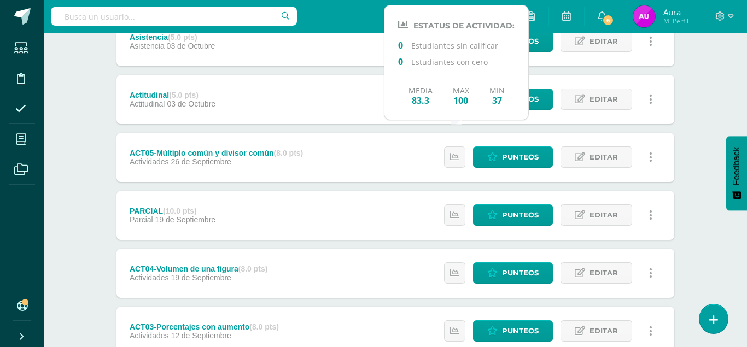
click at [623, 111] on div "Evaluación Cuarta Unidad (40.0 pts) Prueba Objetiva [DATE] Estatus de Actividad…" at bounding box center [396, 215] width 558 height 513
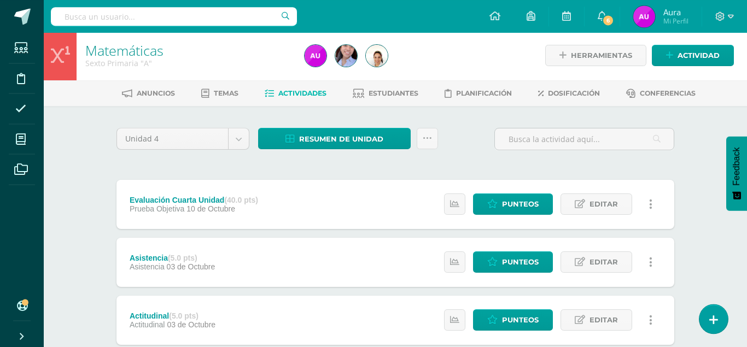
scroll to position [0, 0]
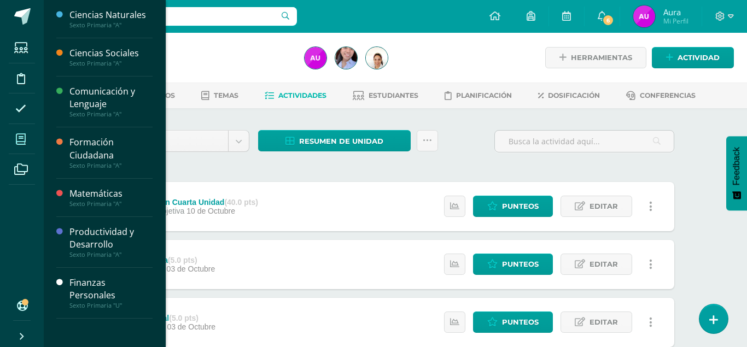
click at [11, 141] on span at bounding box center [21, 139] width 25 height 25
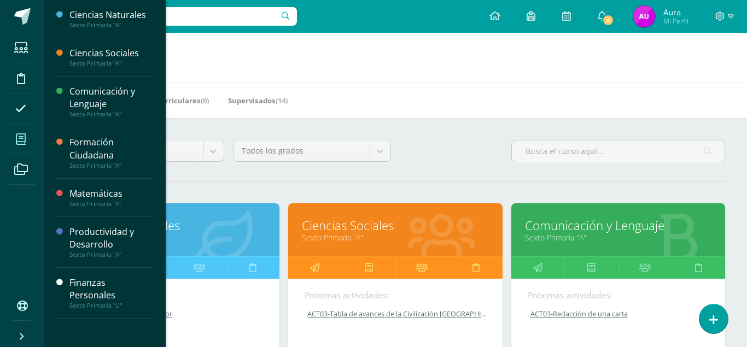
scroll to position [447, 0]
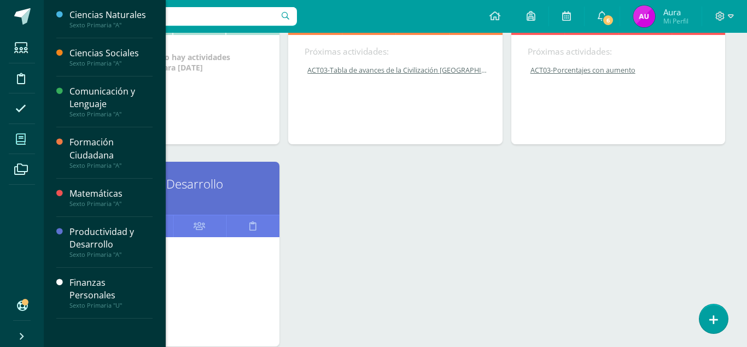
click at [208, 176] on link "Productividad y Desarrollo" at bounding box center [172, 184] width 187 height 17
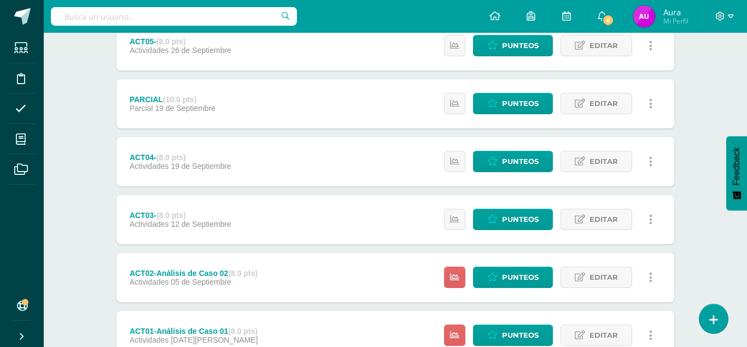
scroll to position [379, 0]
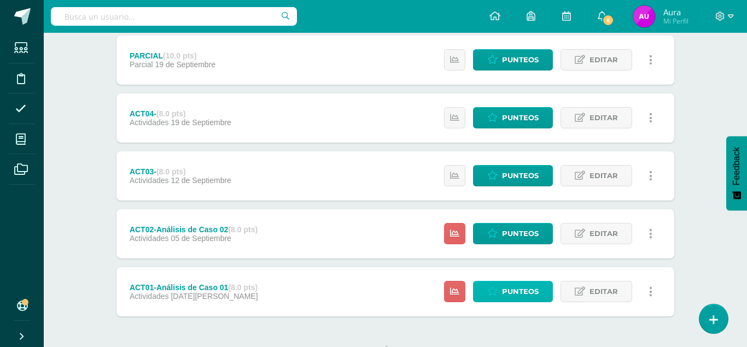
click at [501, 281] on link "Punteos" at bounding box center [513, 291] width 80 height 21
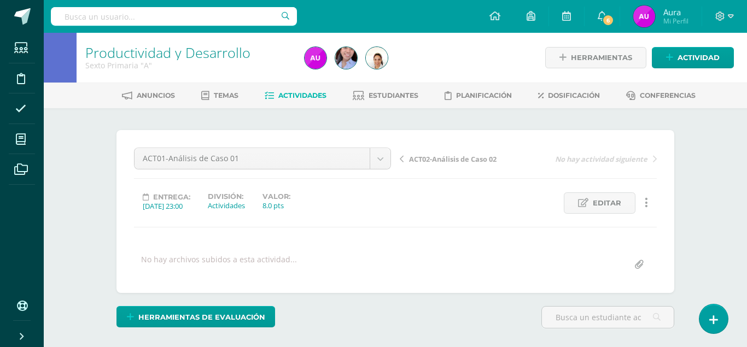
scroll to position [110, 0]
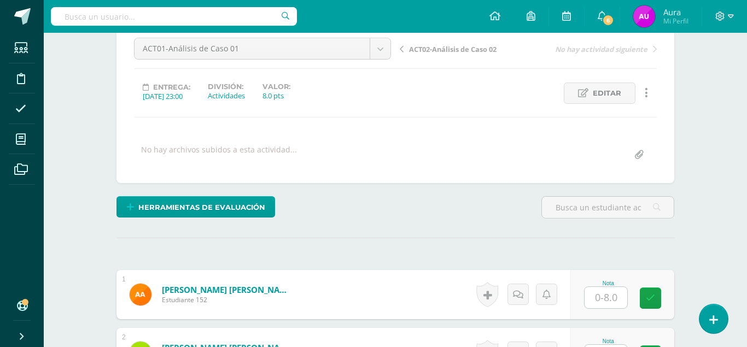
click at [602, 287] on input "text" at bounding box center [606, 297] width 43 height 21
type input "8"
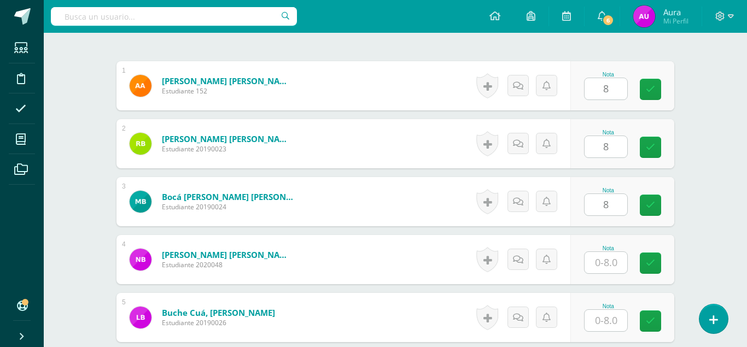
type input "8"
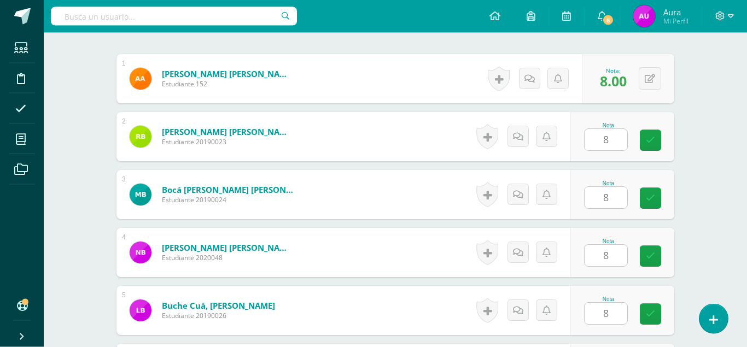
type input "8"
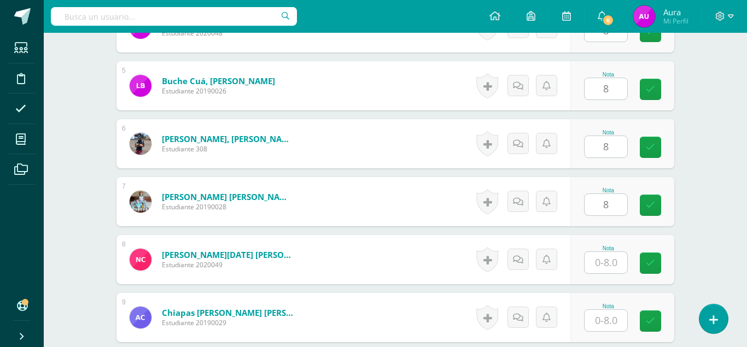
type input "8"
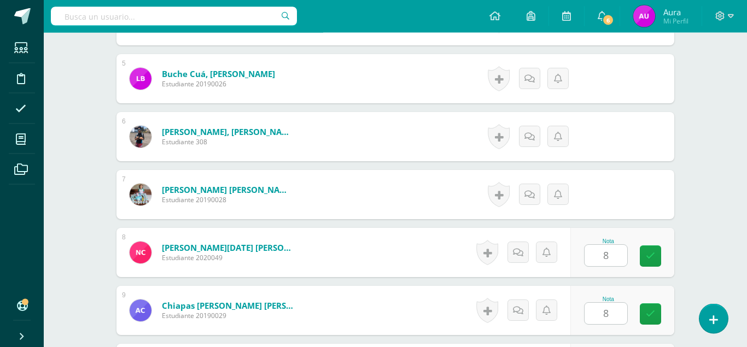
type input "8"
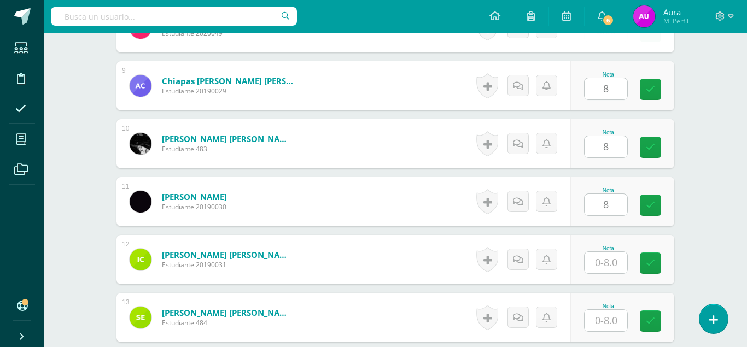
type input "8"
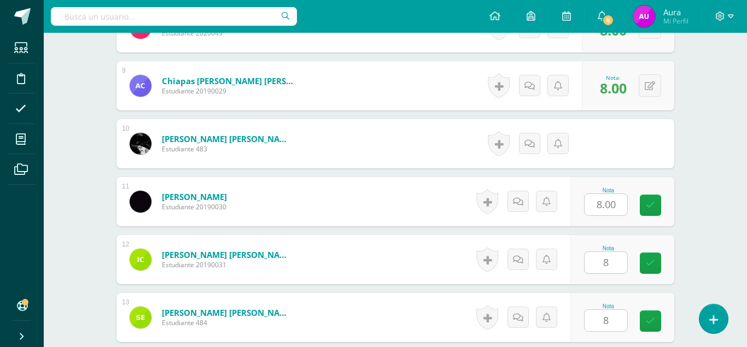
type input "8"
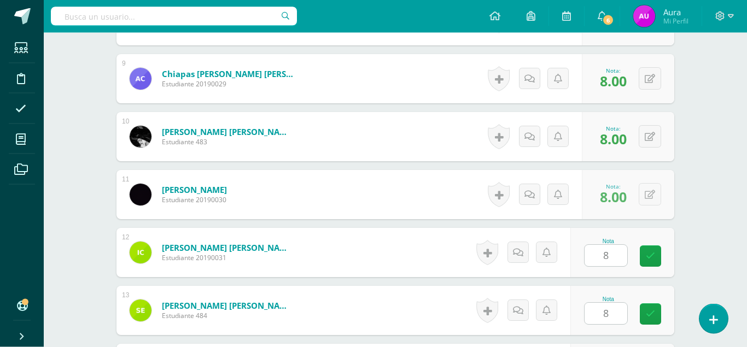
type input "8"
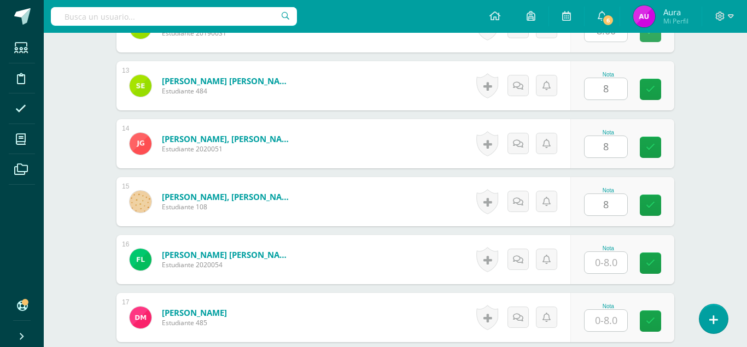
type input "8"
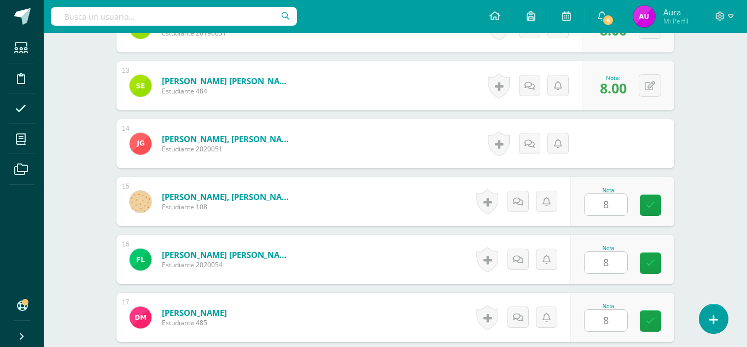
type input "8"
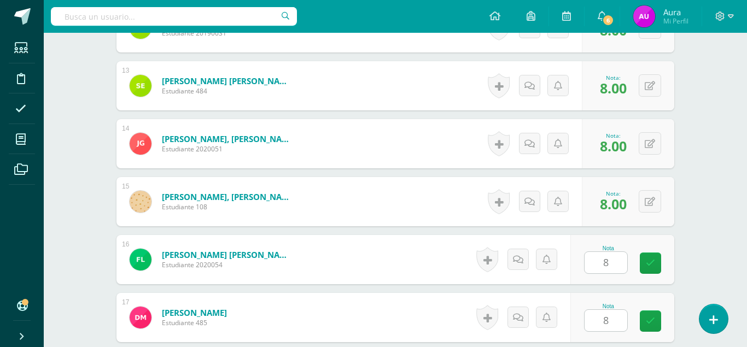
scroll to position [1233, 0]
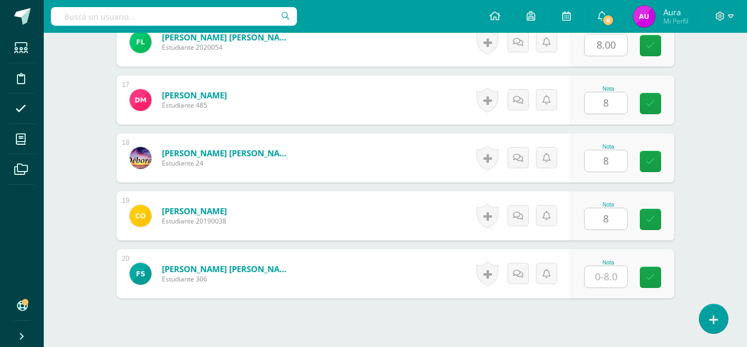
type input "8"
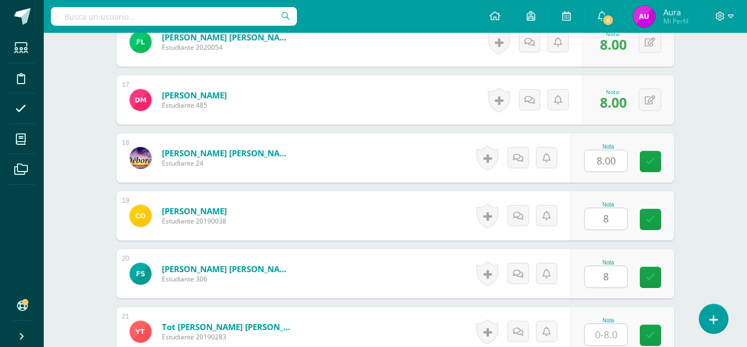
scroll to position [1233, 0]
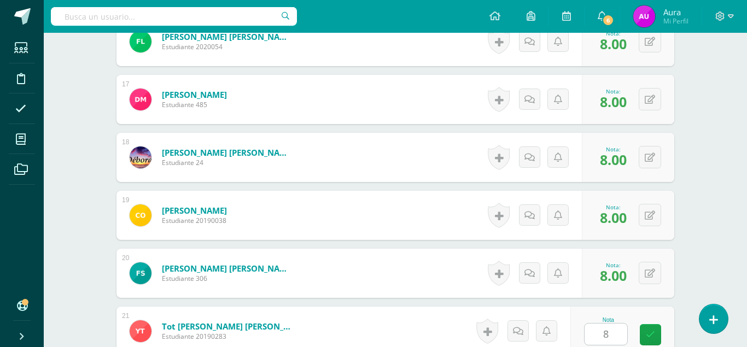
type input "8"
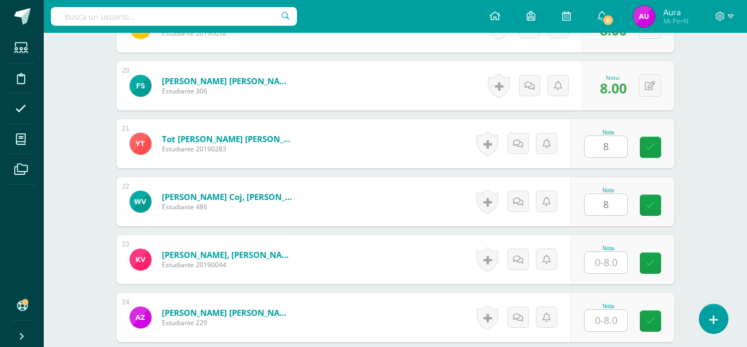
type input "8"
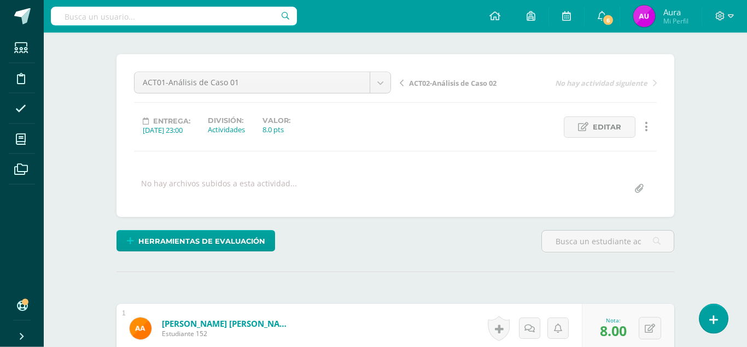
scroll to position [26, 0]
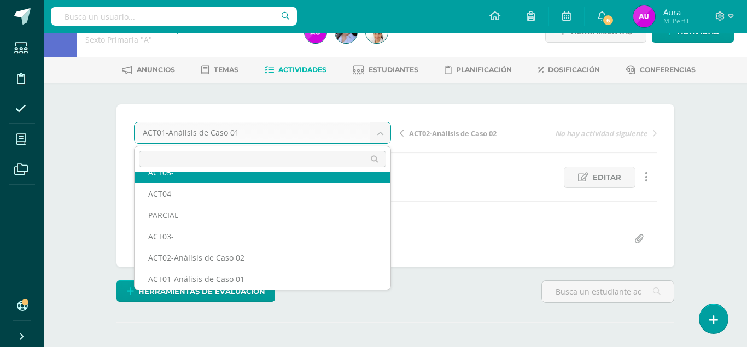
scroll to position [68, 0]
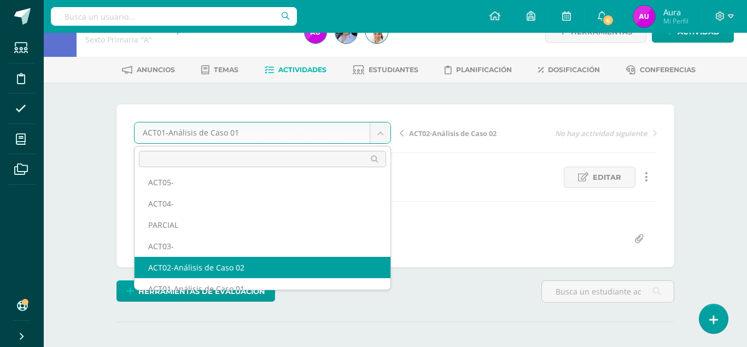
select select "/dashboard/teacher/grade-activity/124254/"
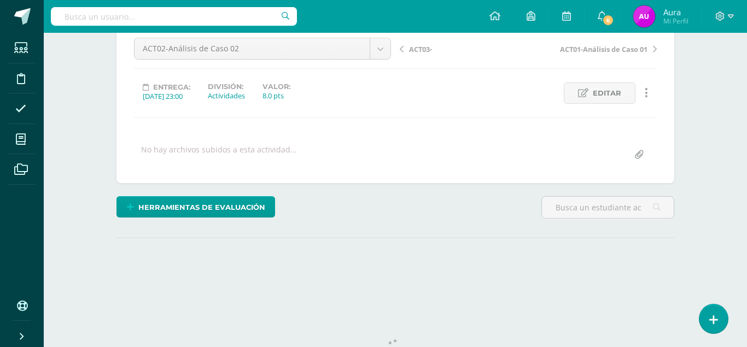
scroll to position [110, 0]
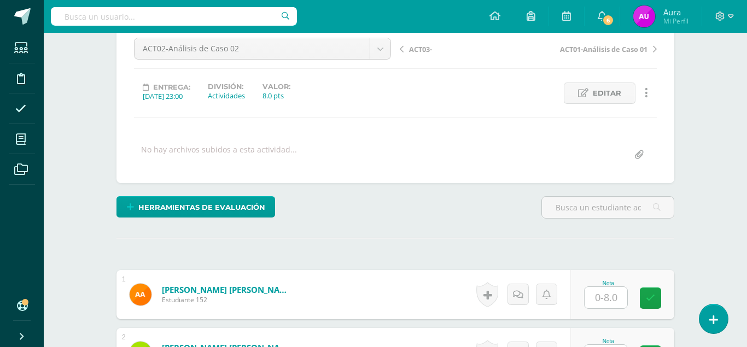
click at [592, 287] on input "text" at bounding box center [606, 297] width 43 height 21
type input "8"
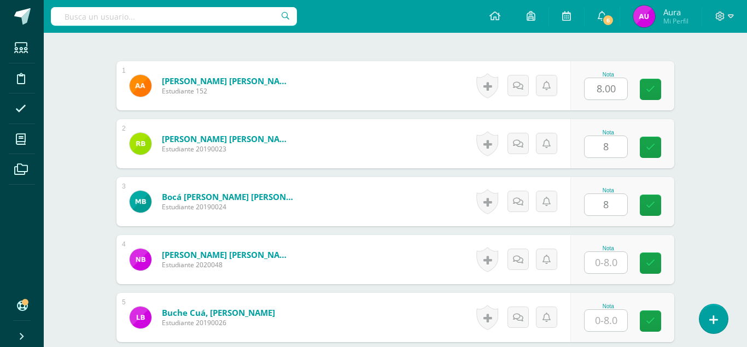
type input "8"
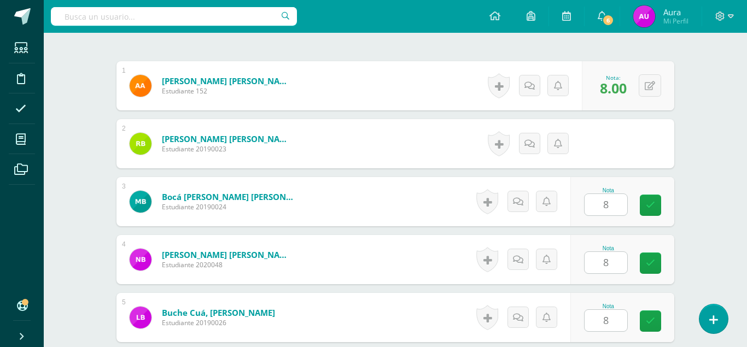
type input "8"
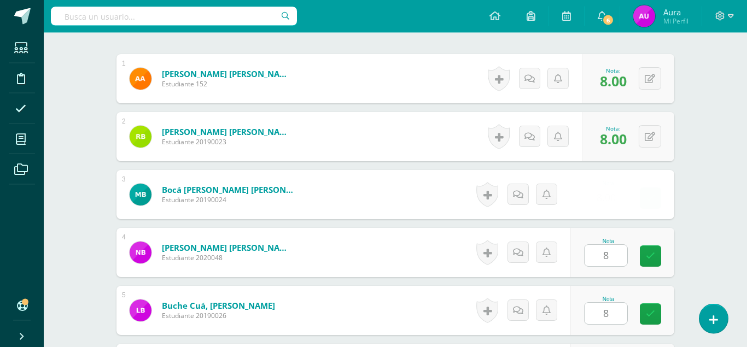
type input "8"
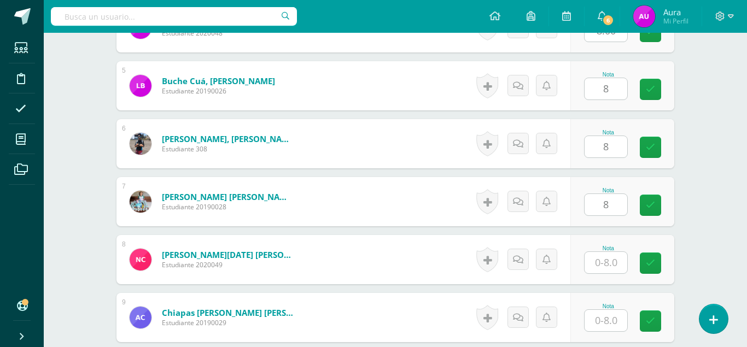
type input "8"
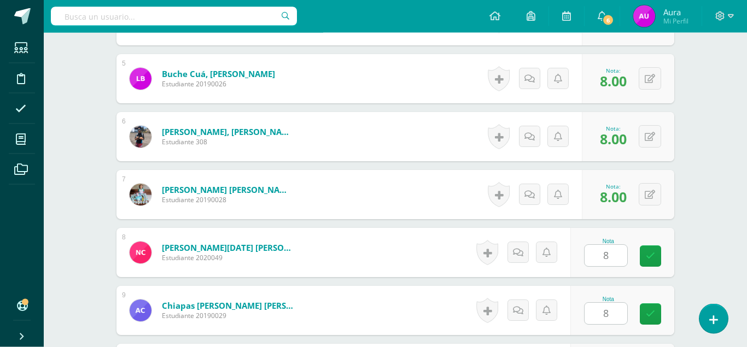
scroll to position [783, 0]
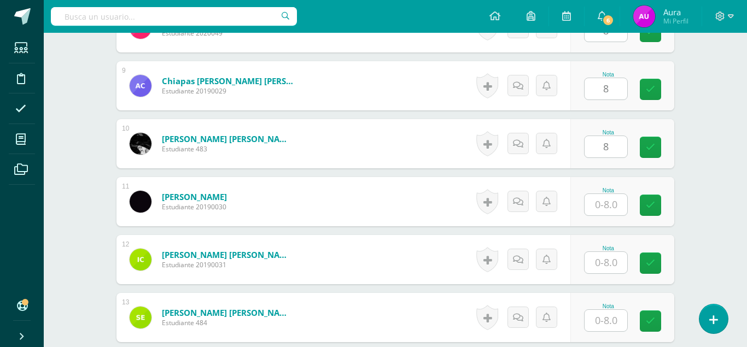
type input "0"
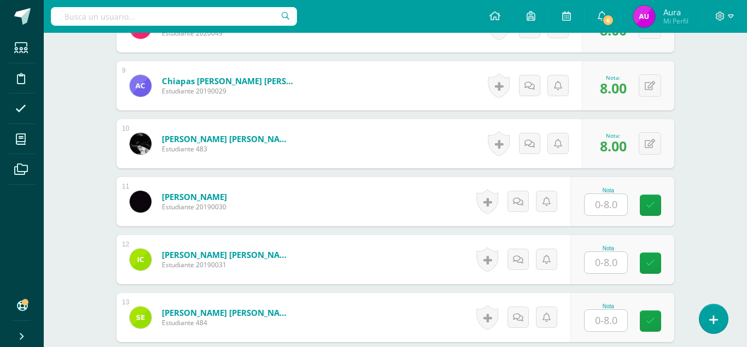
scroll to position [784, 0]
click at [607, 194] on input "text" at bounding box center [606, 204] width 43 height 21
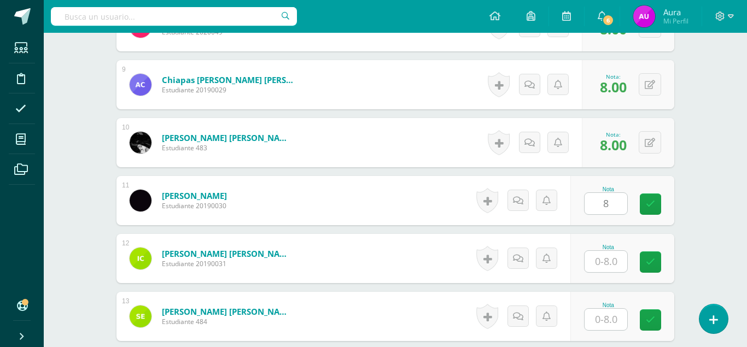
type input "8"
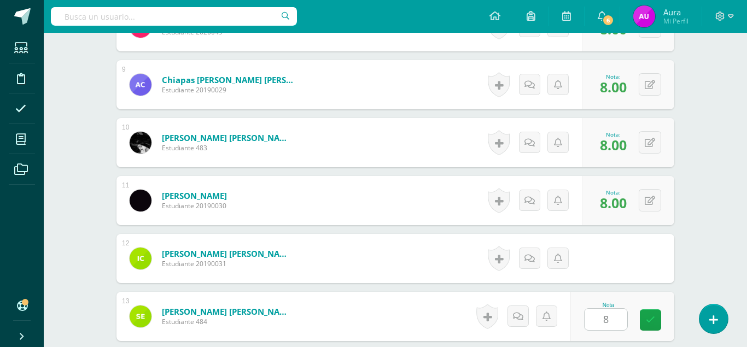
scroll to position [1015, 0]
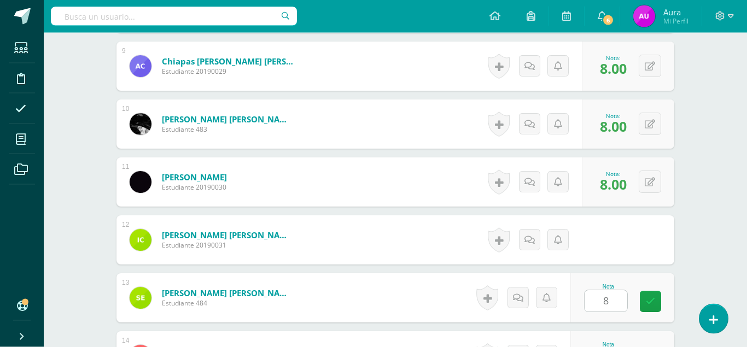
type input "8"
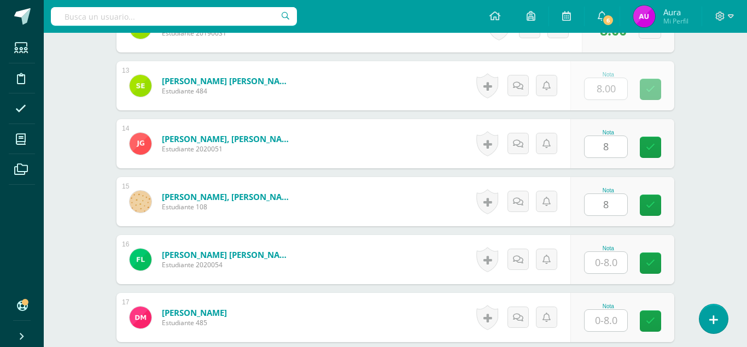
type input "8"
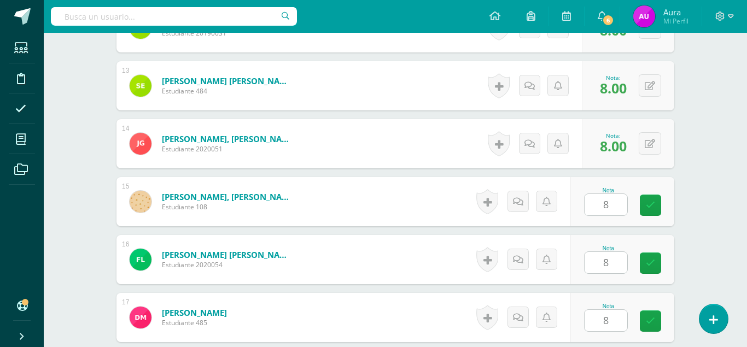
type input "8"
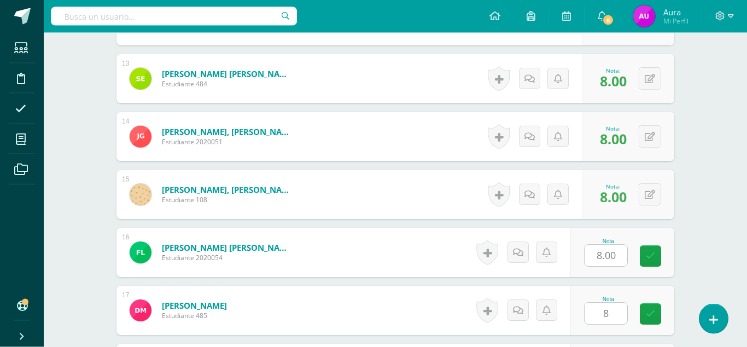
type input "8"
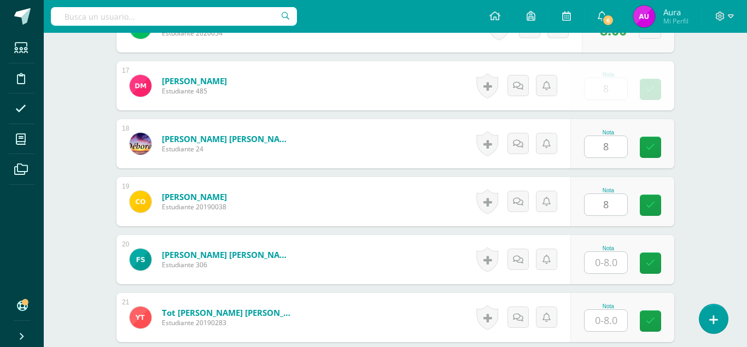
type input "8"
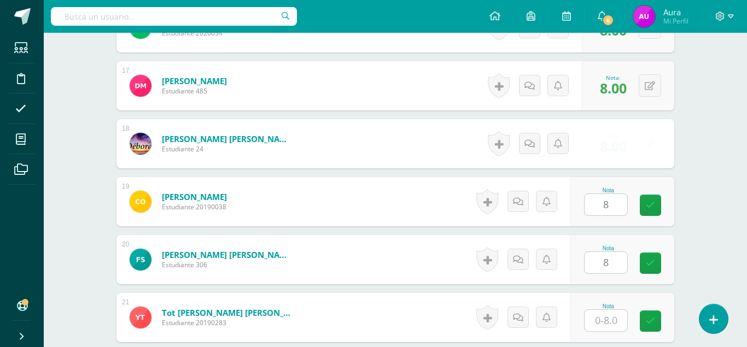
type input "8"
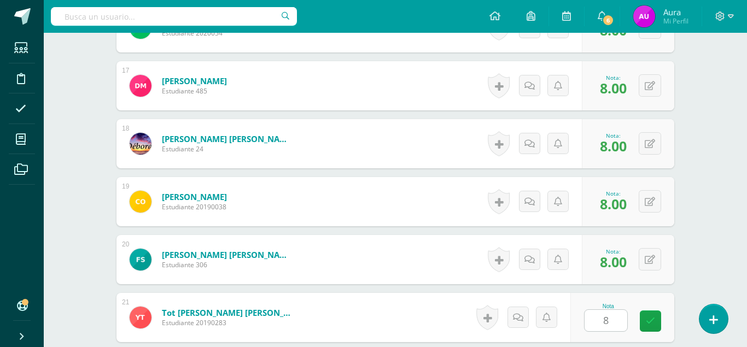
type input "8"
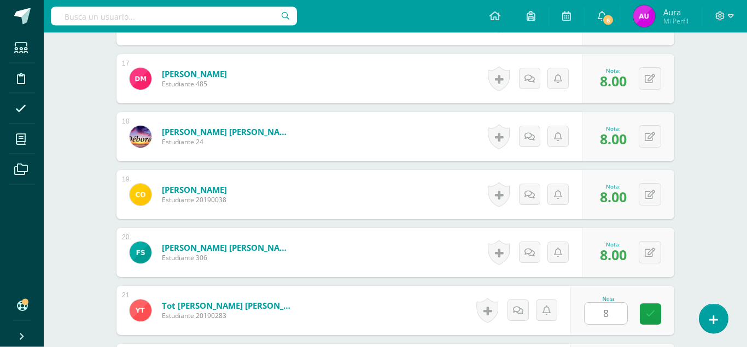
type input "8"
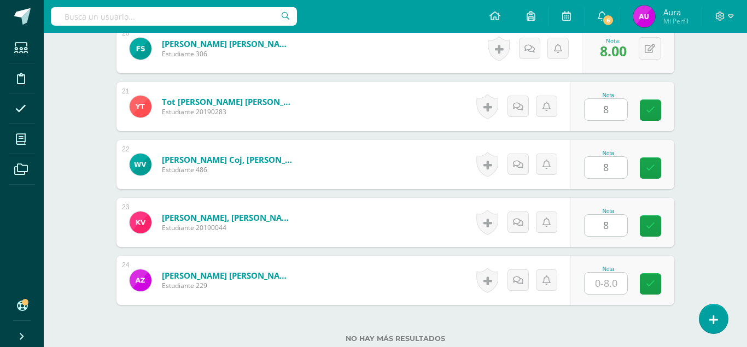
type input "8"
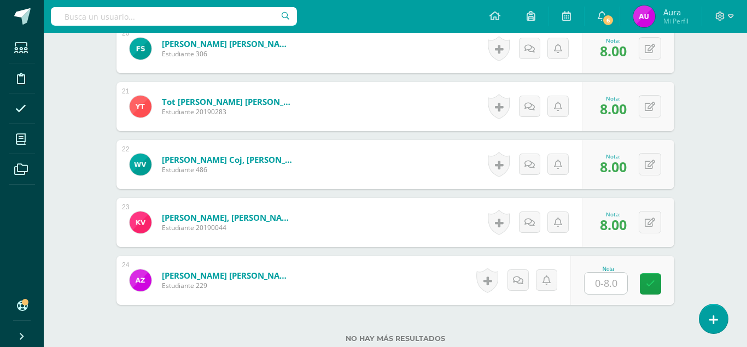
type input "8"
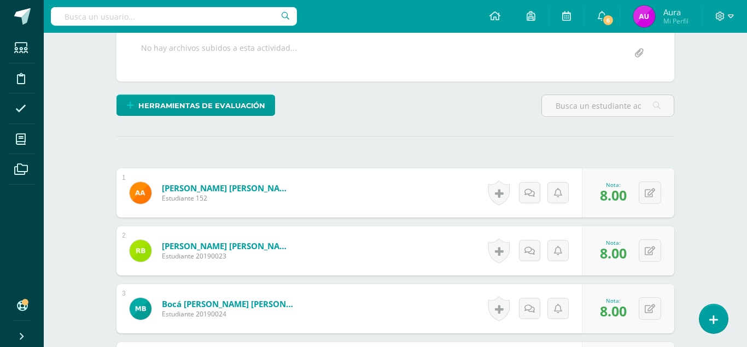
scroll to position [7, 0]
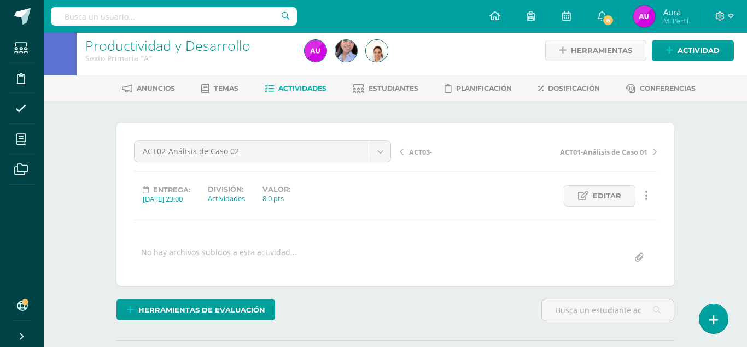
click at [292, 87] on span "Actividades" at bounding box center [303, 88] width 48 height 8
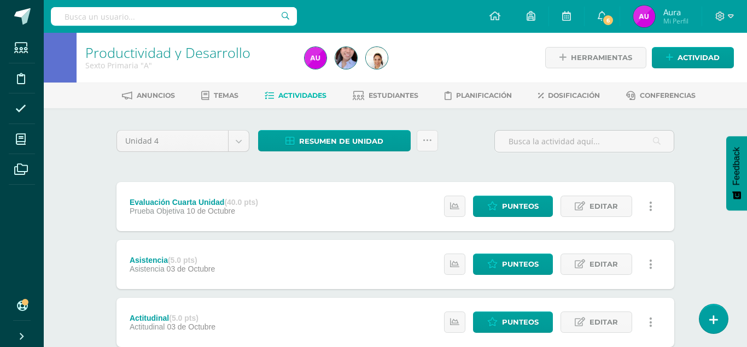
click at [289, 86] on div "Anuncios Temas Actividades Estudiantes Planificación Dosificación Conferencias" at bounding box center [409, 96] width 730 height 26
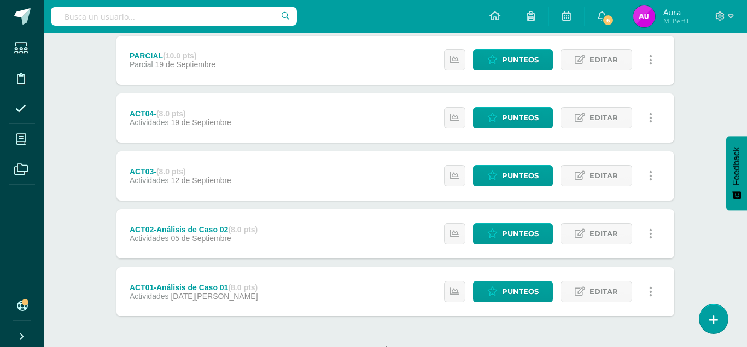
click at [448, 282] on div "Estatus de Actividad: 0 Estudiantes sin calificar 0 Estudiantes con cero Media …" at bounding box center [551, 292] width 247 height 49
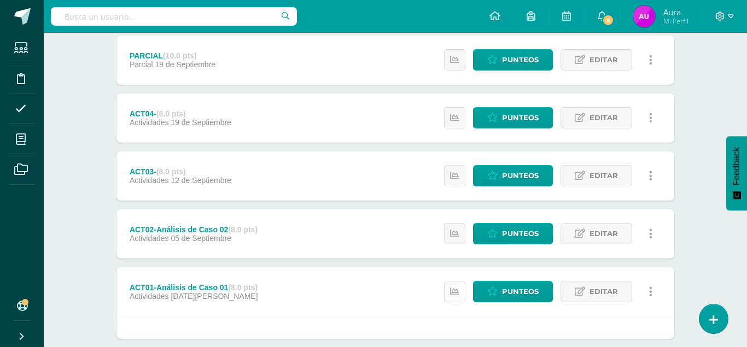
click at [454, 287] on icon at bounding box center [454, 291] width 9 height 9
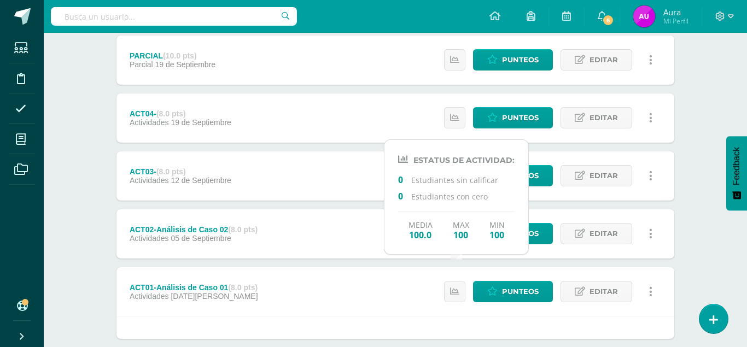
click at [693, 184] on div "Unidad 4 Unidad 1 Unidad 2 Unidad 3 Unidad 4 Resumen de unidad Descargar como H…" at bounding box center [396, 71] width 602 height 682
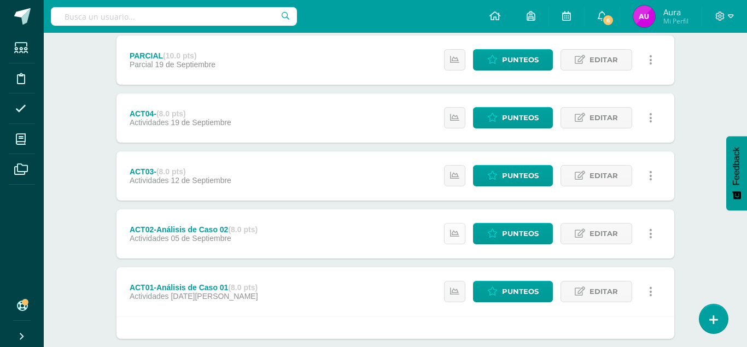
click at [455, 229] on icon at bounding box center [454, 233] width 9 height 9
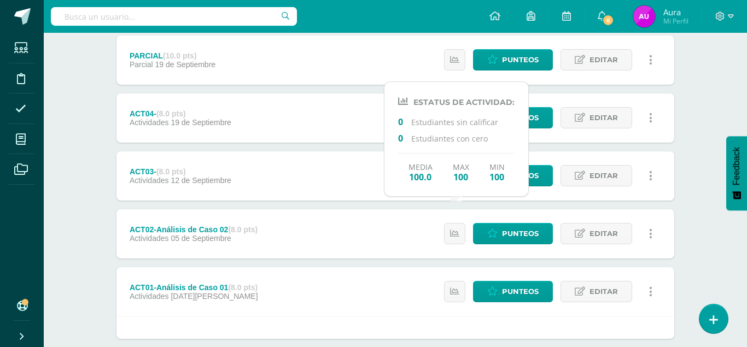
click at [694, 191] on div "Unidad 4 Unidad 1 Unidad 2 Unidad 3 Unidad 4 Resumen de unidad Descargar como H…" at bounding box center [396, 71] width 602 height 682
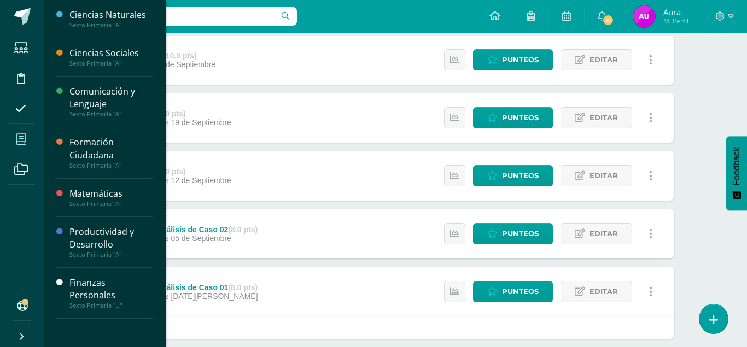
click at [22, 136] on icon at bounding box center [21, 139] width 10 height 11
